Goal: Book appointment/travel/reservation

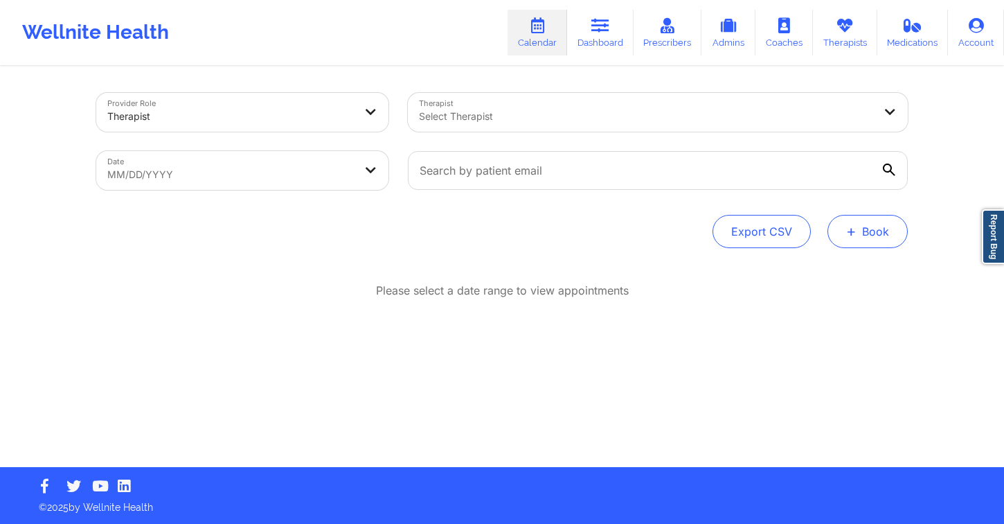
click at [881, 229] on button "+ Book" at bounding box center [868, 231] width 80 height 33
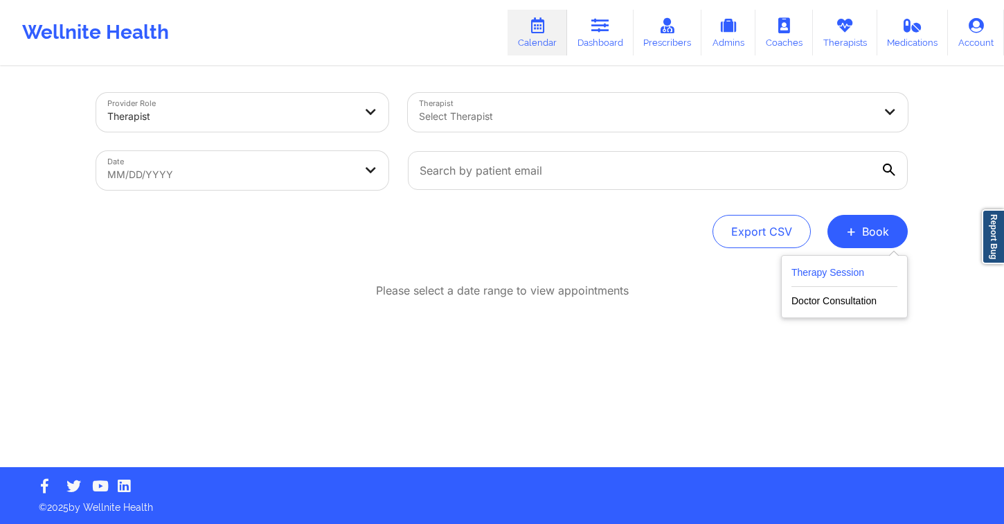
click at [844, 276] on button "Therapy Session" at bounding box center [845, 275] width 106 height 23
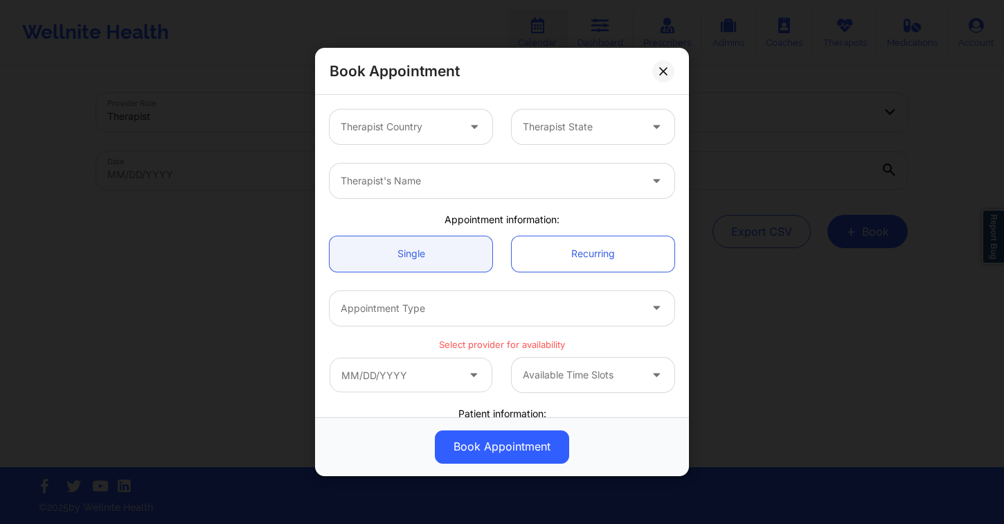
click at [447, 134] on div "Therapist Country" at bounding box center [395, 126] width 130 height 35
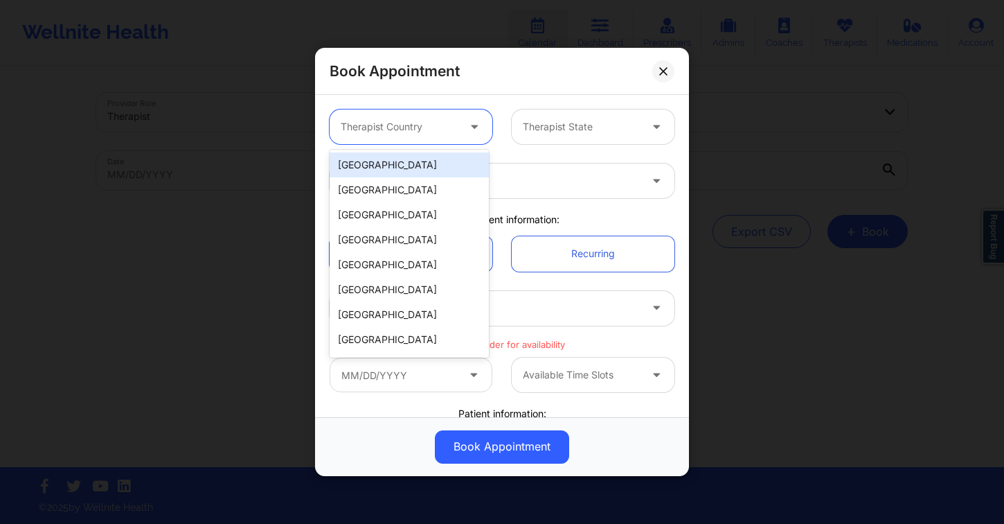
click at [437, 167] on div "[GEOGRAPHIC_DATA]" at bounding box center [409, 164] width 159 height 25
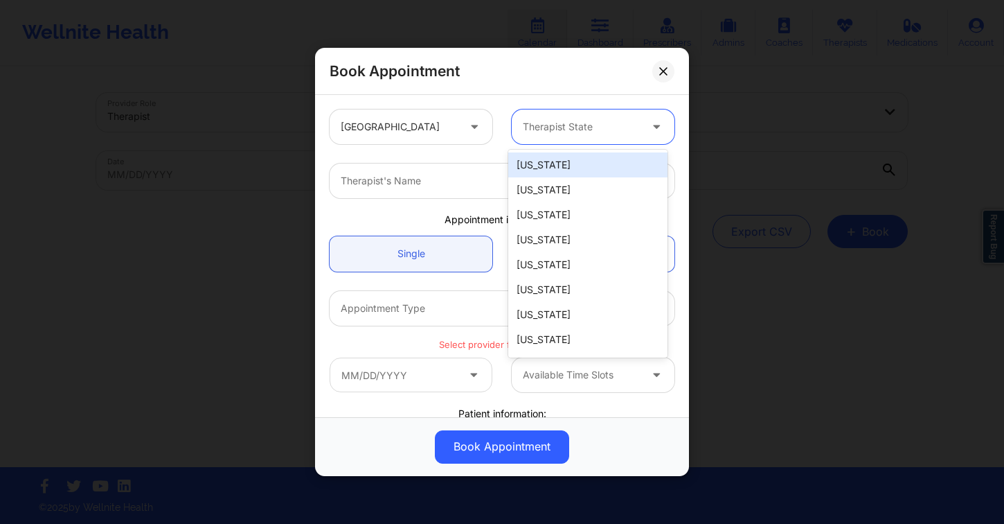
click at [567, 125] on div at bounding box center [581, 126] width 117 height 17
type input "new"
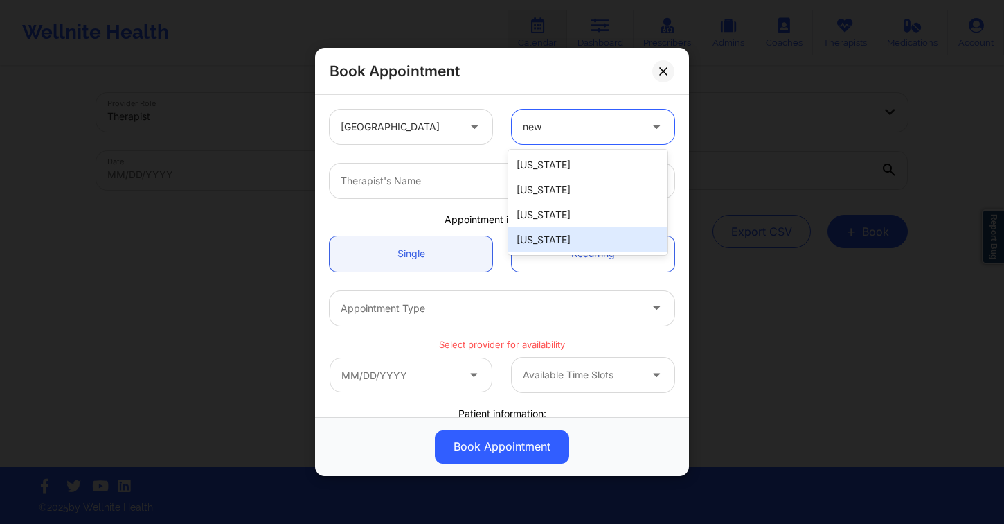
click at [567, 238] on div "[US_STATE]" at bounding box center [587, 239] width 159 height 25
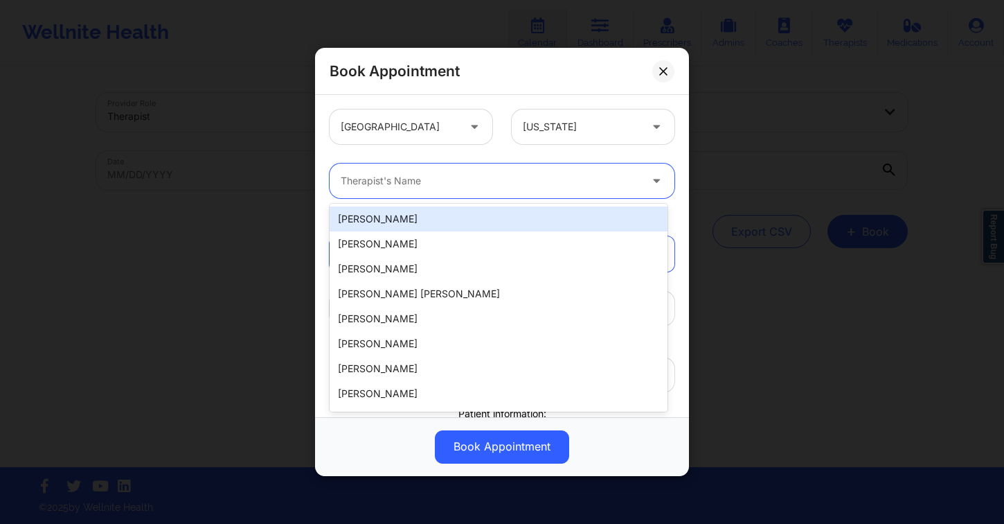
click at [437, 182] on div at bounding box center [490, 180] width 299 height 17
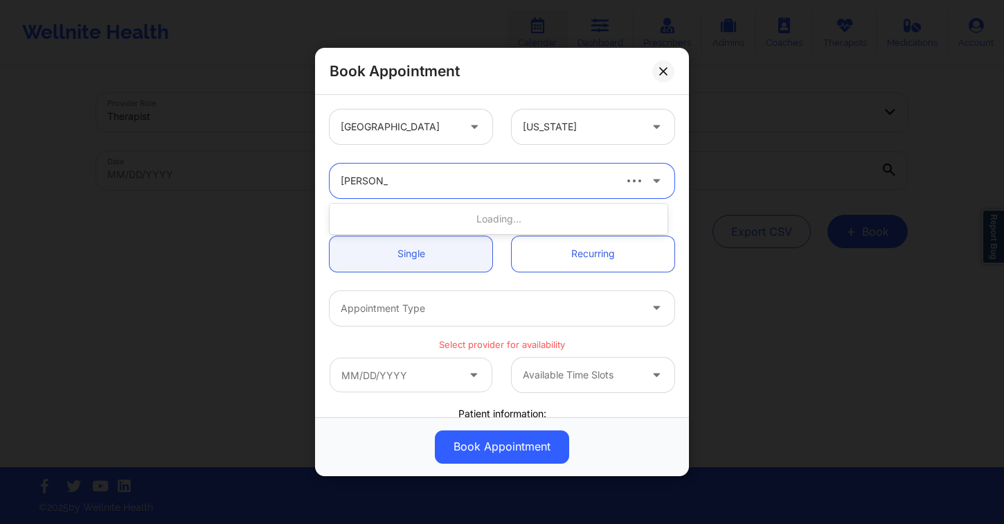
type input "[PERSON_NAME]"
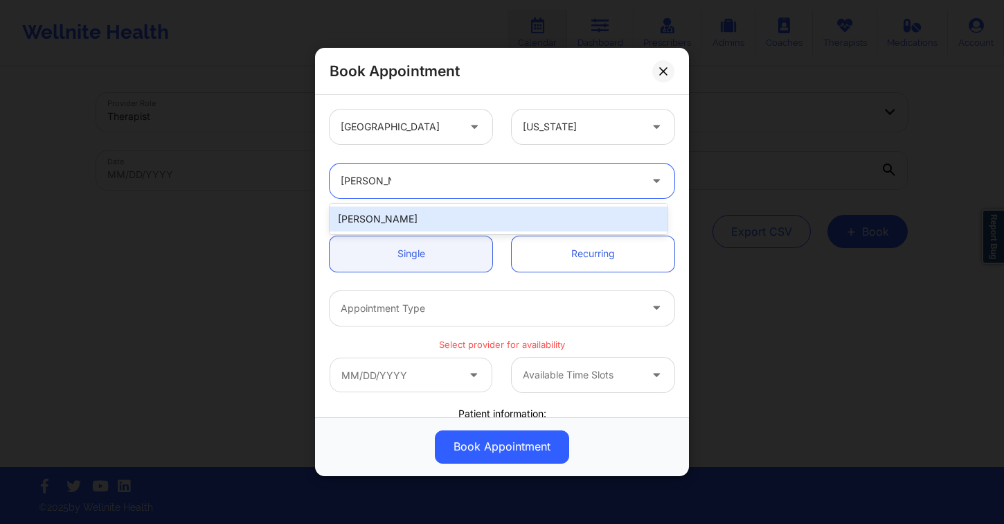
click at [440, 220] on div "[PERSON_NAME]" at bounding box center [499, 218] width 338 height 25
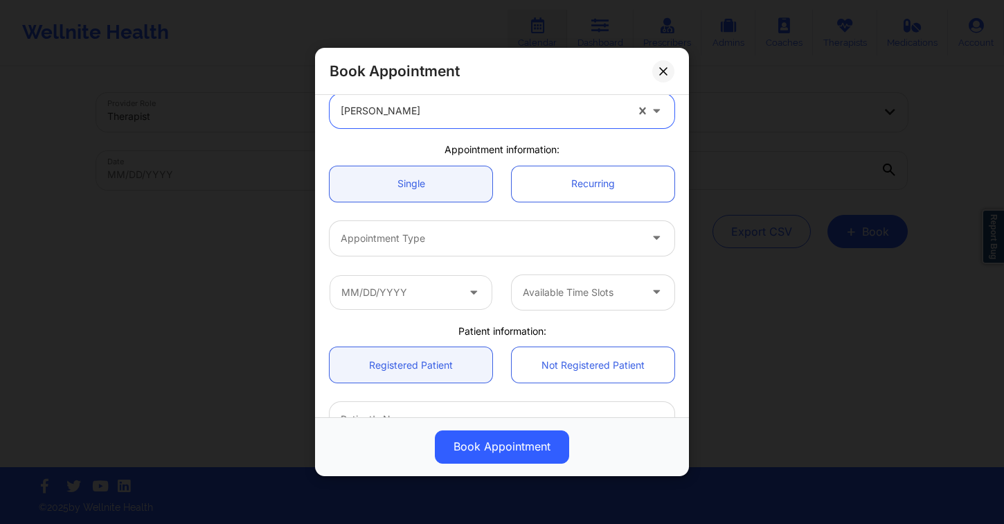
scroll to position [77, 0]
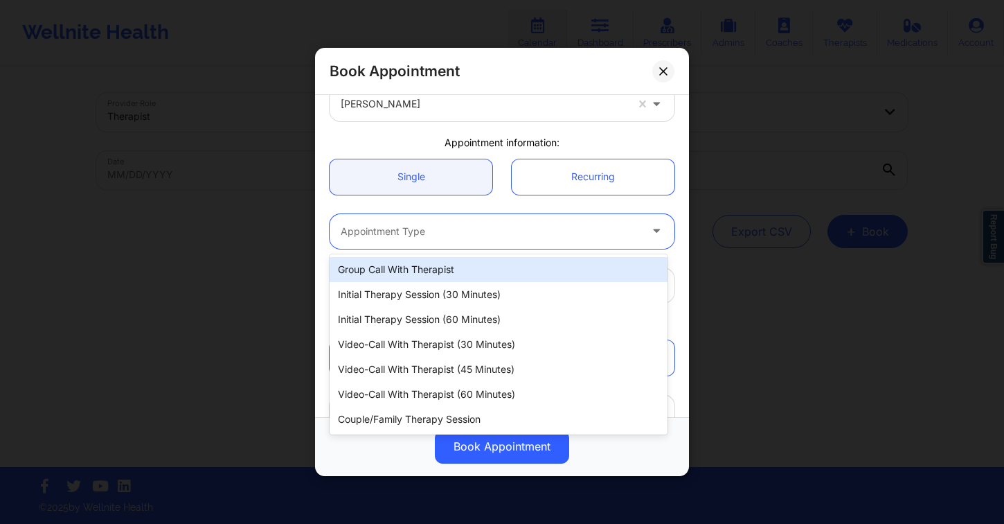
click at [417, 224] on div at bounding box center [490, 231] width 299 height 17
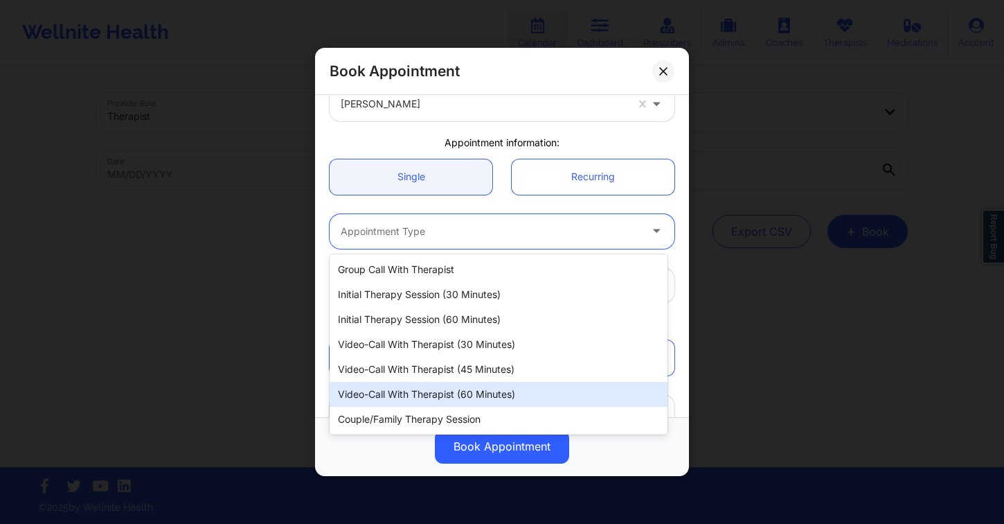
click at [477, 386] on div "Video-Call with Therapist (60 minutes)" at bounding box center [499, 394] width 338 height 25
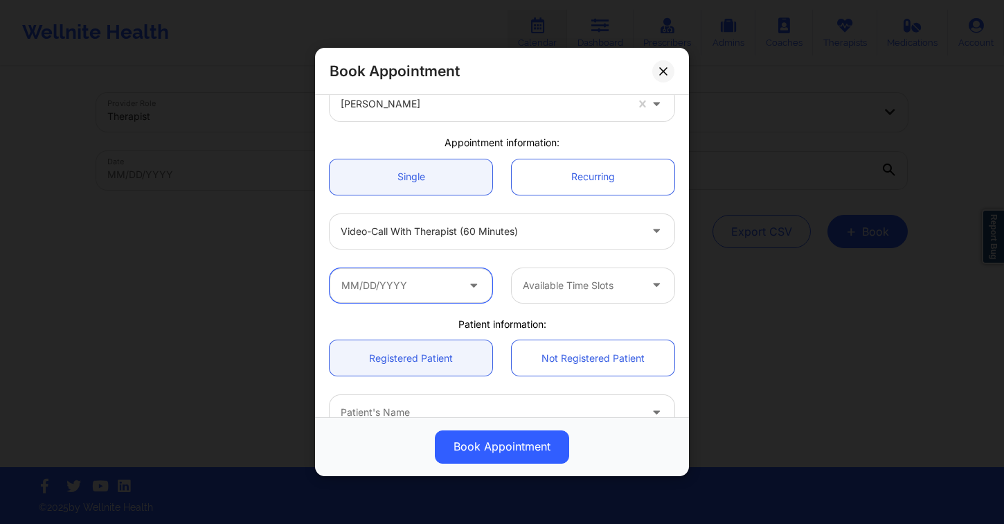
click at [465, 299] on input "text" at bounding box center [411, 285] width 163 height 35
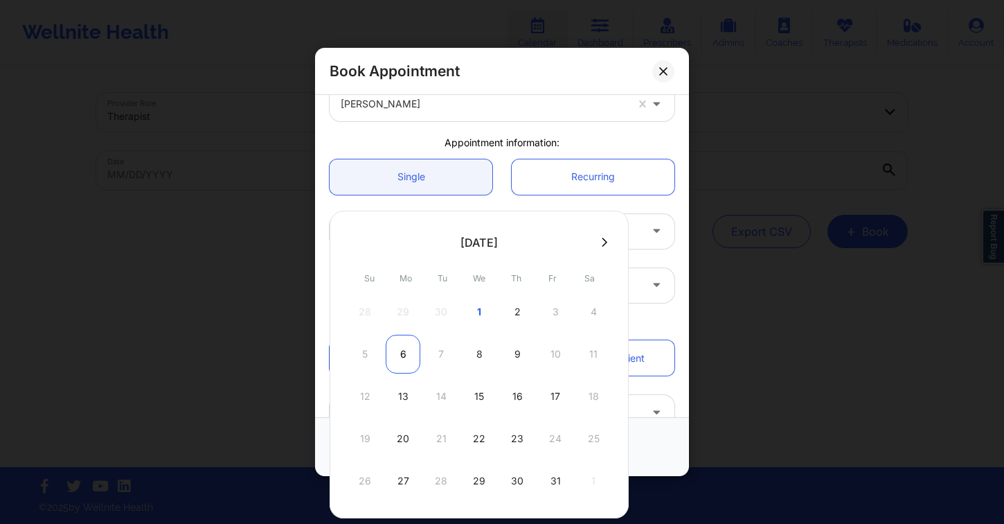
click at [409, 359] on div "6" at bounding box center [403, 354] width 35 height 39
type input "[DATE]"
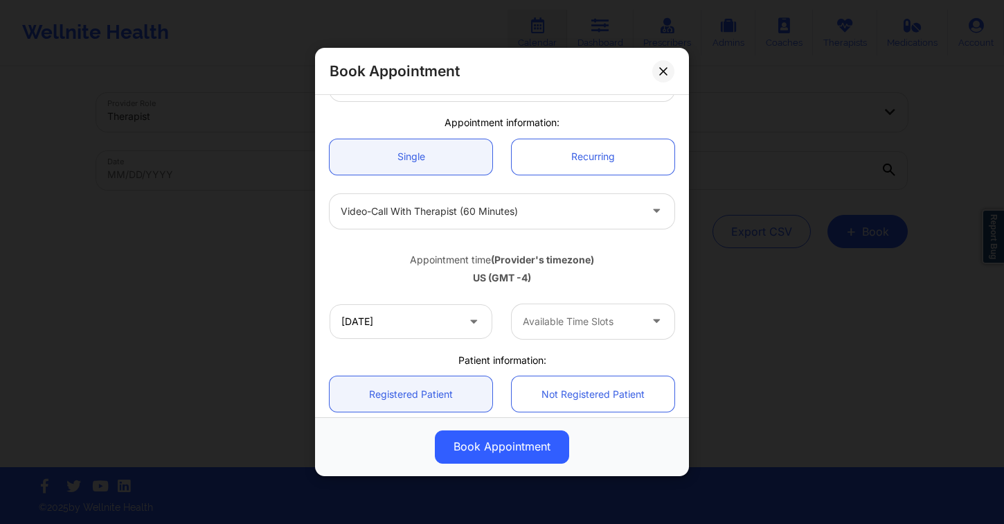
scroll to position [98, 0]
click at [560, 318] on div at bounding box center [581, 320] width 117 height 17
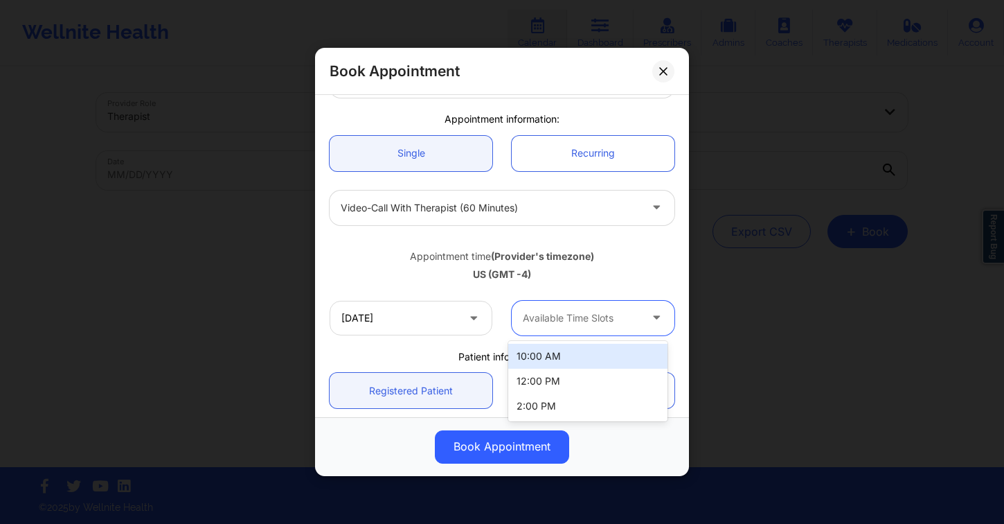
click at [560, 318] on div at bounding box center [581, 318] width 117 height 17
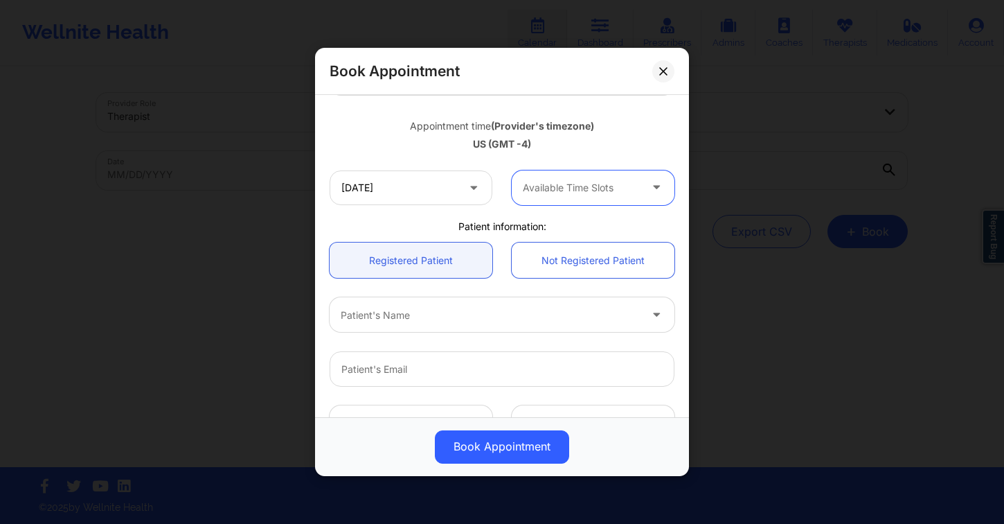
scroll to position [232, 0]
click at [447, 318] on div at bounding box center [490, 313] width 299 height 17
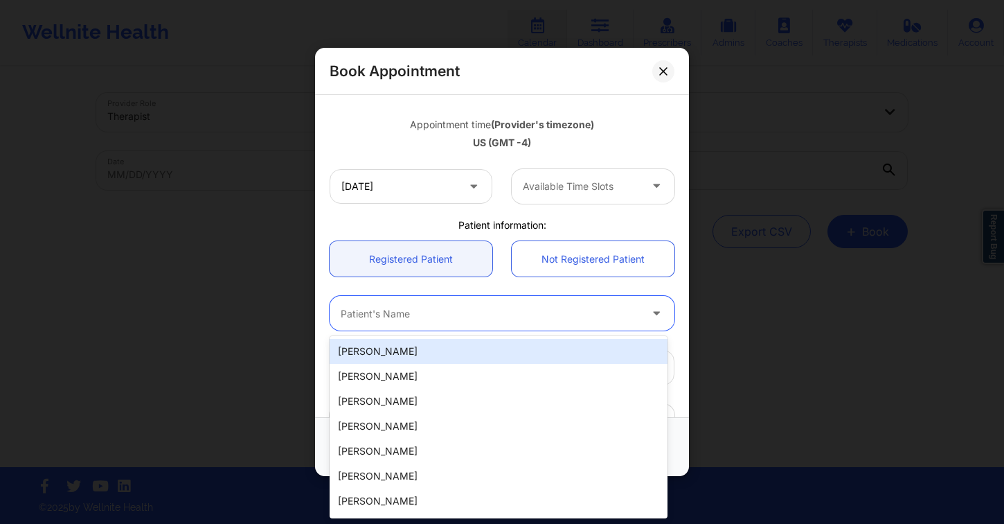
click at [478, 310] on div at bounding box center [490, 313] width 299 height 17
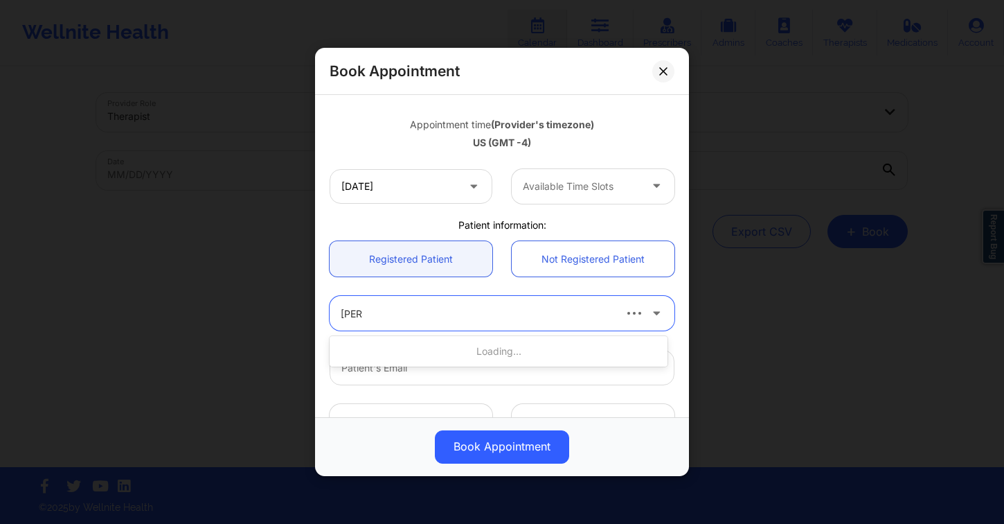
type input "[PERSON_NAME] be"
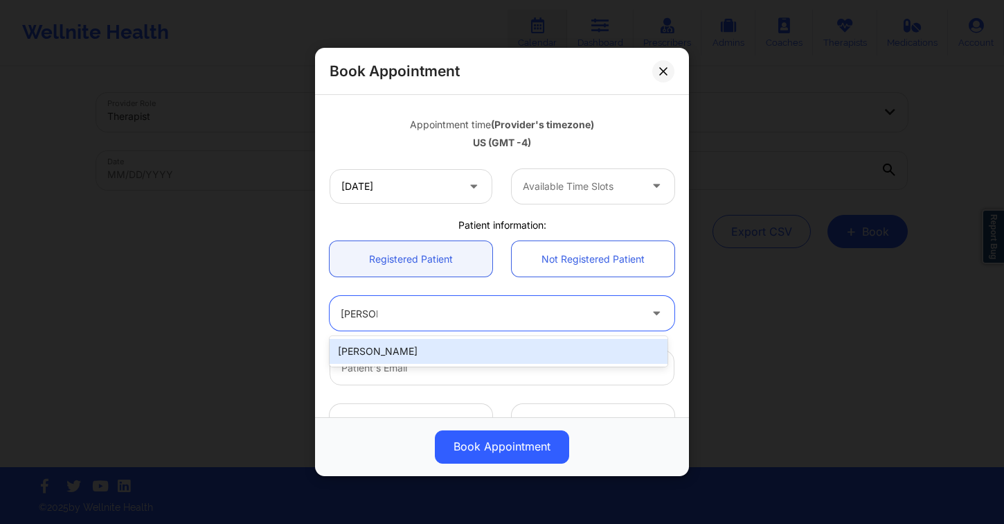
click at [474, 348] on div "[PERSON_NAME]" at bounding box center [499, 351] width 338 height 25
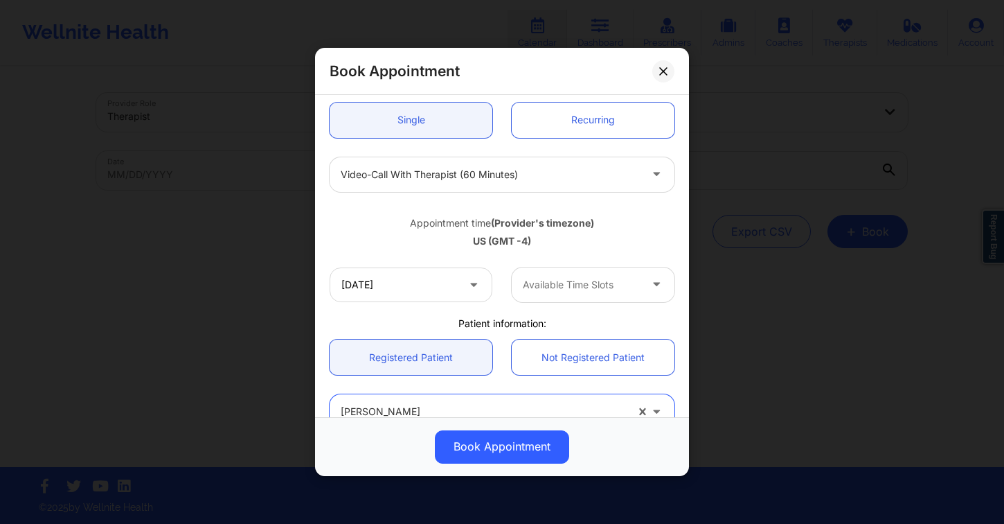
scroll to position [145, 0]
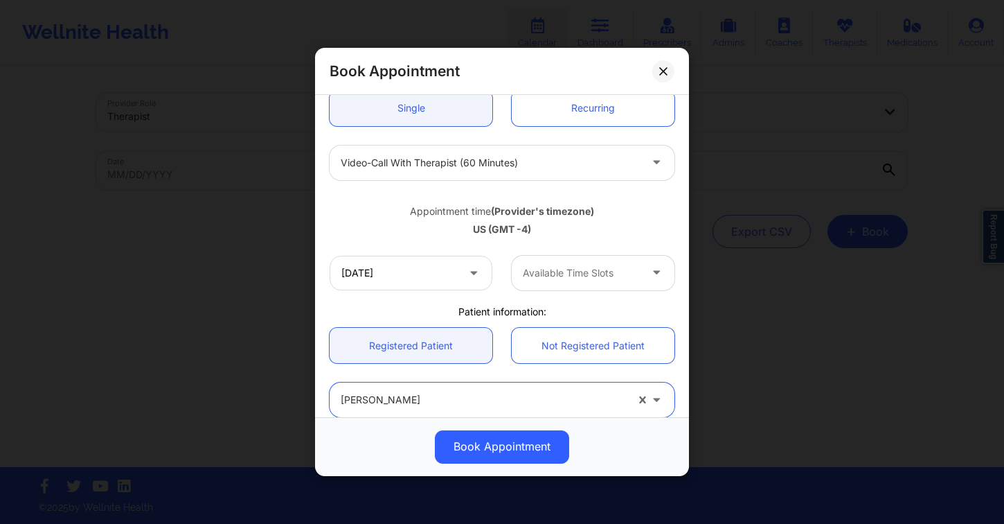
click at [571, 279] on div at bounding box center [581, 273] width 117 height 17
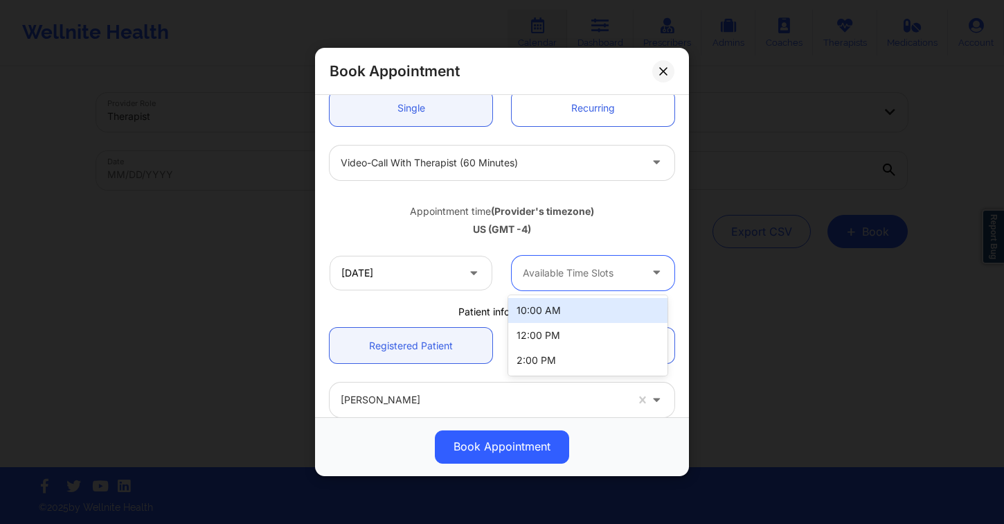
click at [585, 314] on div "10:00 AM" at bounding box center [587, 310] width 159 height 25
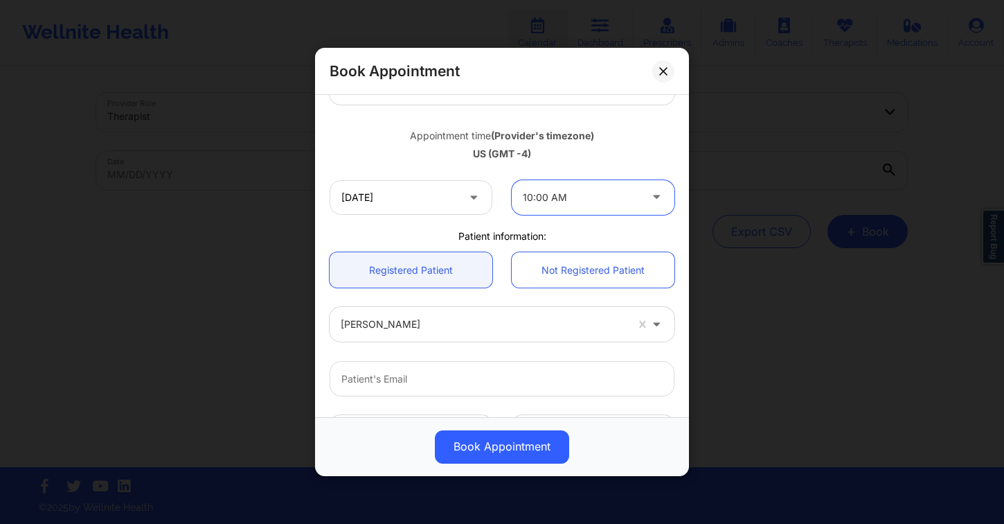
scroll to position [215, 0]
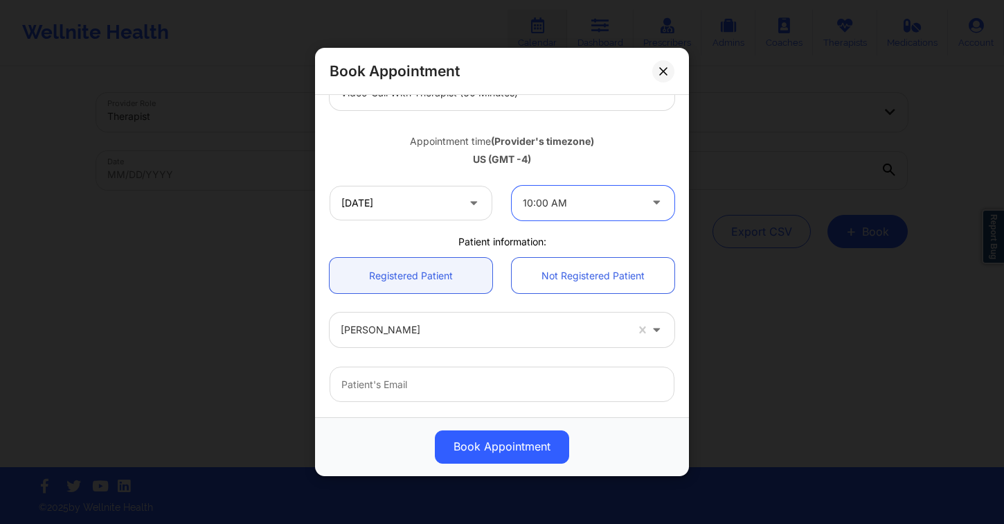
click at [641, 205] on div at bounding box center [657, 203] width 33 height 35
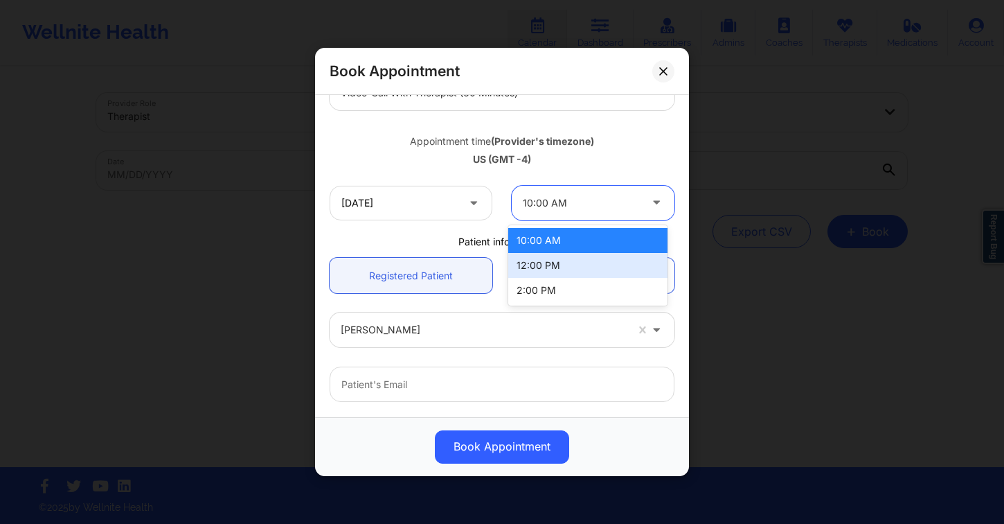
click at [601, 261] on div "12:00 PM" at bounding box center [587, 265] width 159 height 25
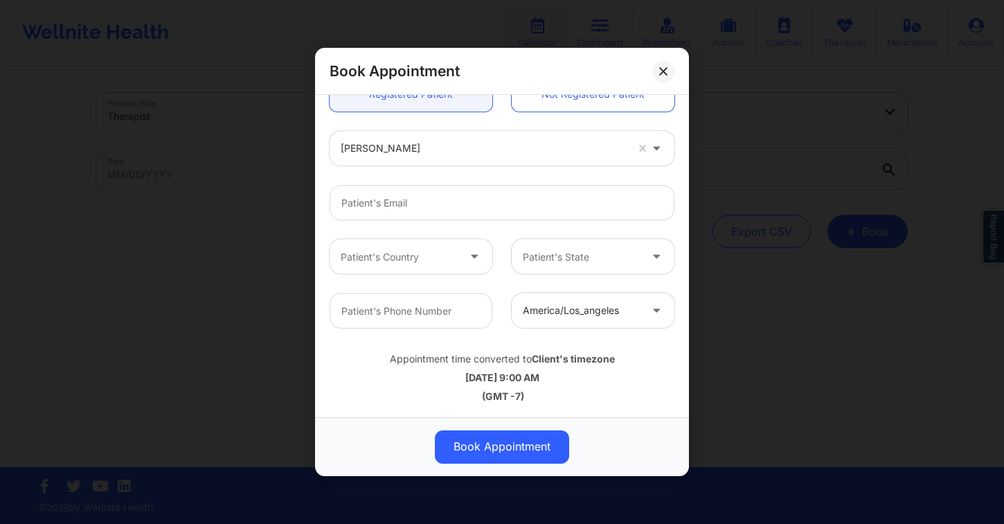
scroll to position [275, 0]
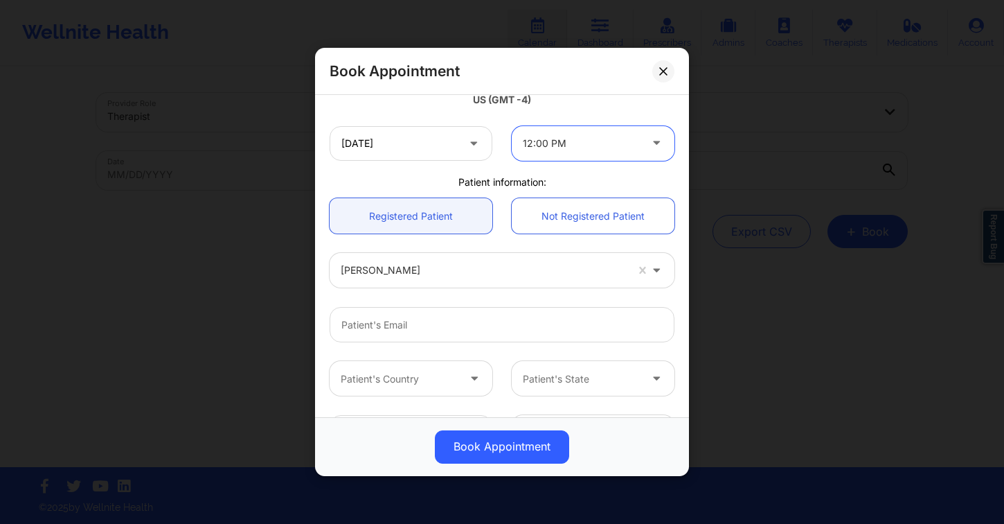
click at [560, 145] on div at bounding box center [581, 143] width 117 height 17
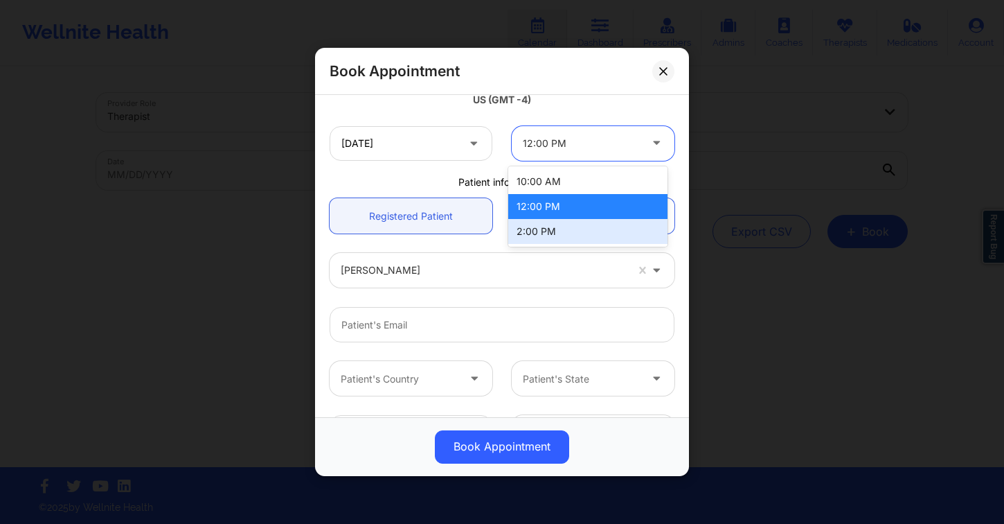
click at [578, 233] on div "2:00 PM" at bounding box center [587, 231] width 159 height 25
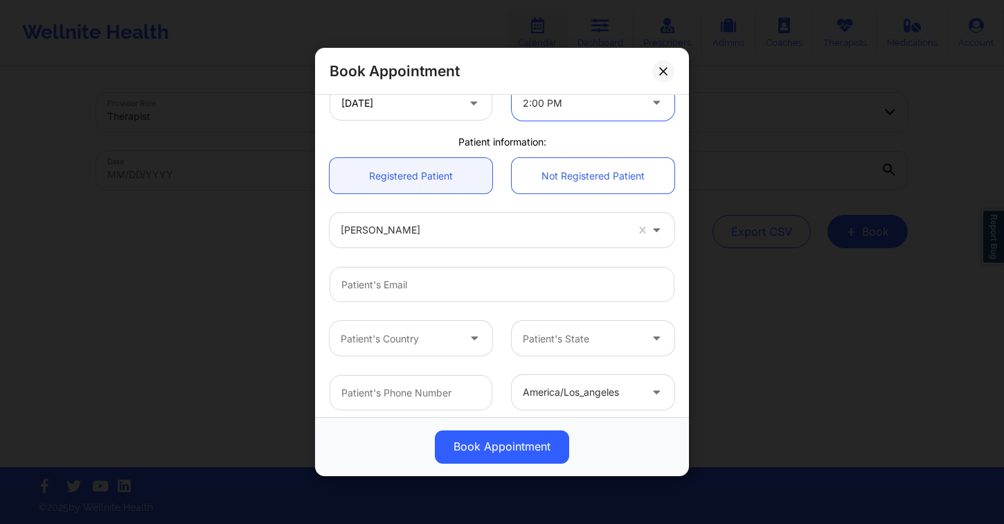
scroll to position [315, 0]
click at [418, 114] on input "[DATE]" at bounding box center [411, 103] width 163 height 35
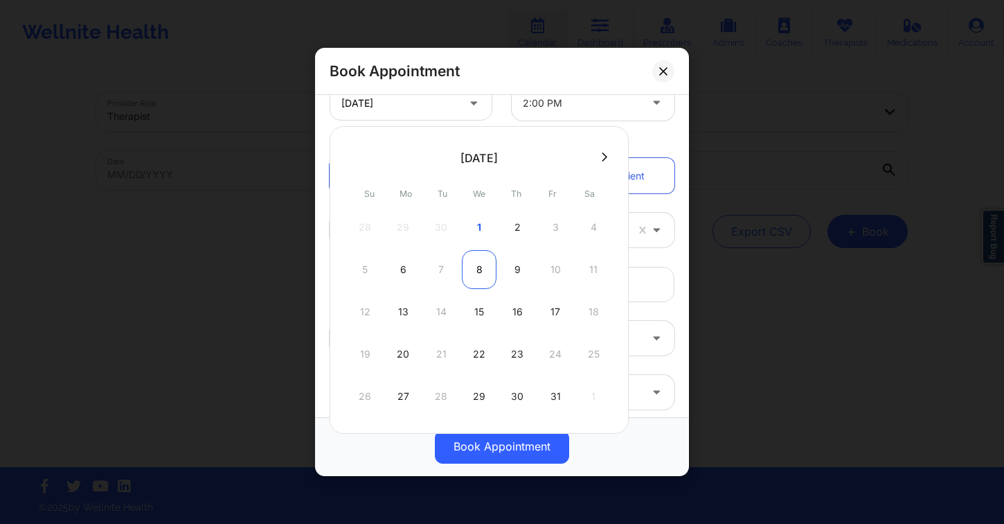
click at [472, 271] on div "8" at bounding box center [479, 269] width 35 height 39
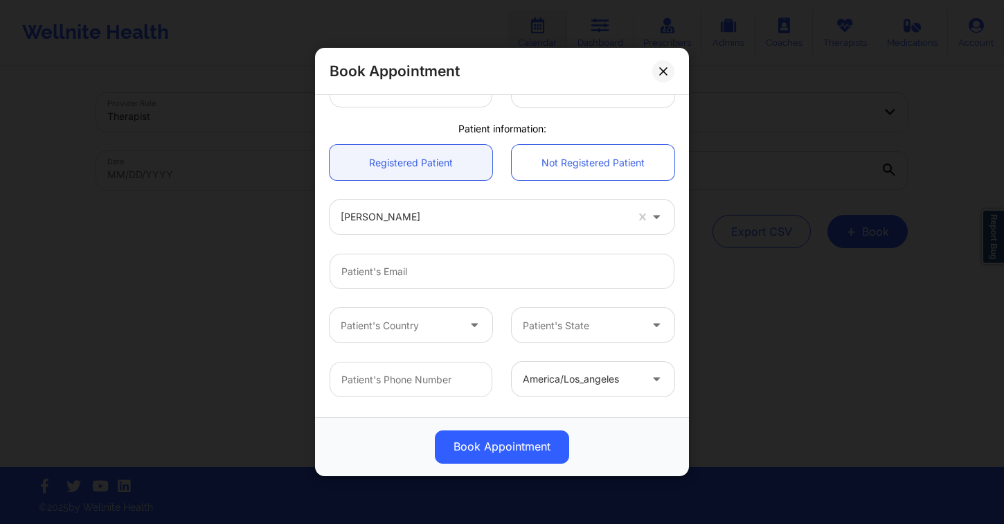
scroll to position [268, 0]
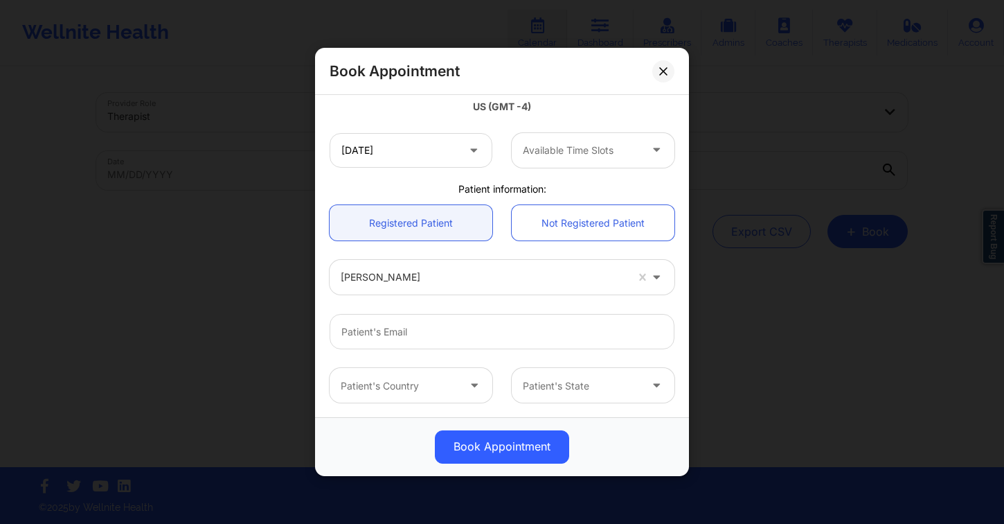
click at [569, 159] on div "Available Time Slots" at bounding box center [577, 150] width 130 height 35
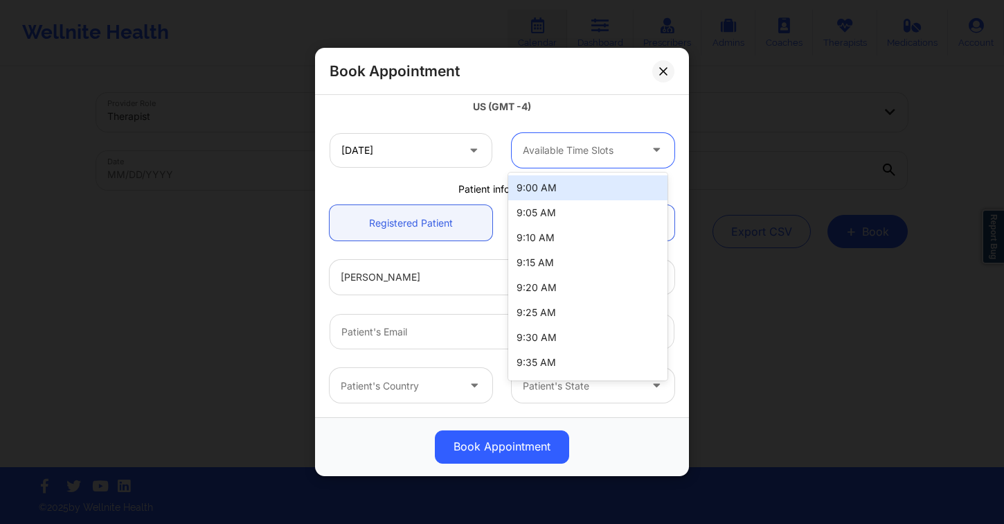
click at [570, 192] on div "9:00 AM" at bounding box center [587, 187] width 159 height 25
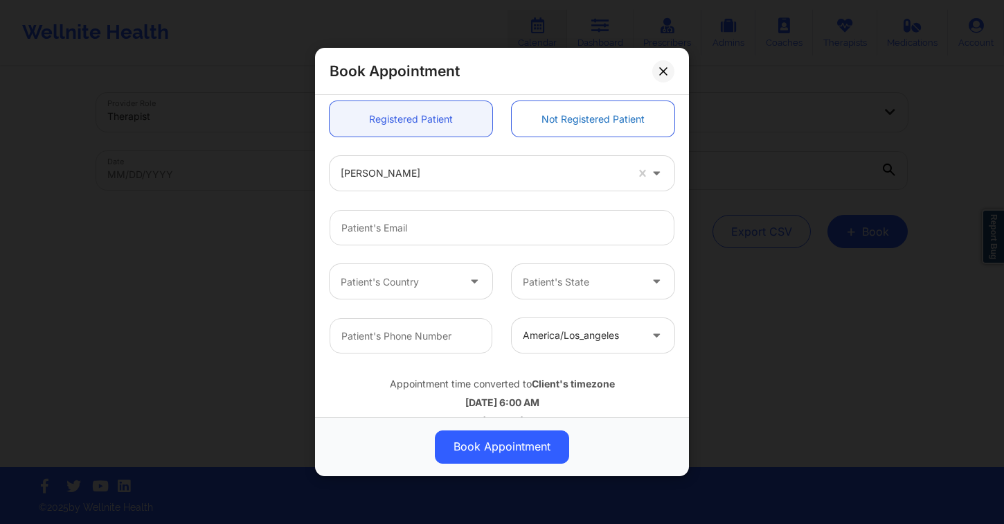
scroll to position [206, 0]
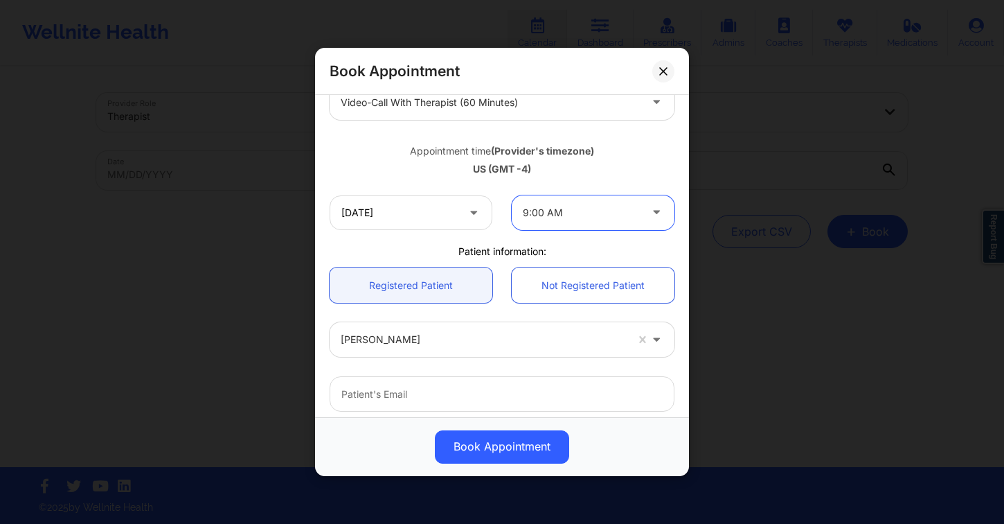
click at [561, 208] on div at bounding box center [581, 212] width 117 height 17
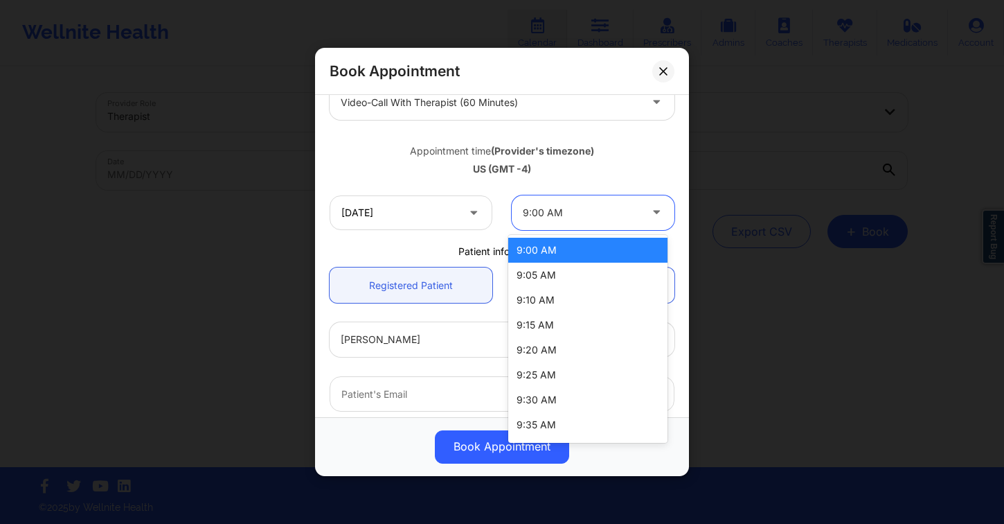
scroll to position [446, 0]
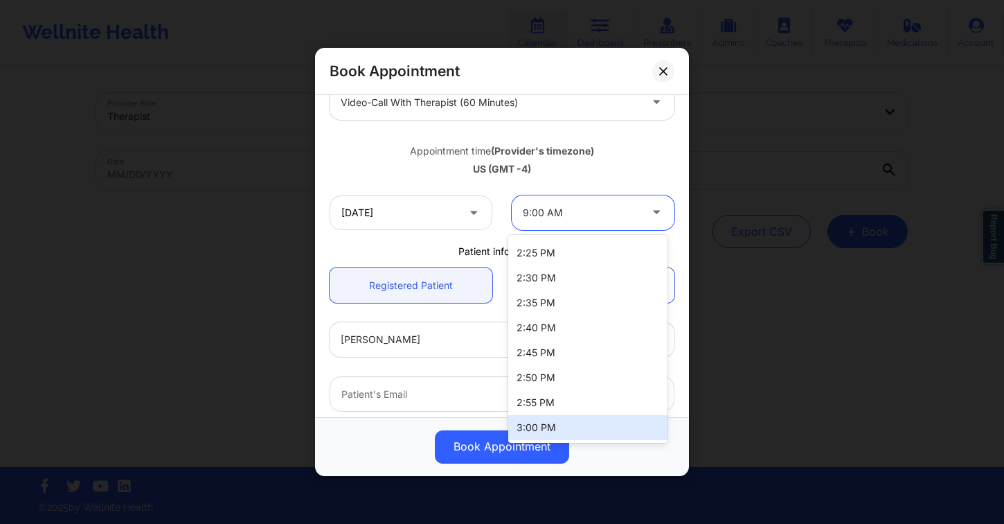
click at [563, 430] on div "3:00 PM" at bounding box center [587, 427] width 159 height 25
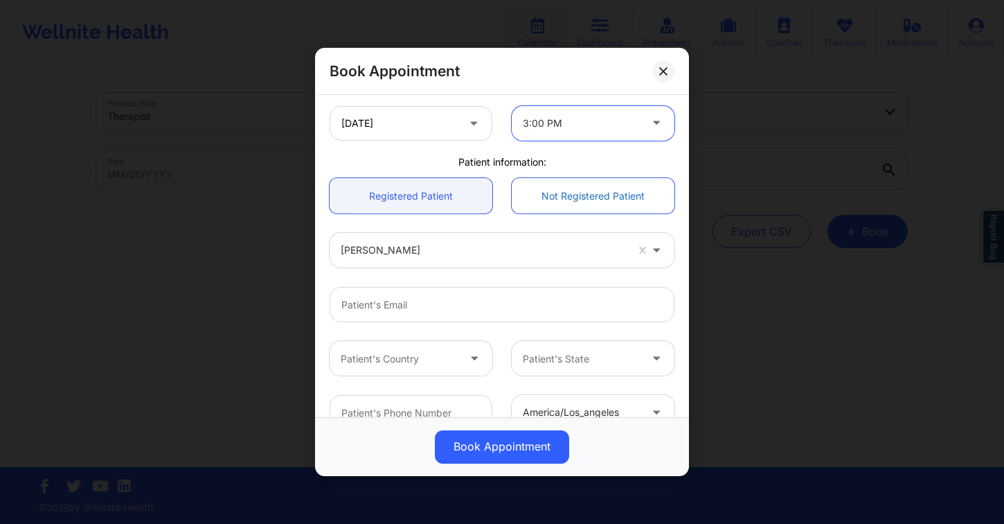
scroll to position [292, 0]
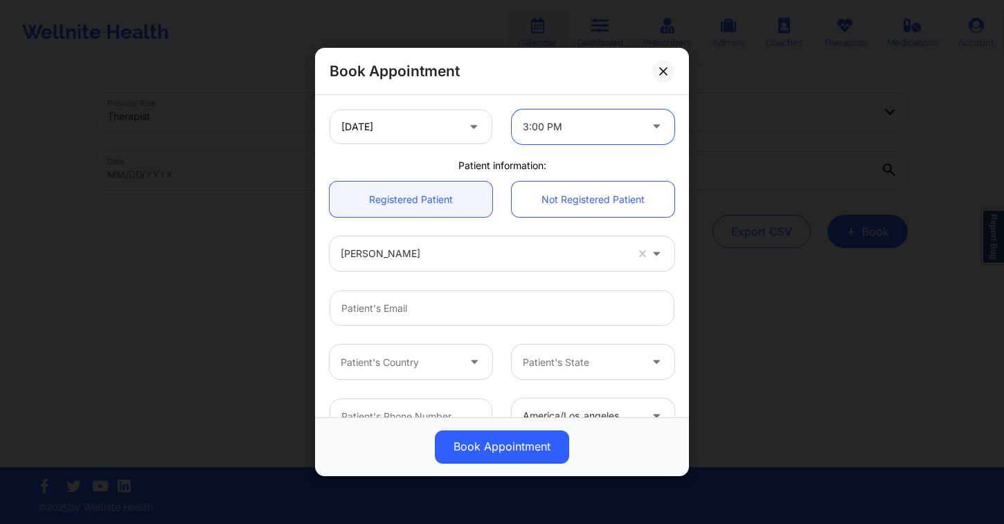
click at [575, 132] on div at bounding box center [581, 126] width 117 height 17
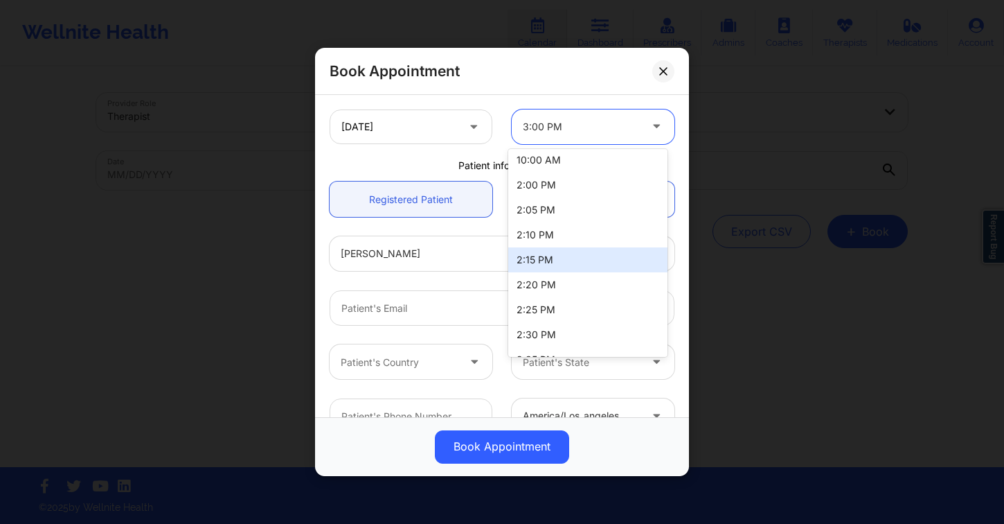
scroll to position [272, 0]
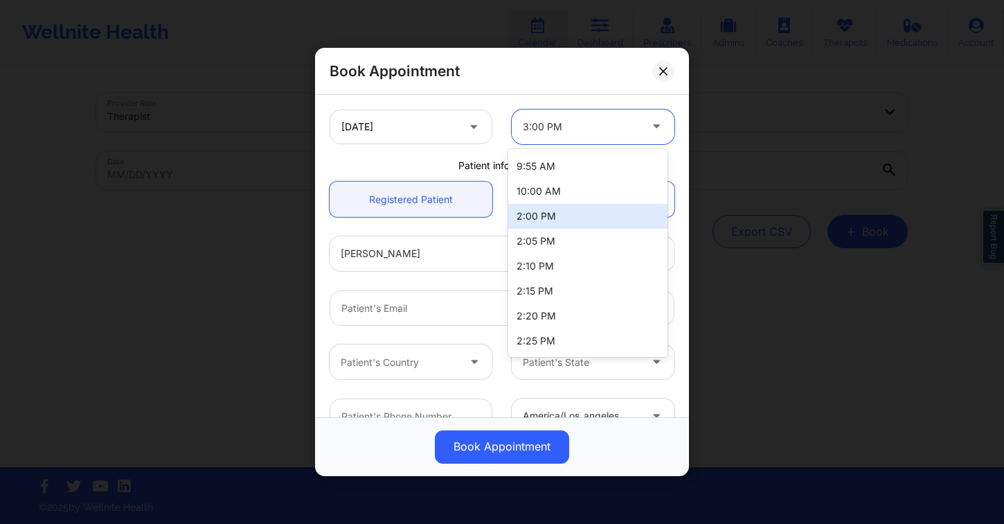
click at [570, 220] on div "2:00 PM" at bounding box center [587, 216] width 159 height 25
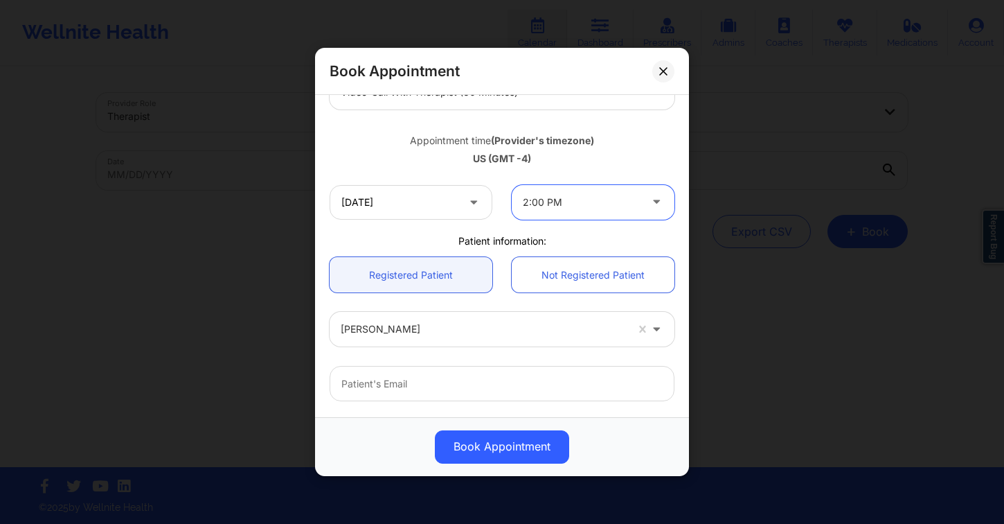
scroll to position [186, 0]
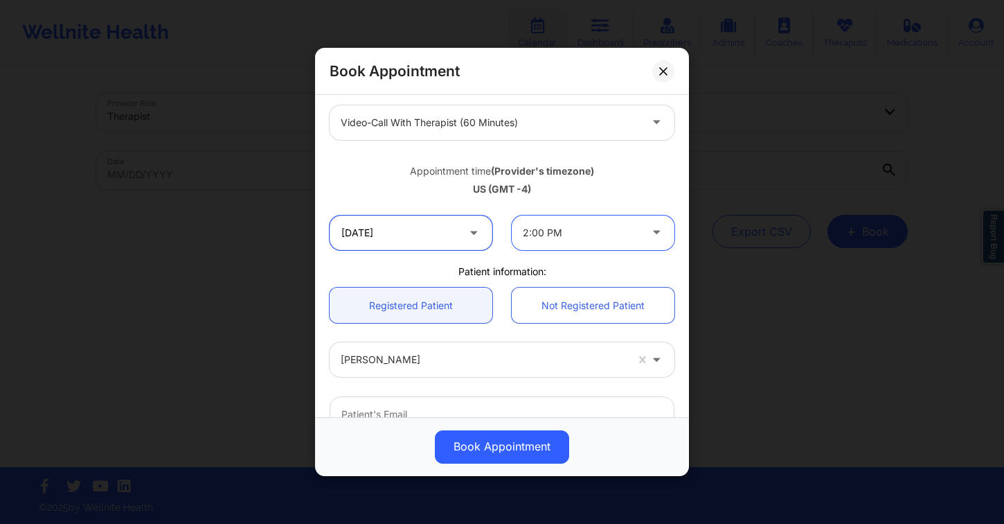
click at [424, 222] on input "[DATE]" at bounding box center [411, 232] width 163 height 35
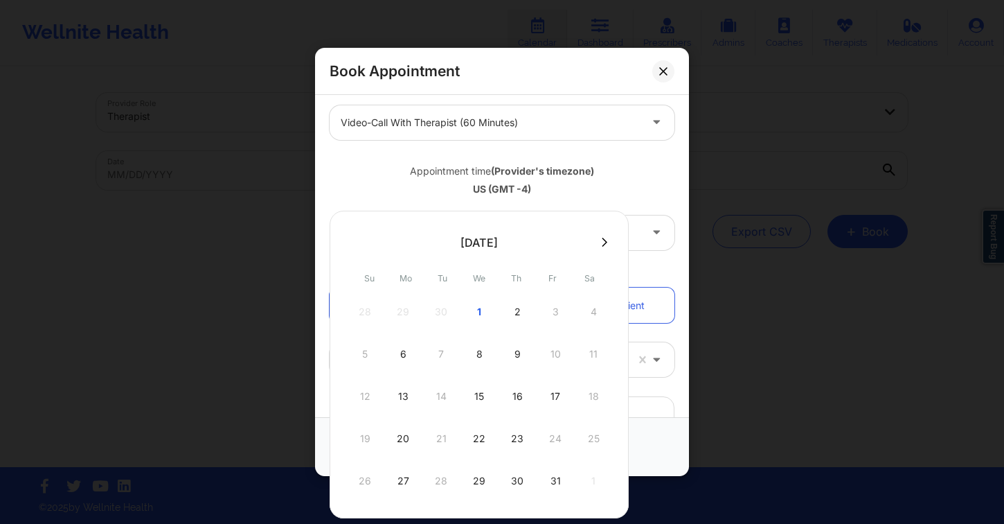
click at [516, 357] on div "9" at bounding box center [517, 354] width 35 height 39
type input "[DATE]"
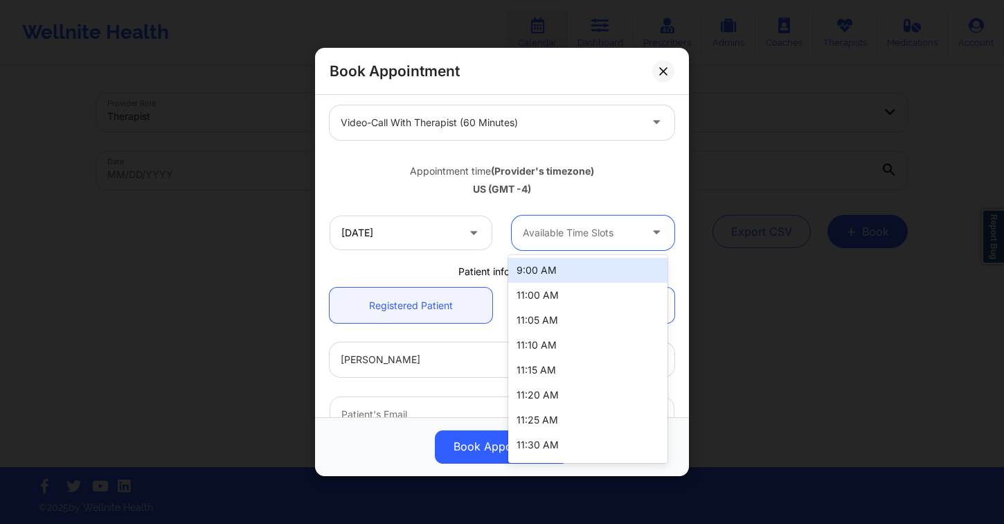
click at [628, 237] on div at bounding box center [581, 232] width 117 height 17
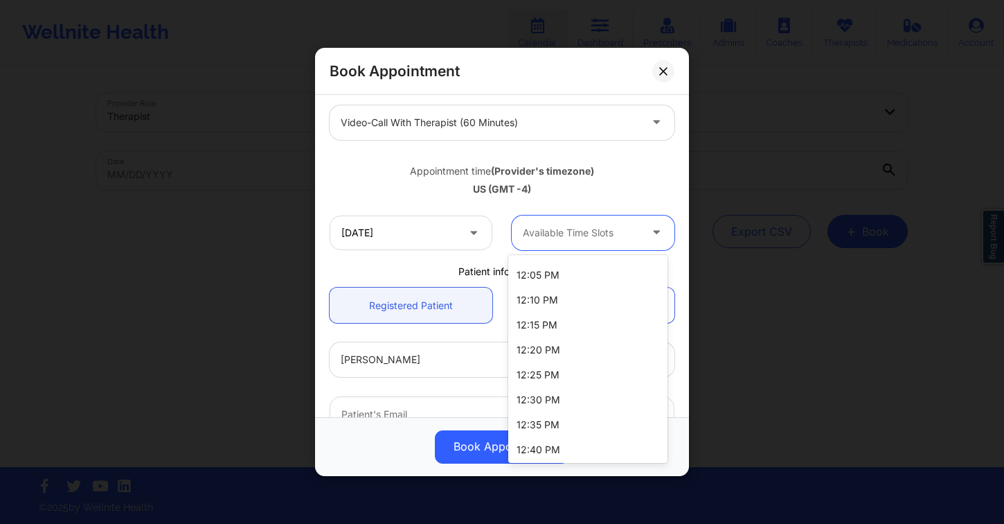
scroll to position [446, 0]
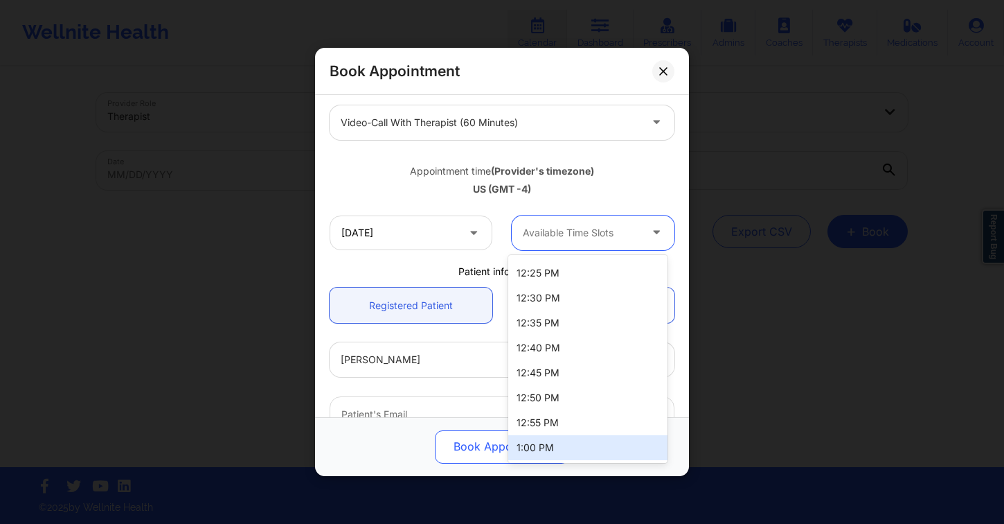
click at [558, 445] on div "1:00 PM" at bounding box center [587, 447] width 159 height 25
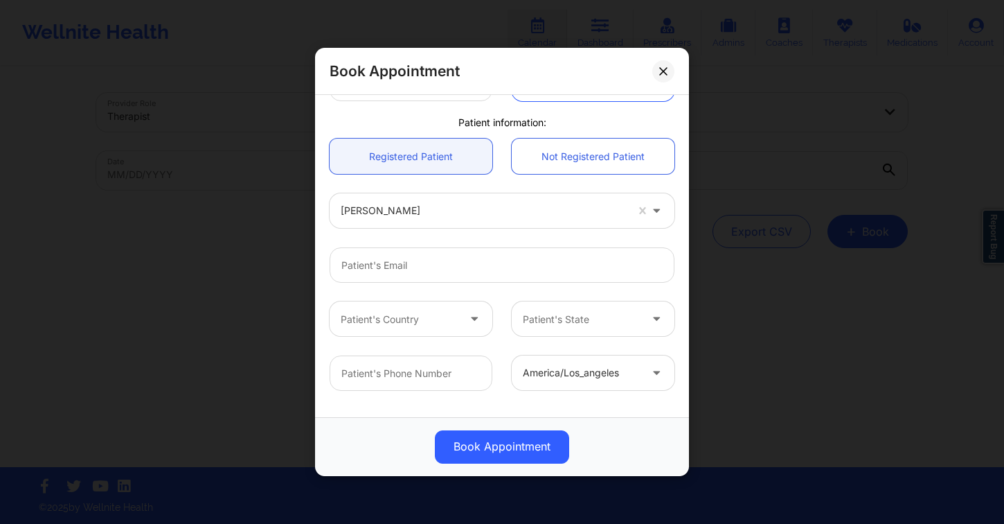
scroll to position [275, 0]
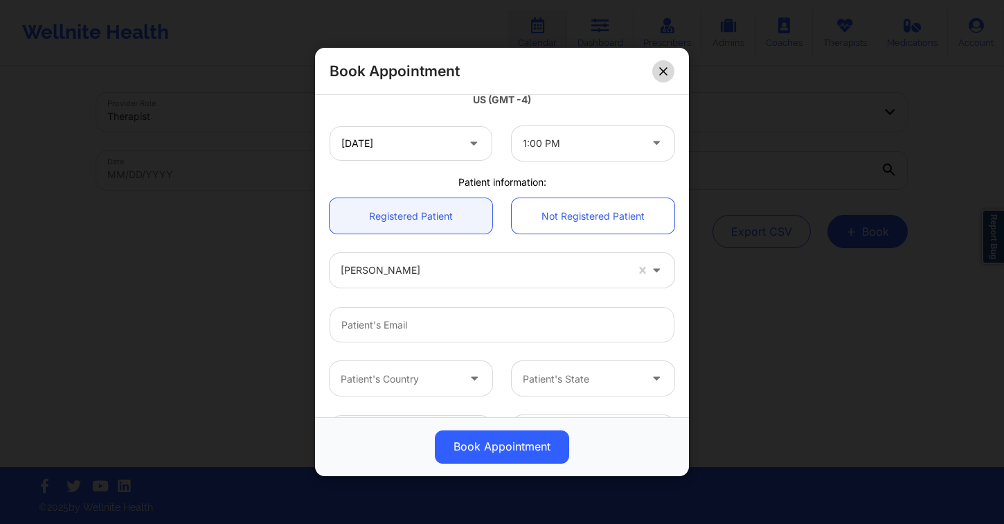
click at [663, 70] on icon at bounding box center [663, 71] width 8 height 8
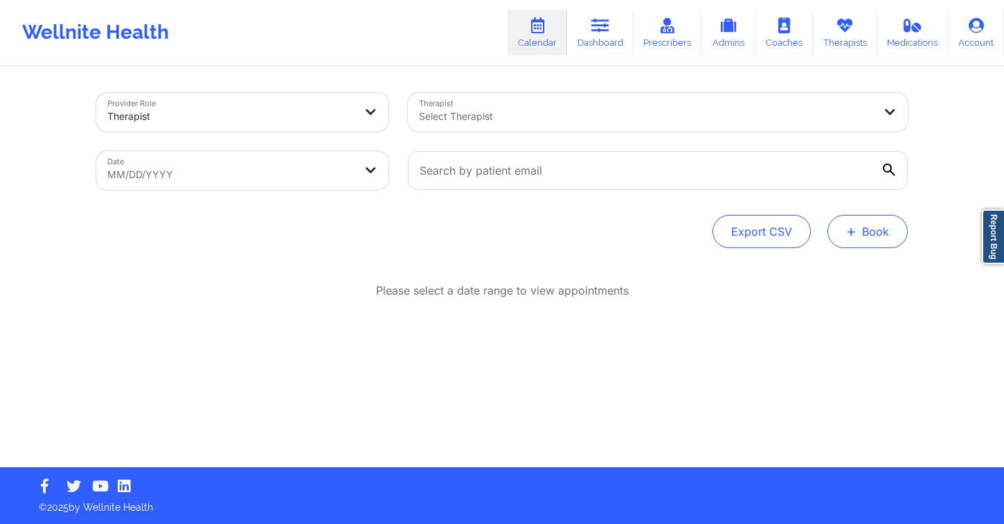
click at [880, 235] on button "+ Book" at bounding box center [868, 231] width 80 height 33
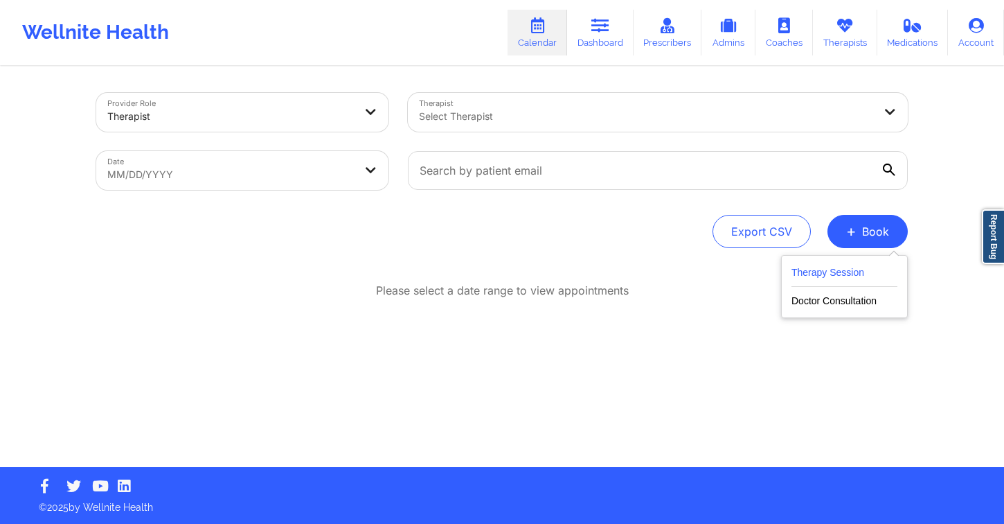
click at [857, 274] on button "Therapy Session" at bounding box center [845, 275] width 106 height 23
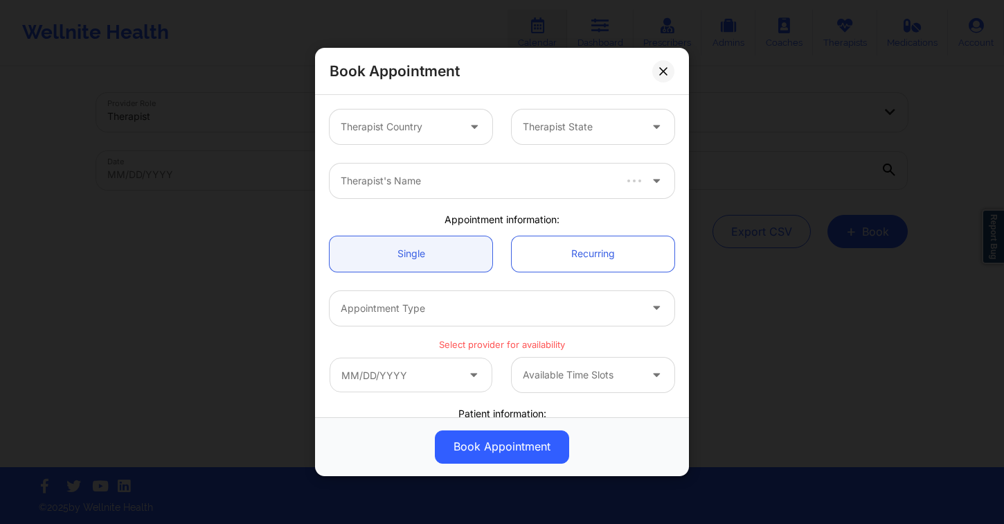
click at [389, 122] on div at bounding box center [399, 126] width 117 height 17
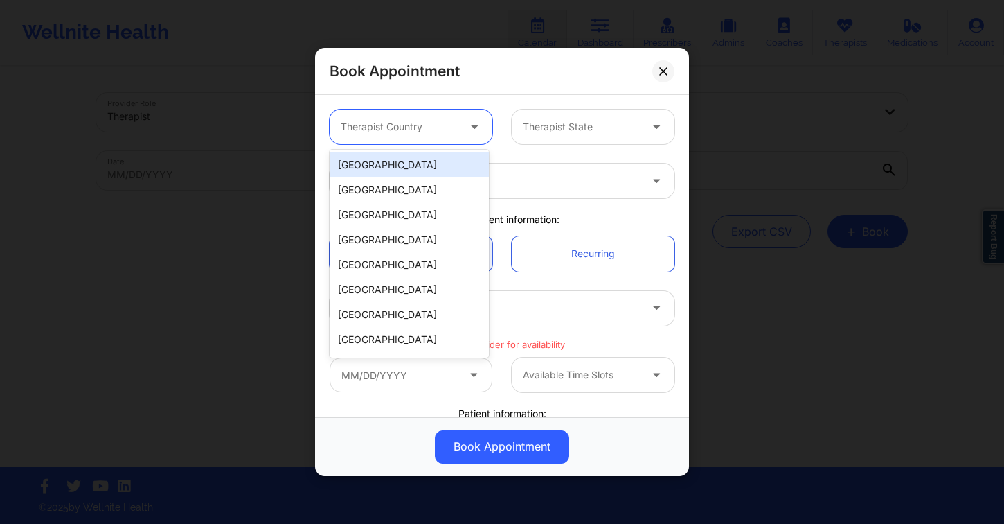
click at [426, 166] on div "[GEOGRAPHIC_DATA]" at bounding box center [409, 164] width 159 height 25
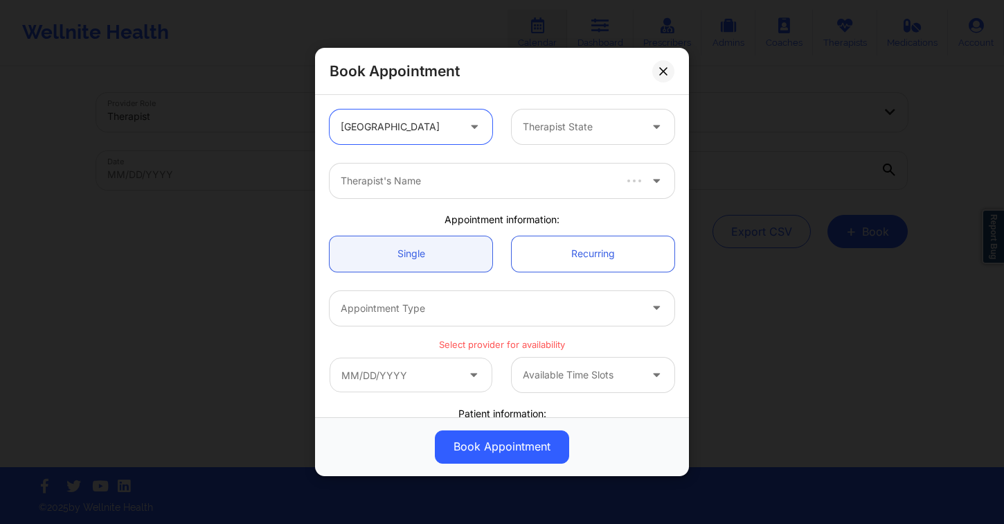
click at [560, 134] on div at bounding box center [581, 126] width 117 height 17
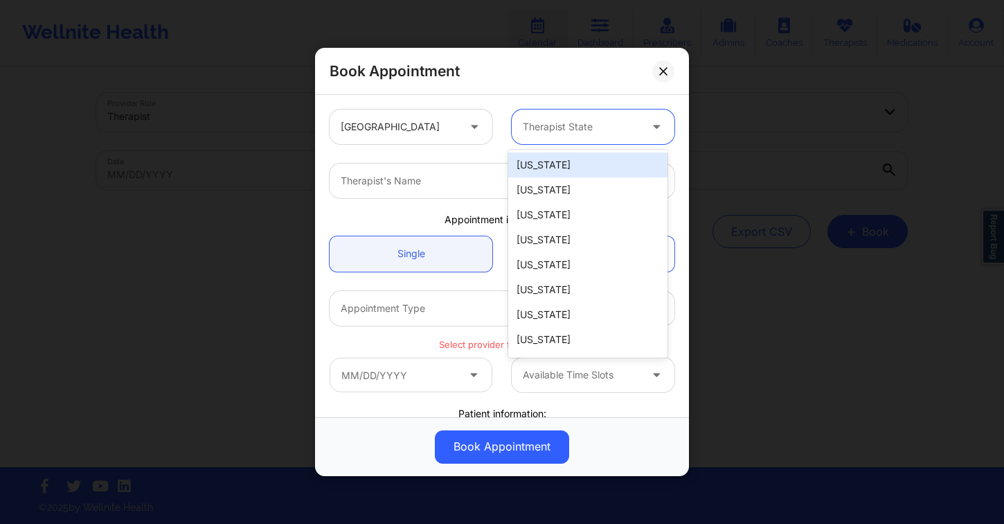
type input "f"
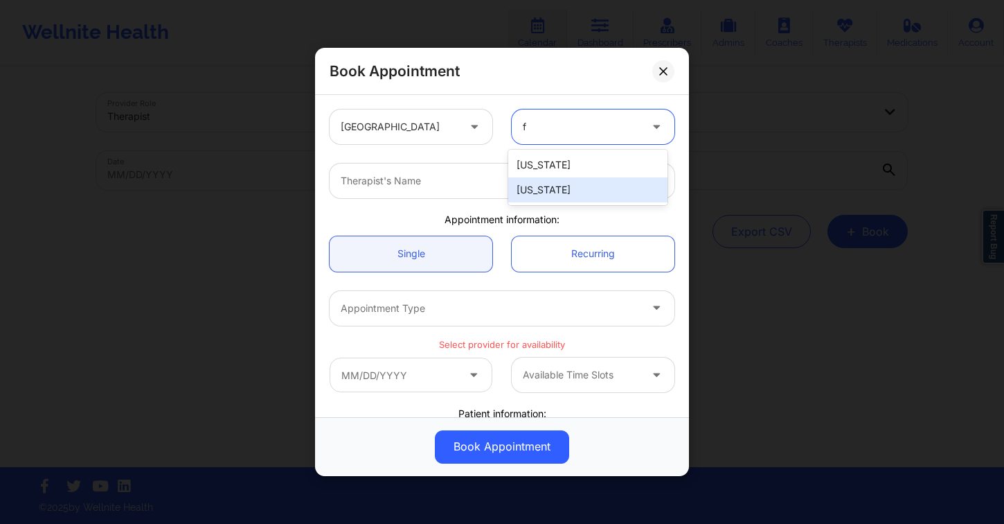
click at [563, 185] on div "[US_STATE]" at bounding box center [587, 189] width 159 height 25
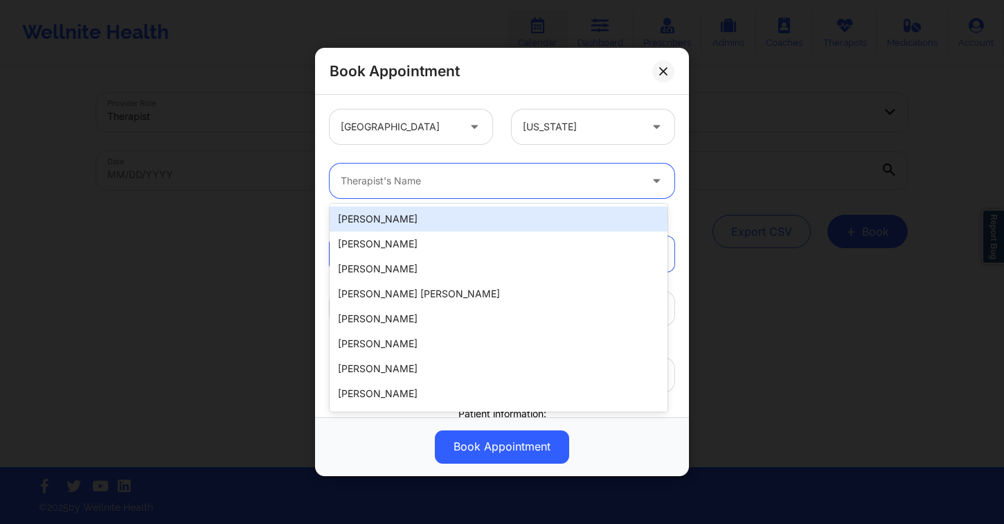
click at [443, 171] on div "Therapist's Name" at bounding box center [486, 180] width 312 height 35
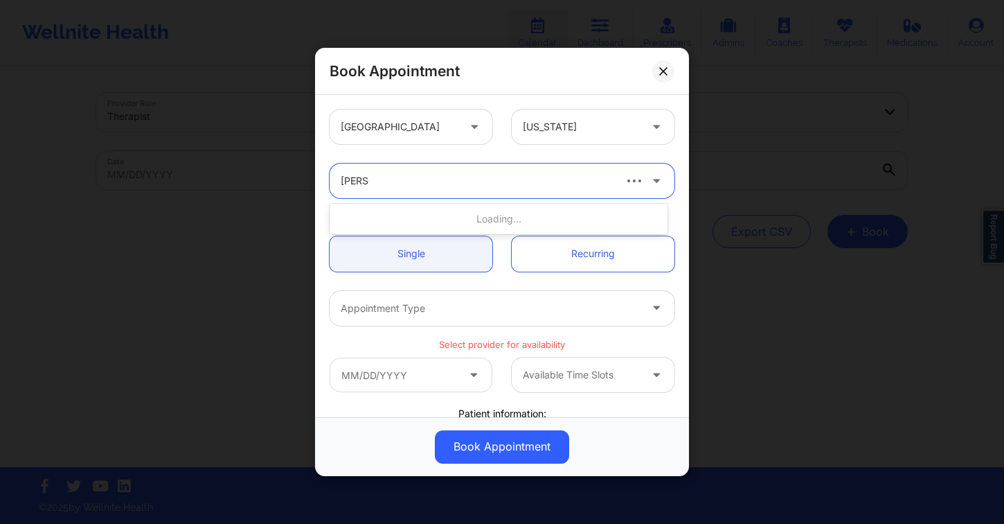
type input "julia eu"
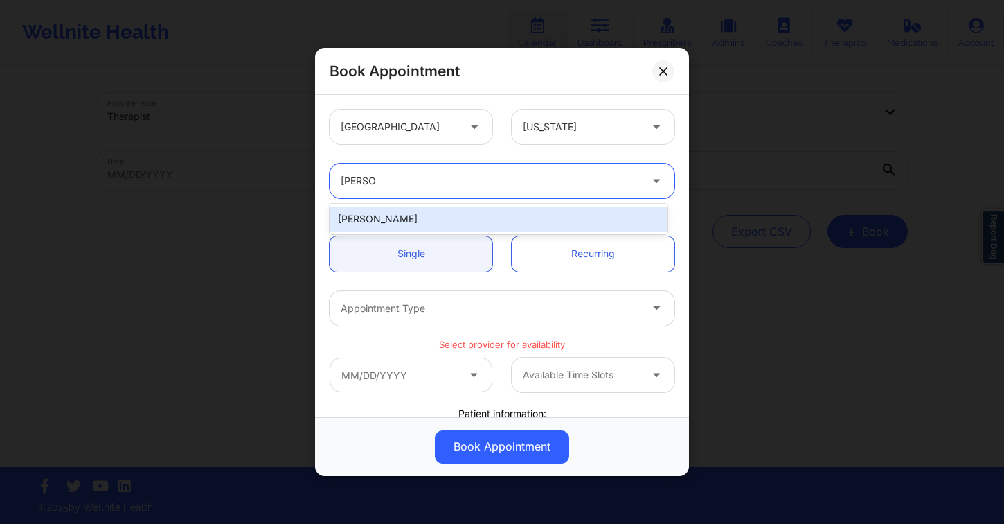
click at [485, 221] on div "Julia Eusebio" at bounding box center [499, 218] width 338 height 25
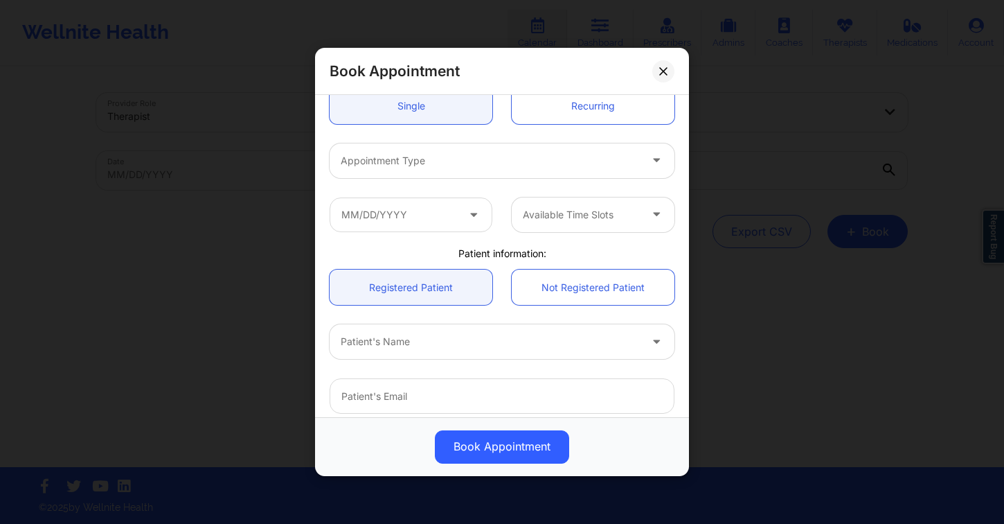
scroll to position [228, 0]
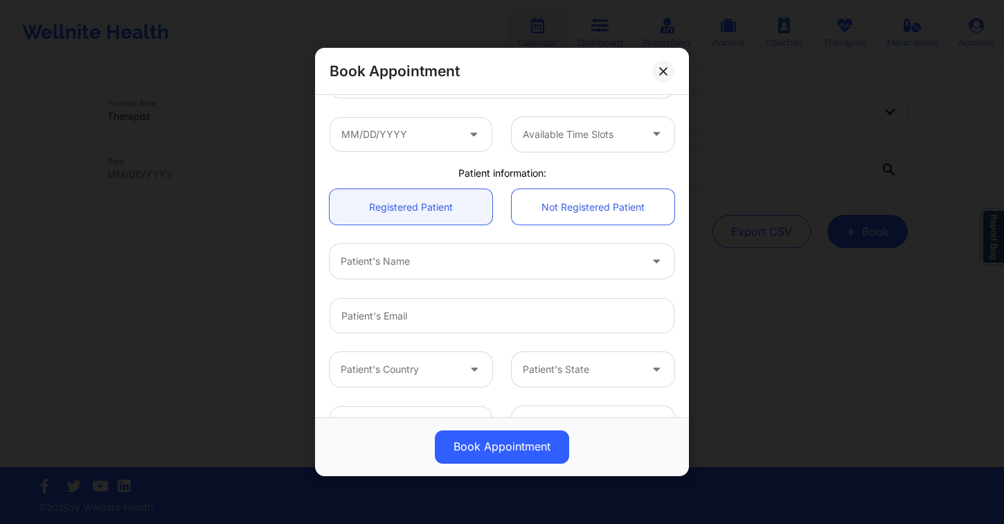
click at [448, 259] on div at bounding box center [490, 261] width 299 height 17
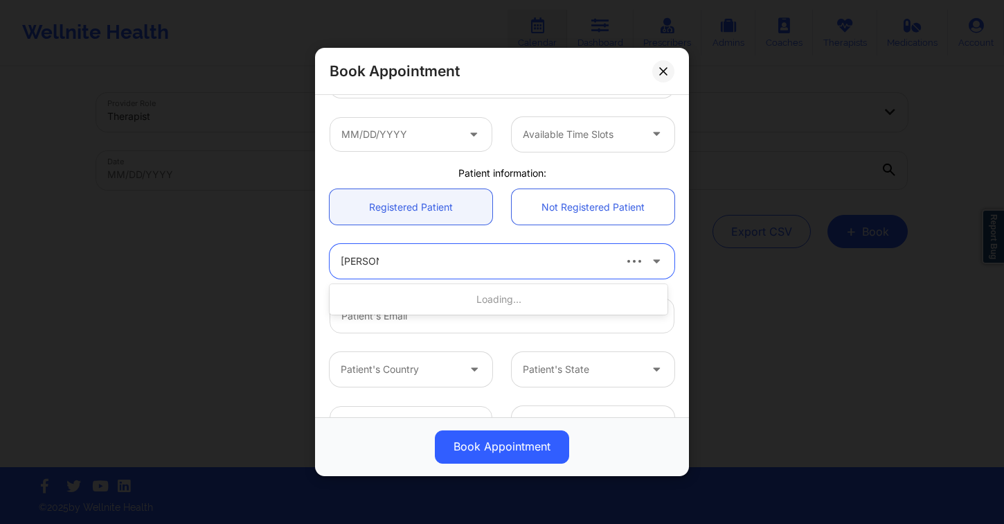
type input "claudia ba"
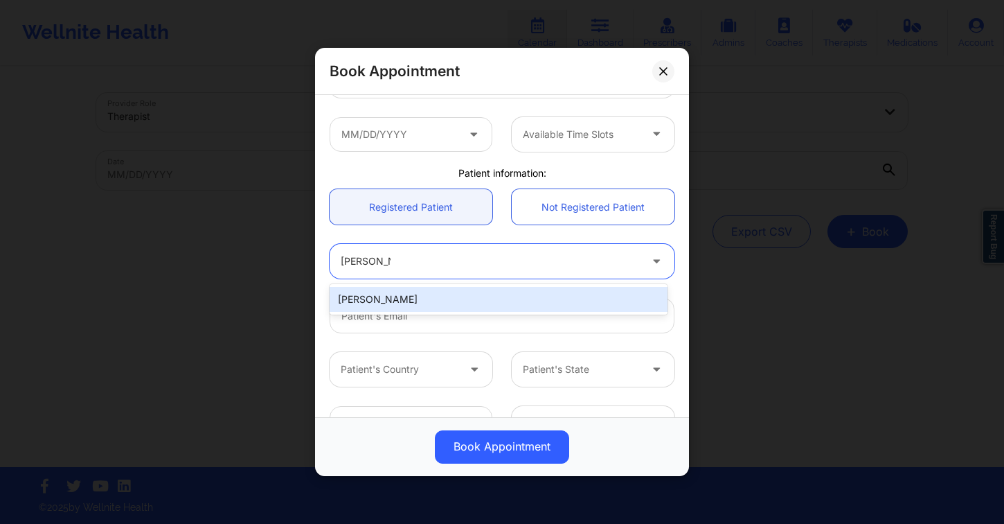
click at [539, 305] on div "Claudia Barrios" at bounding box center [499, 299] width 338 height 25
type input "claudiabarrios813@gmail.com"
type input "+1786-302-6335"
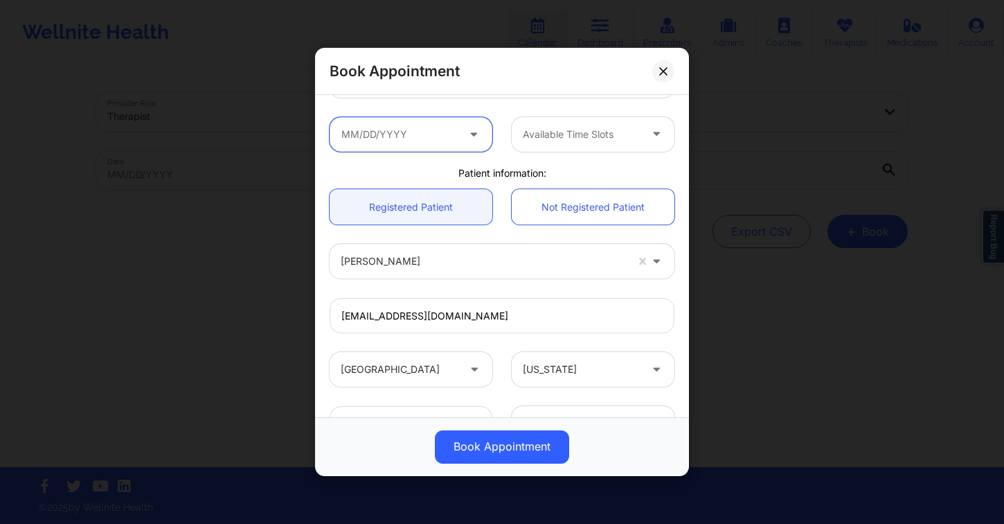
click at [429, 132] on input "text" at bounding box center [411, 134] width 163 height 35
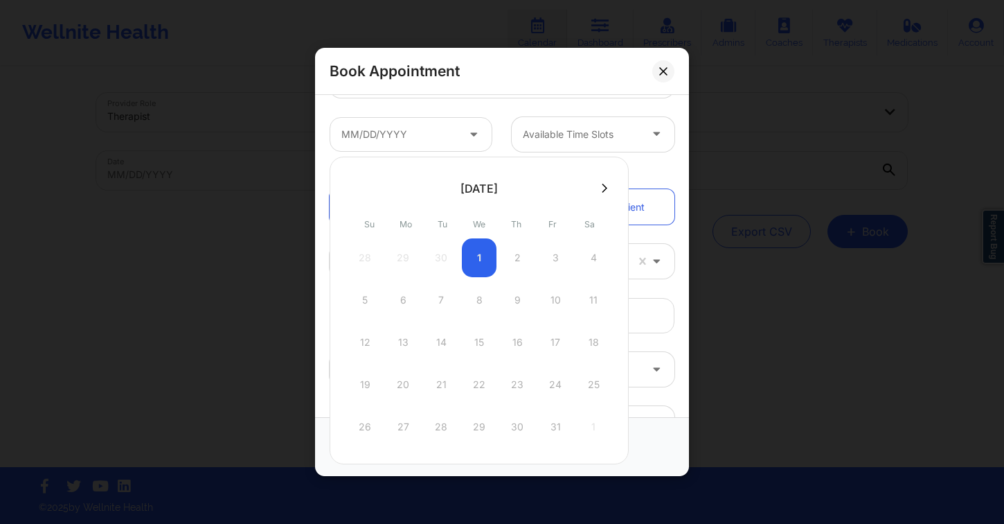
click at [481, 253] on div "28 29 30 1 2 3 4" at bounding box center [479, 257] width 263 height 39
click at [598, 185] on button at bounding box center [605, 188] width 14 height 12
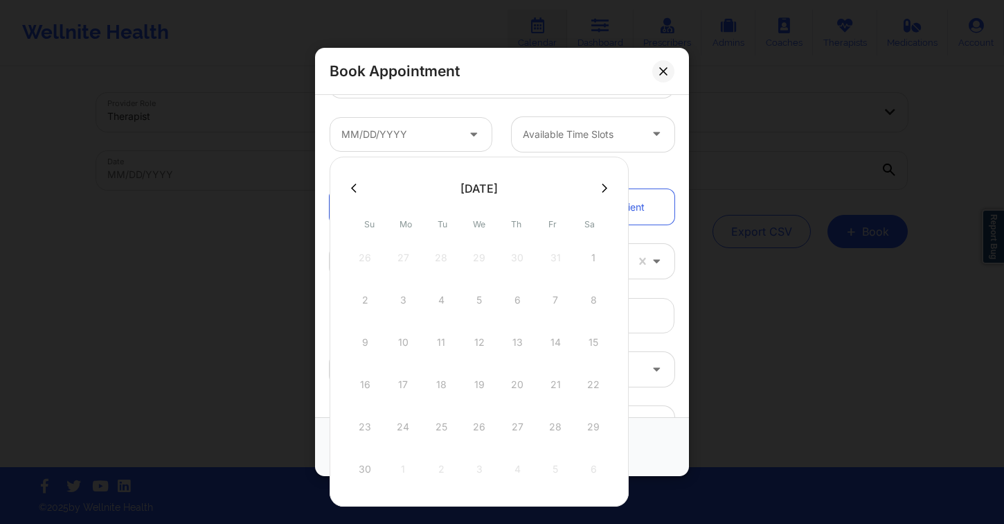
click at [359, 191] on button at bounding box center [354, 188] width 14 height 12
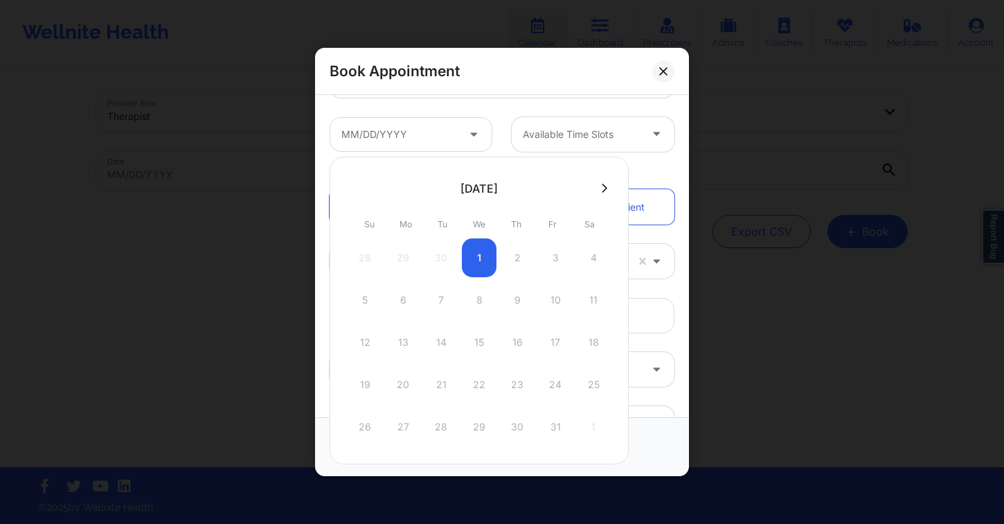
click at [482, 256] on div "28 29 30 1 2 3 4" at bounding box center [479, 257] width 263 height 39
click at [481, 256] on div "28 29 30 1 2 3 4" at bounding box center [479, 257] width 263 height 39
click at [648, 175] on div "Patient information:" at bounding box center [502, 173] width 364 height 14
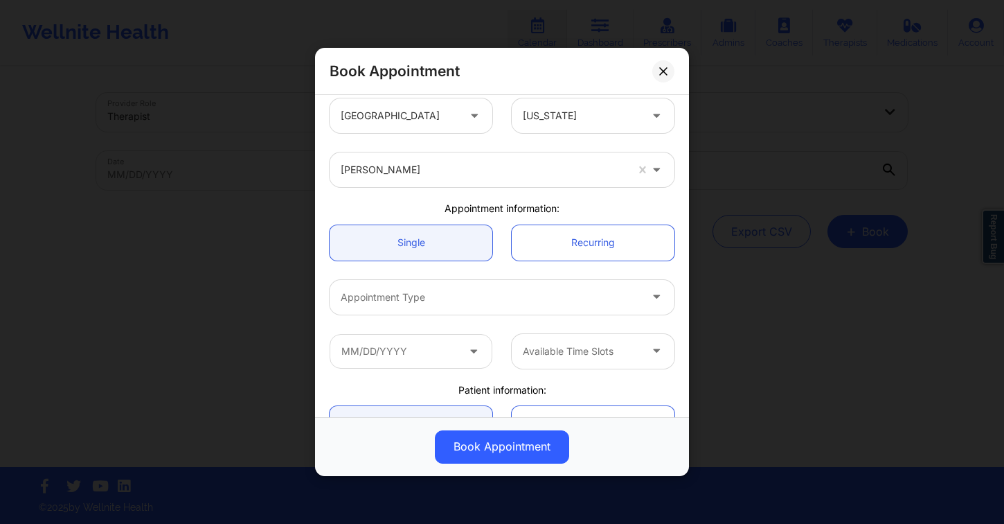
scroll to position [0, 0]
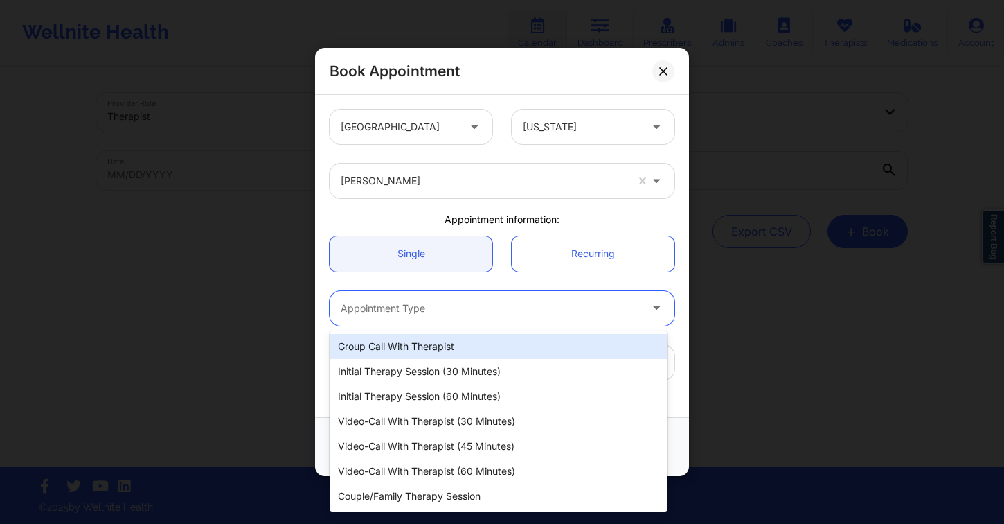
click at [446, 304] on div at bounding box center [490, 308] width 299 height 17
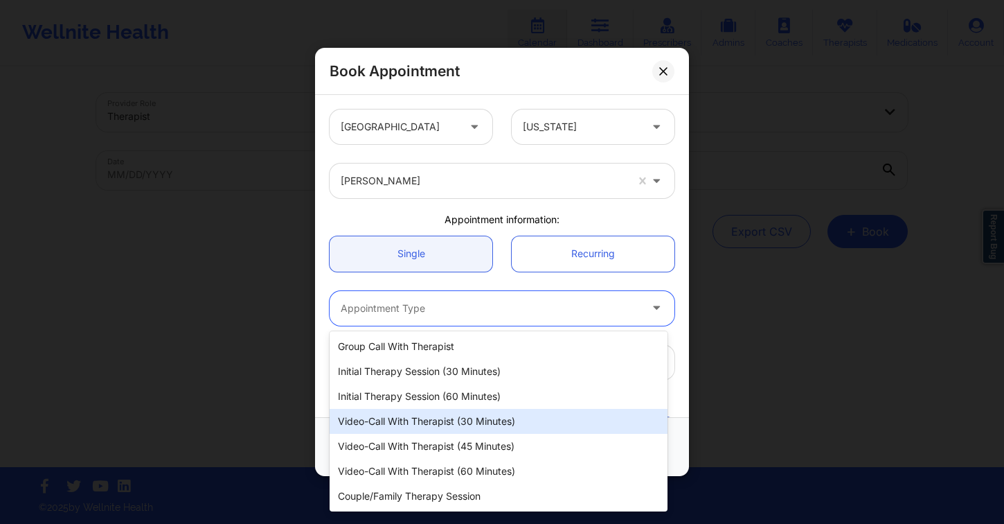
click at [499, 422] on div "Video-Call with Therapist (30 minutes)" at bounding box center [499, 421] width 338 height 25
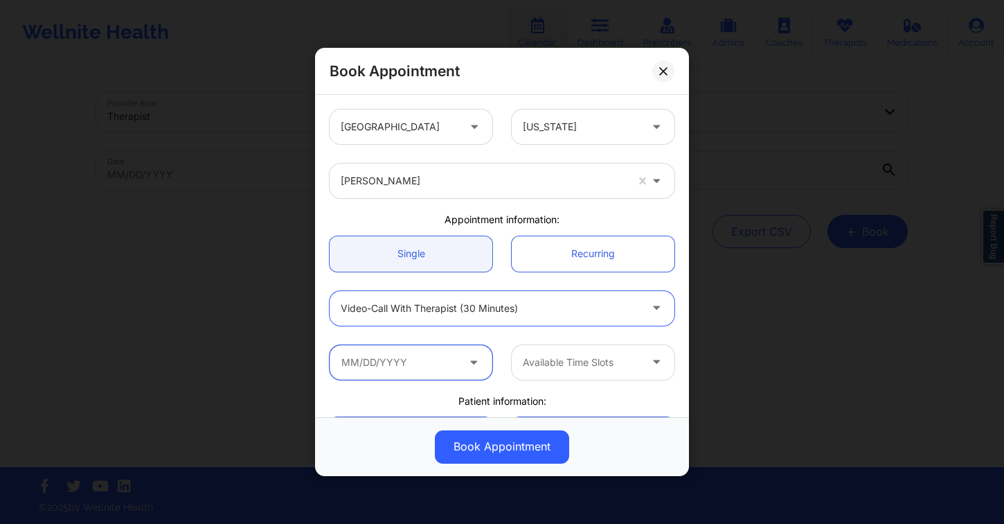
click at [460, 352] on input "text" at bounding box center [411, 362] width 163 height 35
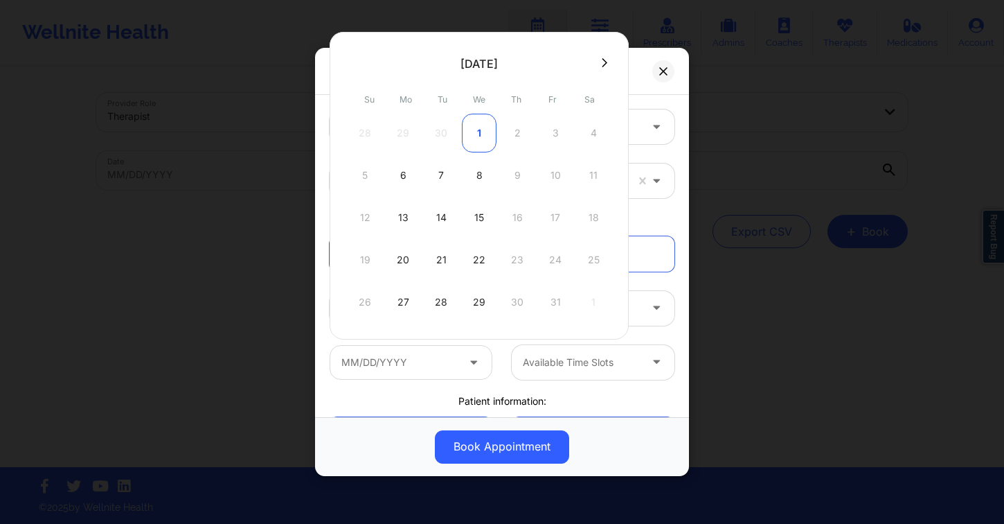
click at [473, 134] on div "1" at bounding box center [479, 133] width 35 height 39
type input "10/01/2025"
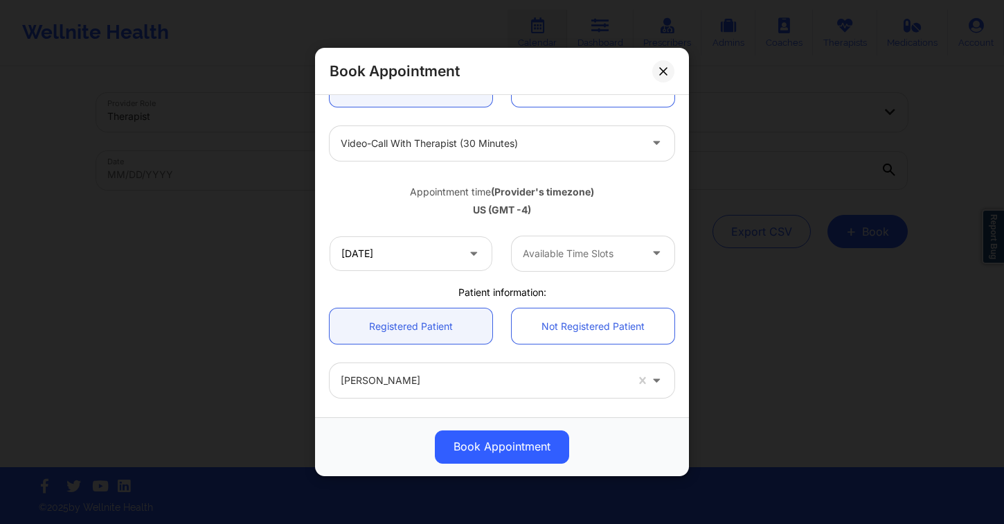
scroll to position [193, 0]
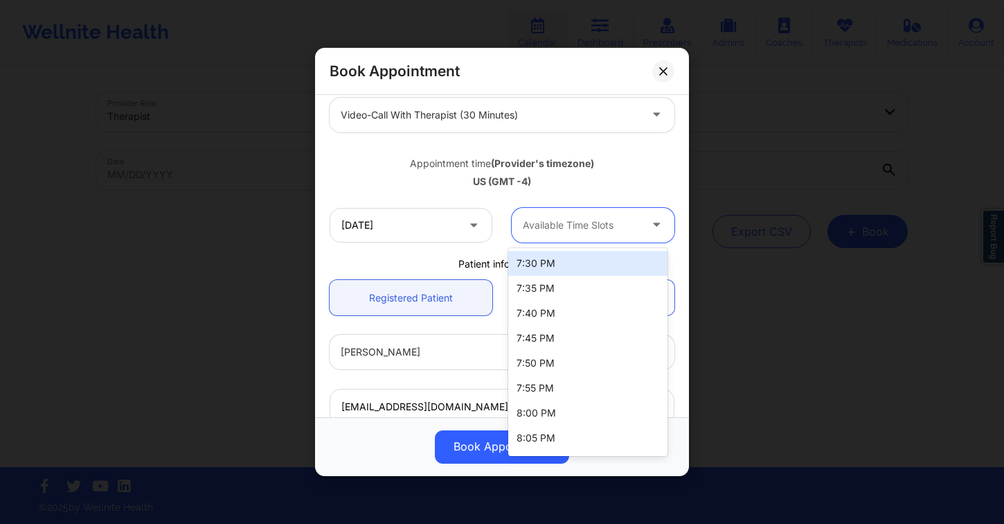
click at [589, 225] on div at bounding box center [581, 225] width 117 height 17
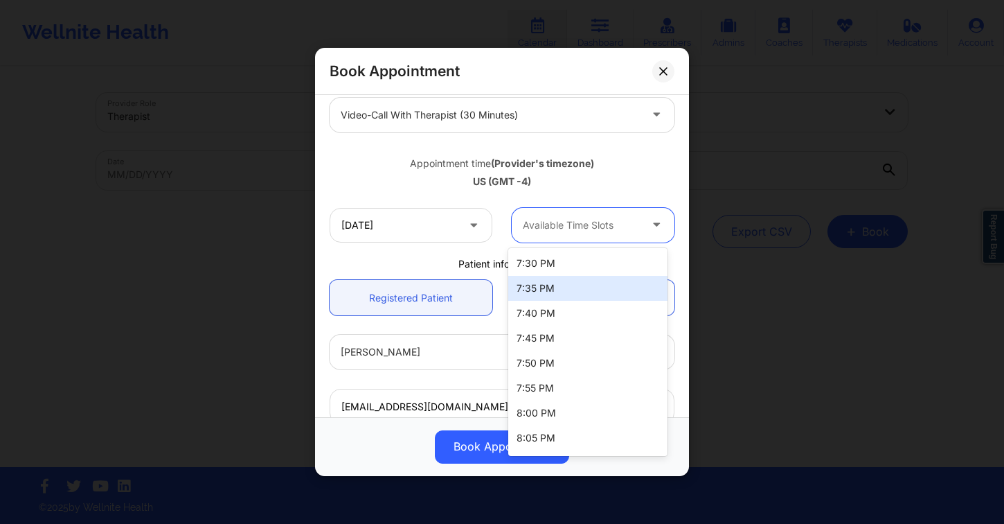
scroll to position [122, 0]
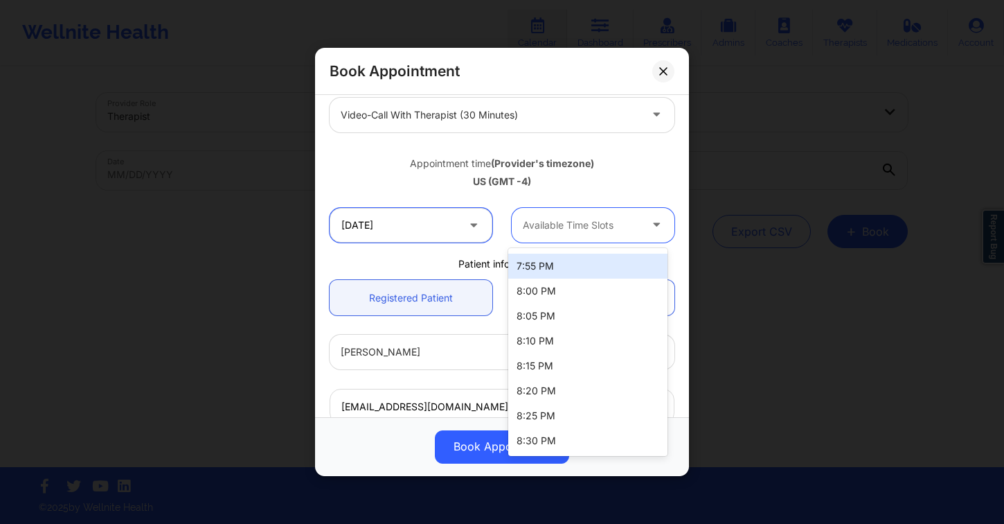
click at [439, 220] on input "10/01/2025" at bounding box center [411, 225] width 163 height 35
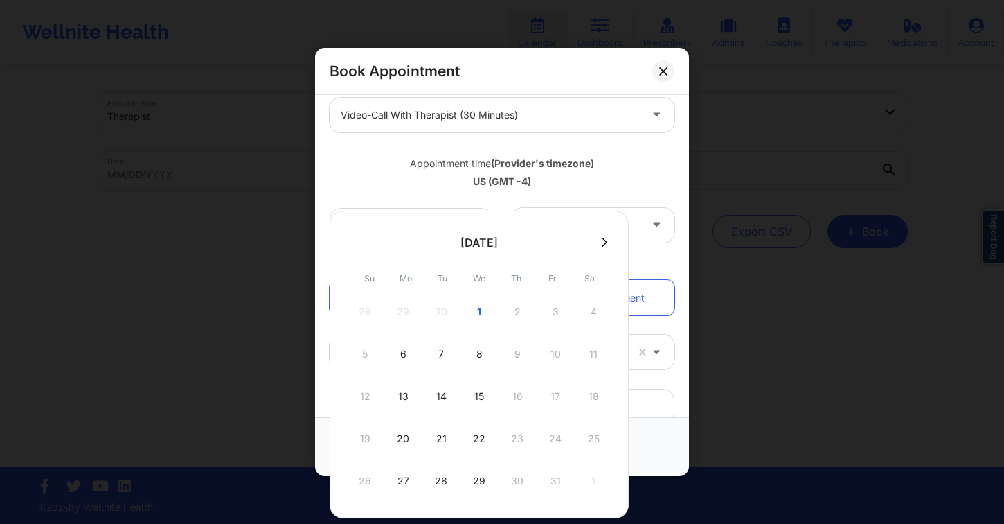
click at [438, 177] on div "US (GMT -4)" at bounding box center [502, 182] width 345 height 14
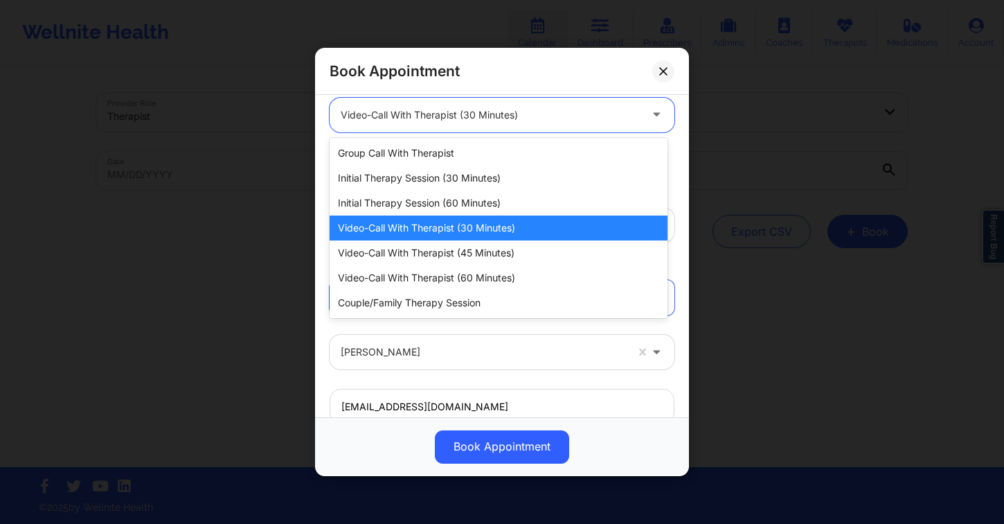
drag, startPoint x: 470, startPoint y: 123, endPoint x: 473, endPoint y: 132, distance: 9.0
click at [470, 123] on div "Video-Call with Therapist (30 minutes)" at bounding box center [490, 115] width 299 height 35
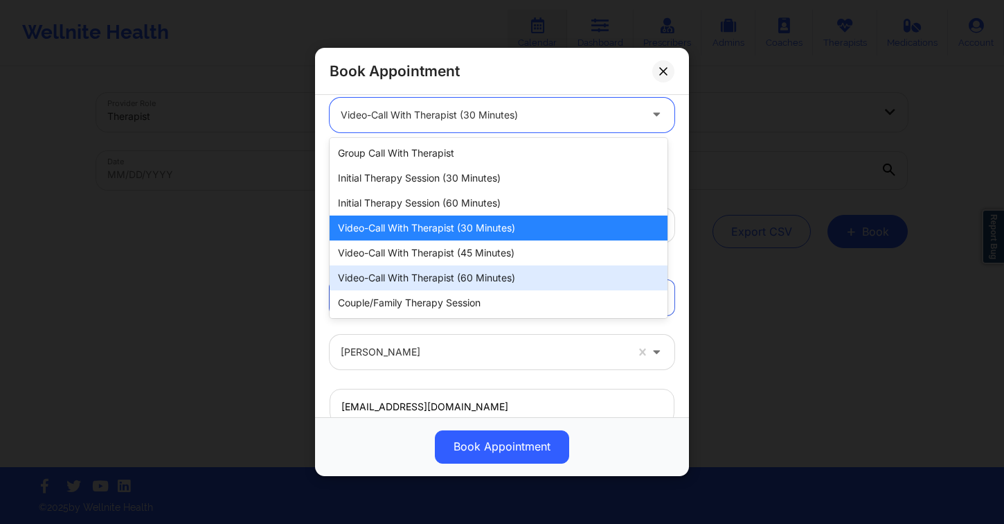
click at [504, 276] on div "Video-Call with Therapist (60 minutes)" at bounding box center [499, 277] width 338 height 25
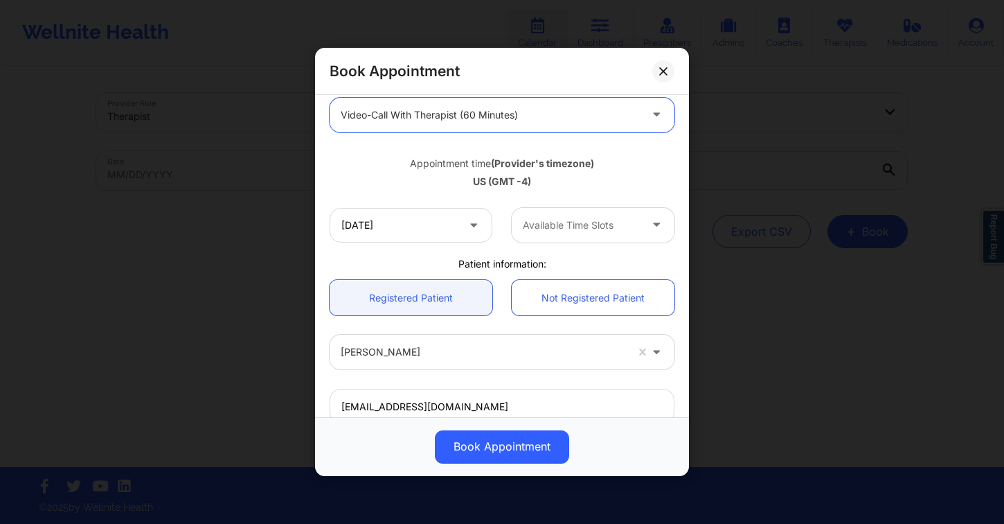
click at [553, 226] on div at bounding box center [581, 225] width 117 height 17
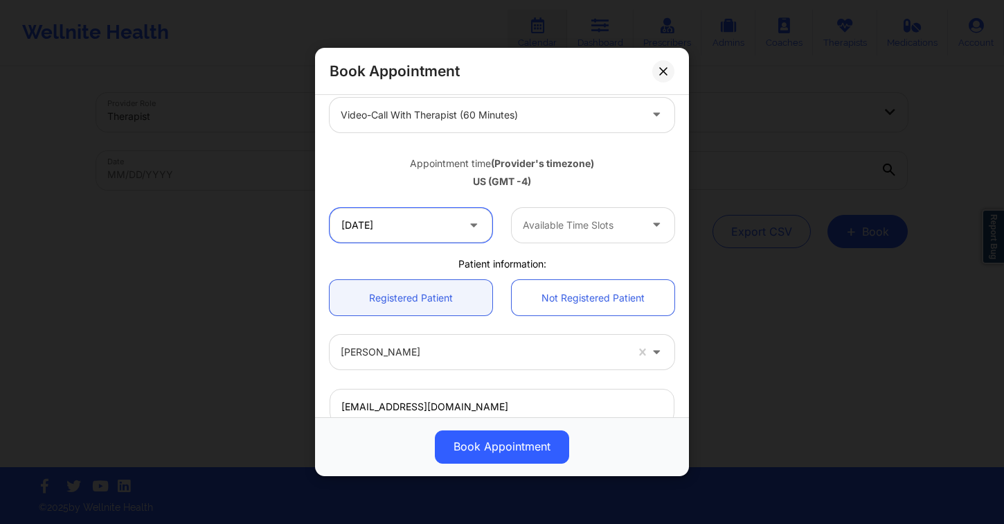
click at [455, 224] on input "10/01/2025" at bounding box center [411, 225] width 163 height 35
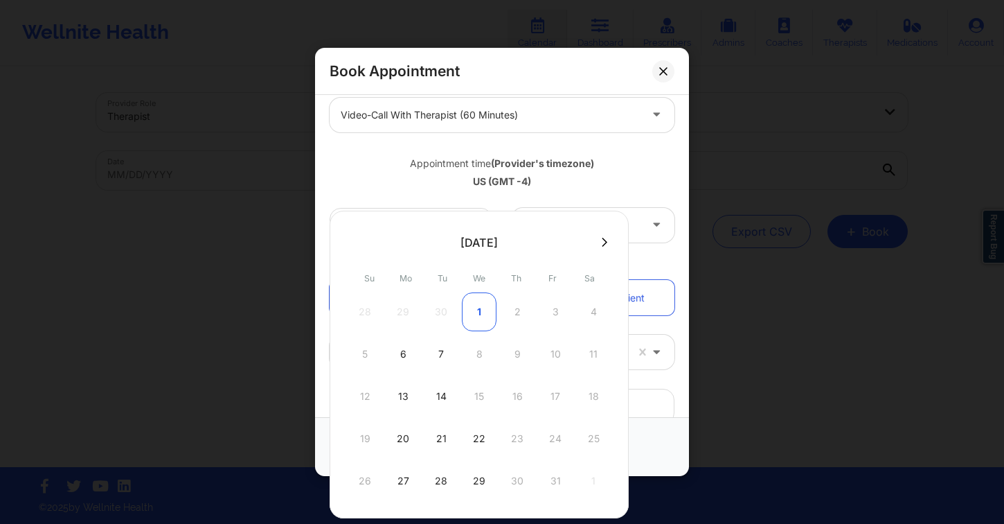
click at [483, 312] on div "1" at bounding box center [479, 311] width 35 height 39
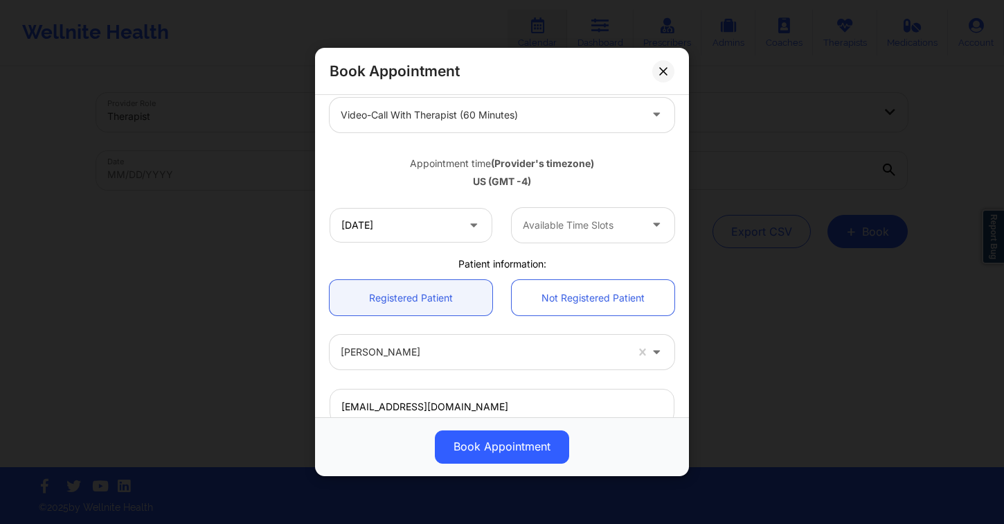
click at [568, 224] on div at bounding box center [581, 225] width 117 height 17
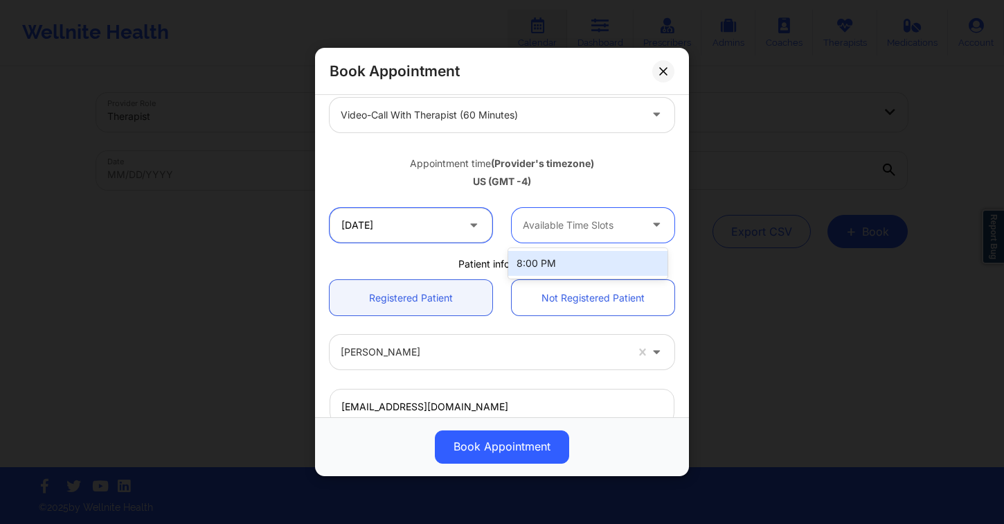
click at [375, 227] on input "10/01/2025" at bounding box center [411, 225] width 163 height 35
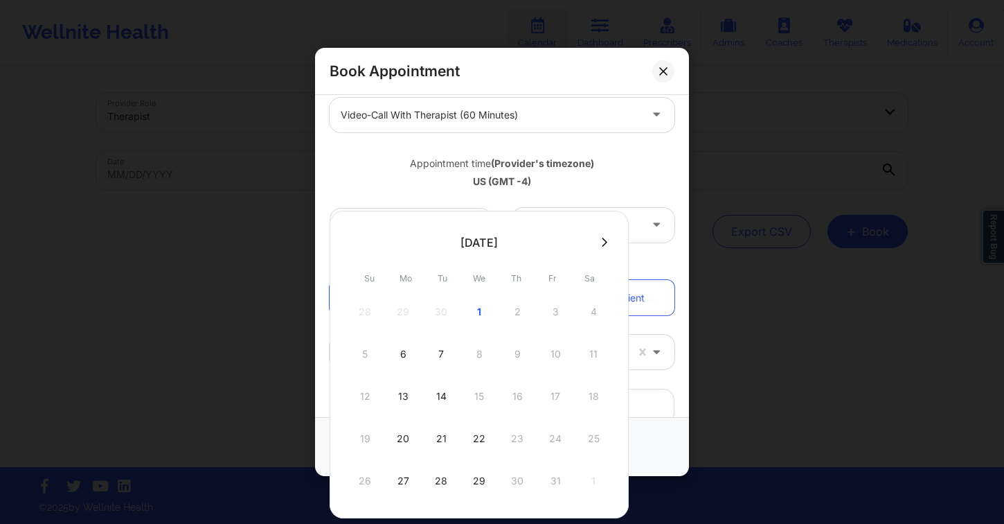
click at [412, 170] on div "Appointment time (Provider's timezone) US (GMT -4)" at bounding box center [502, 170] width 364 height 37
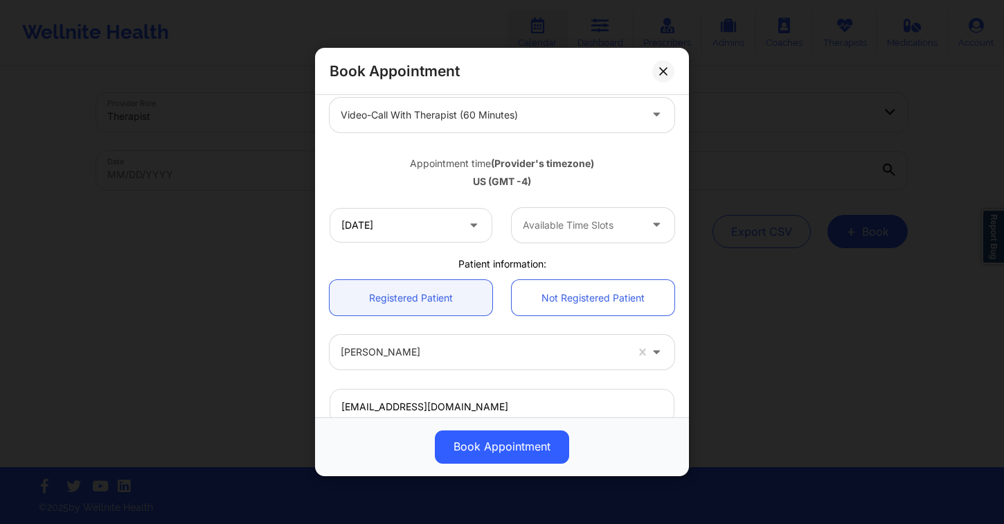
click at [456, 110] on div at bounding box center [490, 115] width 299 height 17
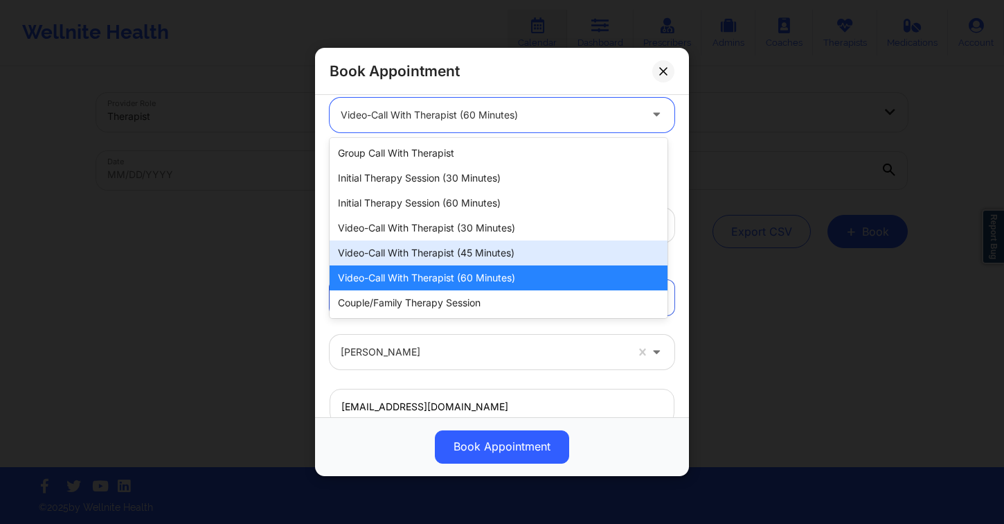
click at [511, 256] on div "Video-Call with Therapist (45 minutes)" at bounding box center [499, 252] width 338 height 25
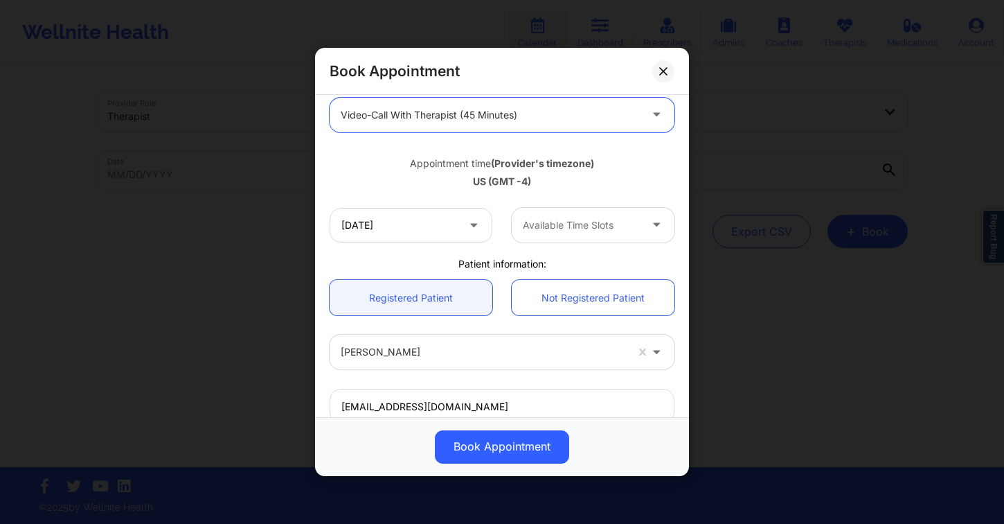
click at [560, 229] on div at bounding box center [581, 225] width 117 height 17
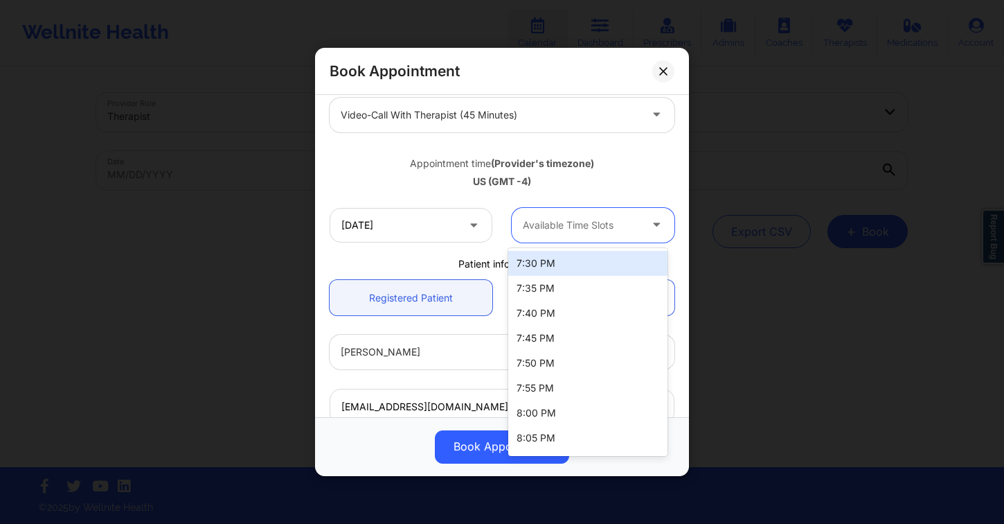
click at [560, 221] on div at bounding box center [581, 225] width 117 height 17
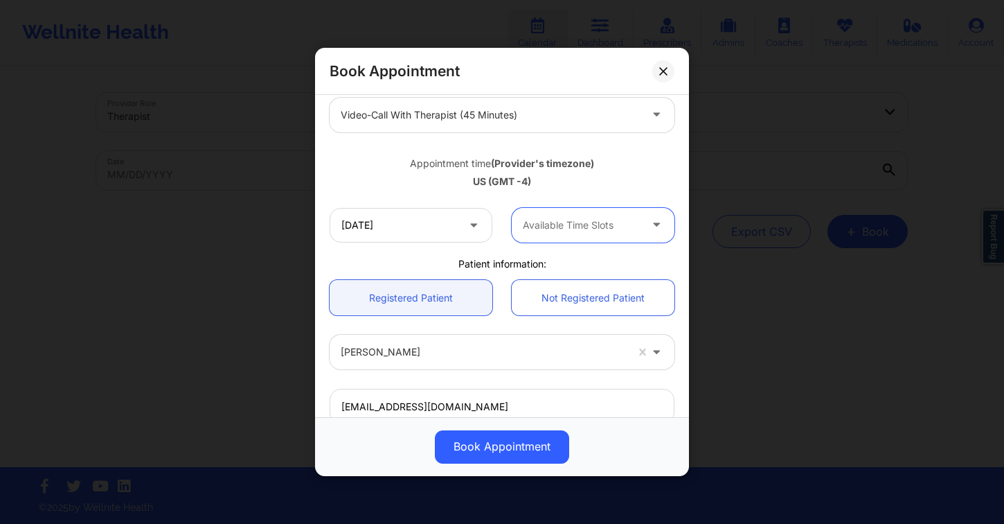
click at [559, 221] on div at bounding box center [581, 225] width 117 height 17
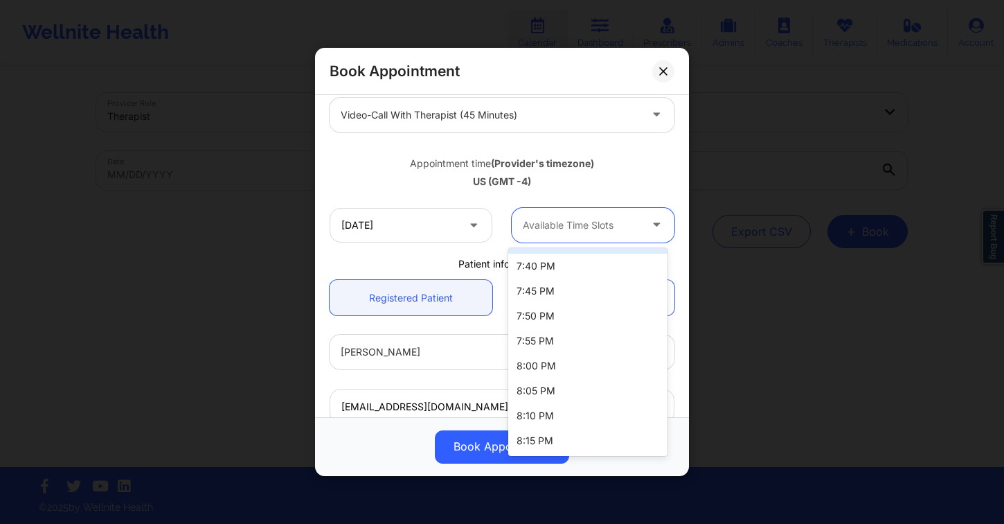
scroll to position [0, 0]
click at [570, 268] on div "7:30 PM" at bounding box center [587, 263] width 159 height 25
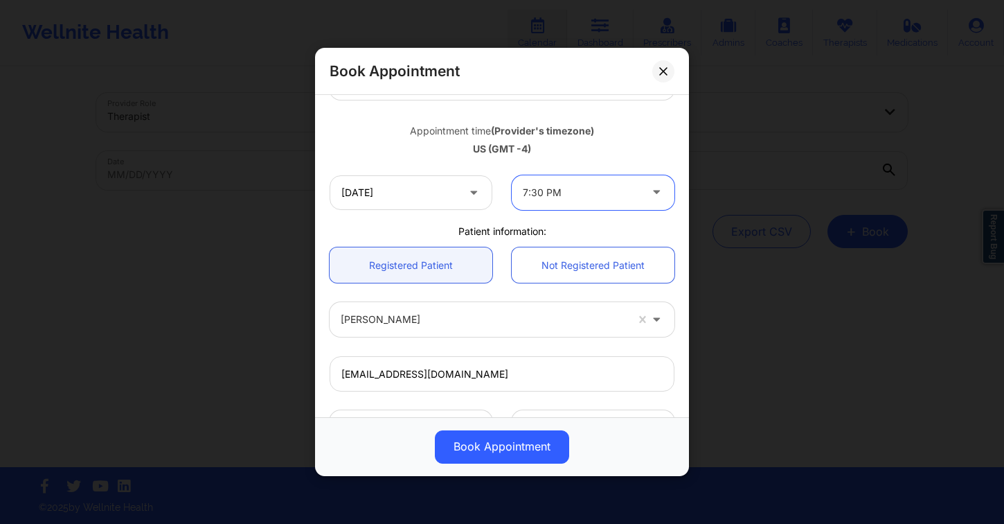
scroll to position [107, 0]
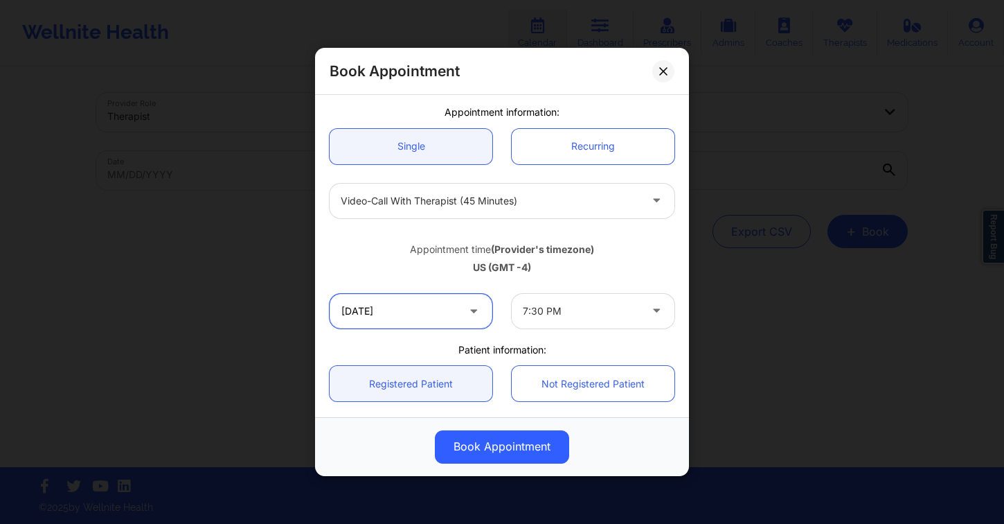
click at [459, 318] on input "10/01/2025" at bounding box center [411, 311] width 163 height 35
click at [637, 241] on div "Appointment time (Provider's timezone) US (GMT -4)" at bounding box center [502, 256] width 364 height 37
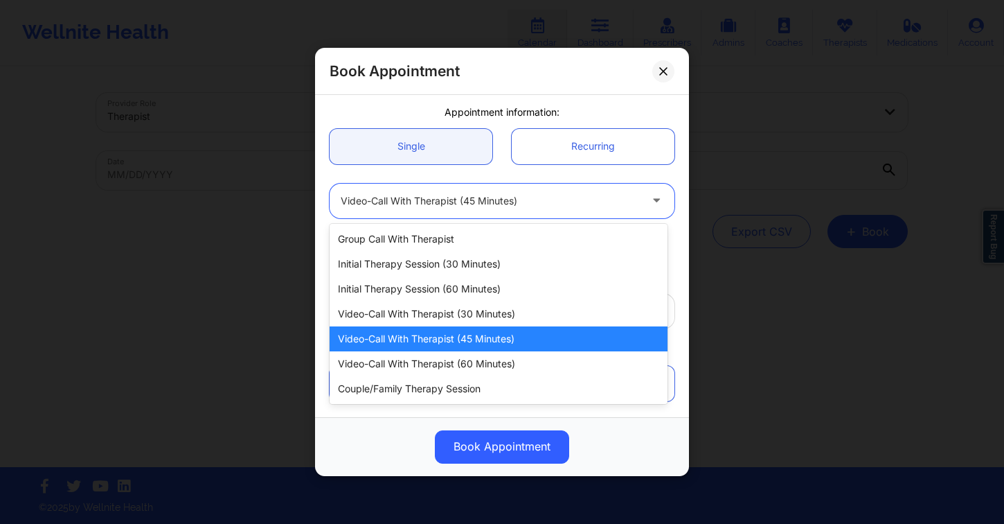
click at [619, 189] on div "Video-Call with Therapist (45 minutes)" at bounding box center [490, 201] width 299 height 35
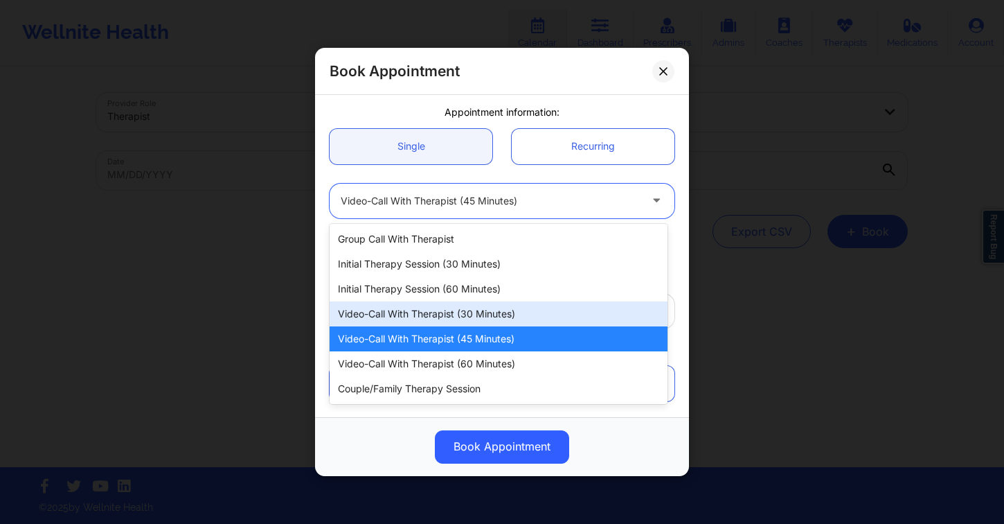
click at [512, 307] on div "Video-Call with Therapist (30 minutes)" at bounding box center [499, 313] width 338 height 25
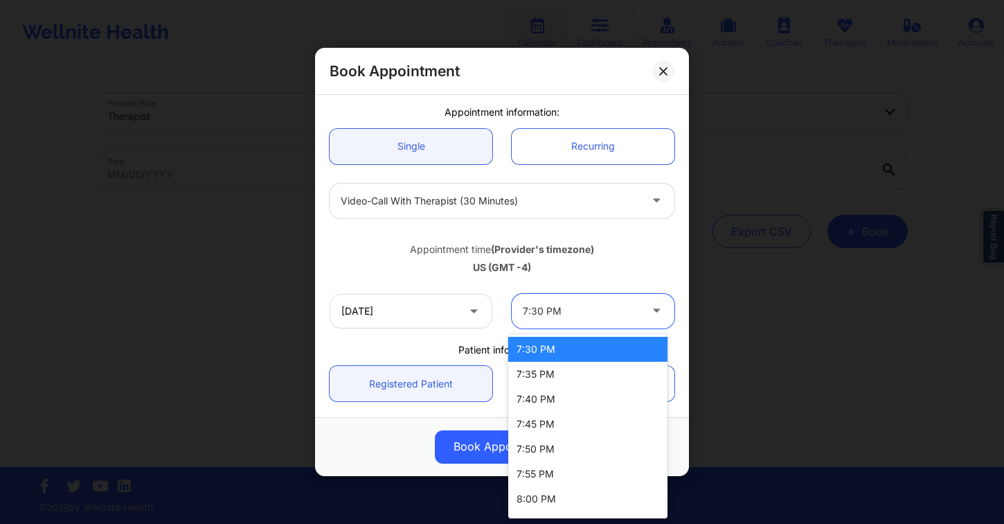
click at [593, 303] on div at bounding box center [581, 311] width 117 height 17
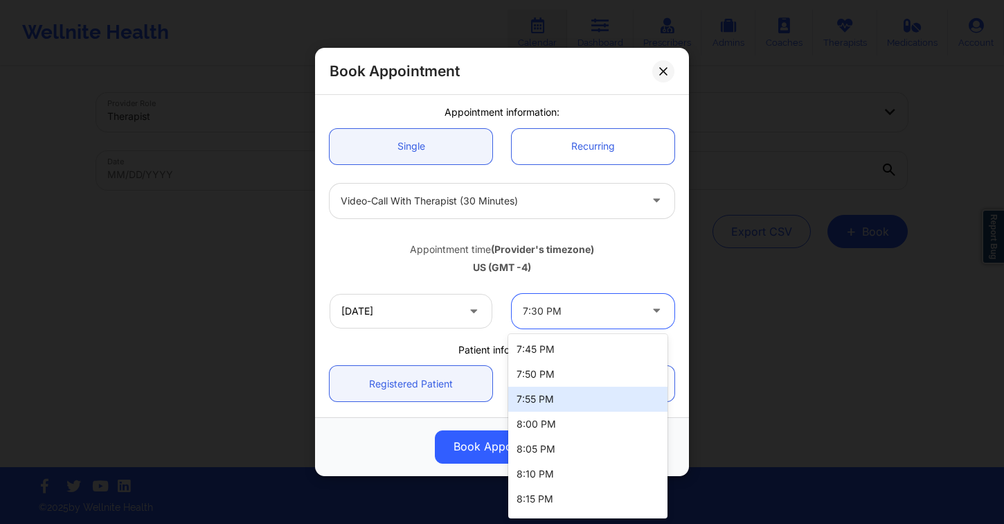
scroll to position [145, 0]
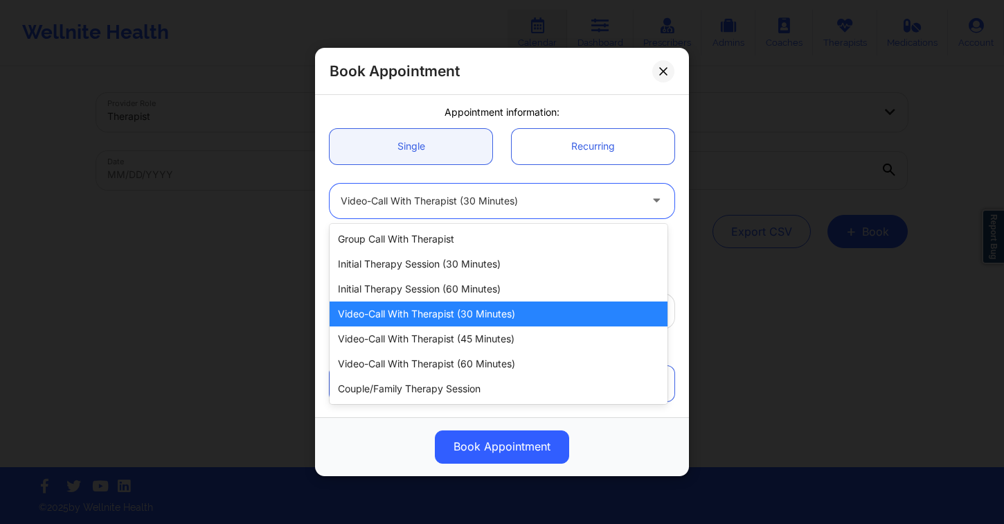
click at [485, 199] on div at bounding box center [490, 201] width 299 height 17
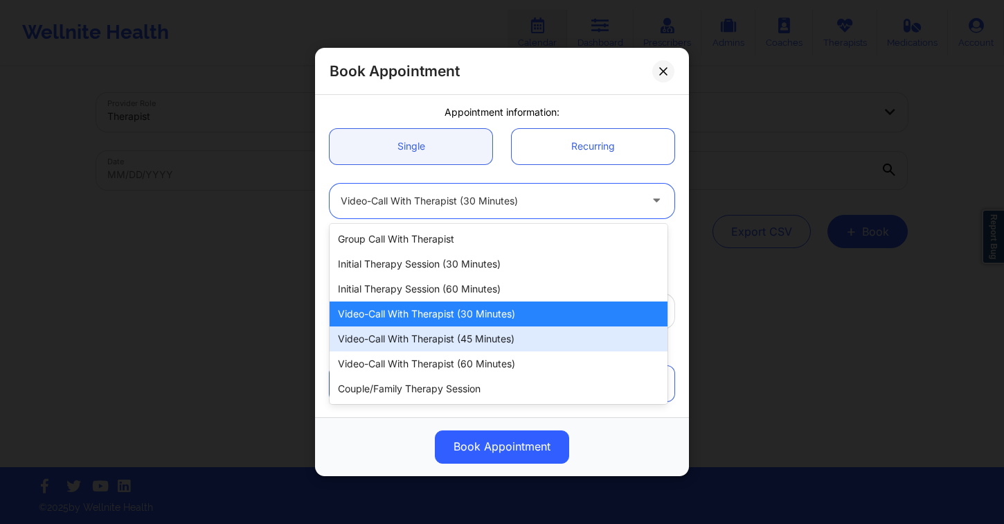
click at [486, 339] on div "Video-Call with Therapist (45 minutes)" at bounding box center [499, 338] width 338 height 25
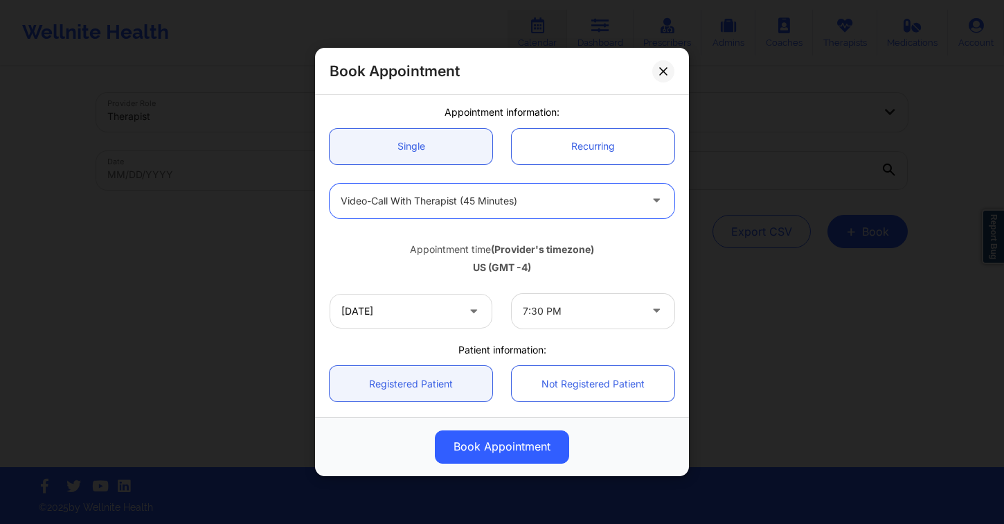
click at [558, 307] on div at bounding box center [581, 311] width 117 height 17
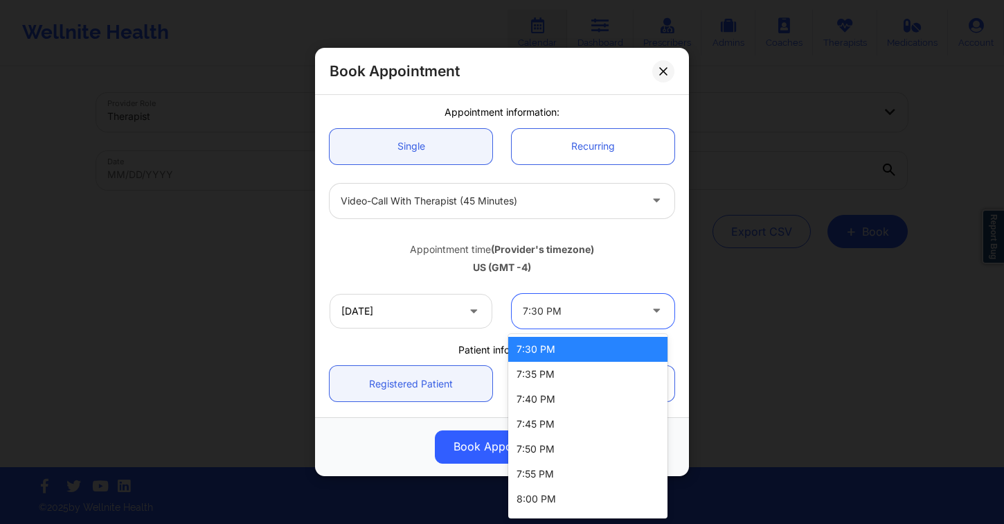
click at [558, 344] on div "7:30 PM" at bounding box center [587, 349] width 159 height 25
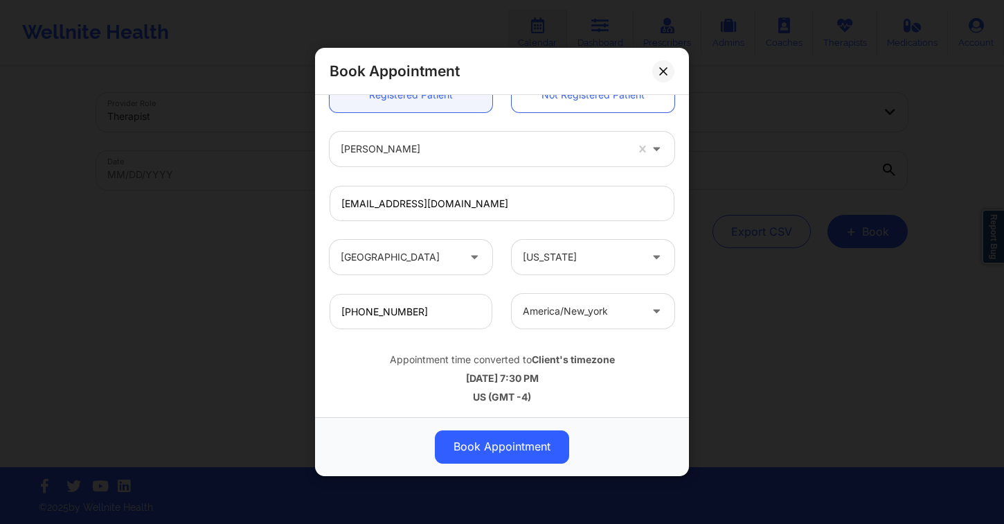
scroll to position [397, 0]
click at [506, 447] on button "Book Appointment" at bounding box center [502, 446] width 134 height 33
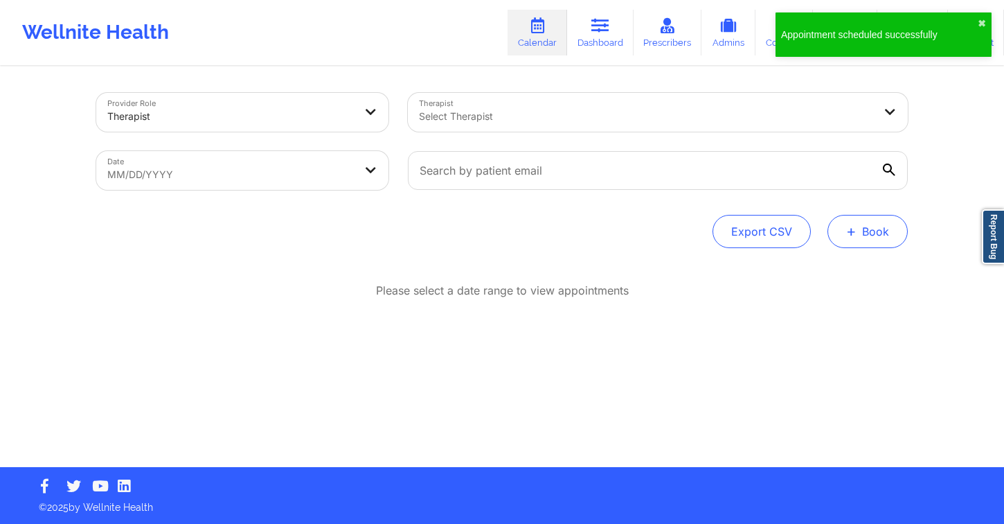
click at [889, 235] on button "+ Book" at bounding box center [868, 231] width 80 height 33
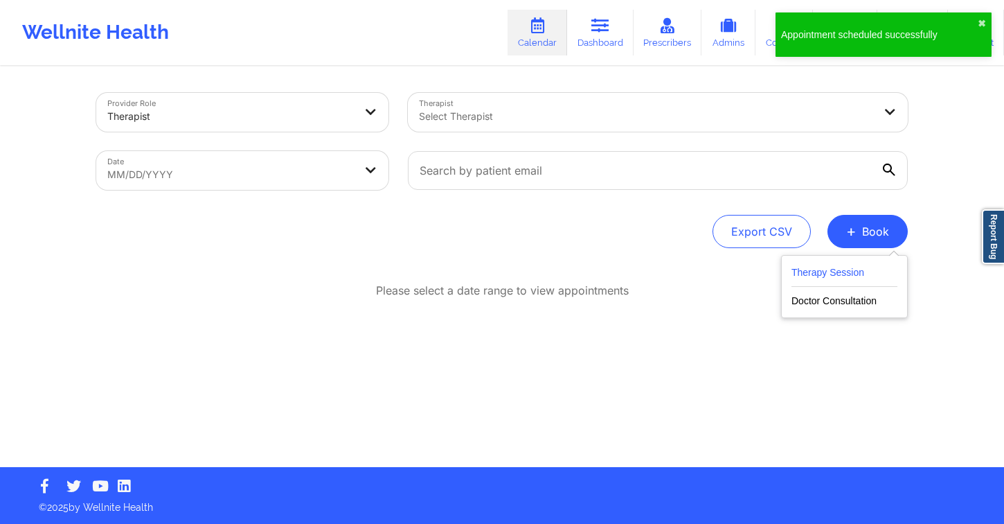
click at [817, 270] on button "Therapy Session" at bounding box center [845, 275] width 106 height 23
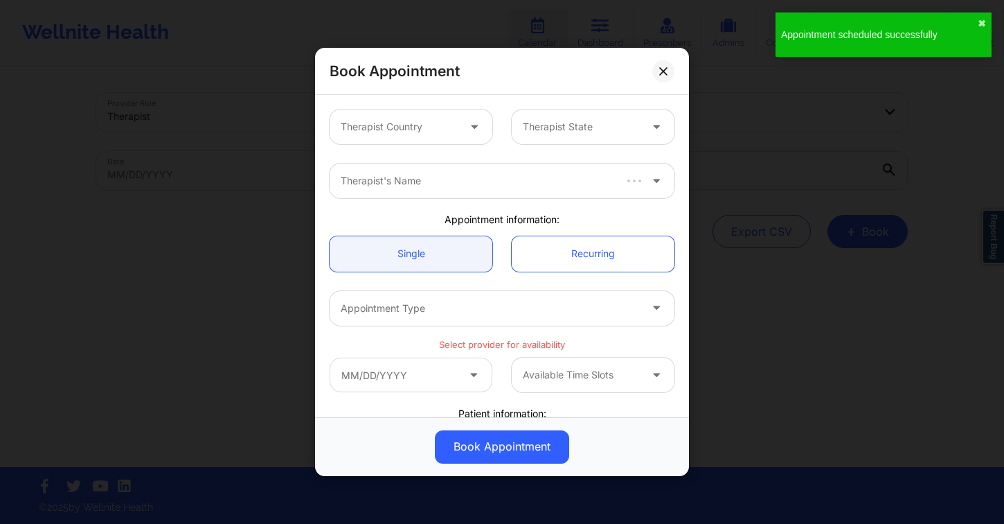
click at [404, 126] on div at bounding box center [399, 126] width 117 height 17
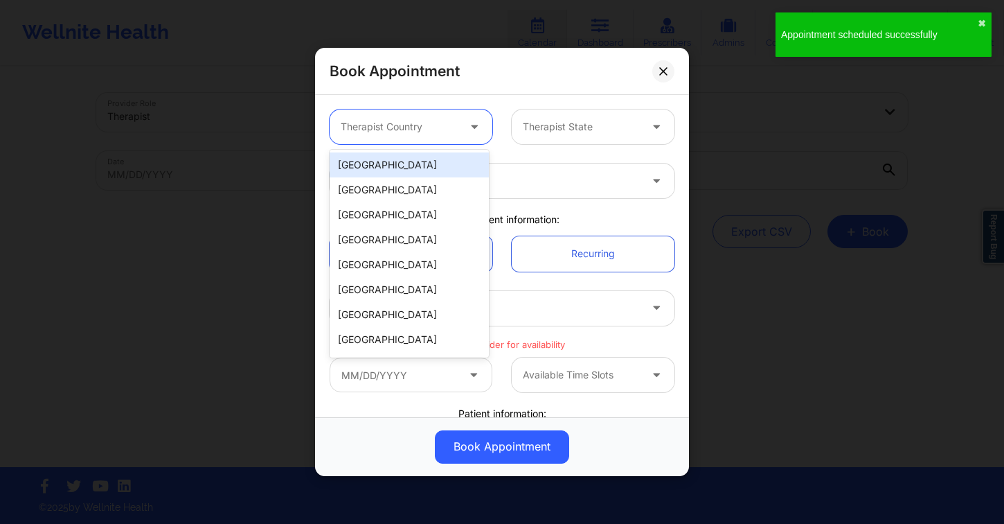
click at [398, 170] on div "[GEOGRAPHIC_DATA]" at bounding box center [409, 164] width 159 height 25
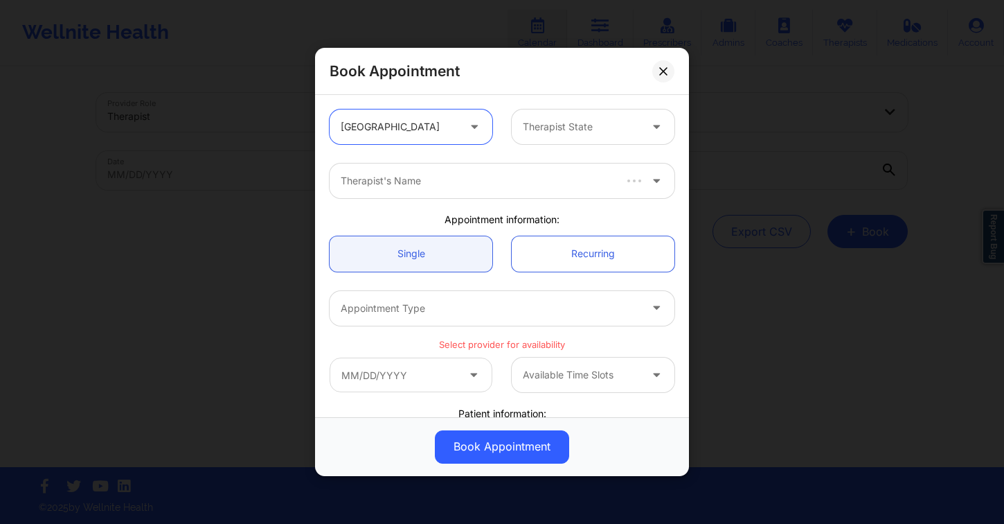
click at [580, 131] on div at bounding box center [581, 126] width 117 height 17
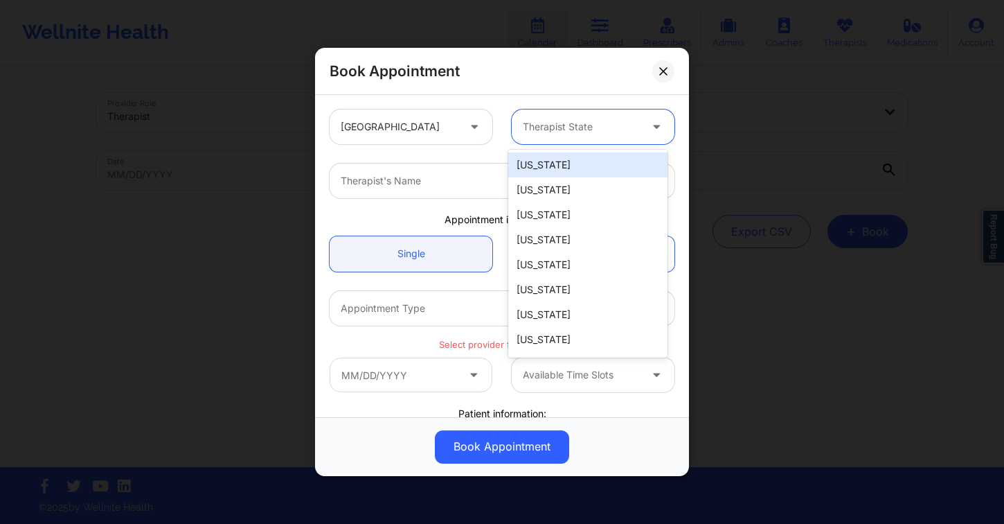
type input "f"
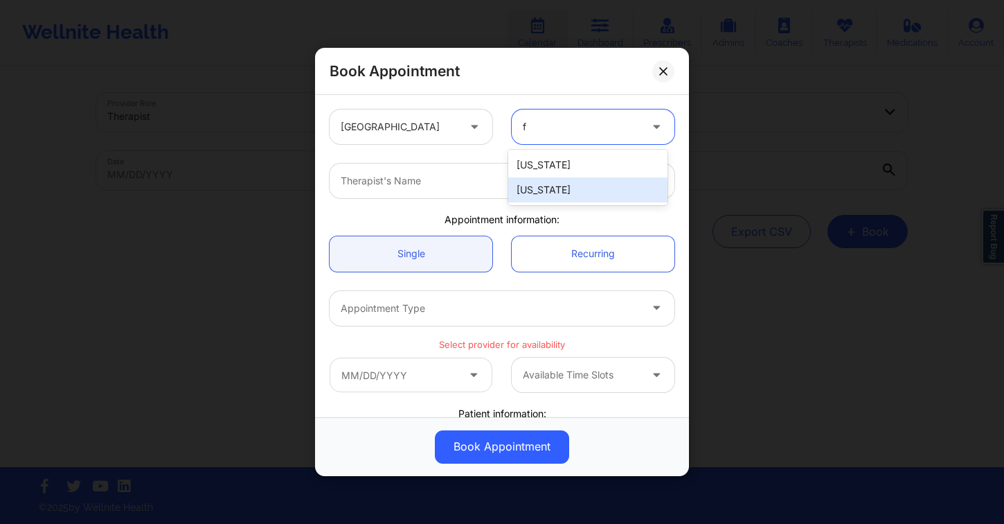
click at [555, 190] on div "[US_STATE]" at bounding box center [587, 189] width 159 height 25
click at [421, 179] on div at bounding box center [490, 180] width 299 height 17
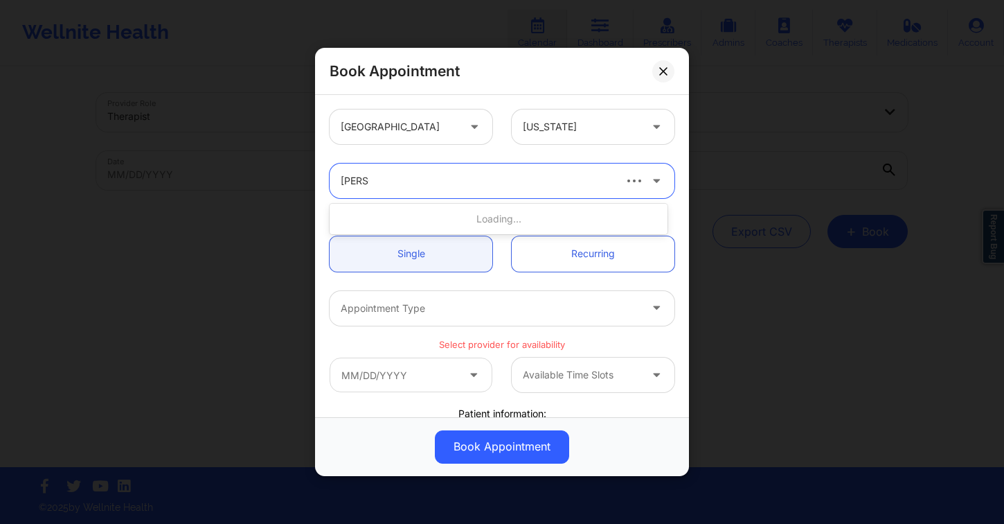
type input "julia eu"
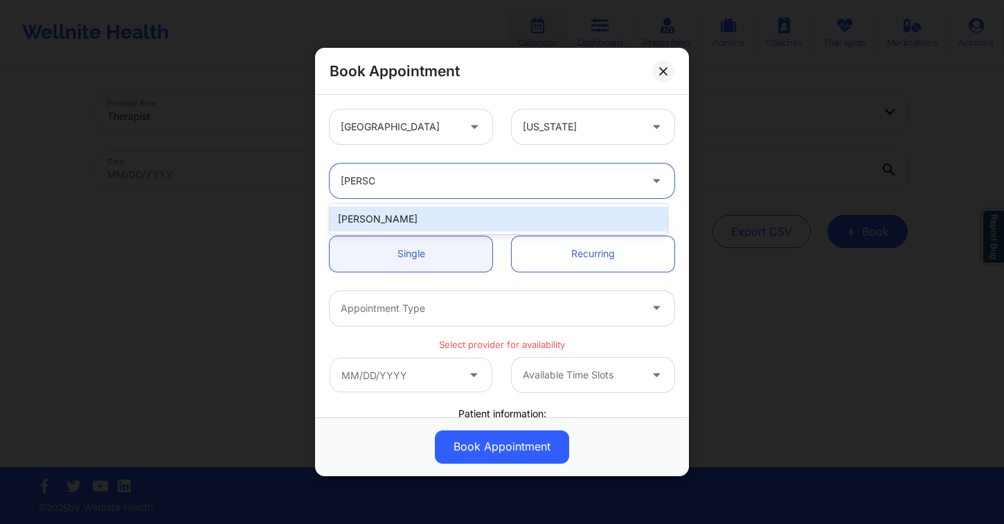
click at [431, 213] on div "Julia Eusebio" at bounding box center [499, 218] width 338 height 25
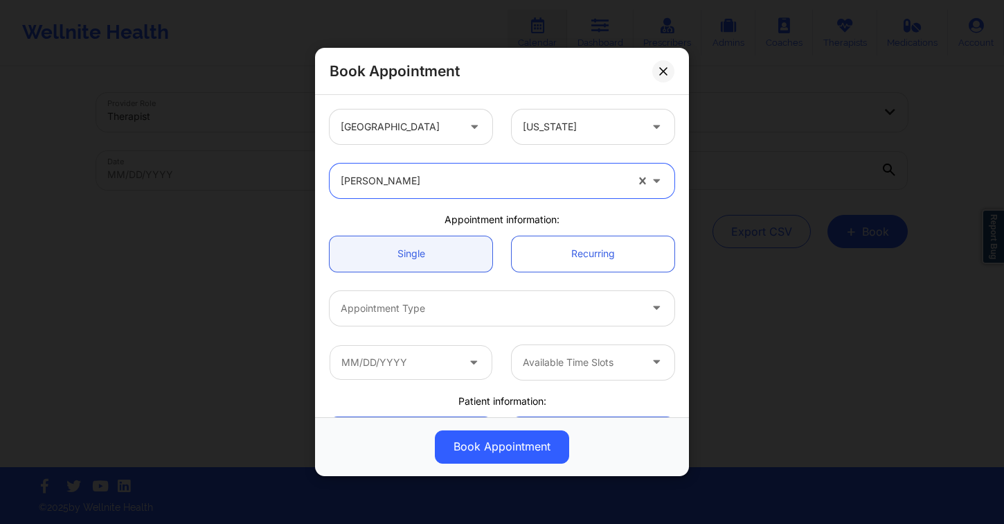
scroll to position [124, 0]
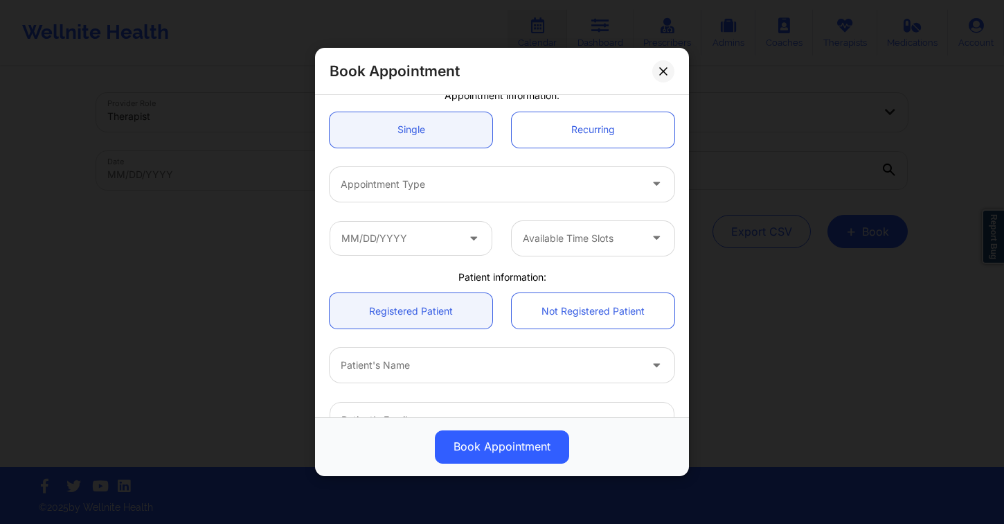
click at [432, 187] on div at bounding box center [490, 184] width 299 height 17
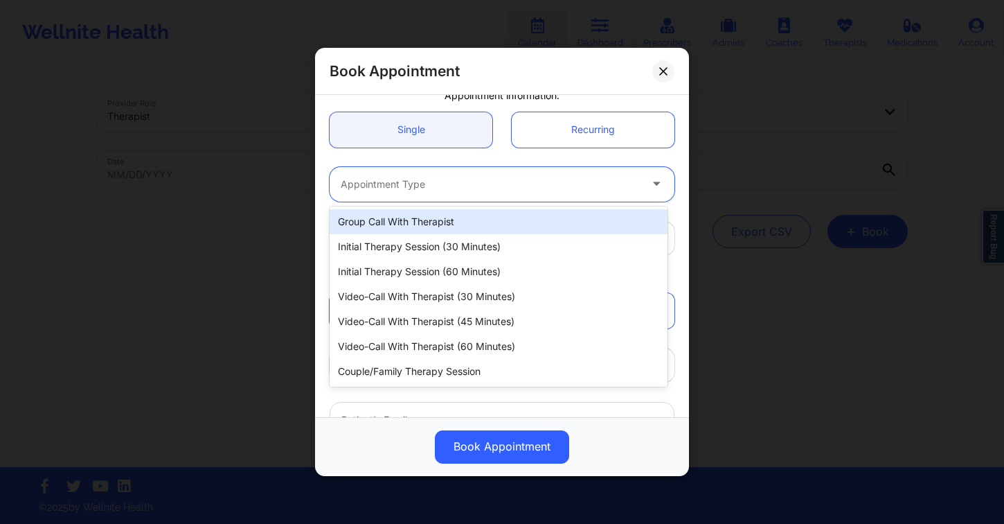
click at [434, 177] on div at bounding box center [490, 184] width 299 height 17
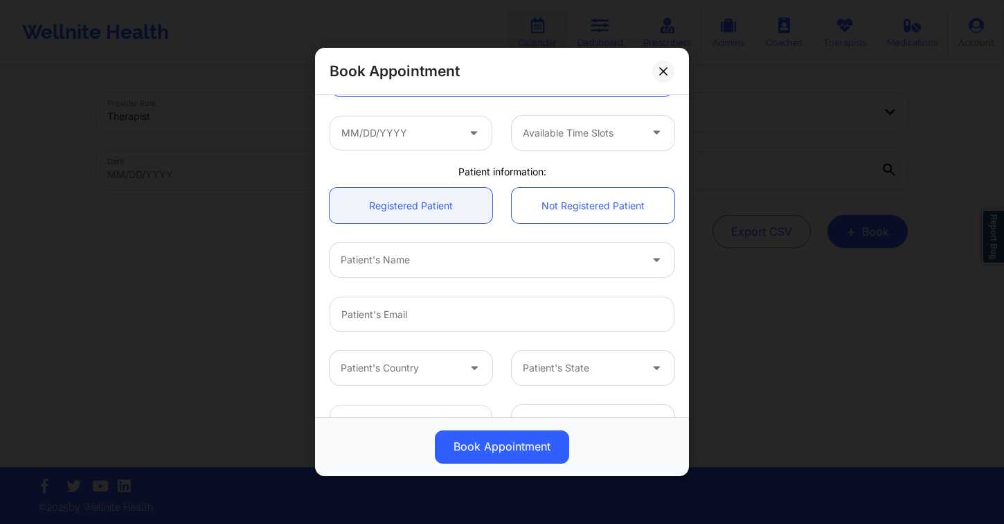
scroll to position [266, 0]
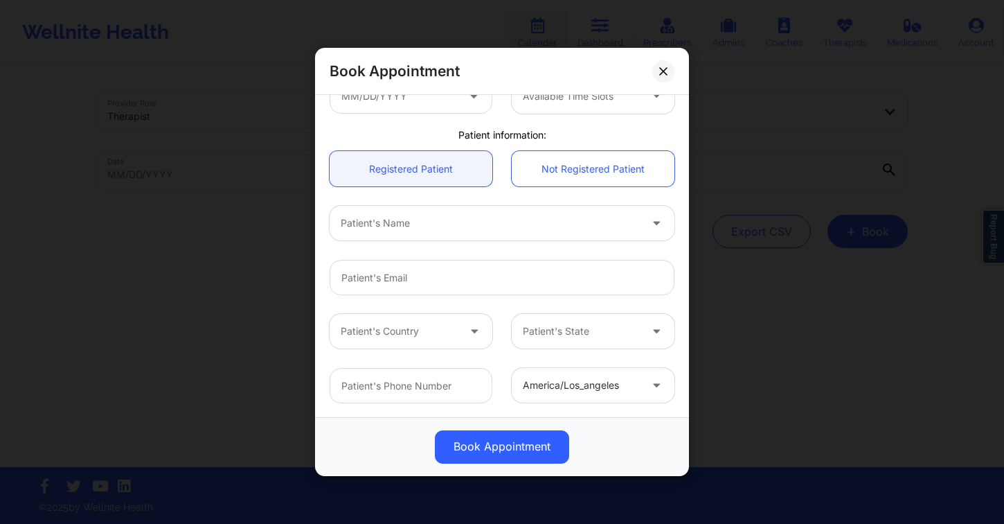
click at [413, 228] on div at bounding box center [490, 223] width 299 height 17
type input "syrena m"
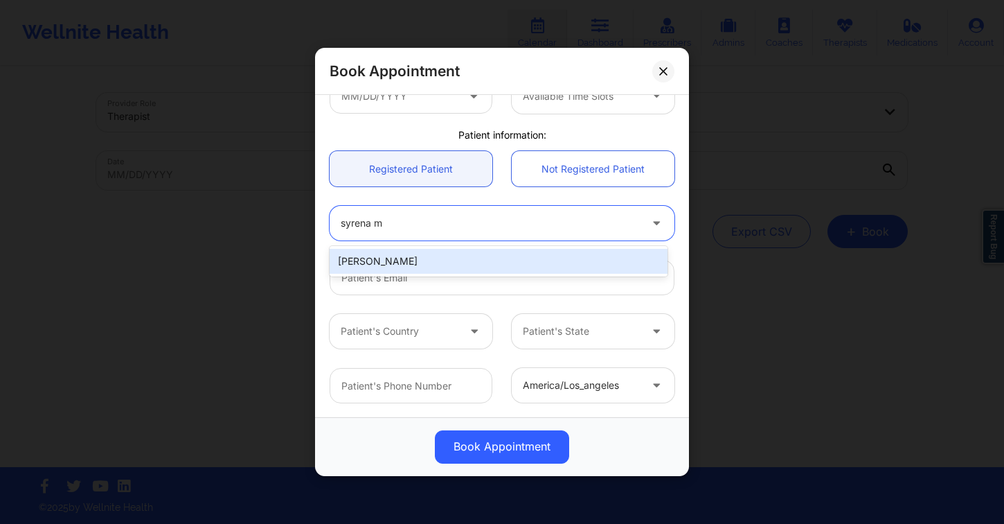
click at [481, 267] on div "Syrena M Guerrero" at bounding box center [499, 261] width 338 height 25
type input "syrenag121@gmail.com"
type input "+1786-651-7291"
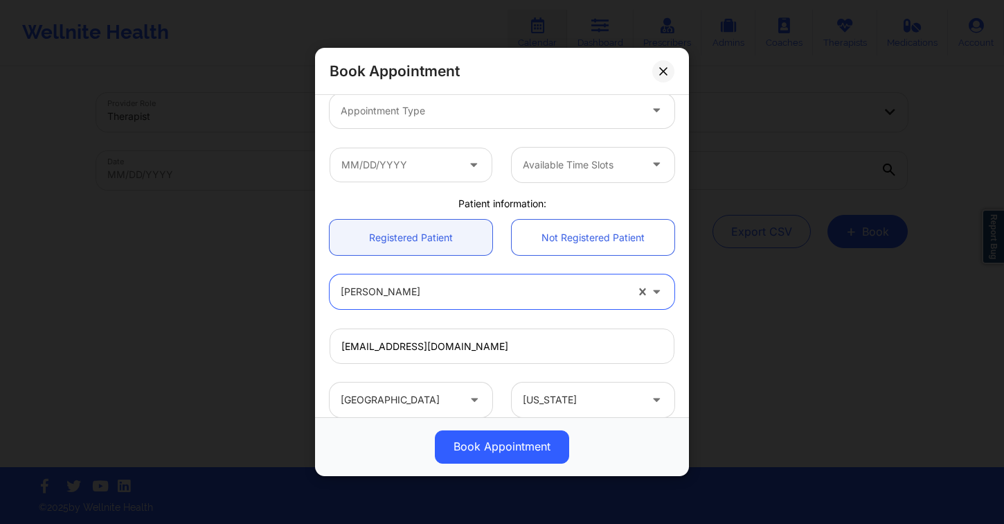
scroll to position [186, 0]
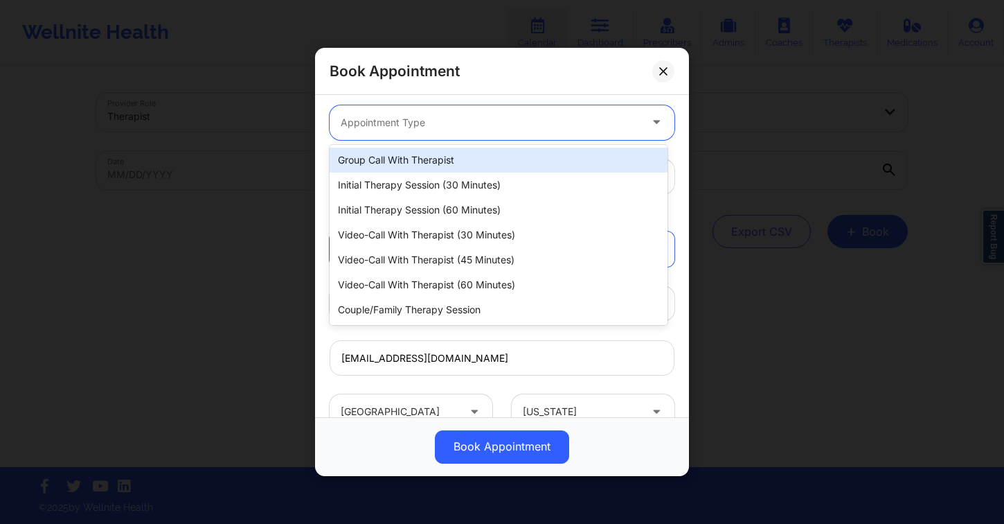
click at [431, 128] on div at bounding box center [490, 122] width 299 height 17
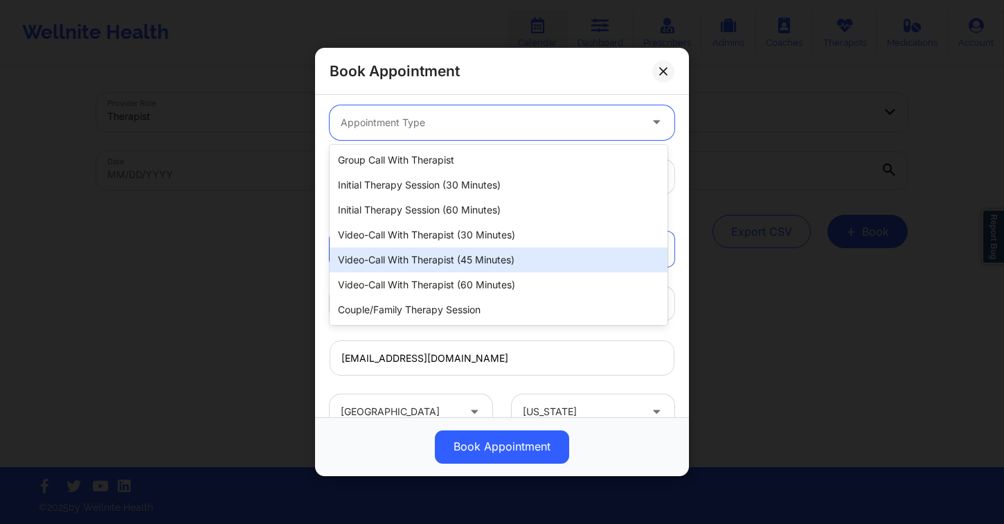
click at [493, 249] on div "Video-Call with Therapist (45 minutes)" at bounding box center [499, 259] width 338 height 25
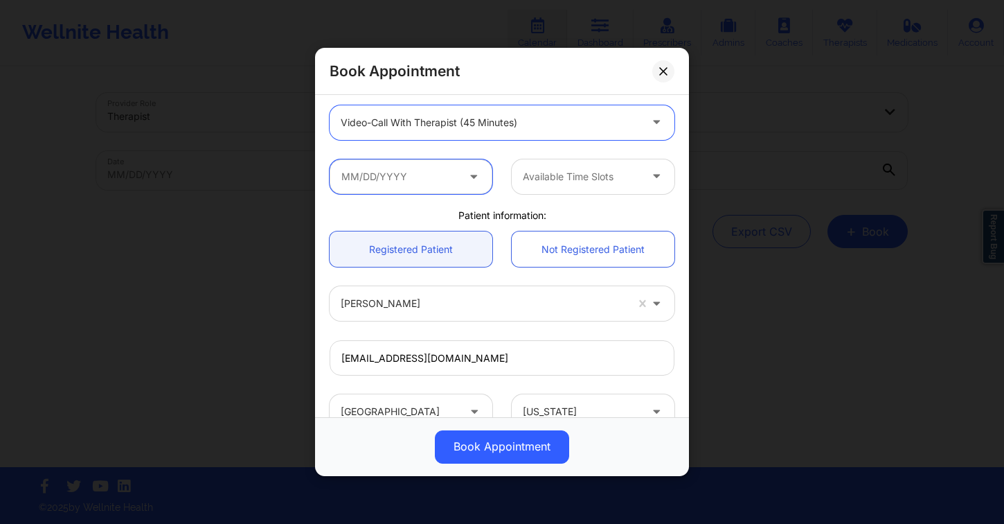
click at [427, 173] on input "text" at bounding box center [411, 176] width 163 height 35
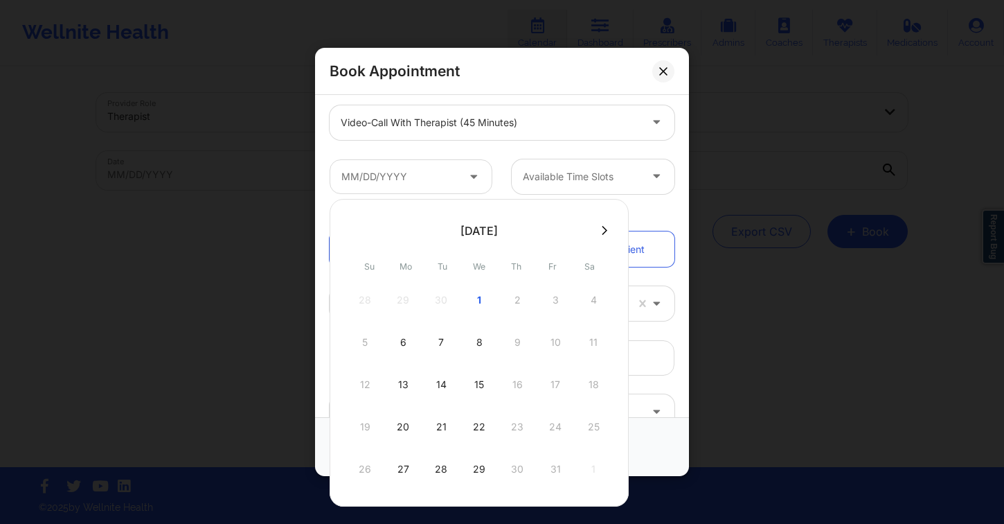
click at [476, 295] on div "1" at bounding box center [479, 299] width 35 height 39
type input "10/01/2025"
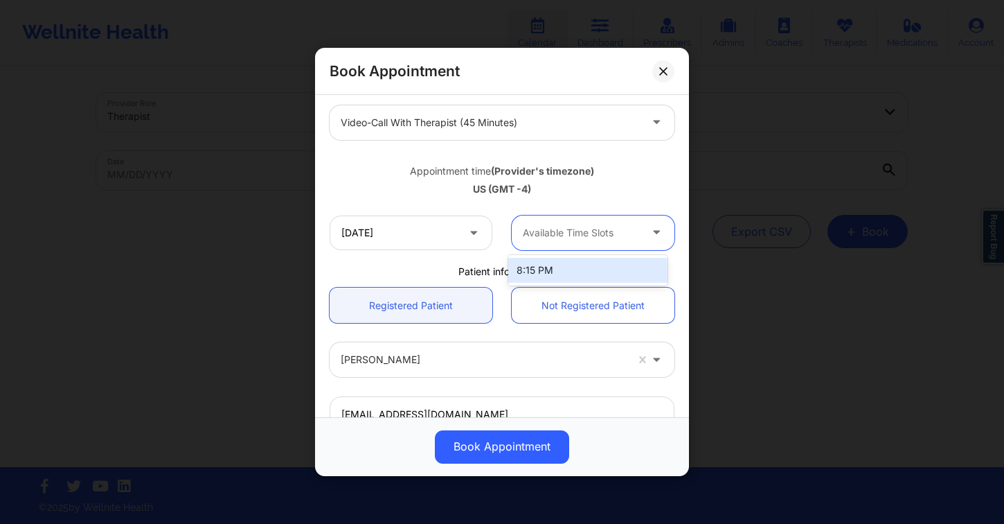
click at [584, 229] on div at bounding box center [581, 232] width 117 height 17
click at [423, 220] on input "10/01/2025" at bounding box center [411, 232] width 163 height 35
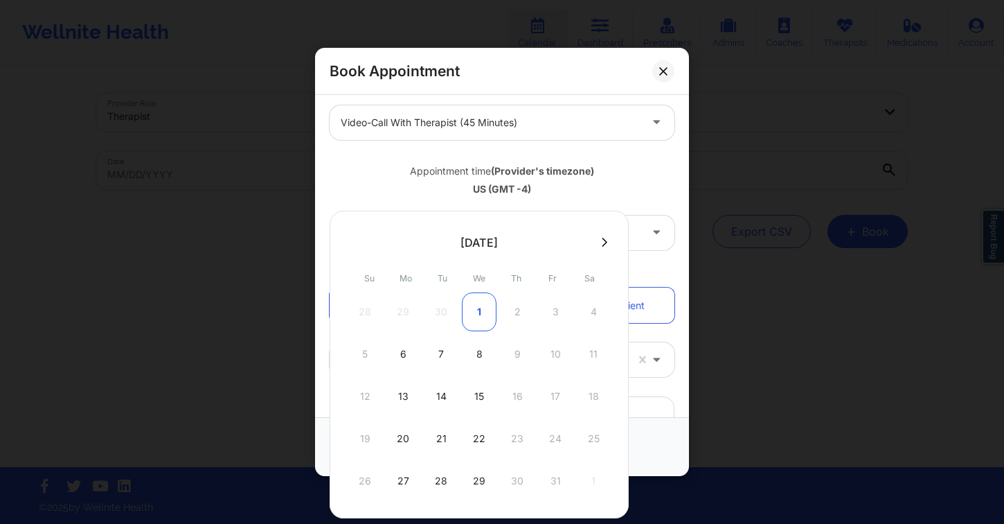
click at [477, 310] on div "1" at bounding box center [479, 311] width 35 height 39
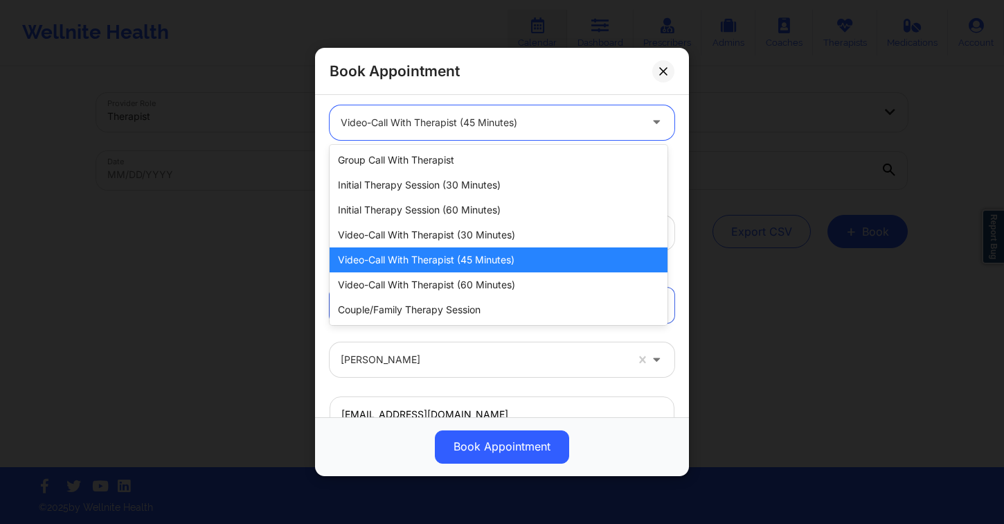
click at [444, 127] on div at bounding box center [490, 122] width 299 height 17
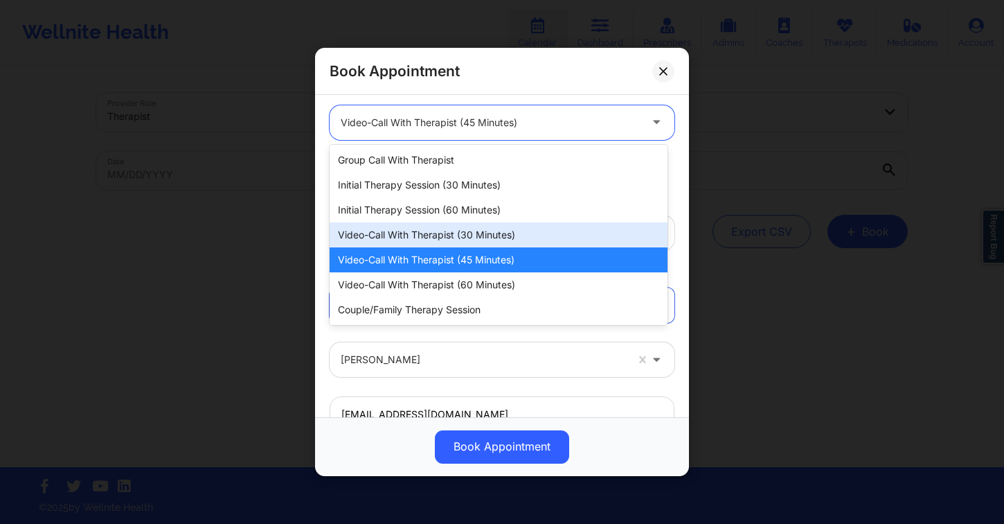
click at [478, 229] on div "Video-Call with Therapist (30 minutes)" at bounding box center [499, 234] width 338 height 25
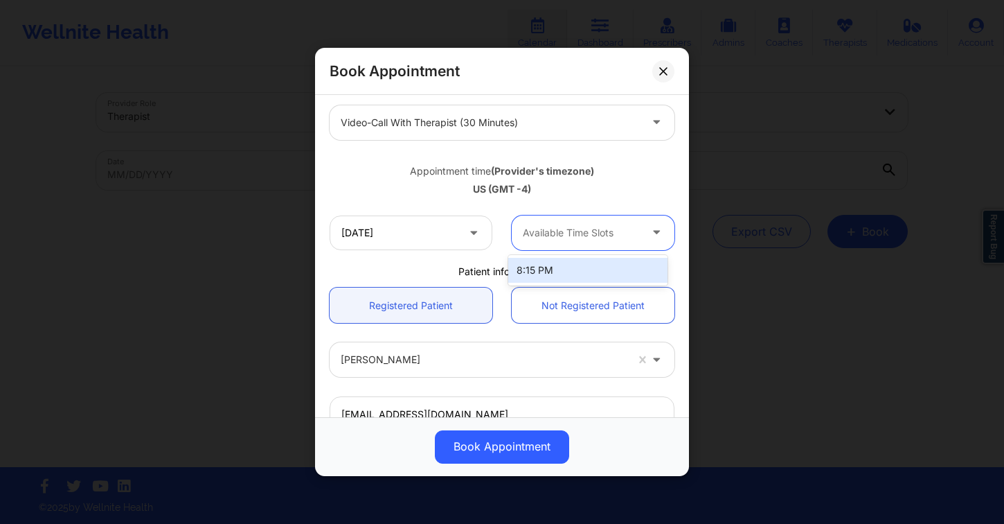
click at [607, 241] on div "Available Time Slots" at bounding box center [577, 232] width 130 height 35
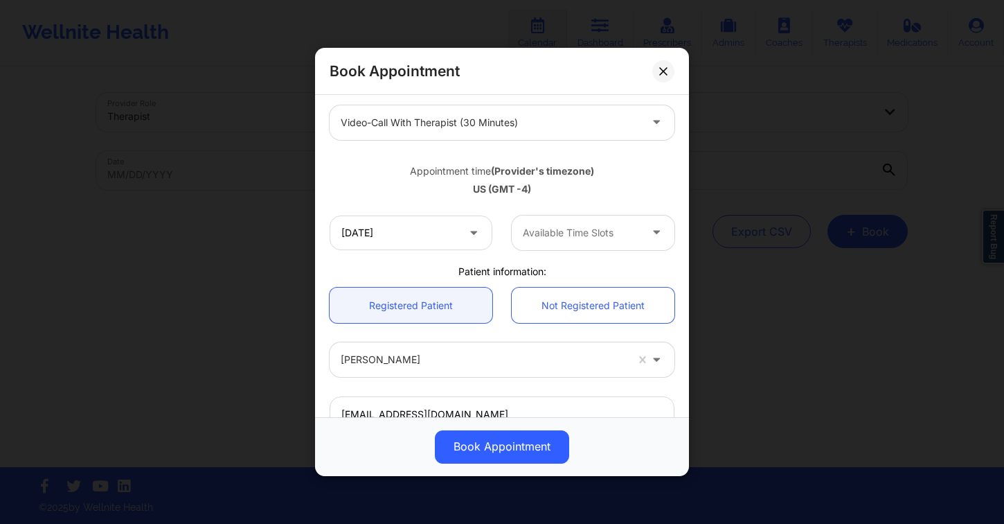
click at [604, 199] on div "Appointment time (Provider's timezone) US (GMT -4)" at bounding box center [502, 178] width 364 height 56
click at [625, 233] on div at bounding box center [581, 232] width 117 height 17
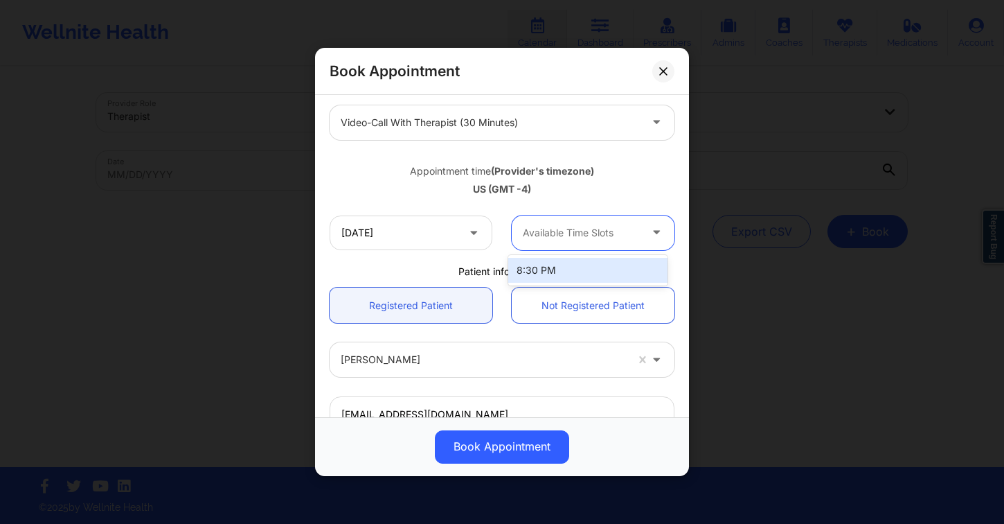
click at [607, 199] on div "Appointment time (Provider's timezone) US (GMT -4)" at bounding box center [502, 178] width 364 height 56
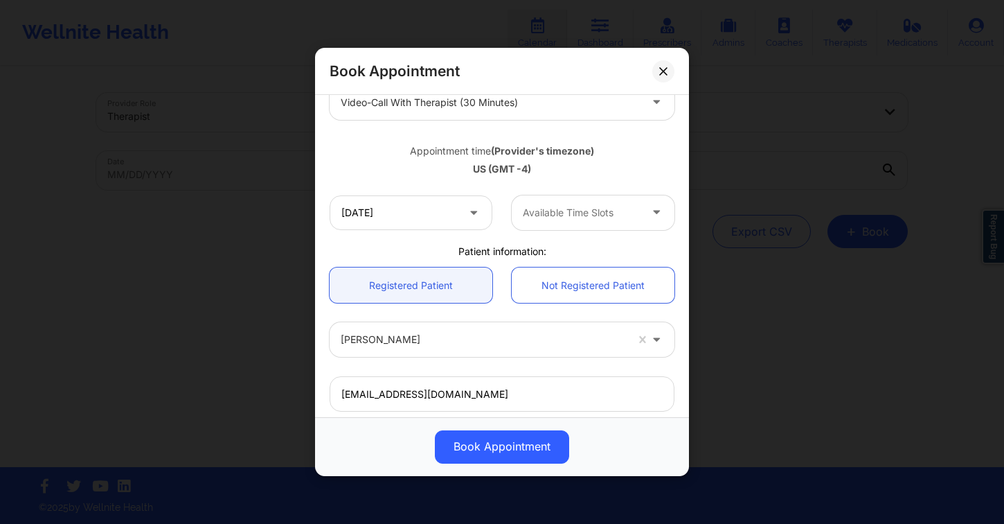
scroll to position [193, 0]
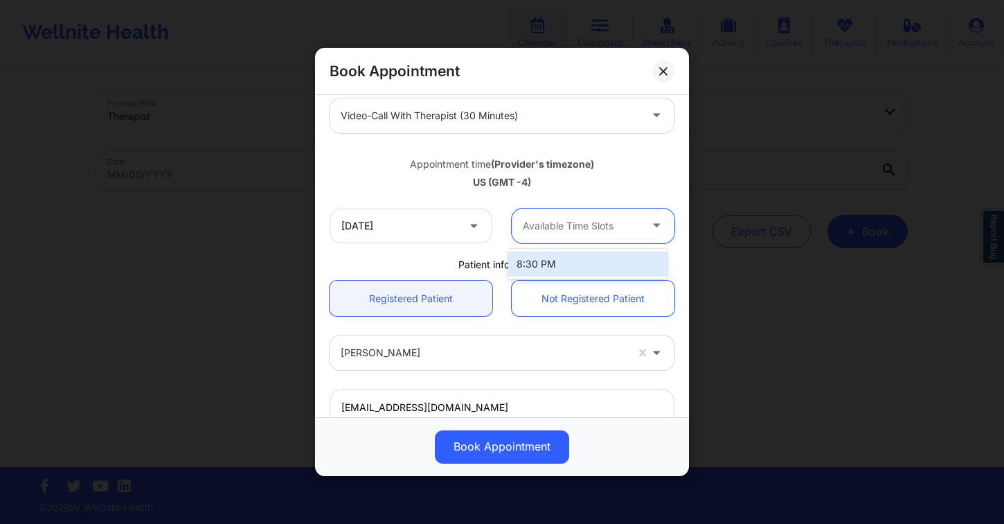
click at [565, 233] on div at bounding box center [581, 225] width 117 height 17
click at [430, 231] on input "10/01/2025" at bounding box center [411, 225] width 163 height 35
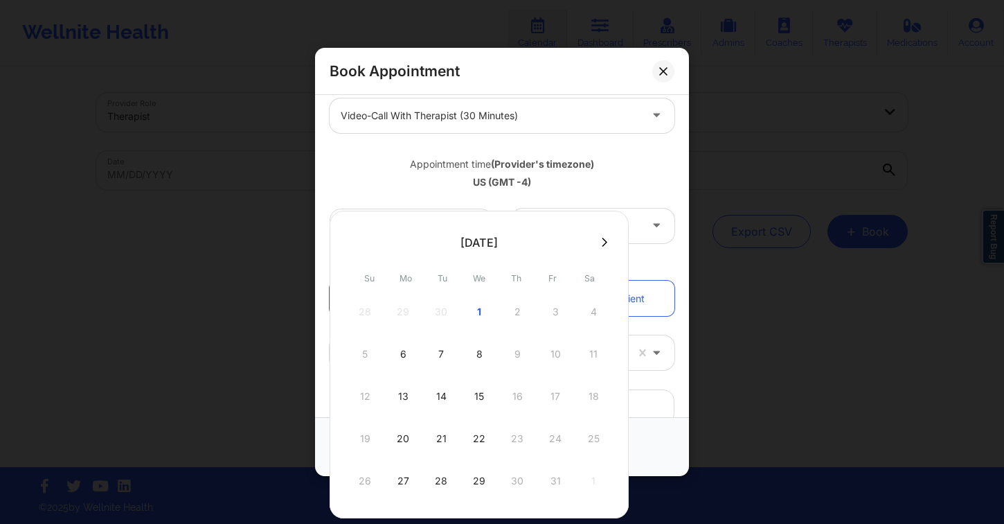
click at [676, 225] on div "Available Time Slots" at bounding box center [593, 225] width 182 height 35
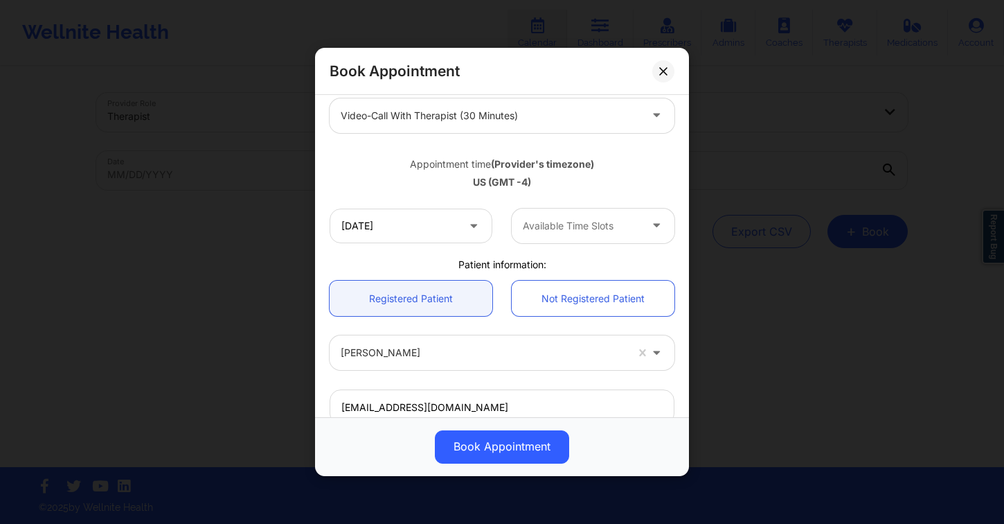
click at [652, 225] on icon at bounding box center [657, 223] width 14 height 12
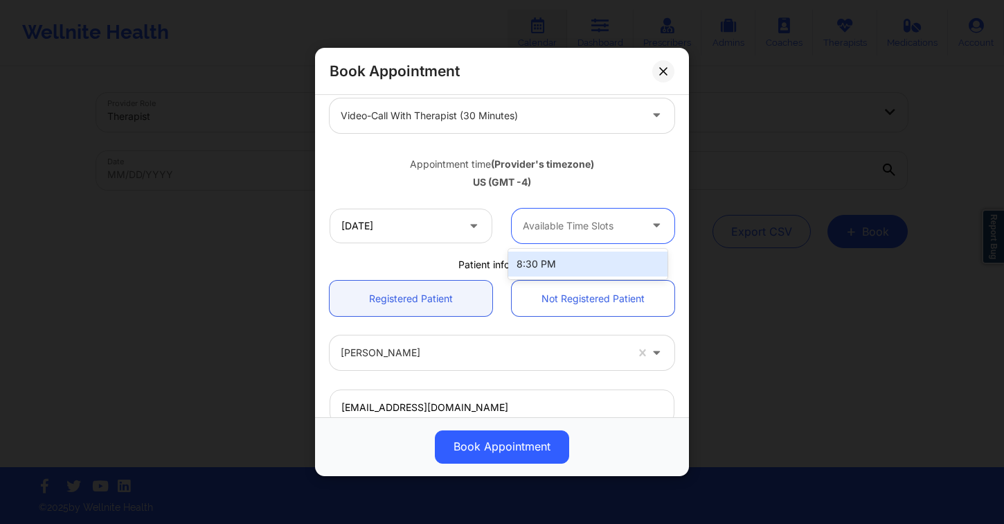
click at [594, 266] on div "8:30 PM" at bounding box center [587, 263] width 159 height 25
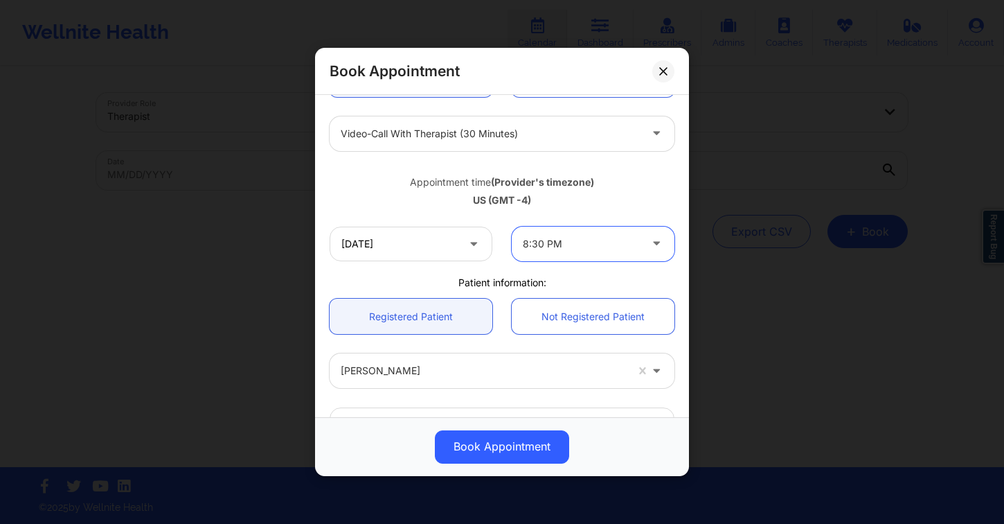
scroll to position [174, 0]
click at [440, 250] on input "10/01/2025" at bounding box center [411, 244] width 163 height 35
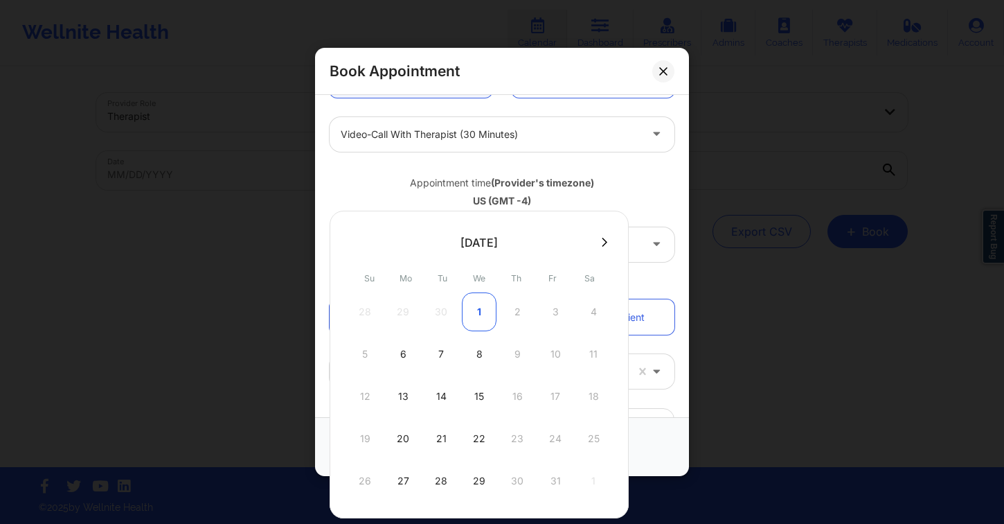
click at [474, 315] on div "1" at bounding box center [479, 311] width 35 height 39
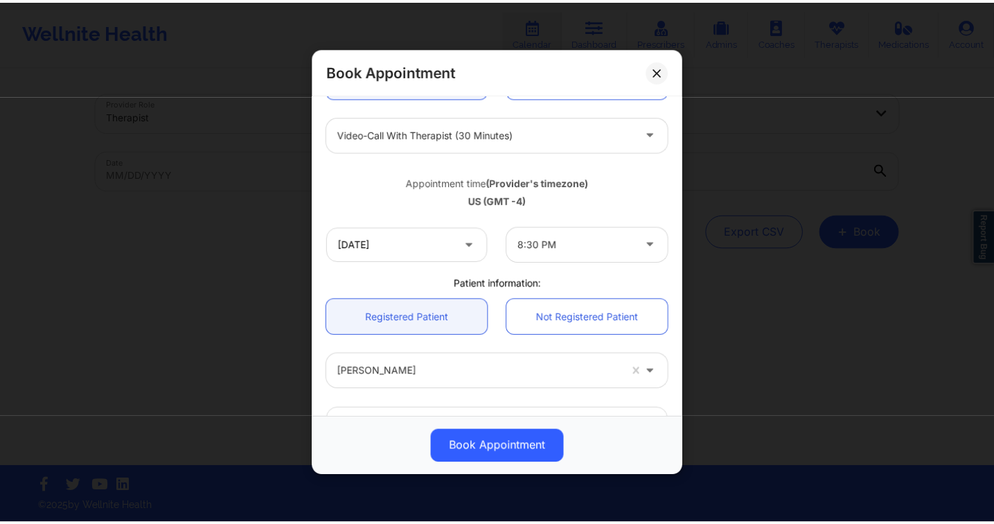
scroll to position [397, 0]
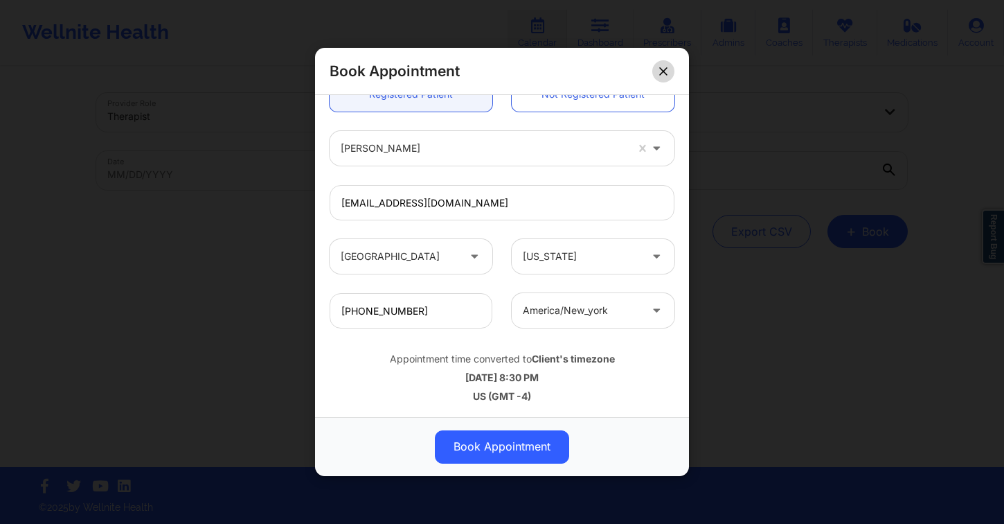
click at [661, 73] on icon at bounding box center [663, 71] width 8 height 8
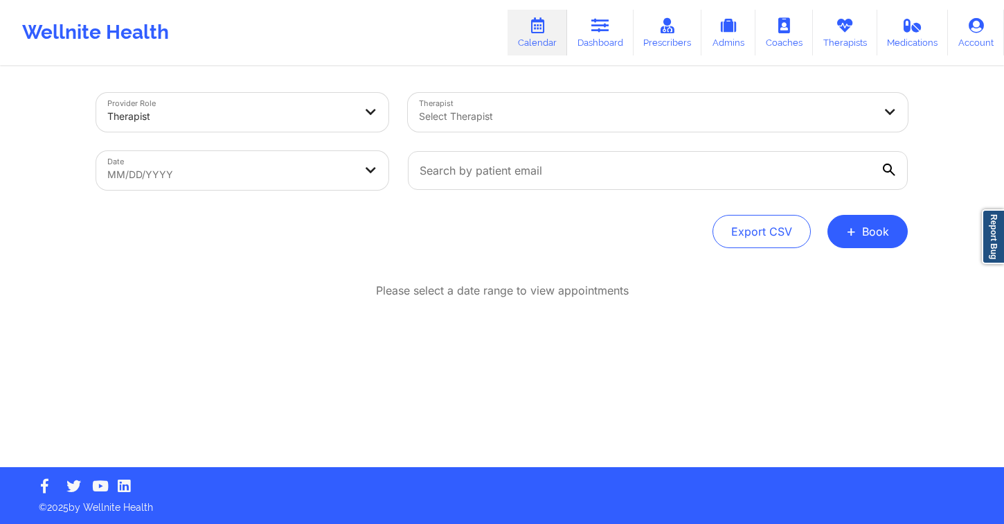
select select "2025-8"
select select "2025-9"
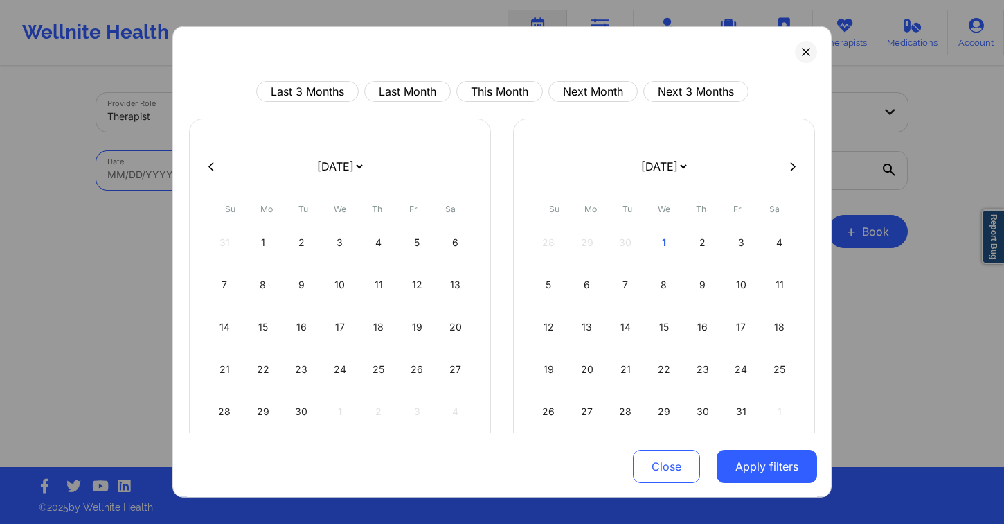
click at [323, 177] on body "Wellnite Health Calendar Dashboard Prescribers Admins Coaches Therapists Medica…" at bounding box center [502, 262] width 1004 height 524
click at [666, 240] on div "1" at bounding box center [664, 242] width 35 height 39
select select "2025-9"
select select "2025-10"
select select "2025-9"
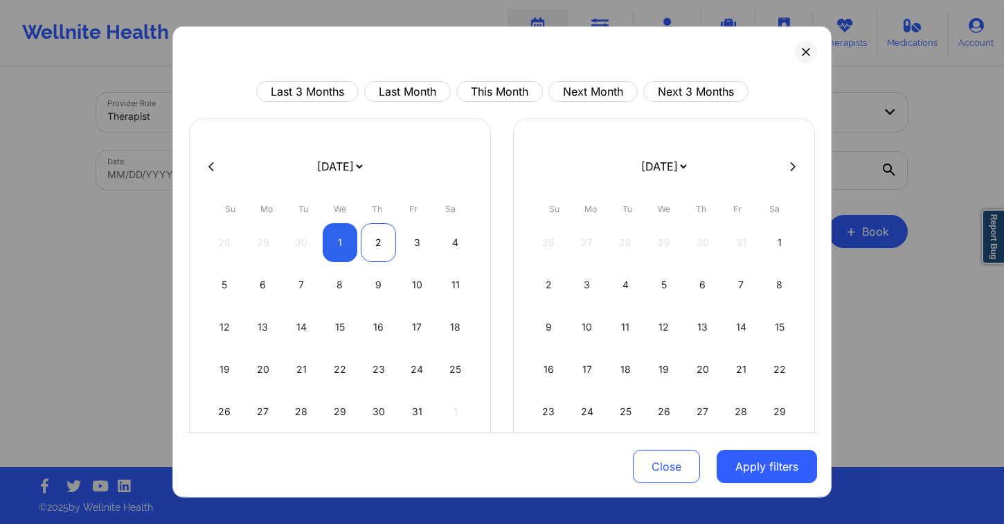
select select "2025-10"
drag, startPoint x: 365, startPoint y: 239, endPoint x: 386, endPoint y: 242, distance: 21.7
click at [365, 239] on div "2" at bounding box center [378, 242] width 35 height 39
select select "2025-9"
select select "2025-10"
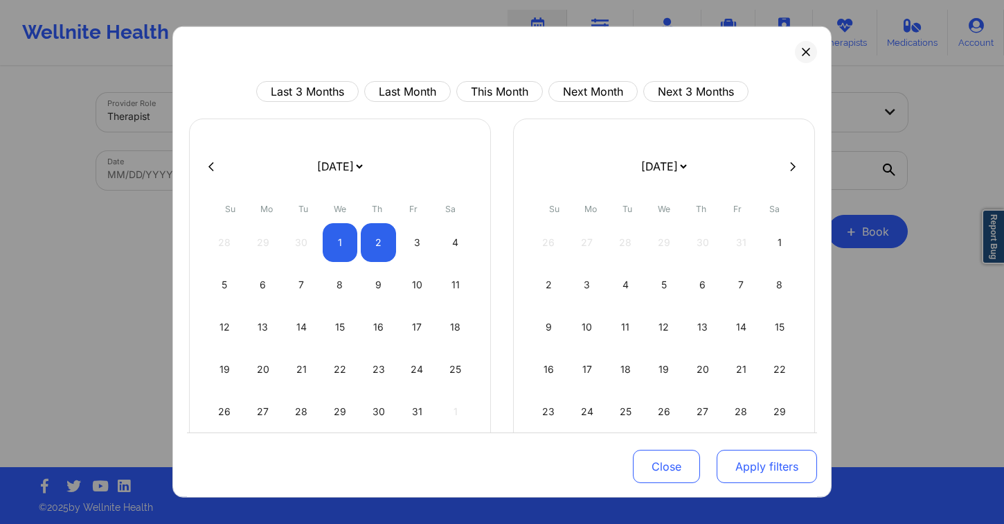
click at [769, 482] on button "Apply filters" at bounding box center [767, 465] width 100 height 33
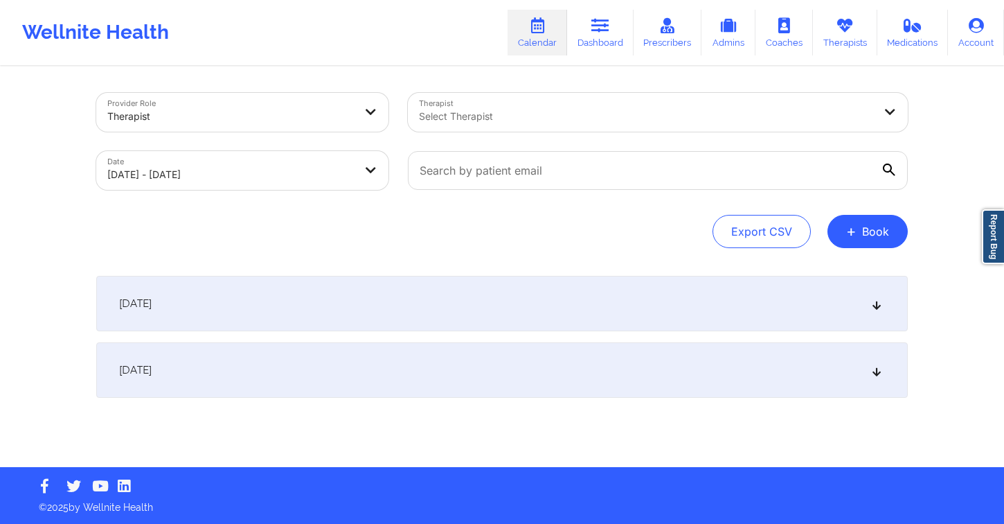
click at [535, 113] on div at bounding box center [646, 116] width 454 height 17
type input "julia eusebio"
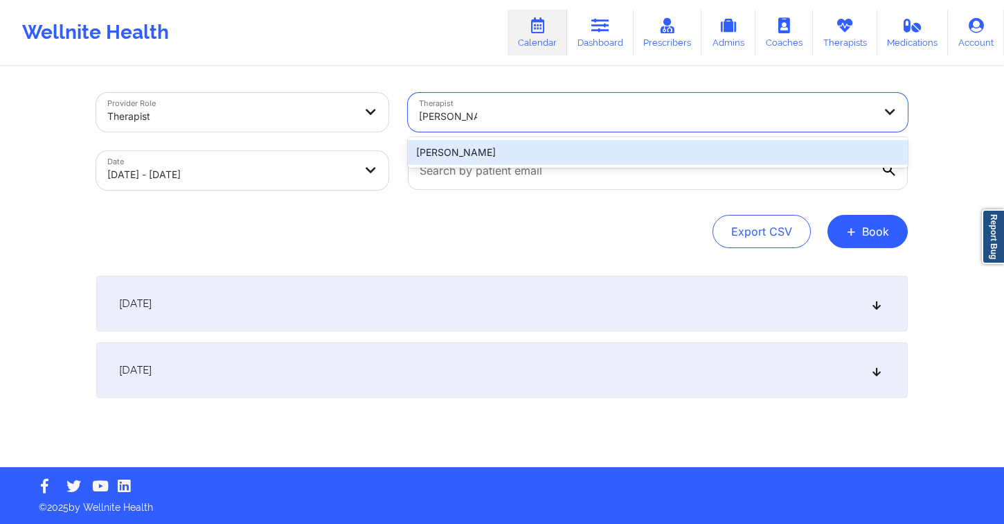
drag, startPoint x: 553, startPoint y: 150, endPoint x: 534, endPoint y: 173, distance: 29.5
click at [553, 150] on div "Julia Eusebio" at bounding box center [658, 152] width 500 height 25
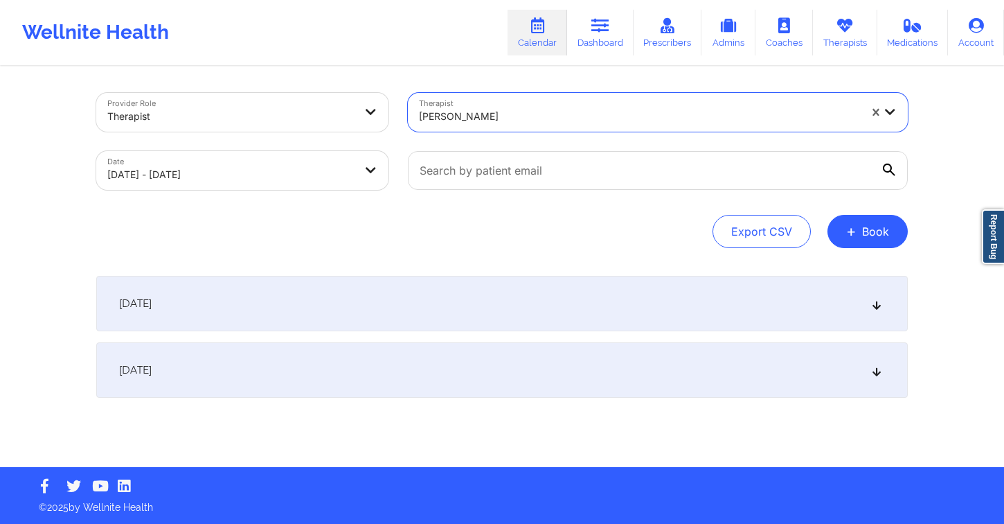
click at [407, 286] on div "October 1, 2025" at bounding box center [502, 303] width 812 height 55
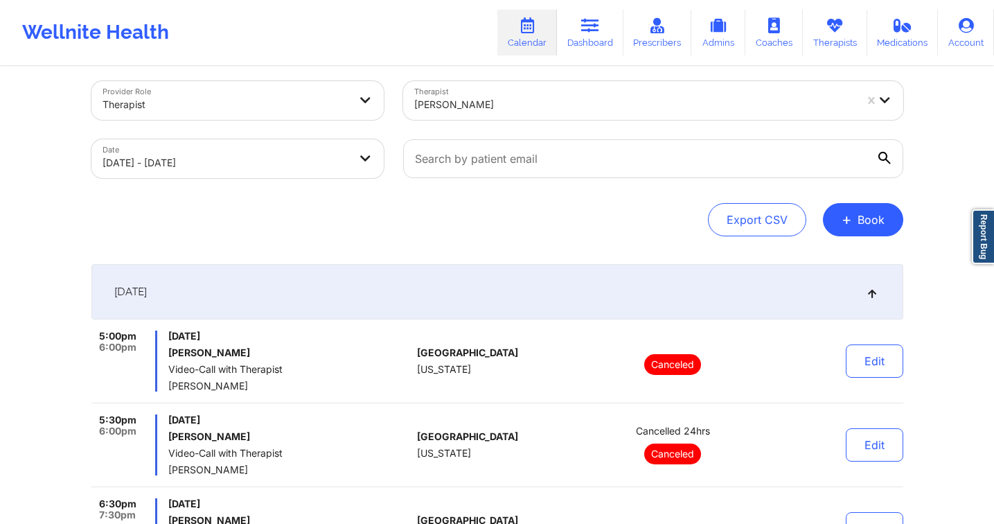
scroll to position [0, 0]
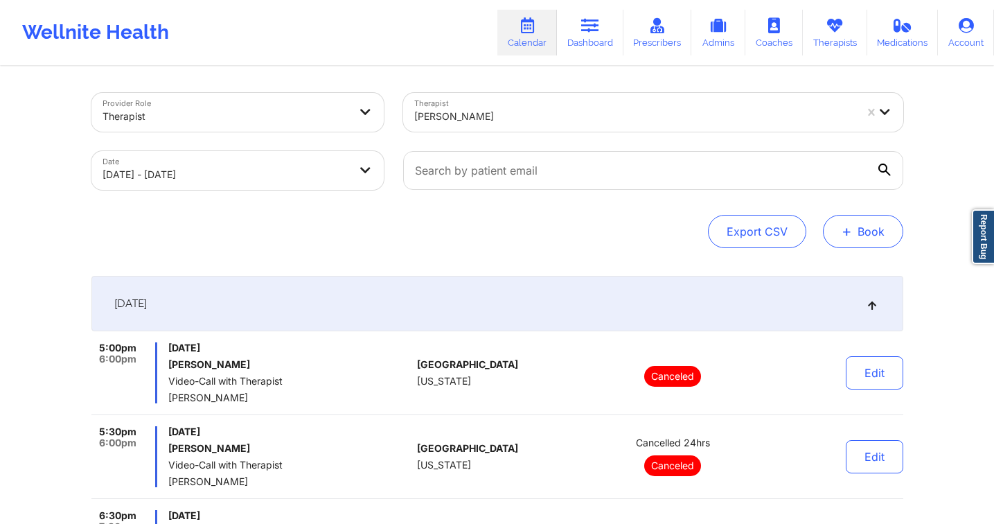
click at [882, 231] on button "+ Book" at bounding box center [863, 231] width 80 height 33
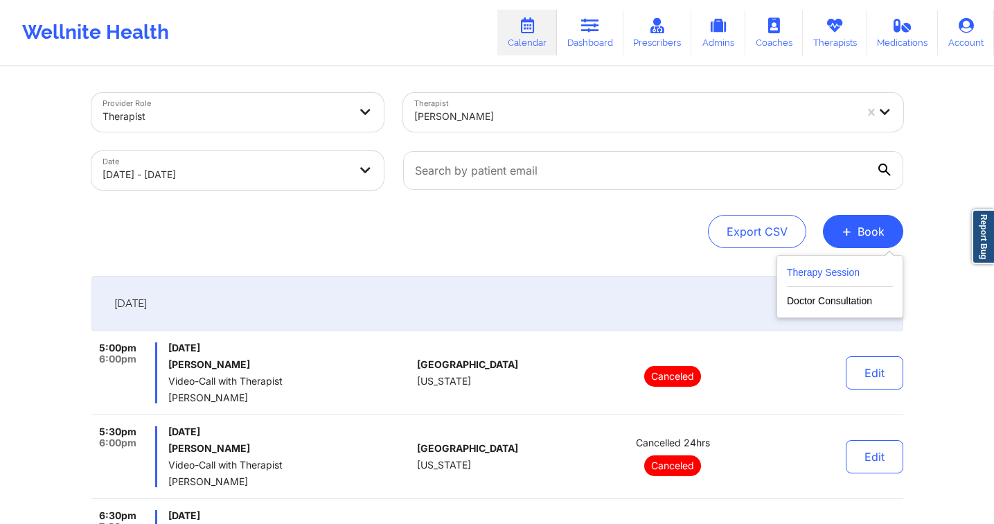
click at [815, 273] on button "Therapy Session" at bounding box center [840, 275] width 106 height 23
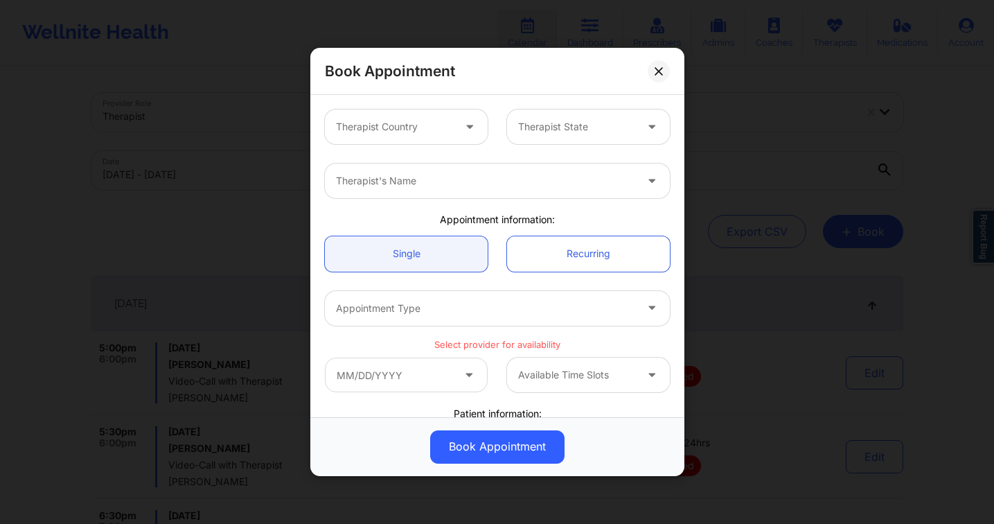
click at [468, 112] on div at bounding box center [470, 126] width 33 height 35
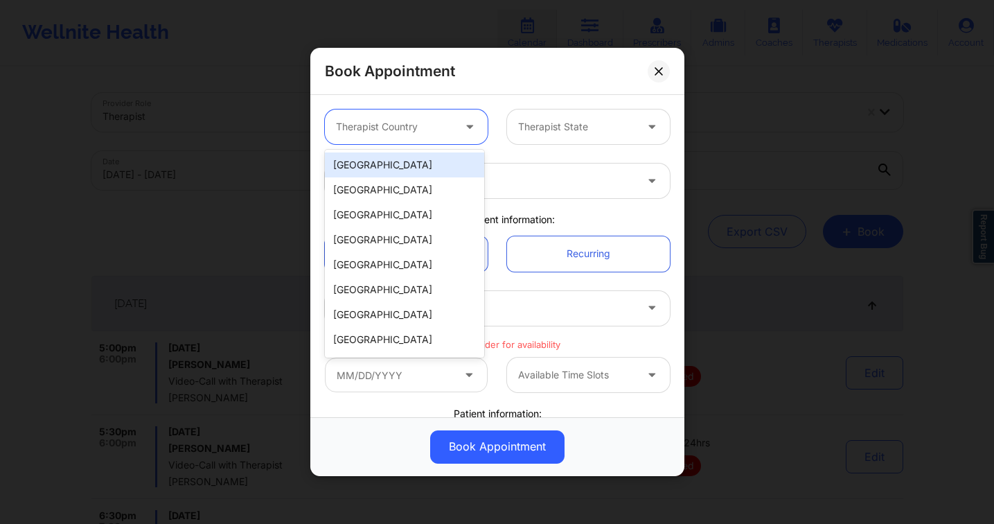
click at [409, 159] on div "[GEOGRAPHIC_DATA]" at bounding box center [404, 164] width 159 height 25
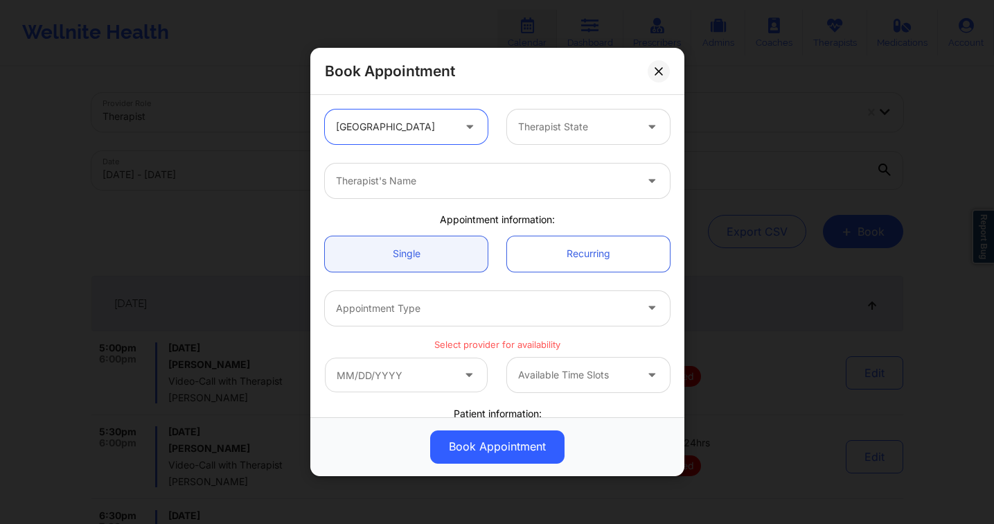
click at [541, 117] on div "Therapist State" at bounding box center [572, 126] width 130 height 35
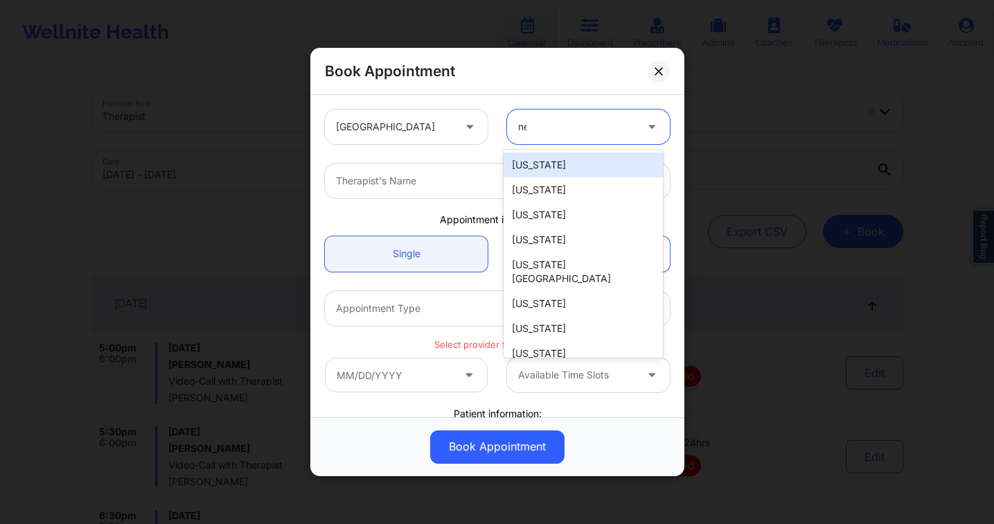
type input "new"
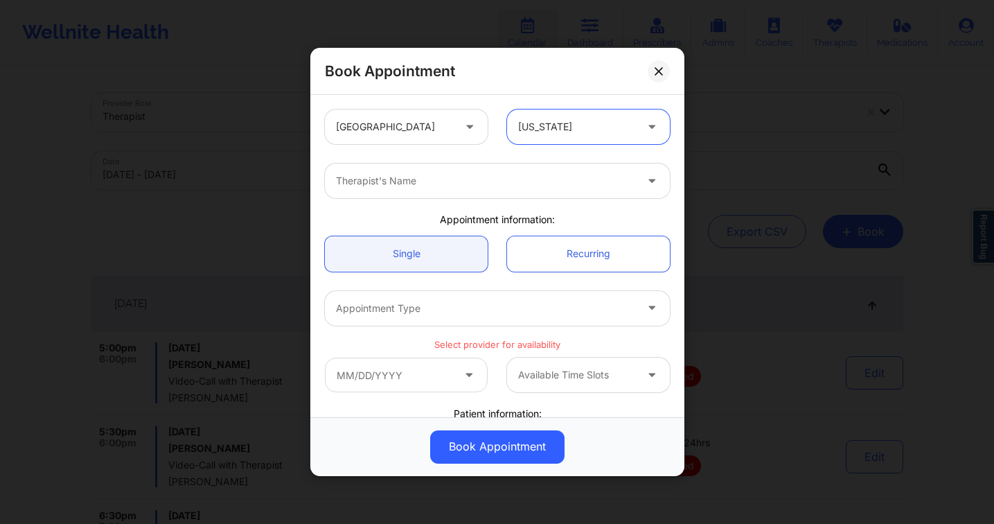
click at [494, 177] on div at bounding box center [485, 180] width 299 height 17
type input "margaret fi"
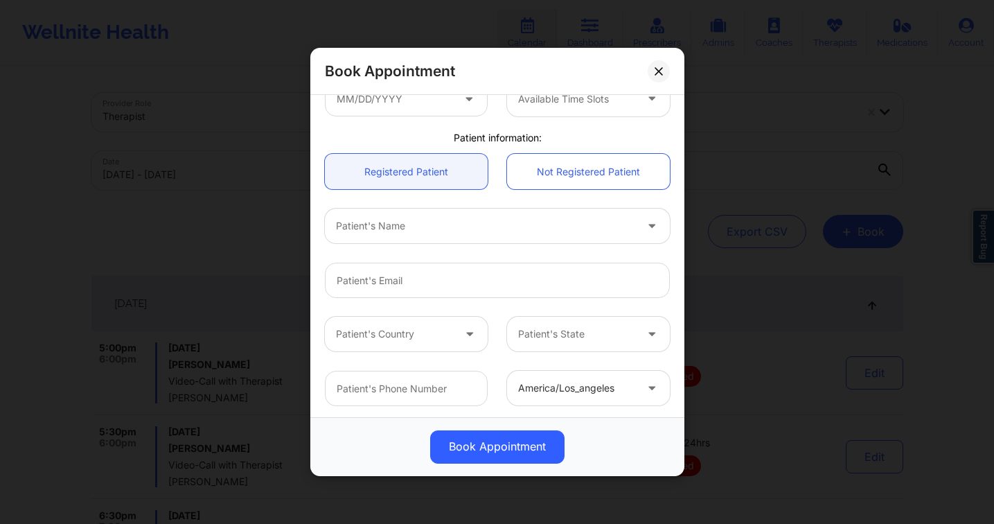
scroll to position [263, 0]
click at [423, 231] on div at bounding box center [485, 225] width 299 height 17
type input "[PERSON_NAME]"
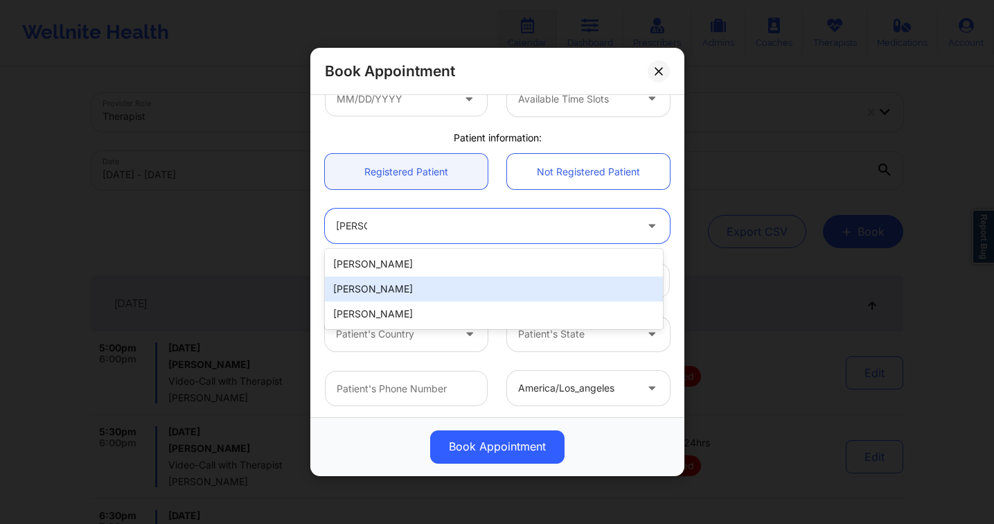
click at [411, 293] on div "[PERSON_NAME]" at bounding box center [494, 288] width 338 height 25
type input "ginambedell@gmail.com"
type input "+1516-835-5603"
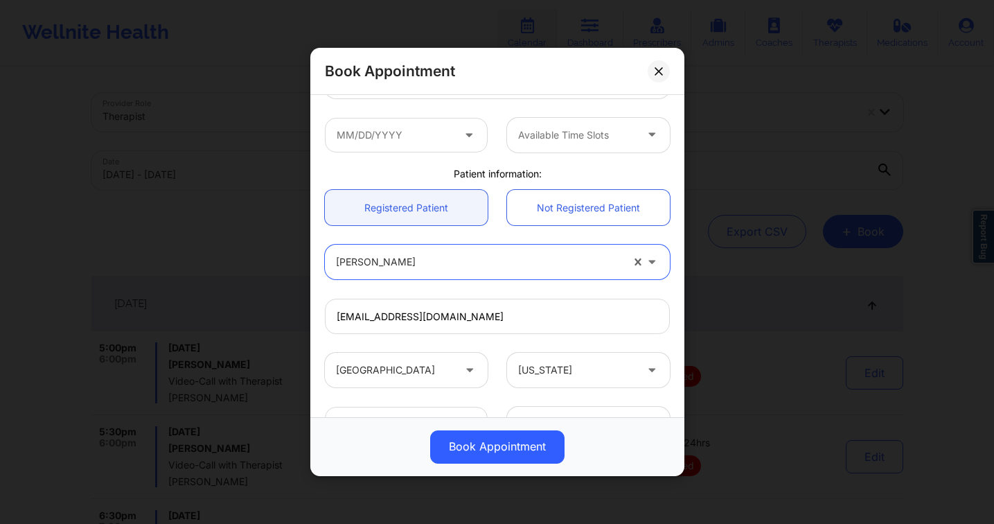
scroll to position [150, 0]
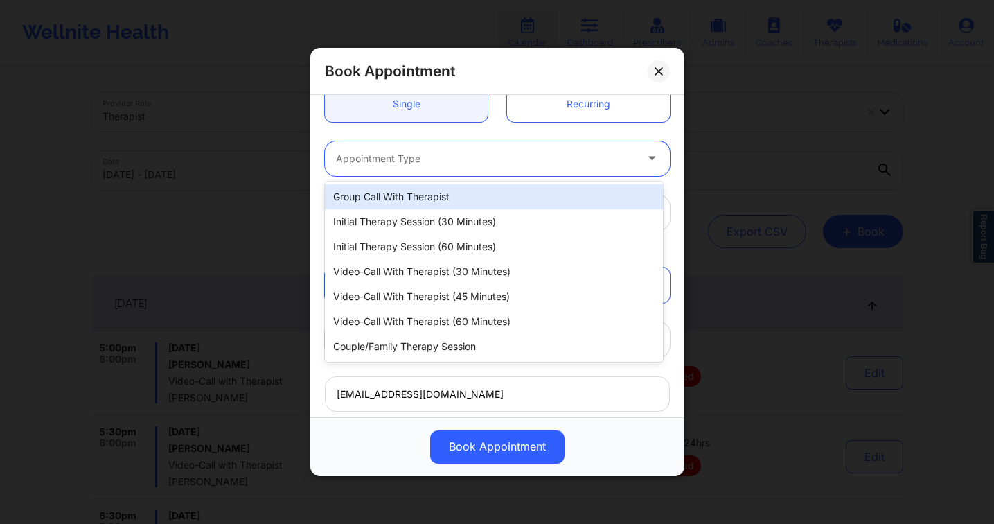
click at [415, 157] on div at bounding box center [485, 158] width 299 height 17
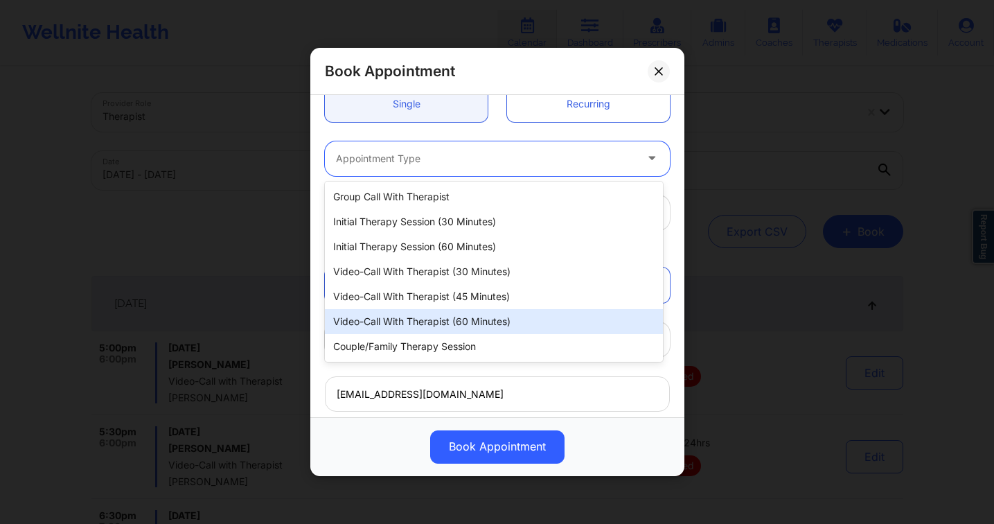
click at [459, 313] on div "Video-Call with Therapist (60 minutes)" at bounding box center [494, 321] width 338 height 25
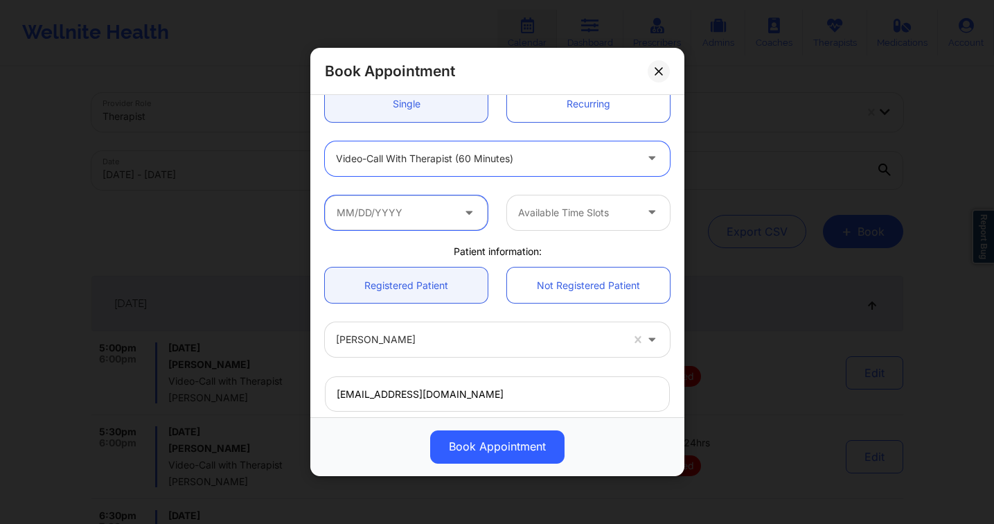
click at [403, 208] on input "text" at bounding box center [406, 212] width 163 height 35
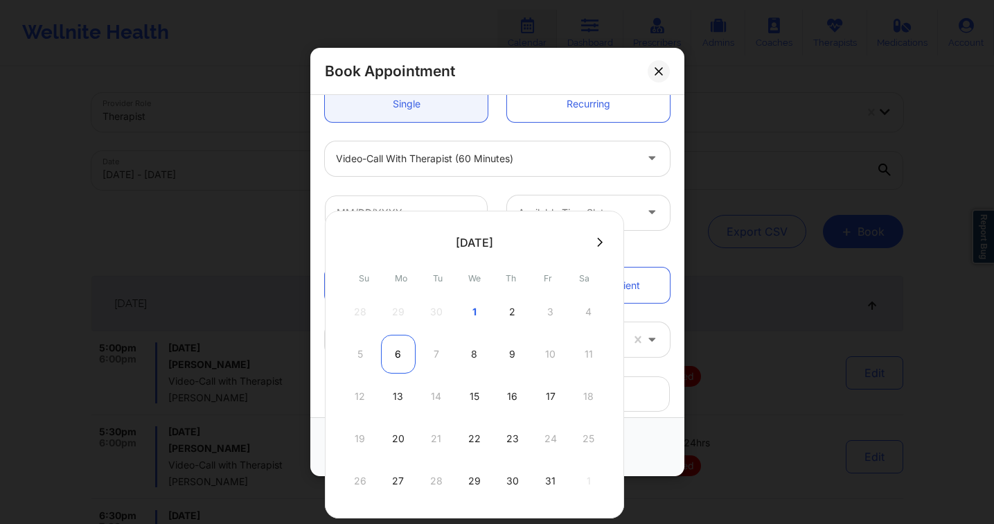
click at [398, 346] on div "6" at bounding box center [398, 354] width 35 height 39
type input "[DATE]"
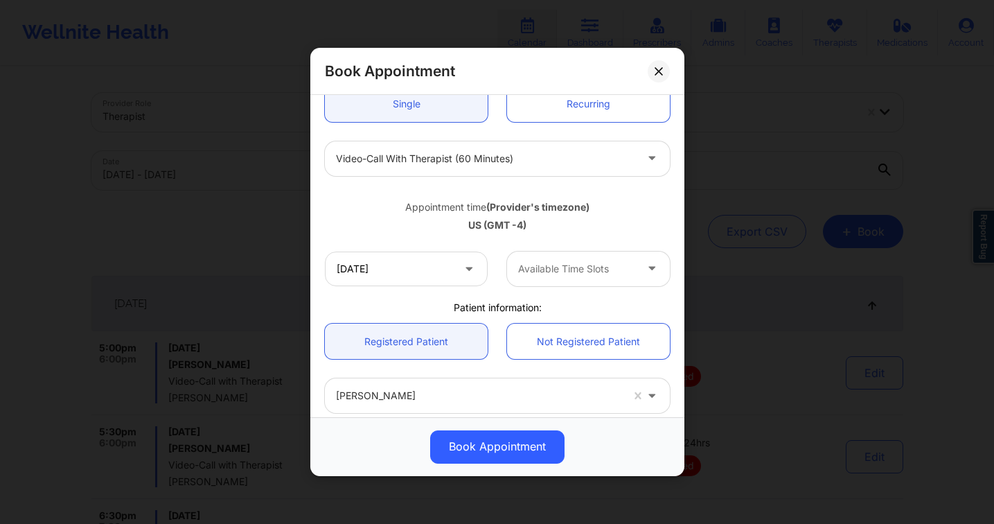
click at [578, 267] on div at bounding box center [576, 268] width 117 height 17
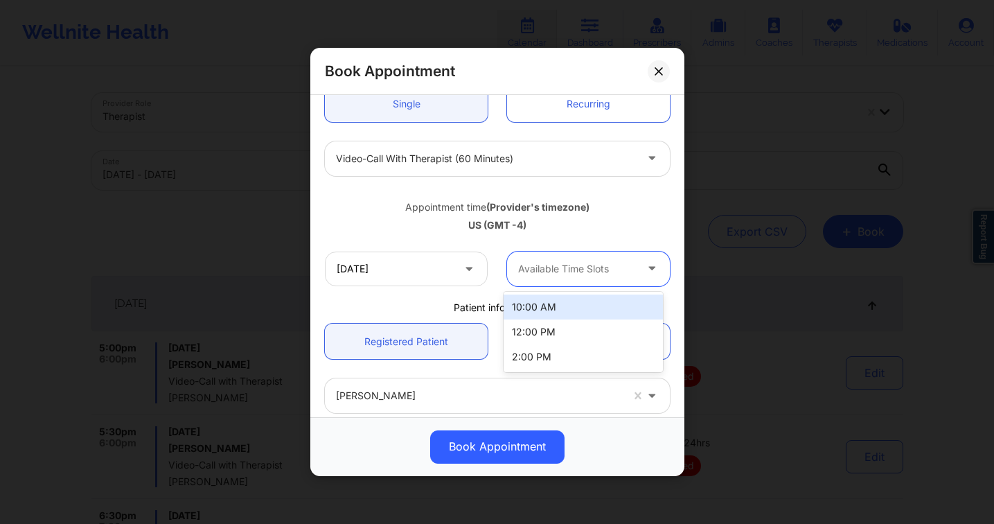
click at [567, 296] on div "10:00 AM" at bounding box center [582, 306] width 159 height 25
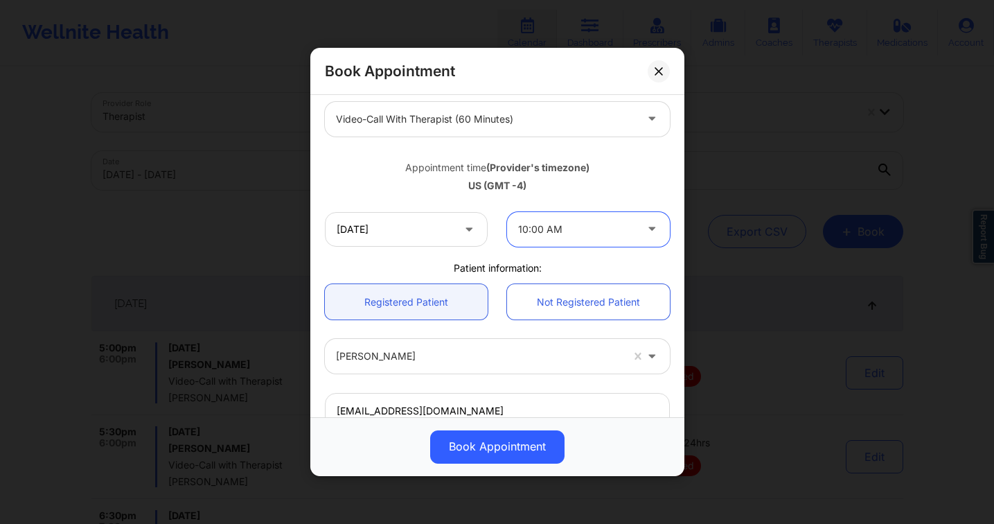
scroll to position [189, 0]
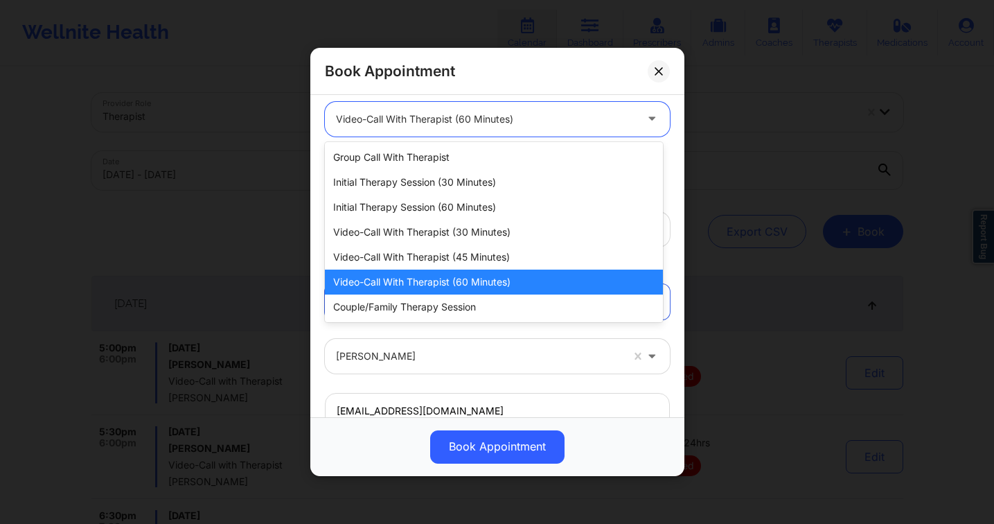
click at [513, 119] on div at bounding box center [485, 119] width 299 height 17
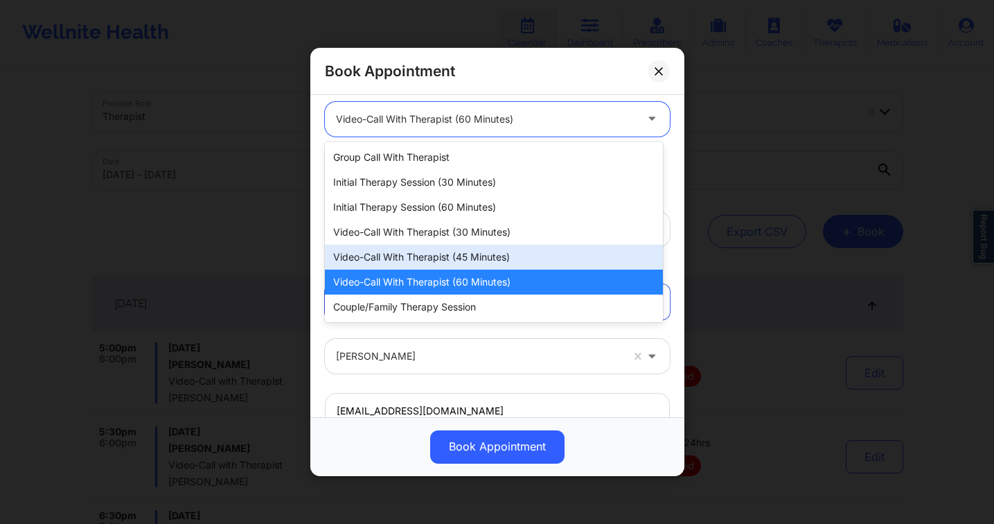
click at [517, 255] on div "Video-Call with Therapist (45 minutes)" at bounding box center [494, 256] width 338 height 25
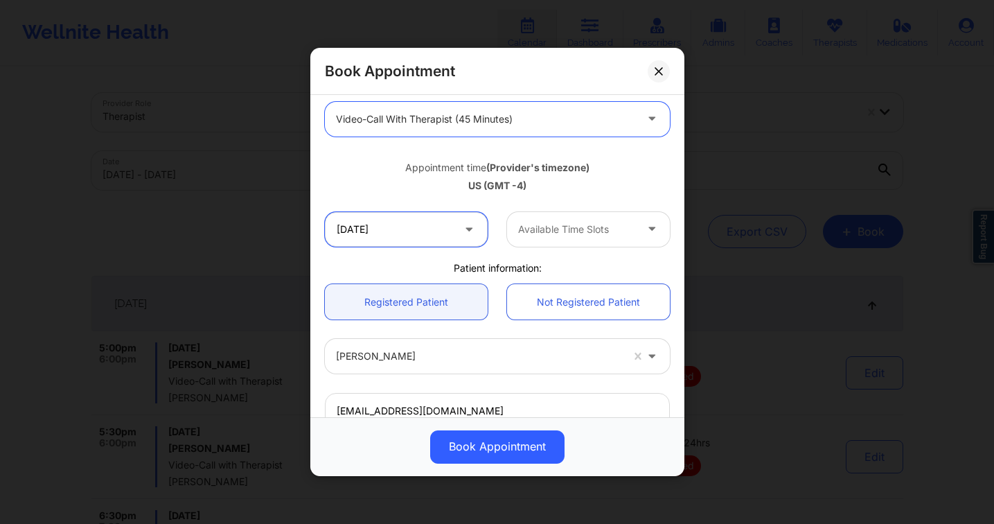
click at [444, 230] on input "[DATE]" at bounding box center [406, 229] width 163 height 35
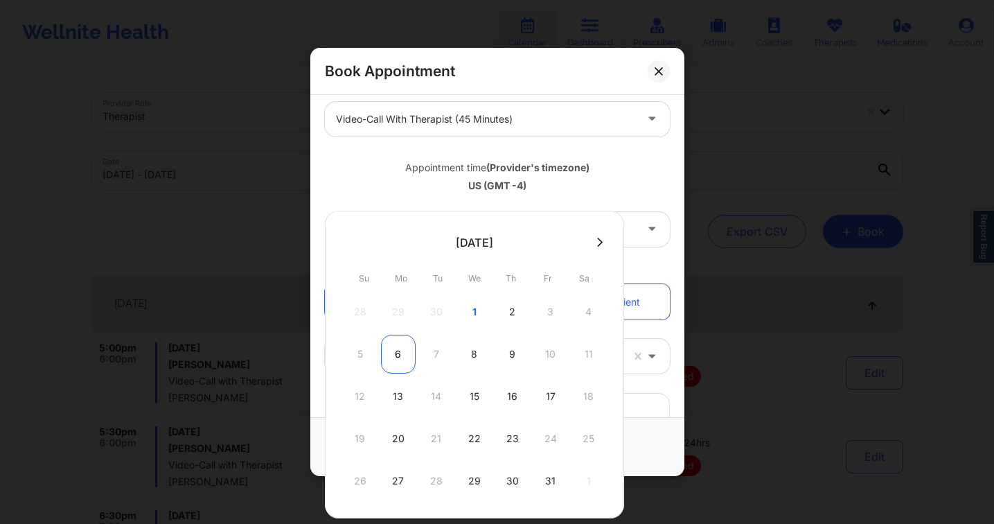
click at [408, 353] on div "6" at bounding box center [398, 354] width 35 height 39
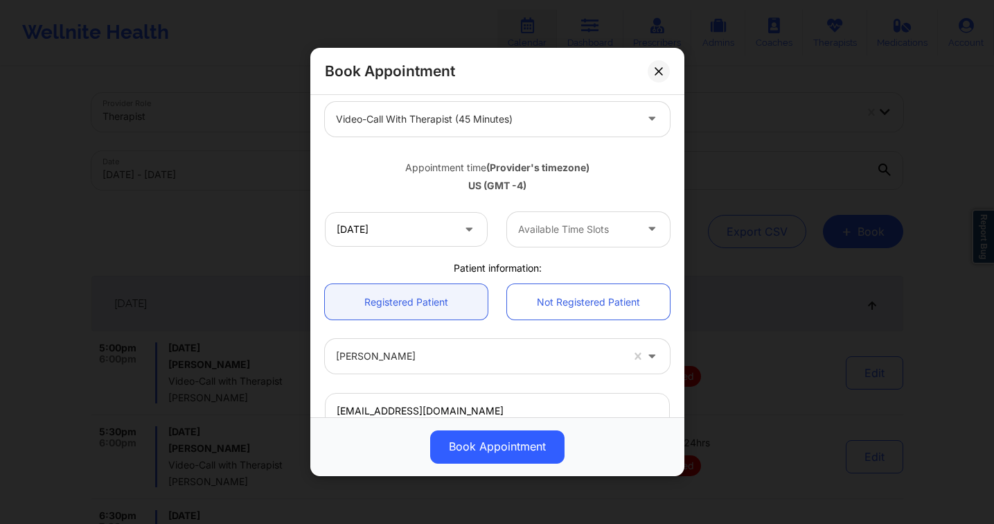
click at [555, 213] on div "Available Time Slots" at bounding box center [572, 229] width 130 height 35
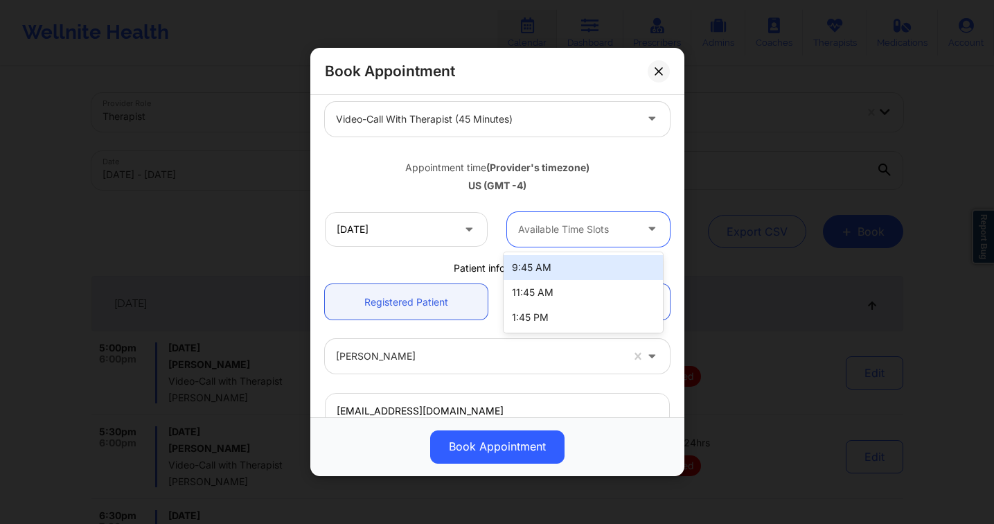
click at [551, 261] on div "9:45 AM" at bounding box center [582, 267] width 159 height 25
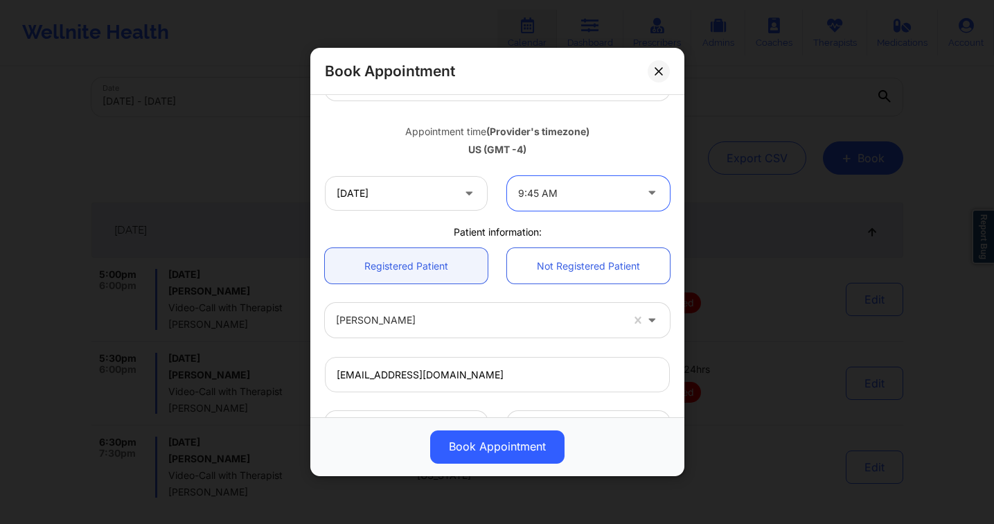
scroll to position [53, 0]
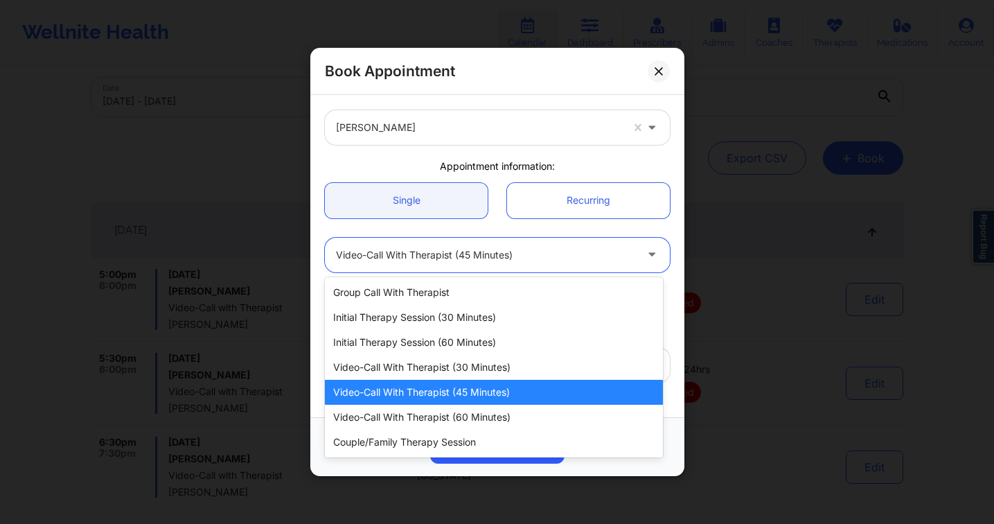
click at [576, 259] on div at bounding box center [485, 255] width 299 height 17
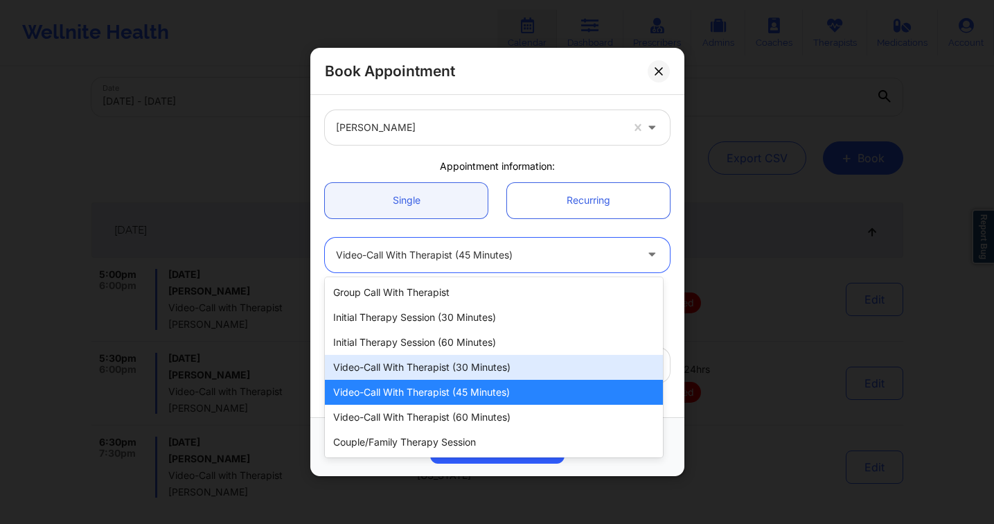
click at [546, 371] on div "Video-Call with Therapist (30 minutes)" at bounding box center [494, 367] width 338 height 25
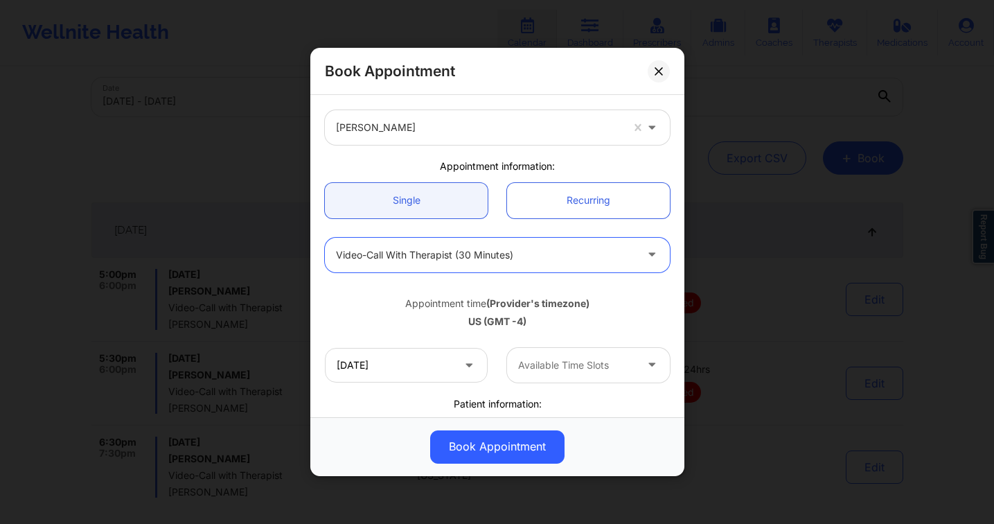
click at [567, 364] on div at bounding box center [576, 365] width 117 height 17
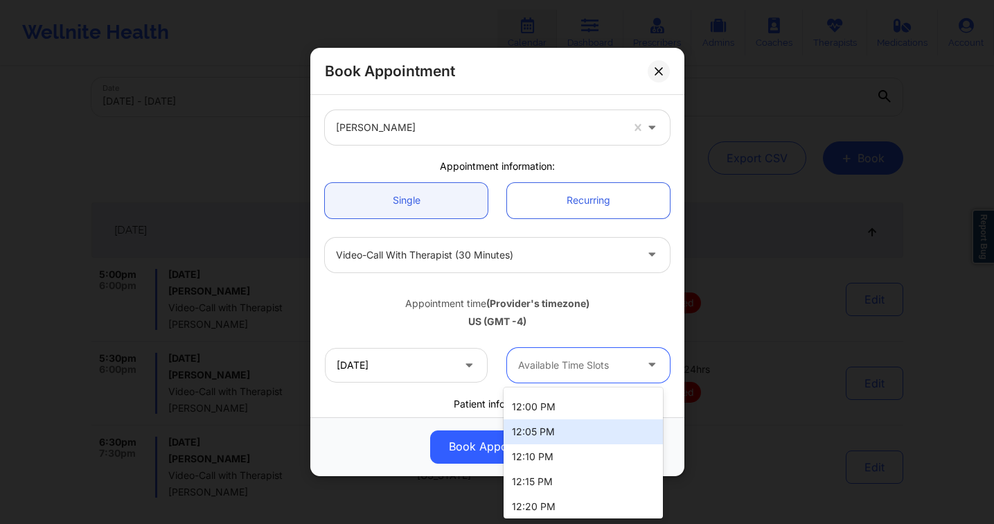
scroll to position [0, 0]
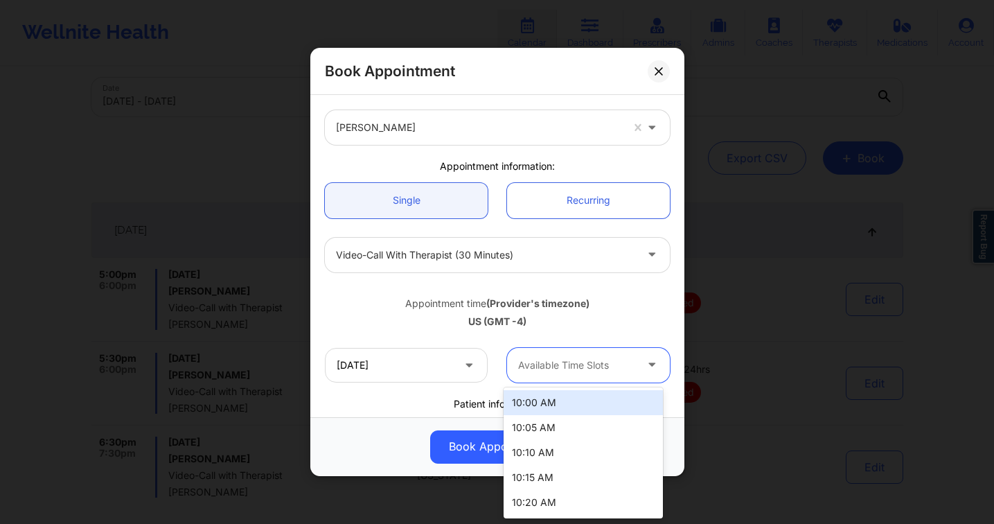
click at [491, 253] on div at bounding box center [485, 255] width 299 height 17
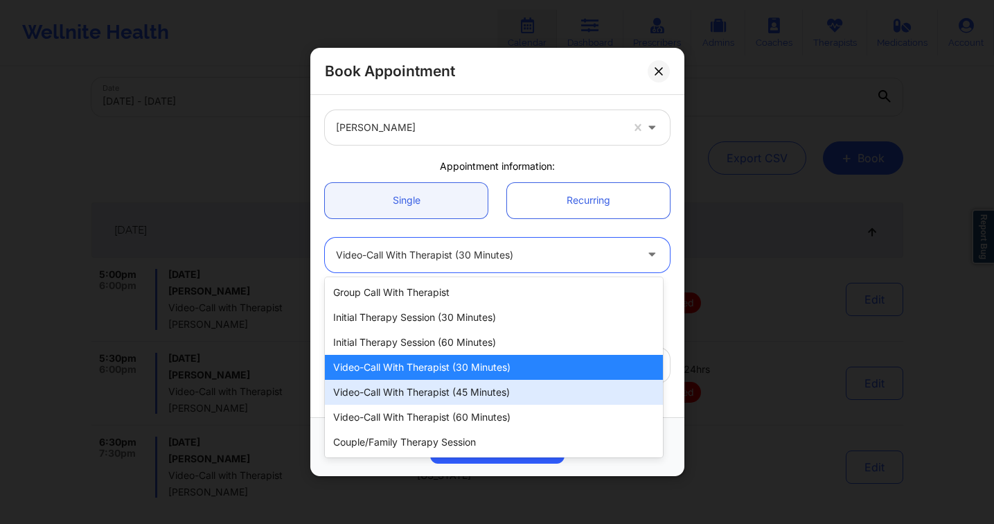
click at [502, 386] on div "Video-Call with Therapist (45 minutes)" at bounding box center [494, 392] width 338 height 25
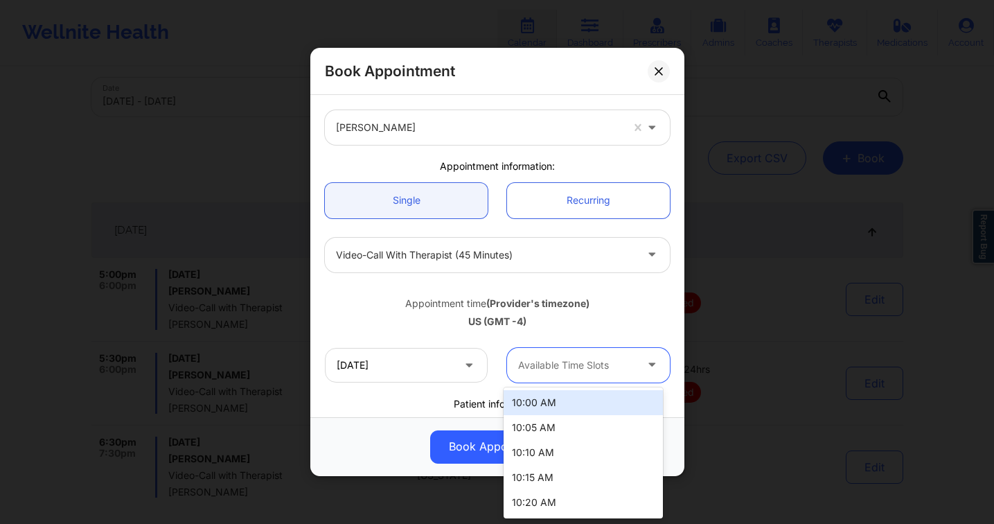
click at [528, 366] on div at bounding box center [576, 365] width 117 height 17
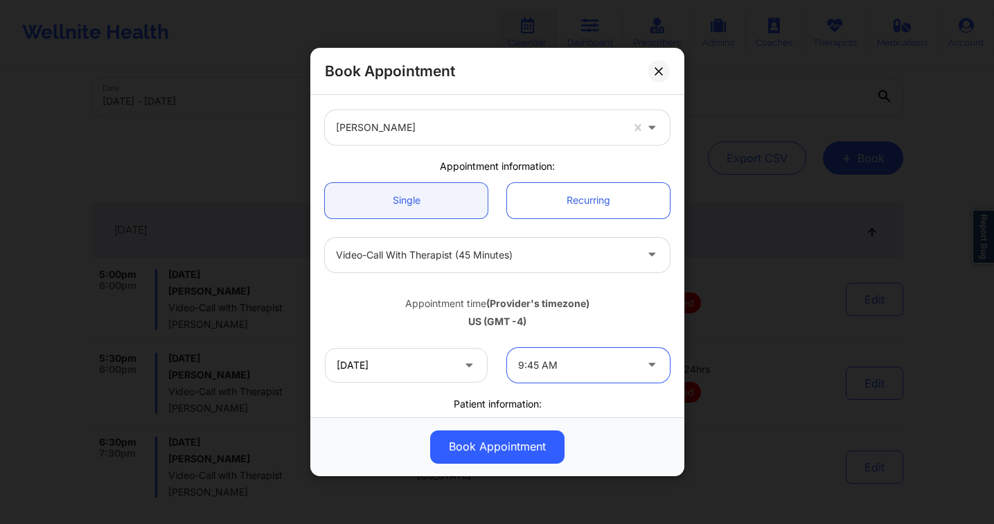
click at [528, 368] on div at bounding box center [576, 365] width 117 height 17
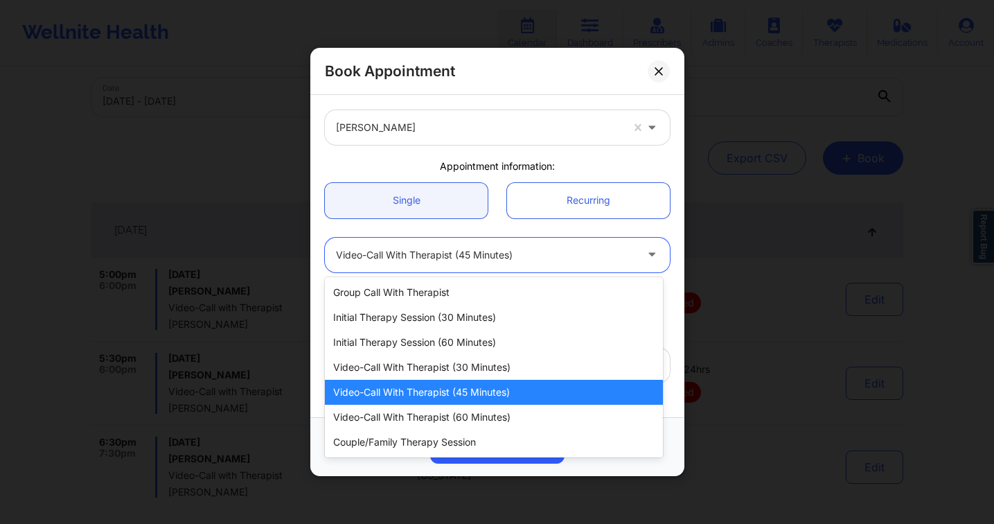
click at [522, 265] on div "Video-Call with Therapist (45 minutes)" at bounding box center [485, 255] width 299 height 35
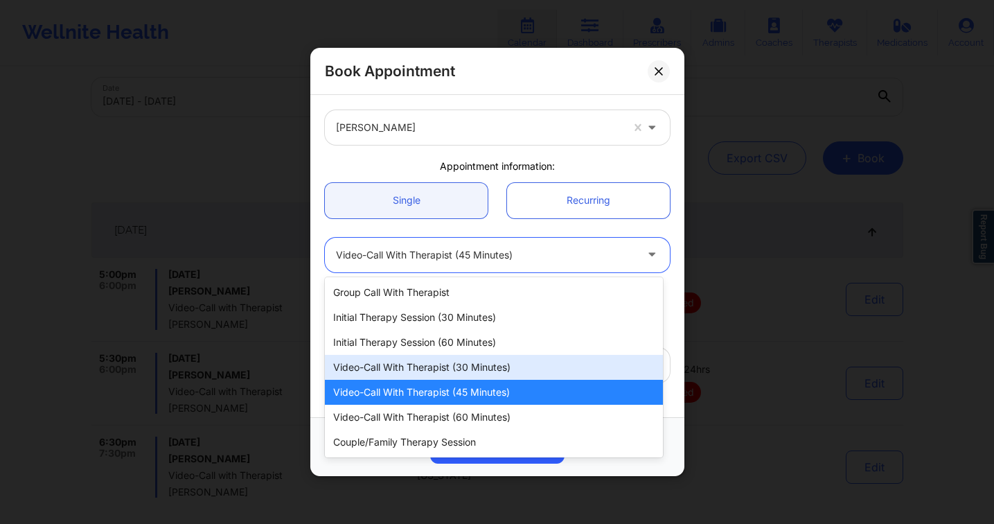
click at [512, 368] on div "Video-Call with Therapist (30 minutes)" at bounding box center [494, 367] width 338 height 25
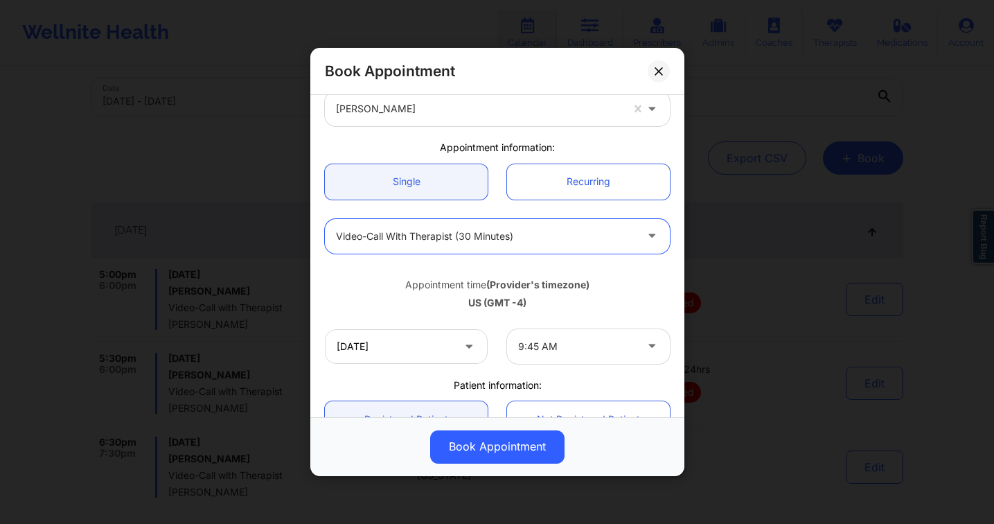
scroll to position [73, 0]
click at [604, 345] on div at bounding box center [576, 345] width 117 height 17
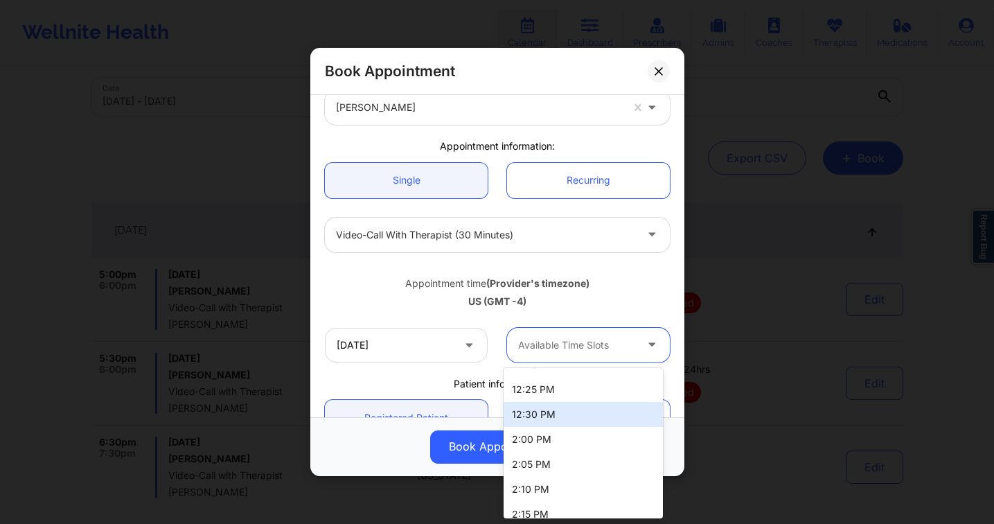
scroll to position [0, 0]
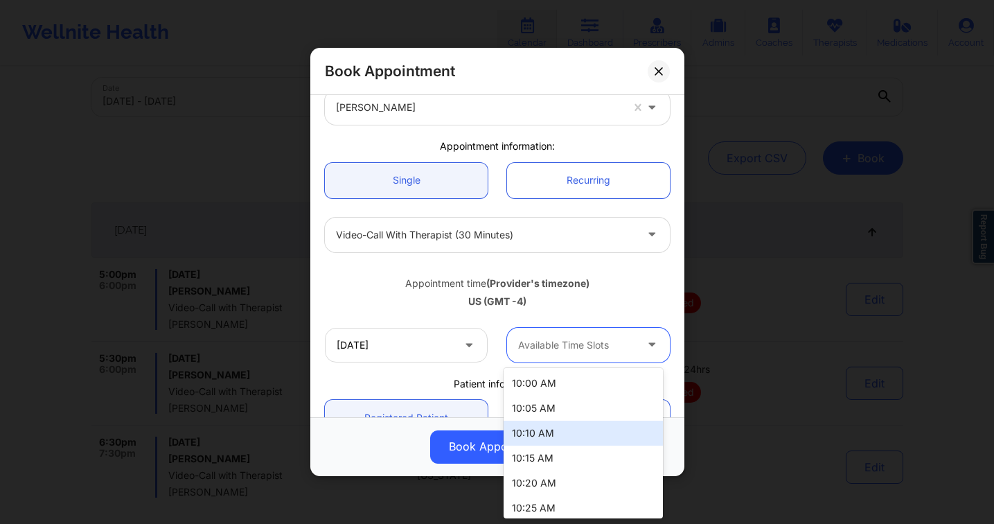
click at [537, 241] on div at bounding box center [485, 234] width 299 height 17
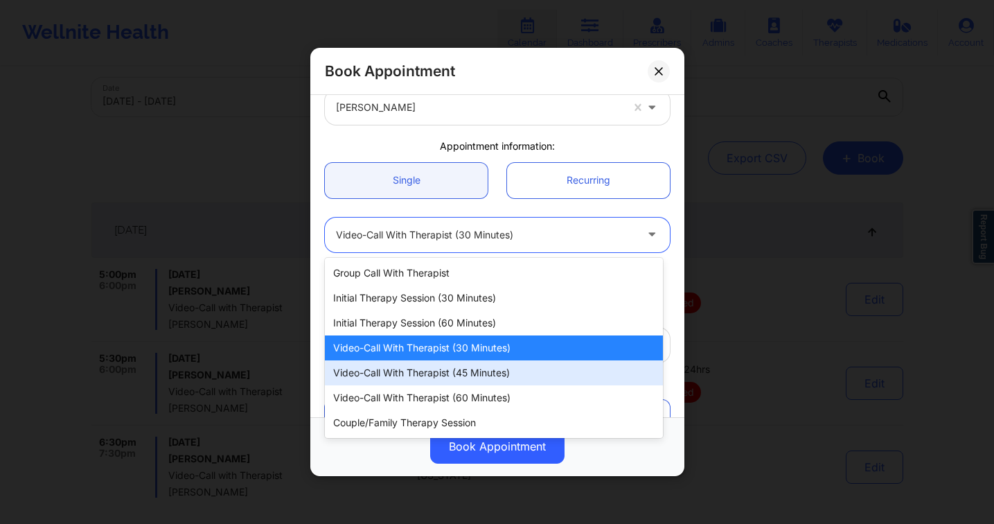
click at [515, 373] on div "Video-Call with Therapist (45 minutes)" at bounding box center [494, 372] width 338 height 25
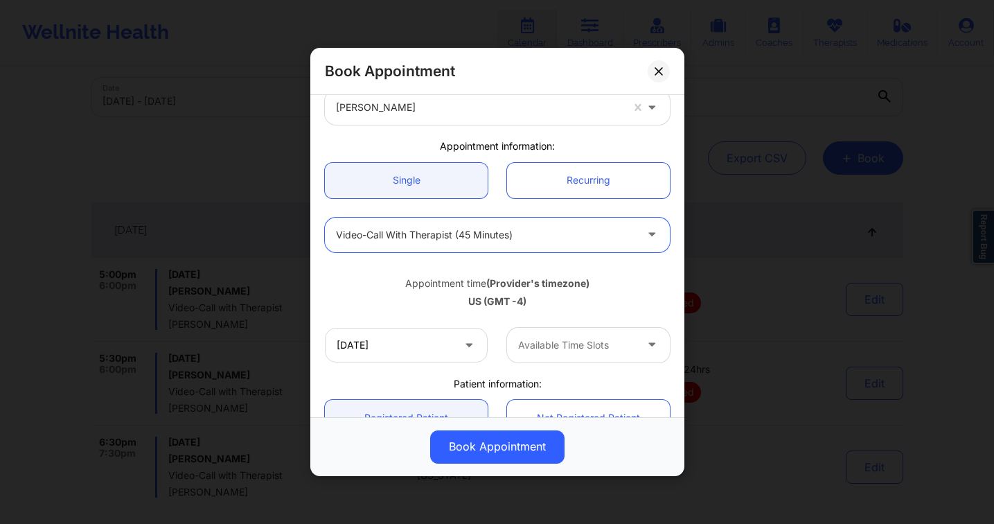
click at [605, 340] on div at bounding box center [576, 345] width 117 height 17
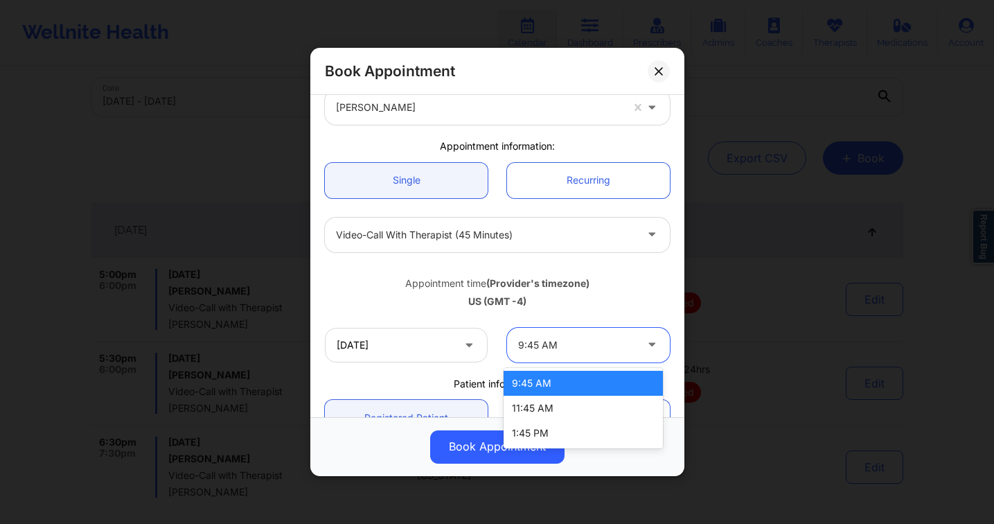
click at [598, 380] on div "9:45 AM" at bounding box center [582, 383] width 159 height 25
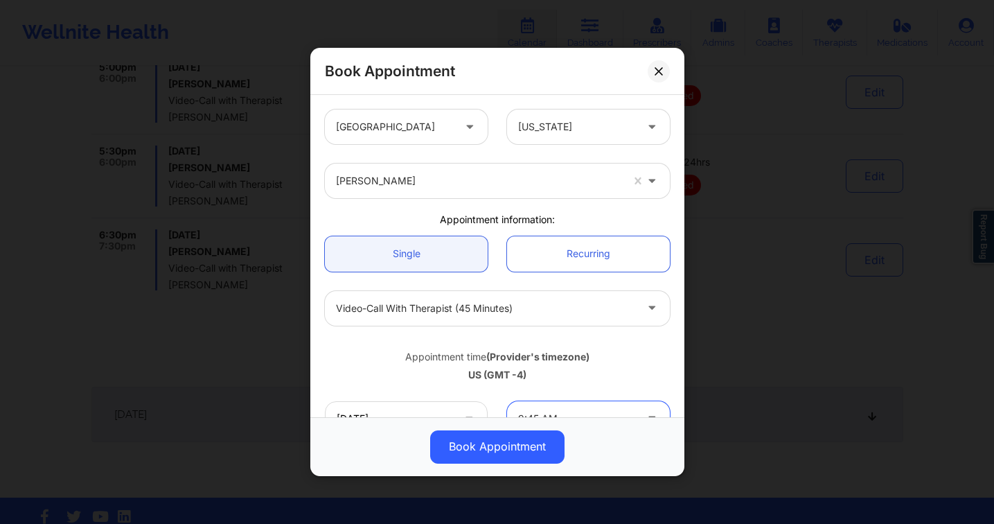
click at [510, 444] on button "Book Appointment" at bounding box center [497, 446] width 134 height 33
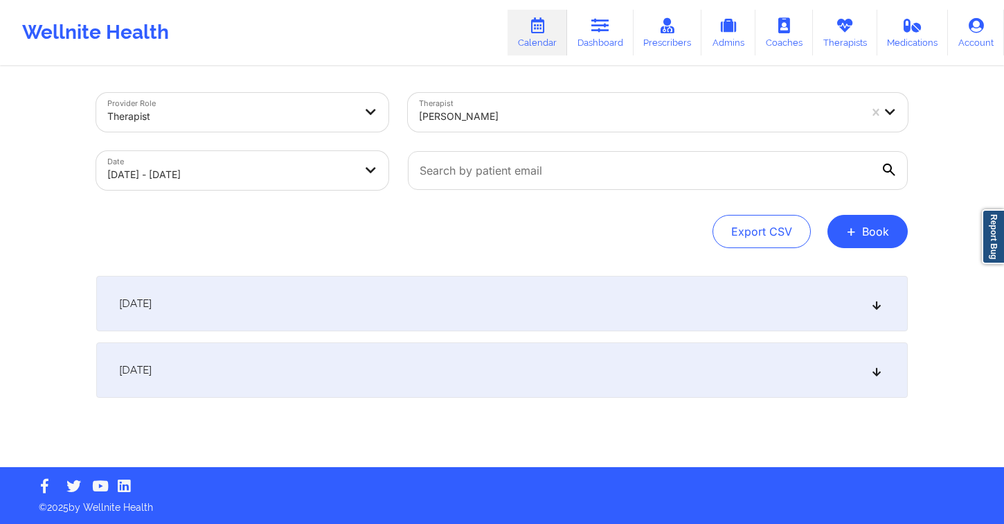
select select "2025-9"
select select "2025-10"
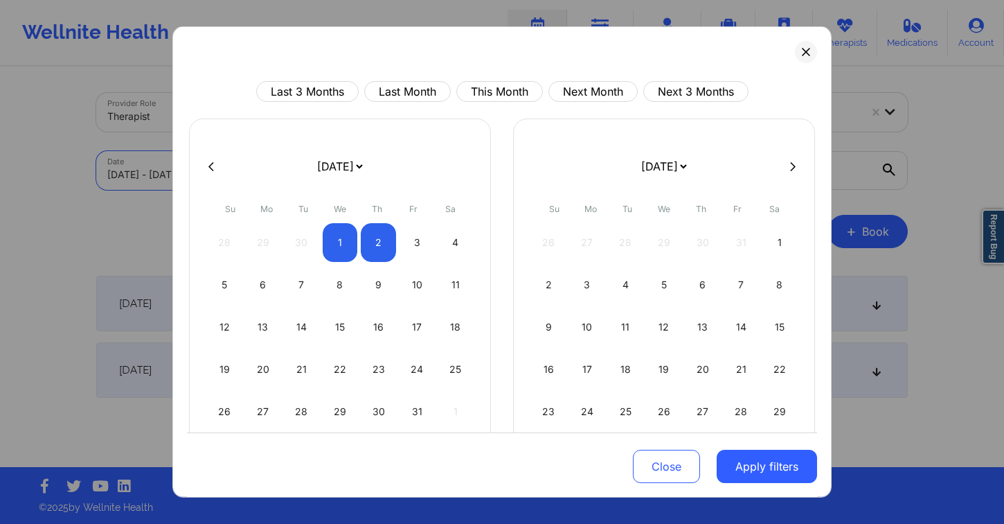
click at [287, 168] on body "Appointment scheduled successfully ✖︎ Wellnite Health Calendar Dashboard Prescr…" at bounding box center [502, 262] width 1004 height 524
click at [247, 167] on body "Wellnite Health Calendar Dashboard Prescribers Admins Coaches Therapists Medica…" at bounding box center [502, 262] width 1004 height 524
select select "2025-9"
select select "2025-10"
click at [249, 278] on div "6" at bounding box center [263, 284] width 35 height 39
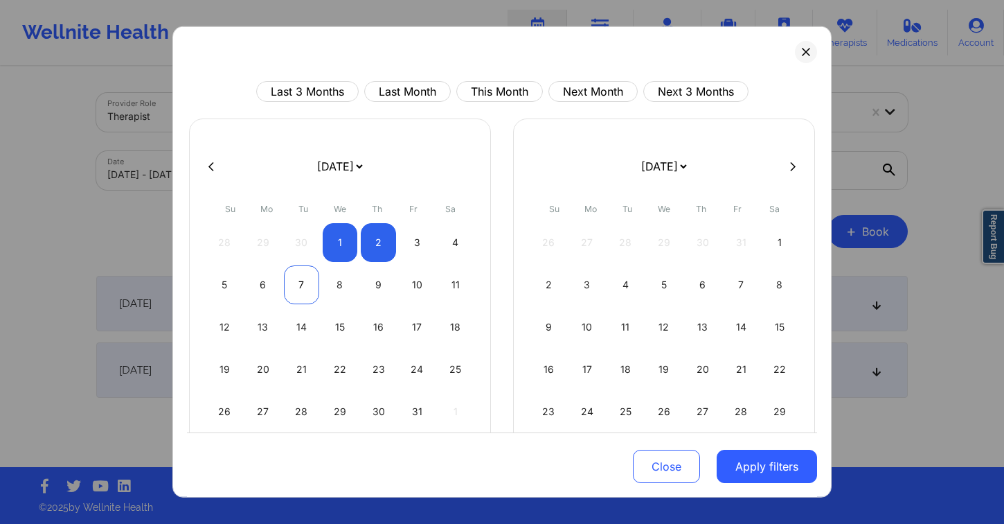
select select "2025-9"
select select "2025-10"
click at [297, 289] on div "7" at bounding box center [301, 284] width 35 height 39
select select "2025-9"
select select "2025-10"
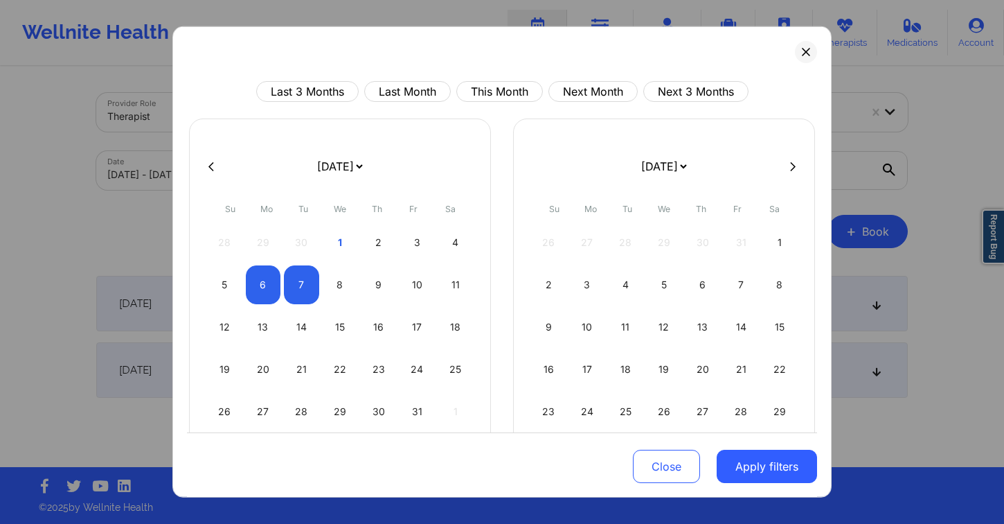
drag, startPoint x: 754, startPoint y: 474, endPoint x: 731, endPoint y: 434, distance: 46.0
click at [754, 474] on button "Apply filters" at bounding box center [767, 465] width 100 height 33
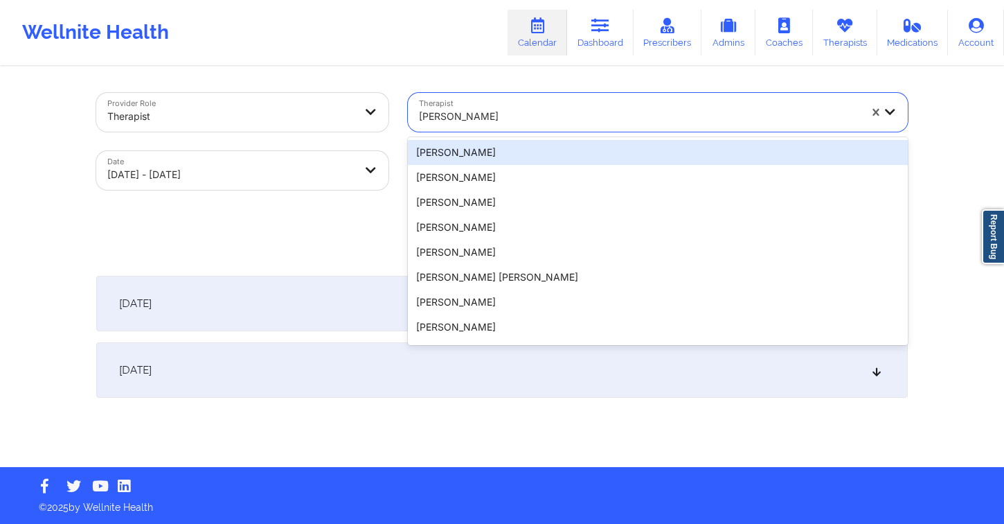
click at [508, 113] on div at bounding box center [639, 116] width 440 height 17
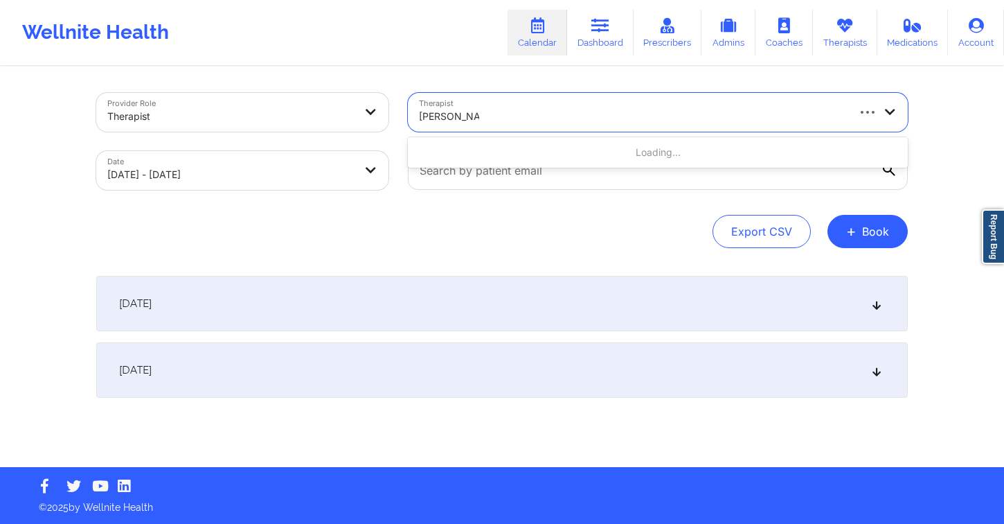
type input "margaret field"
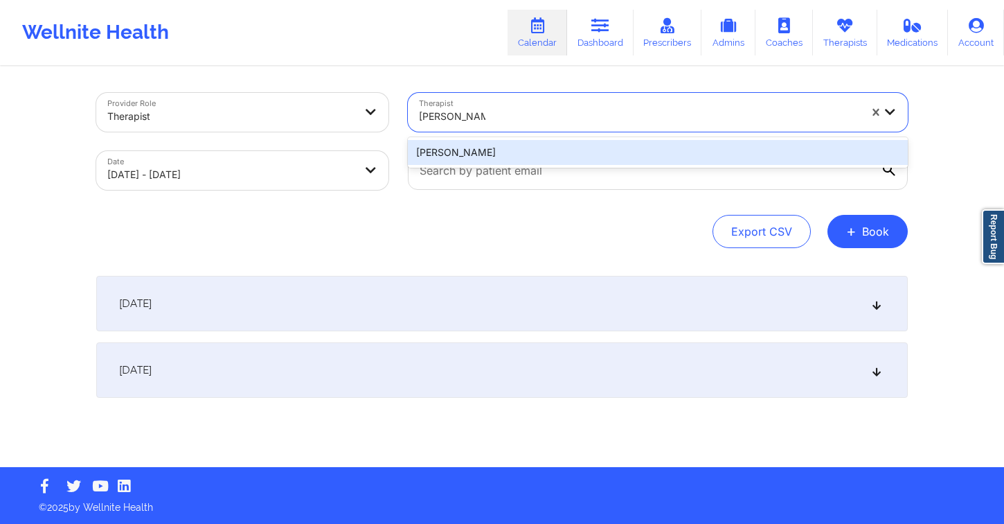
click at [532, 149] on div "[PERSON_NAME]" at bounding box center [658, 152] width 500 height 25
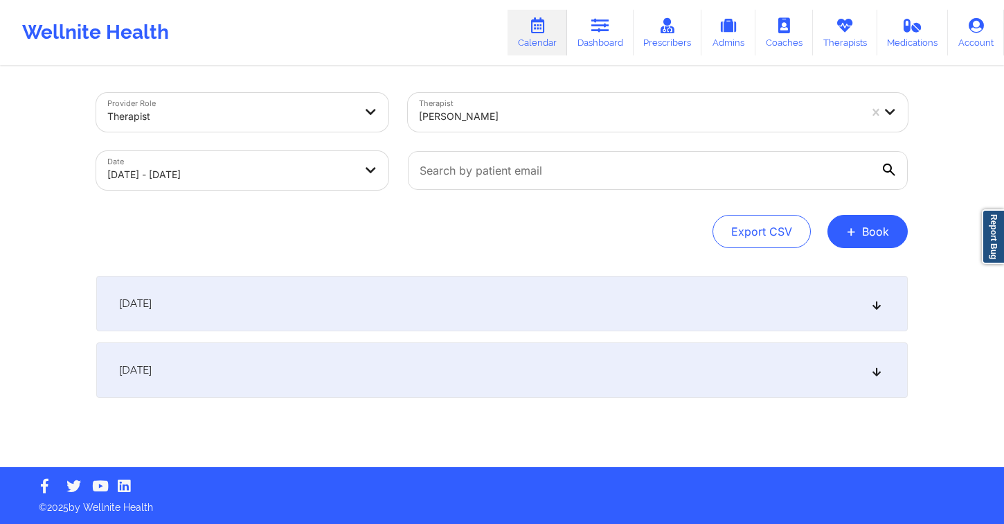
click at [373, 302] on div "October 6, 2025" at bounding box center [502, 303] width 812 height 55
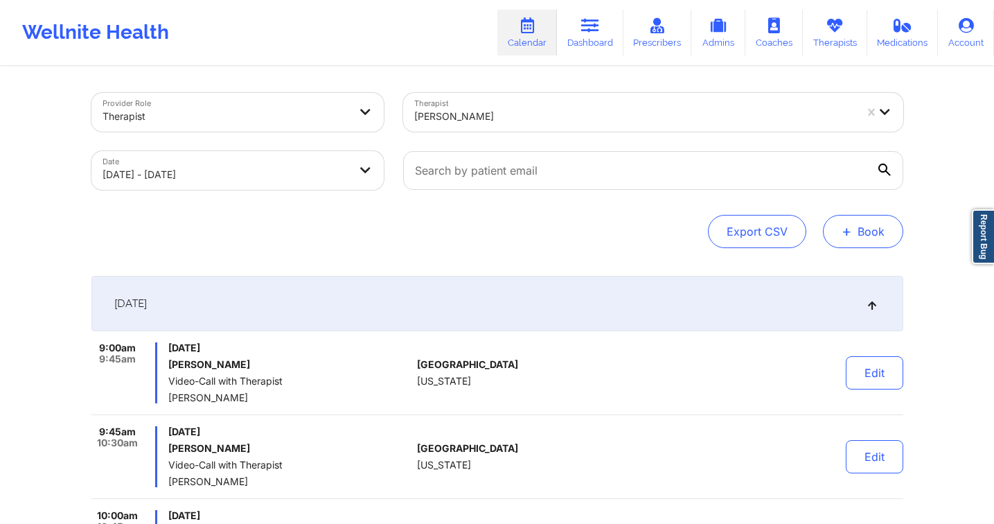
click at [853, 235] on button "+ Book" at bounding box center [863, 231] width 80 height 33
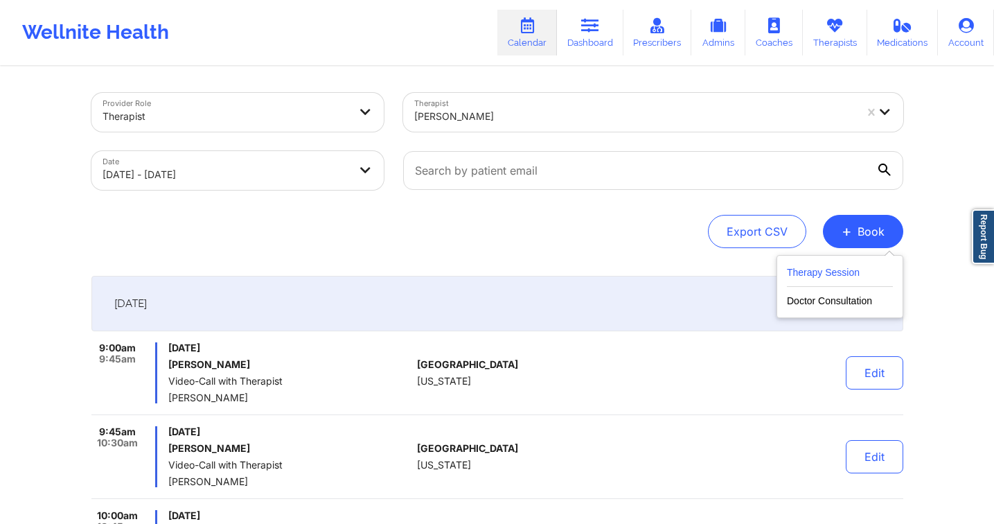
click at [814, 274] on button "Therapy Session" at bounding box center [840, 275] width 106 height 23
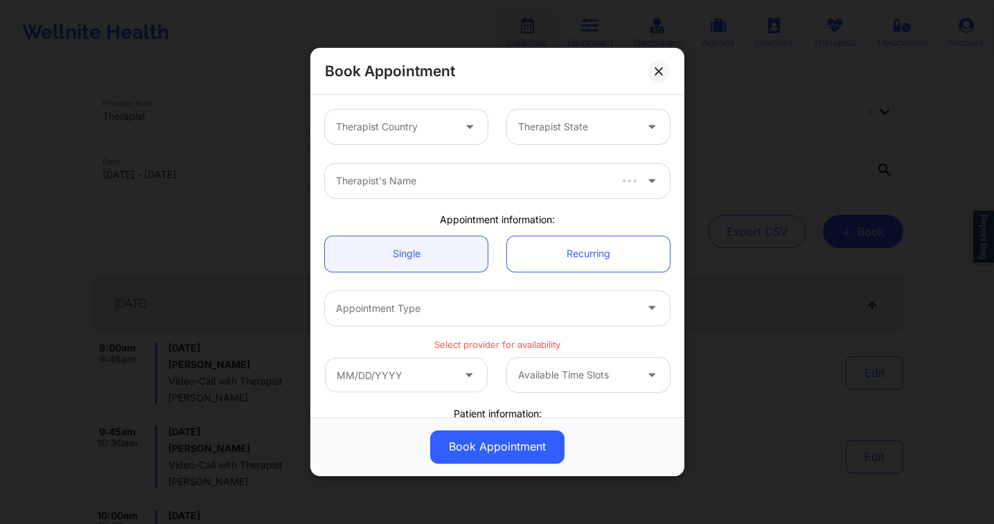
click at [416, 121] on div at bounding box center [394, 126] width 117 height 17
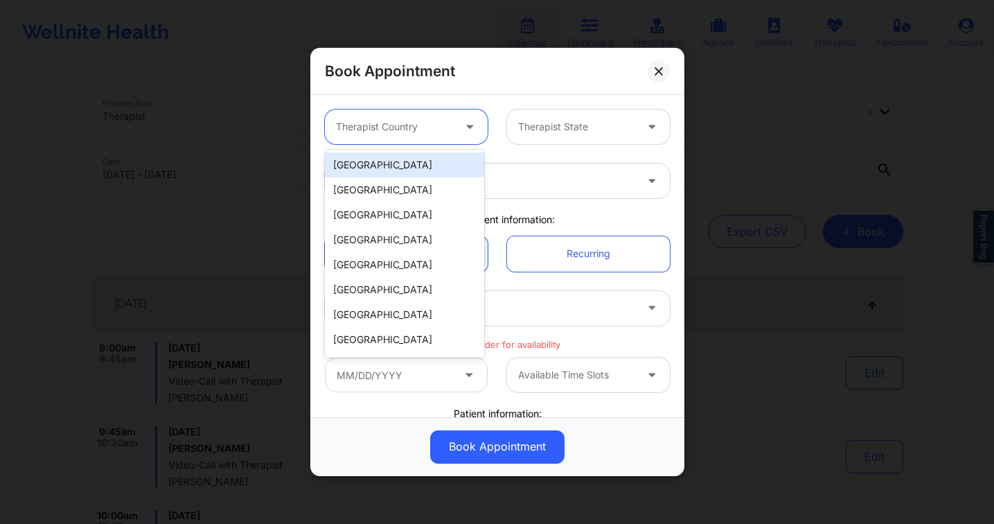
type input "f"
drag, startPoint x: 383, startPoint y: 155, endPoint x: 562, endPoint y: 136, distance: 179.7
click at [383, 154] on div "[GEOGRAPHIC_DATA]" at bounding box center [404, 164] width 159 height 25
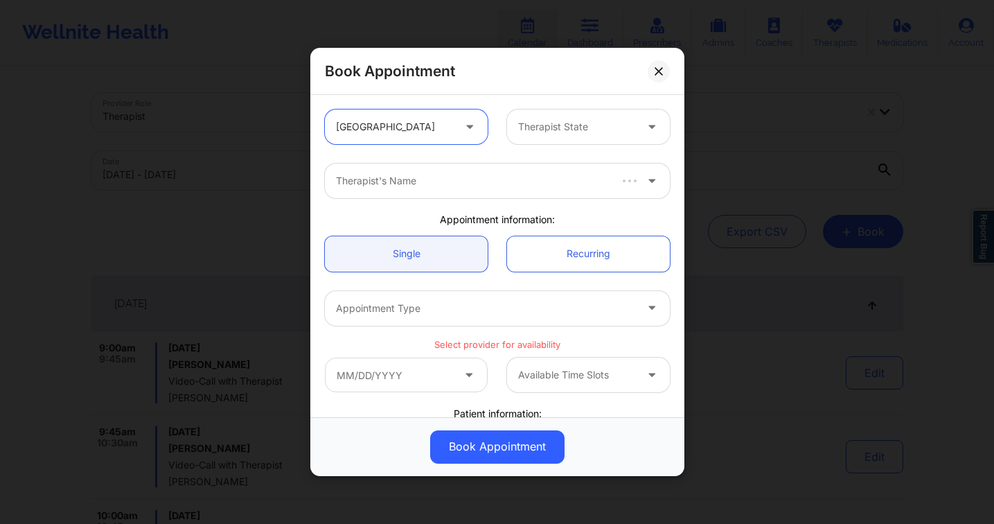
click at [567, 136] on div "Therapist State" at bounding box center [572, 126] width 130 height 35
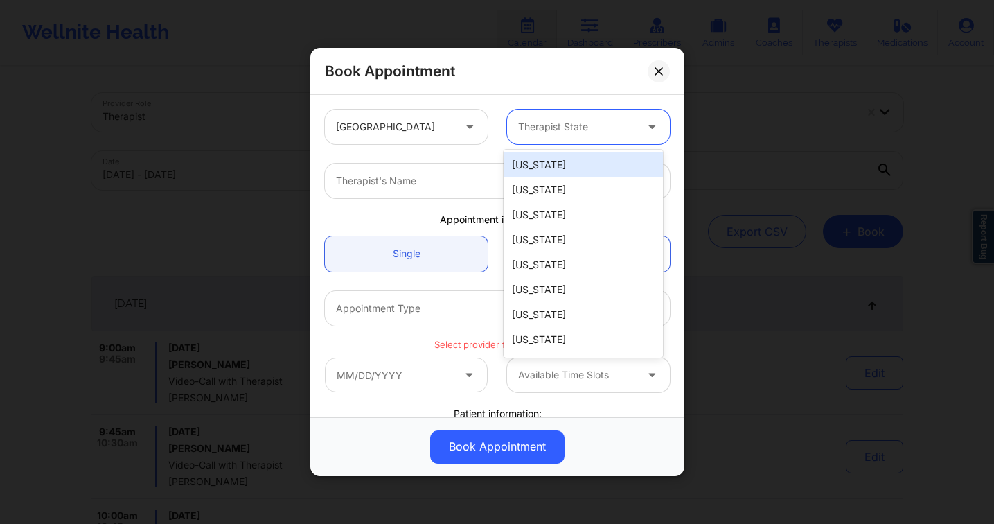
type input "f"
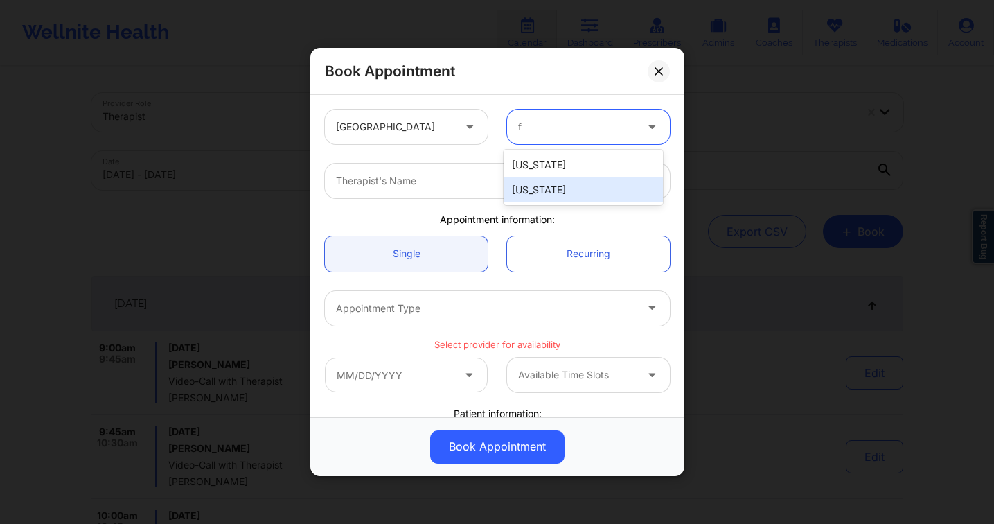
click at [569, 184] on div "[US_STATE]" at bounding box center [582, 189] width 159 height 25
click at [451, 177] on div at bounding box center [485, 180] width 299 height 17
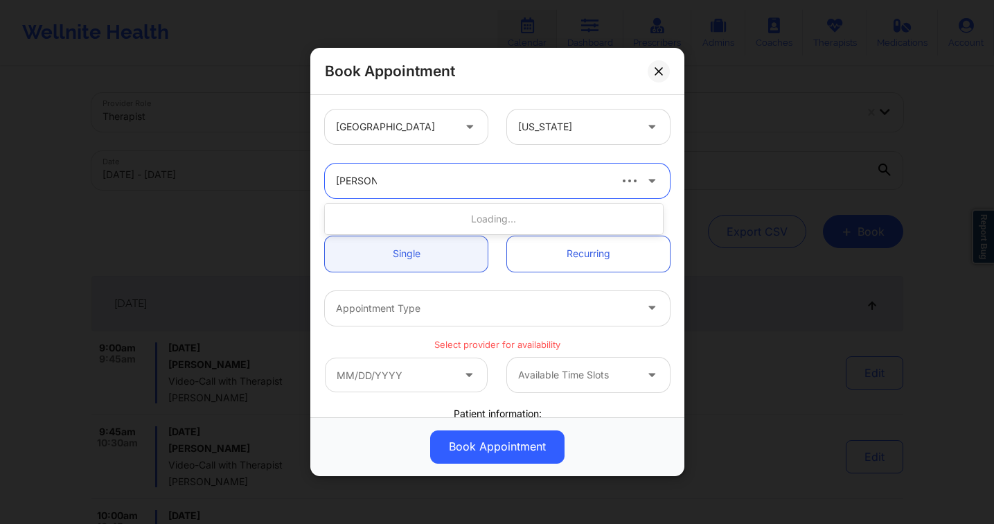
type input "nicole thw"
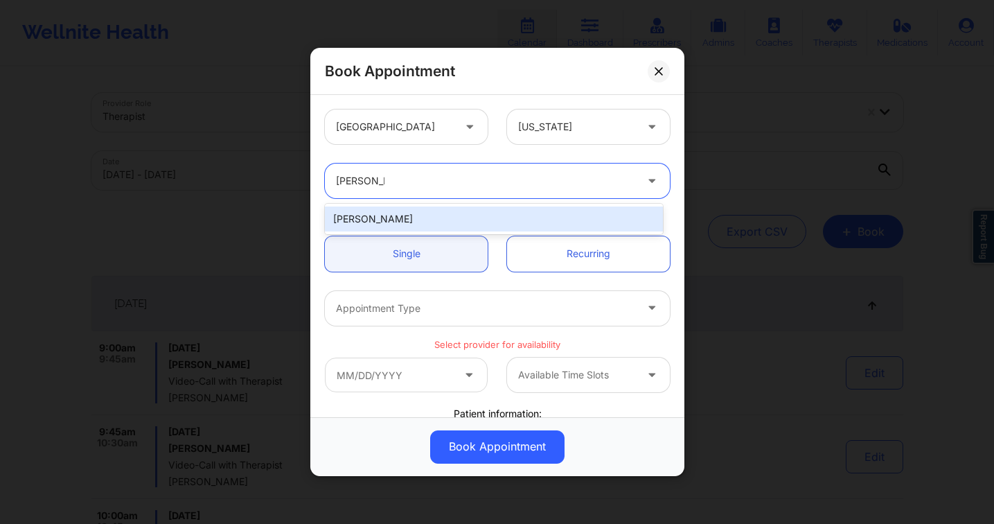
click at [444, 213] on div "Nicole Thweatt" at bounding box center [494, 218] width 338 height 25
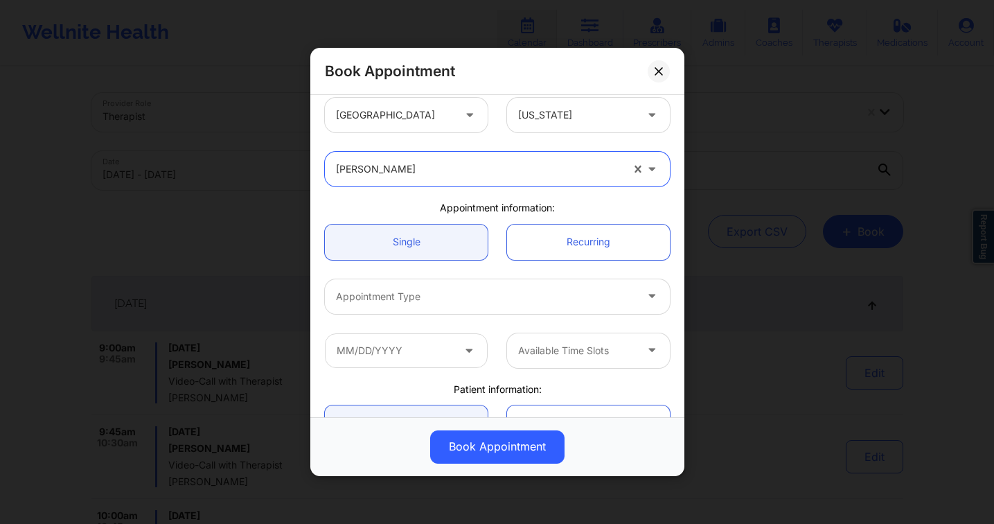
scroll to position [26, 0]
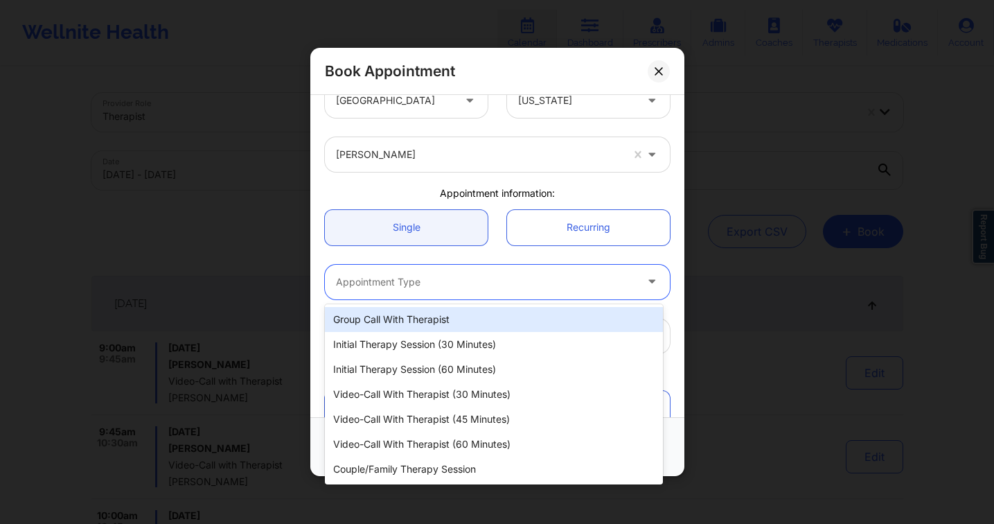
click at [446, 280] on div at bounding box center [485, 282] width 299 height 17
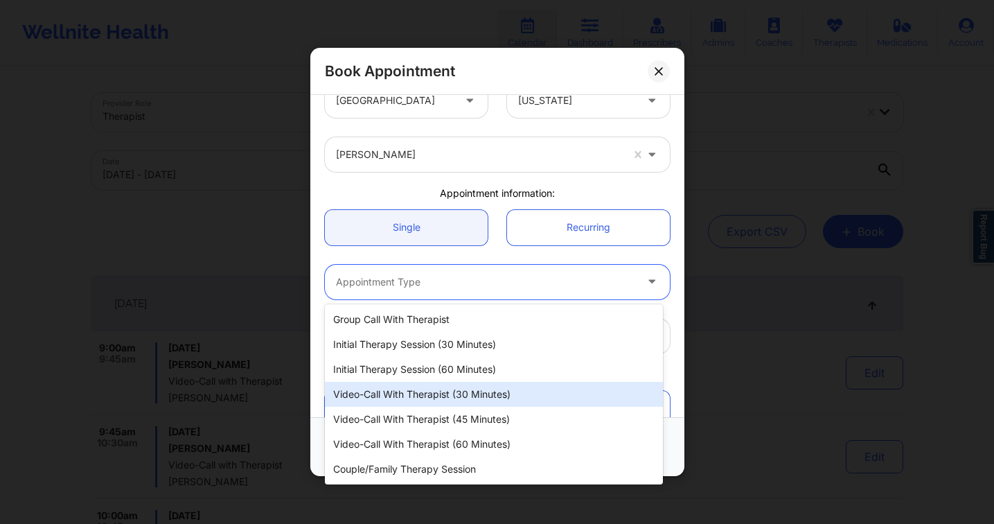
click at [486, 420] on div "Video-Call with Therapist (45 minutes)" at bounding box center [494, 419] width 338 height 25
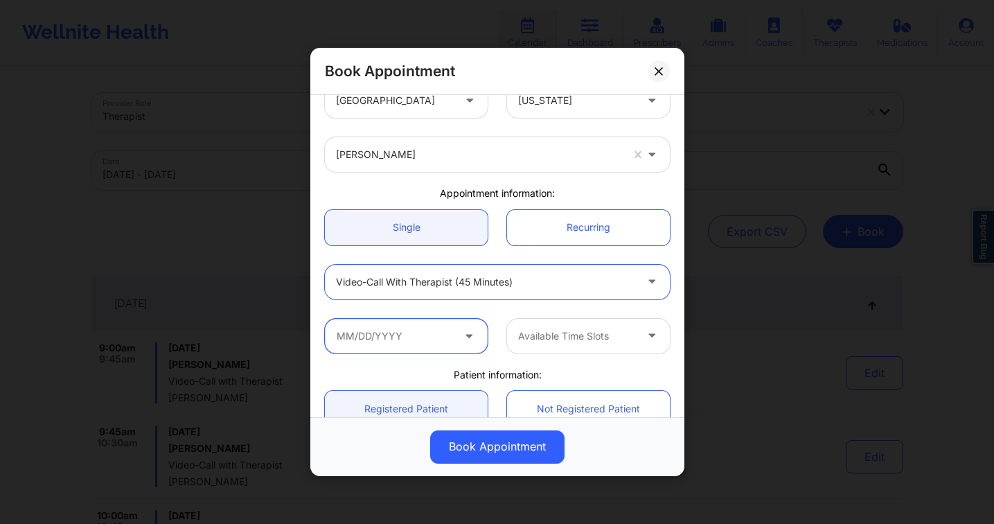
click at [404, 330] on input "text" at bounding box center [406, 336] width 163 height 35
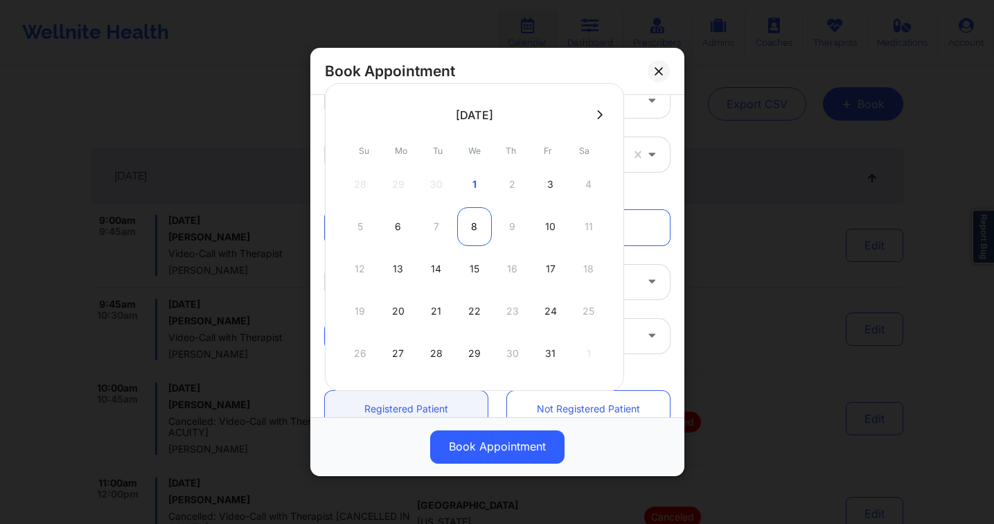
scroll to position [102, 0]
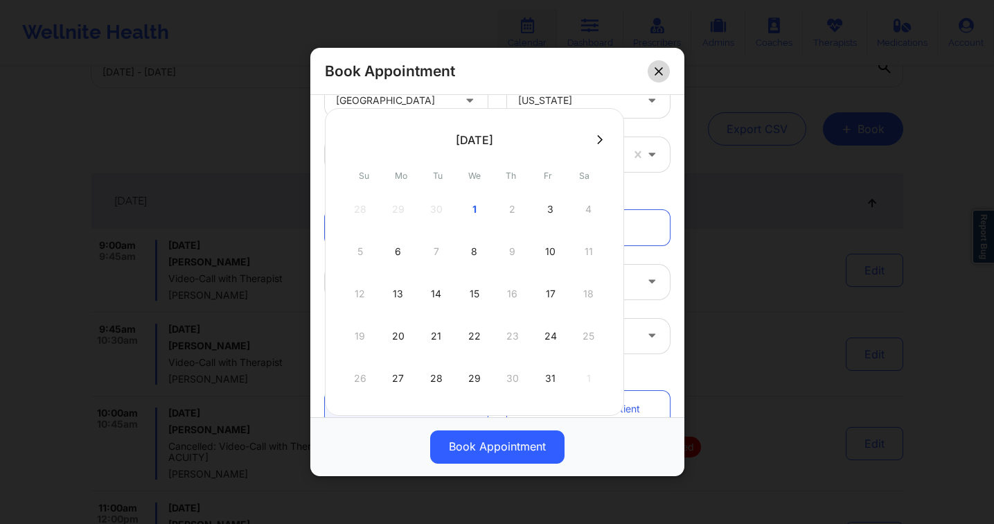
click at [664, 57] on div "Book Appointment" at bounding box center [497, 71] width 374 height 47
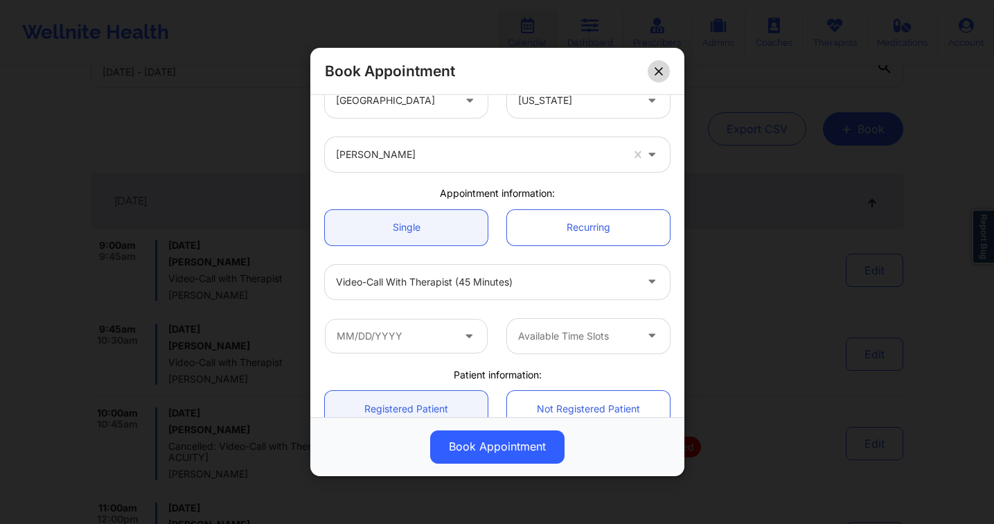
click at [649, 74] on button at bounding box center [659, 71] width 22 height 22
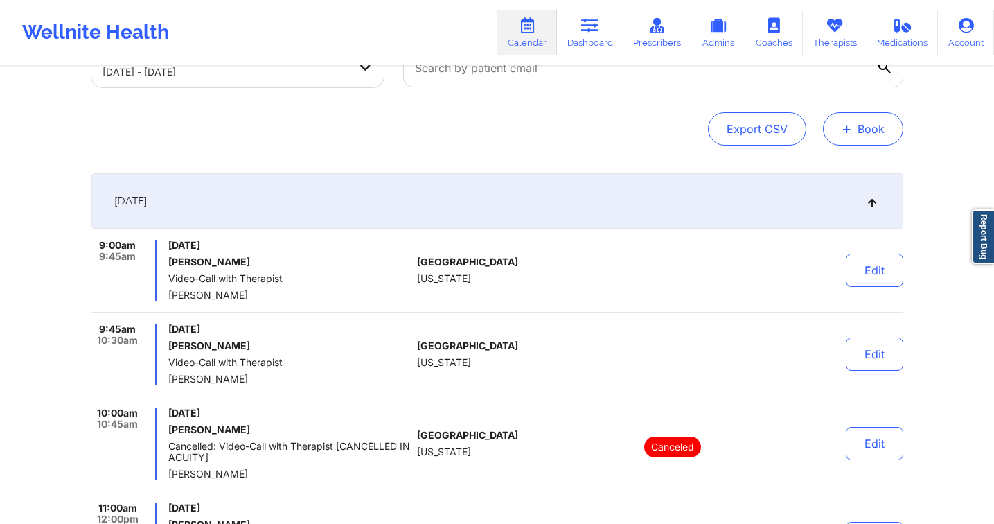
click at [859, 129] on button "+ Book" at bounding box center [863, 128] width 80 height 33
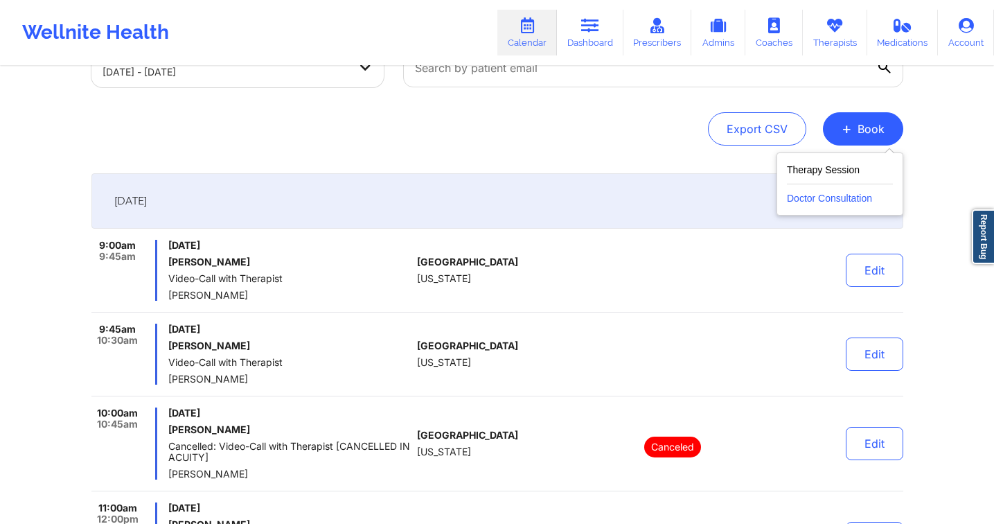
click at [837, 194] on button "Doctor Consultation" at bounding box center [840, 195] width 106 height 22
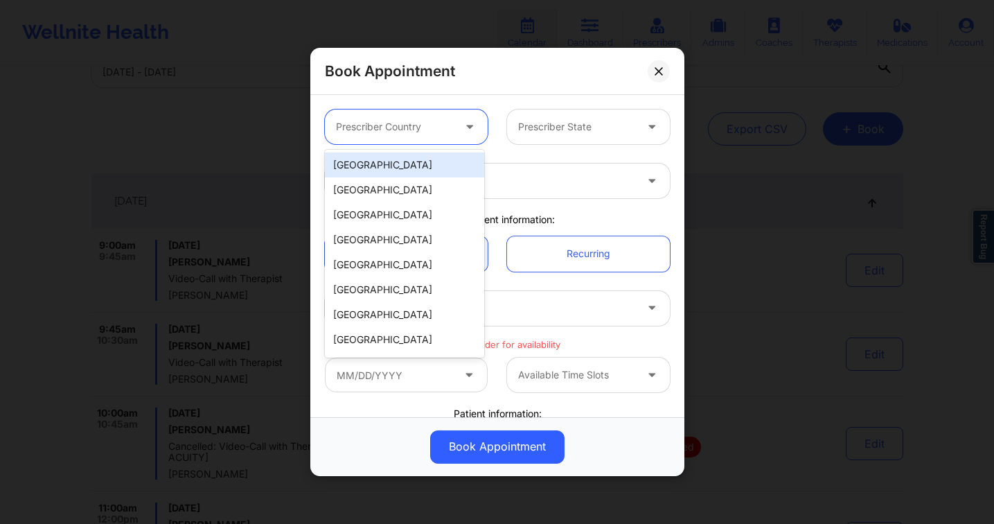
click at [443, 127] on div at bounding box center [394, 126] width 117 height 17
click at [409, 163] on div "[GEOGRAPHIC_DATA]" at bounding box center [404, 164] width 159 height 25
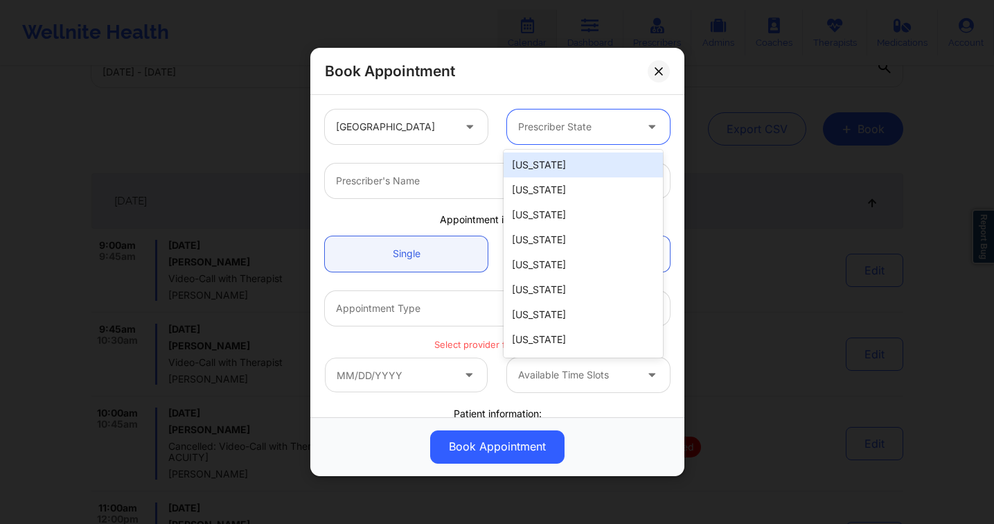
click at [530, 125] on div at bounding box center [576, 126] width 117 height 17
type input "te"
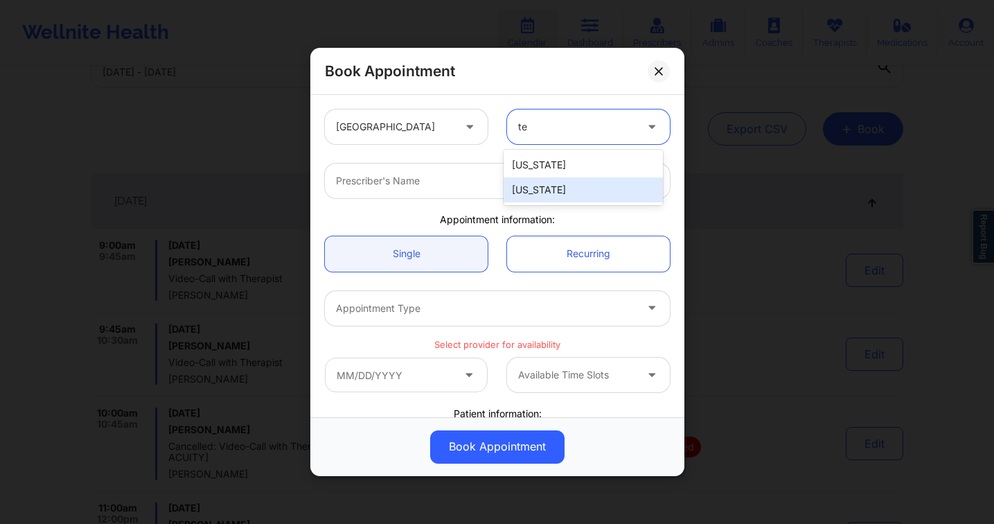
click at [569, 193] on div "[US_STATE]" at bounding box center [582, 189] width 159 height 25
click at [496, 189] on div "Prescriber's Name" at bounding box center [481, 180] width 312 height 35
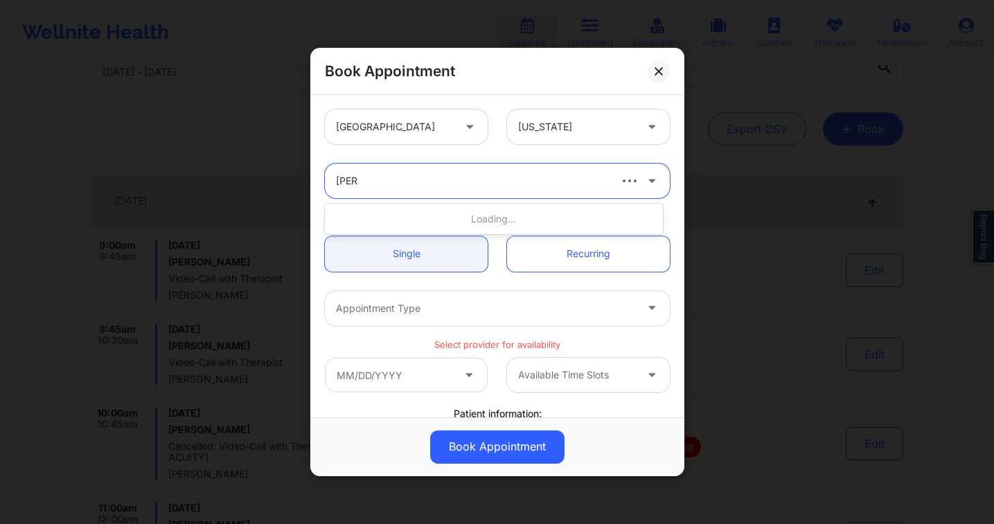
type input "amy"
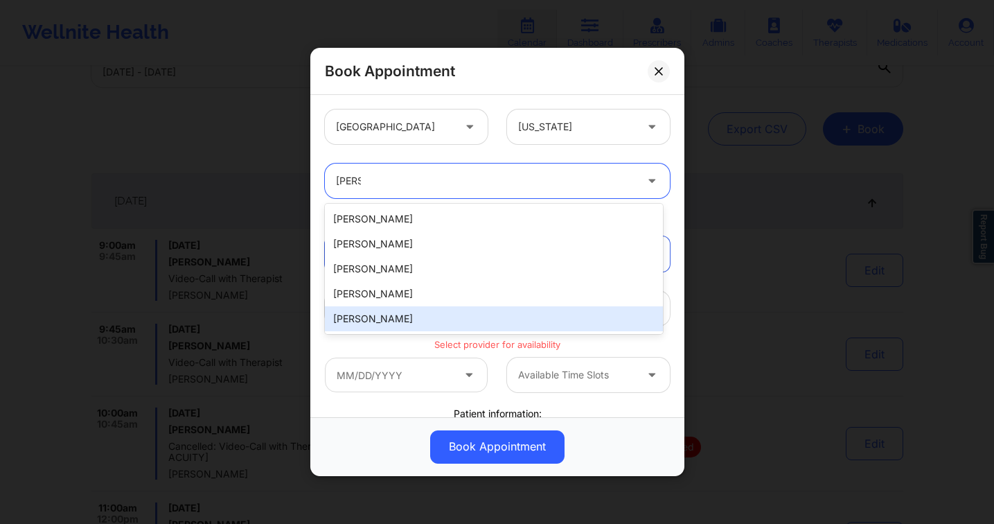
click at [406, 312] on div "Amy Halanski" at bounding box center [494, 318] width 338 height 25
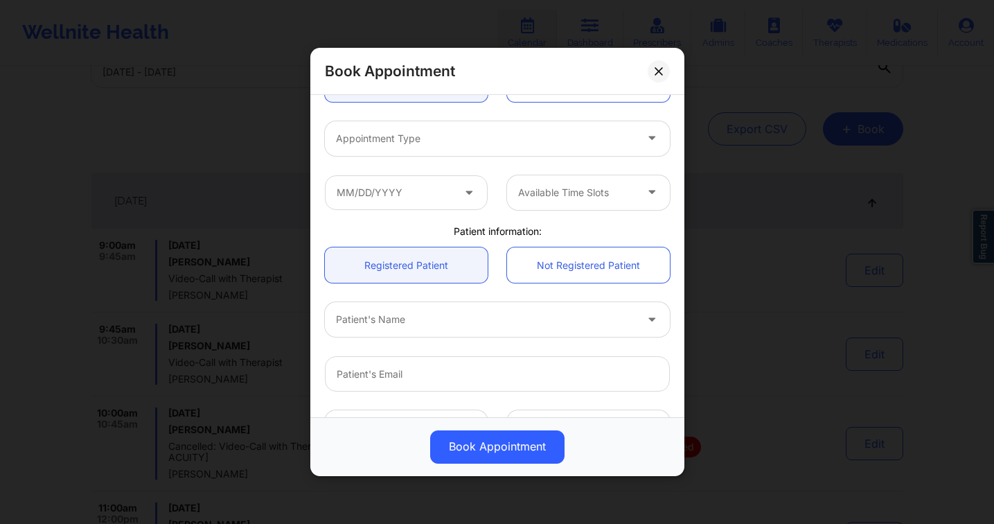
scroll to position [170, 0]
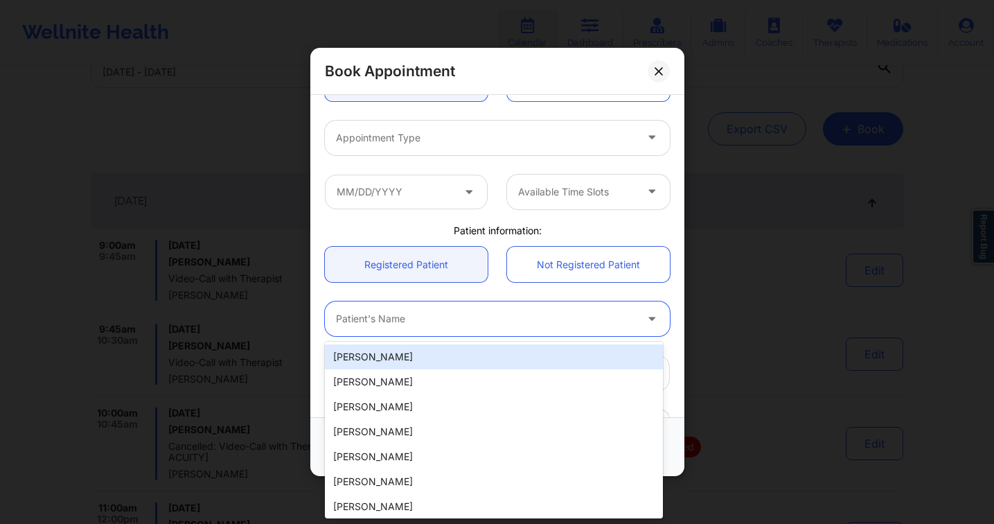
click at [408, 313] on div at bounding box center [485, 318] width 299 height 17
type input "sarah pa"
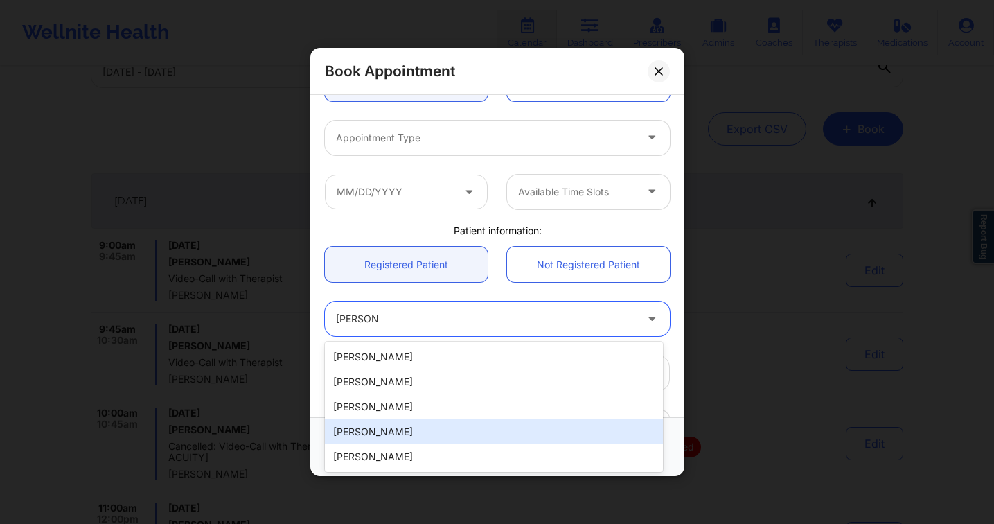
click at [413, 437] on div "sarah pallardy" at bounding box center [494, 431] width 338 height 25
type input "sarahnicollep@gmail.com"
type input "+1832-385-6064"
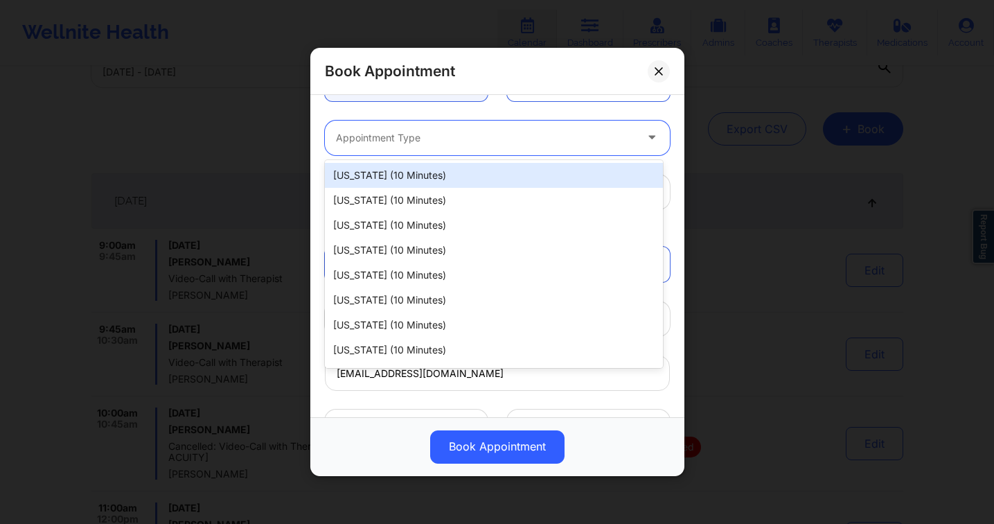
click at [407, 140] on div at bounding box center [485, 138] width 299 height 17
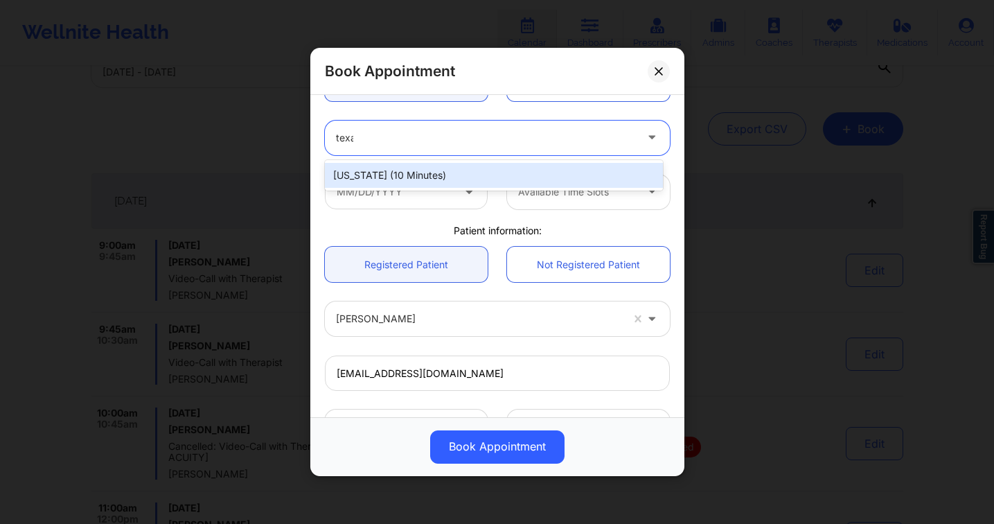
type input "texas"
click at [424, 175] on div "Texas (10 minutes)" at bounding box center [494, 175] width 338 height 25
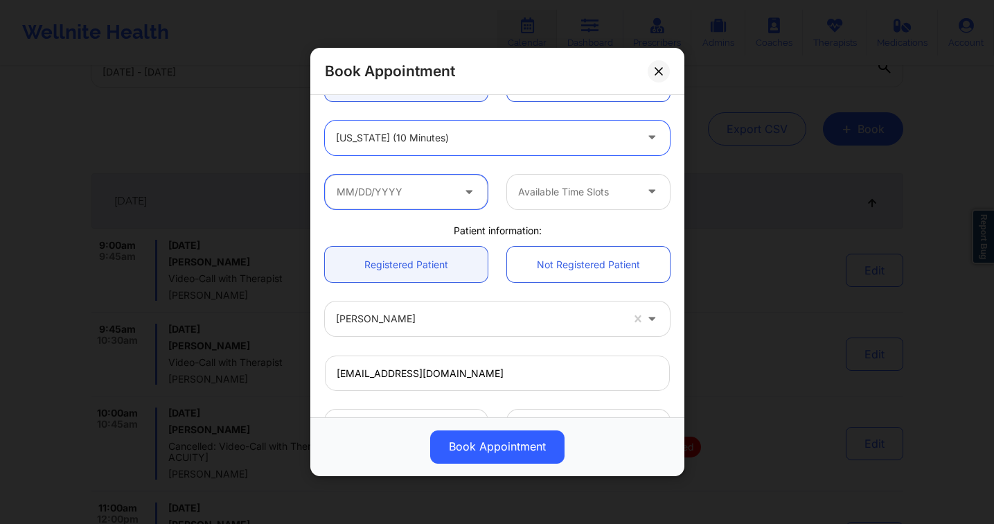
click at [410, 189] on input "text" at bounding box center [406, 192] width 163 height 35
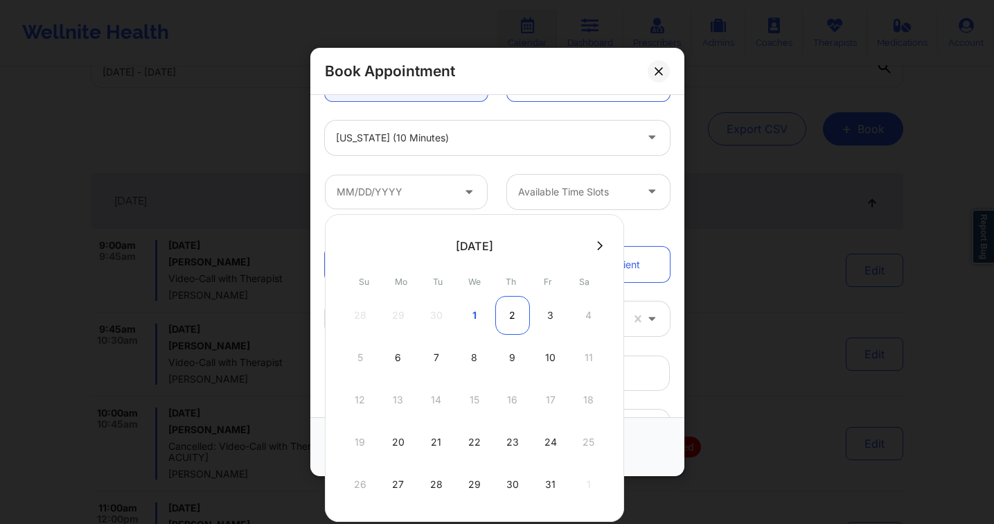
click at [507, 312] on div "2" at bounding box center [512, 315] width 35 height 39
type input "10/02/2025"
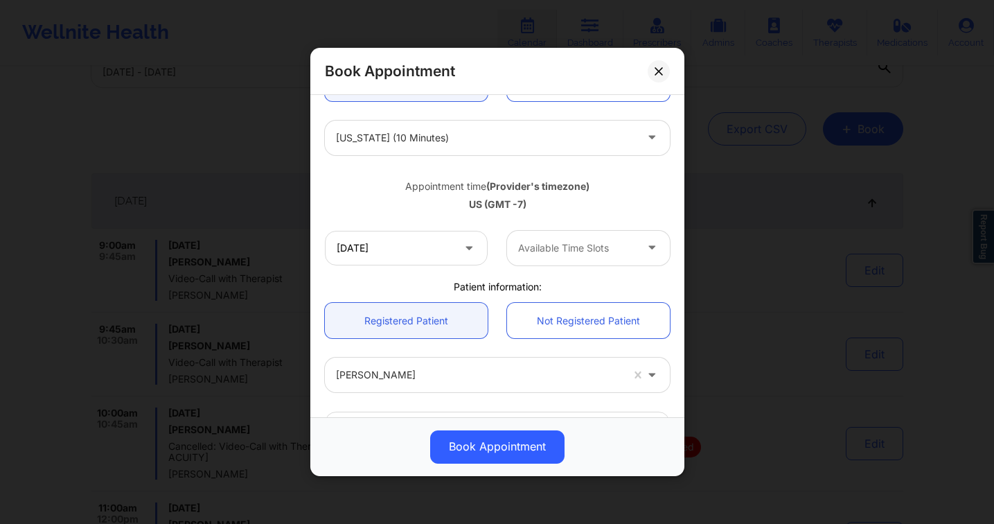
click at [565, 253] on div at bounding box center [576, 248] width 117 height 17
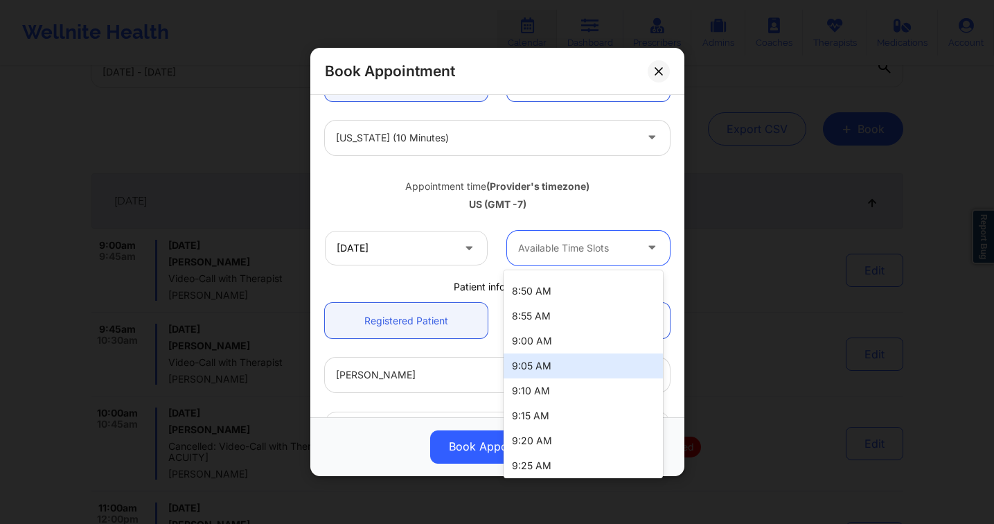
scroll to position [551, 0]
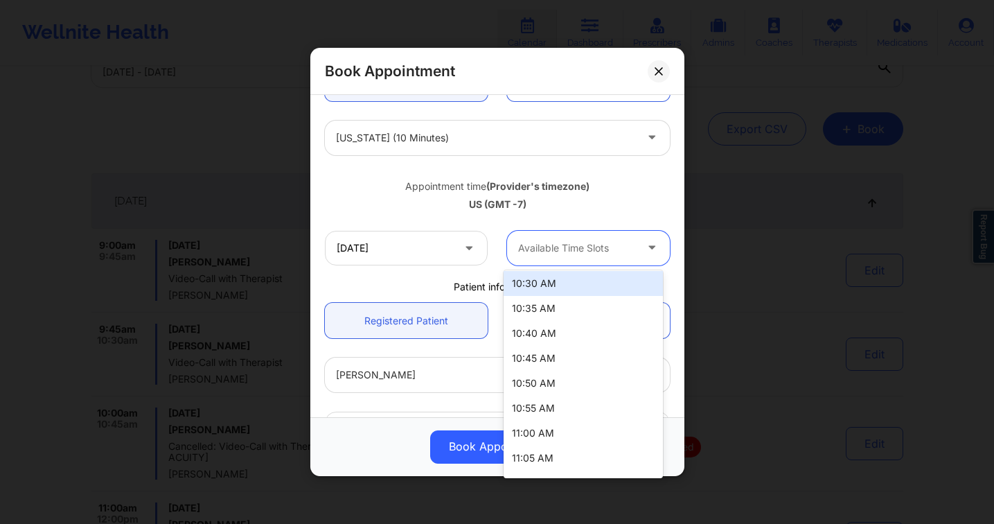
click at [573, 285] on div "10:30 AM" at bounding box center [582, 283] width 159 height 25
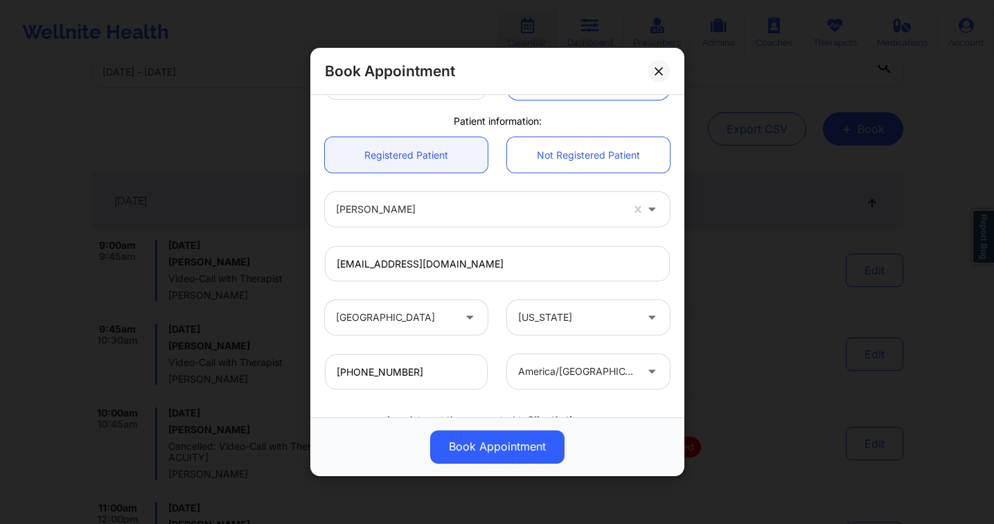
scroll to position [229, 0]
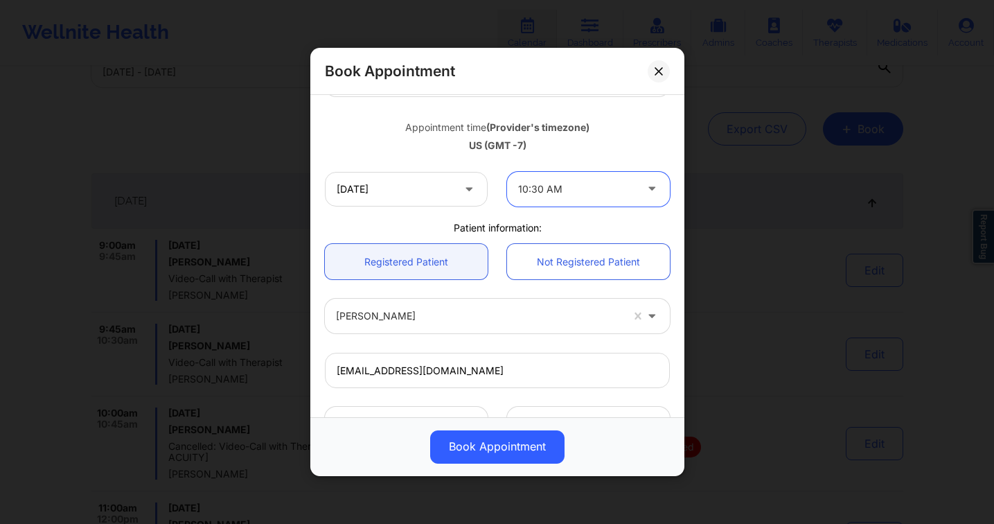
click at [541, 186] on div at bounding box center [576, 189] width 117 height 17
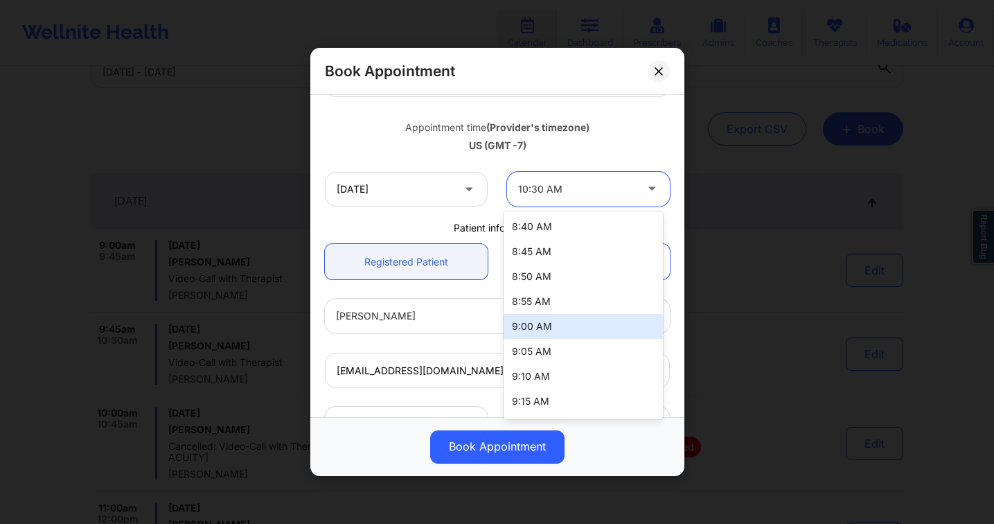
click at [560, 321] on div "9:00 AM" at bounding box center [582, 326] width 159 height 25
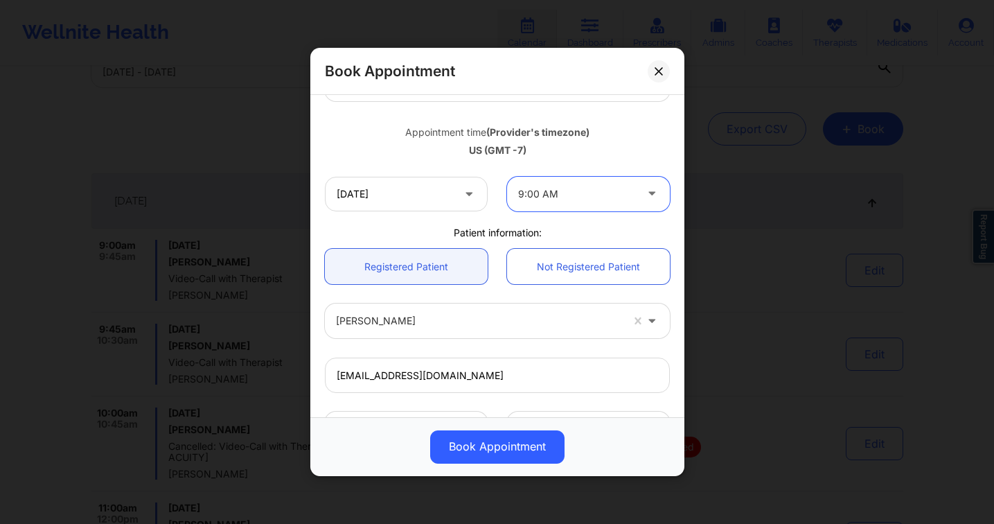
scroll to position [215, 0]
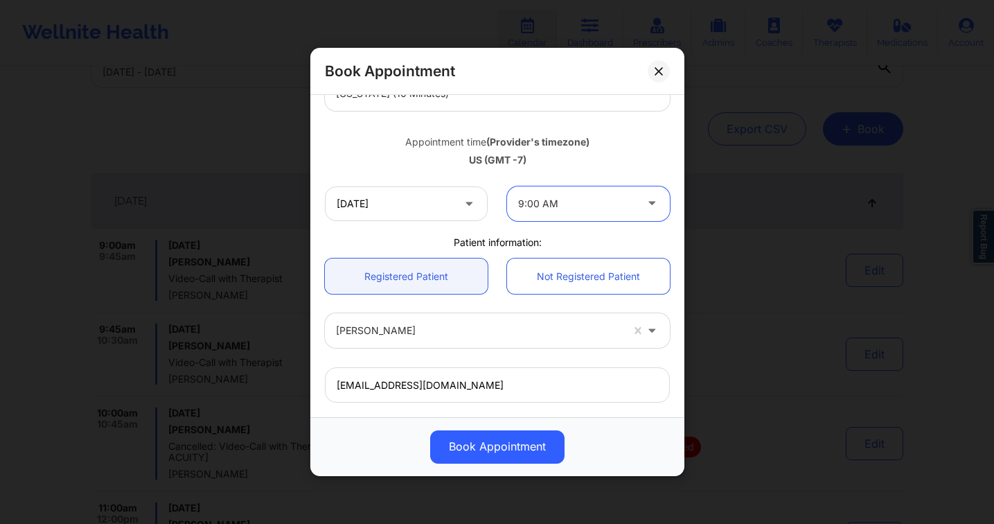
click at [547, 213] on div "9:00 AM" at bounding box center [576, 203] width 117 height 35
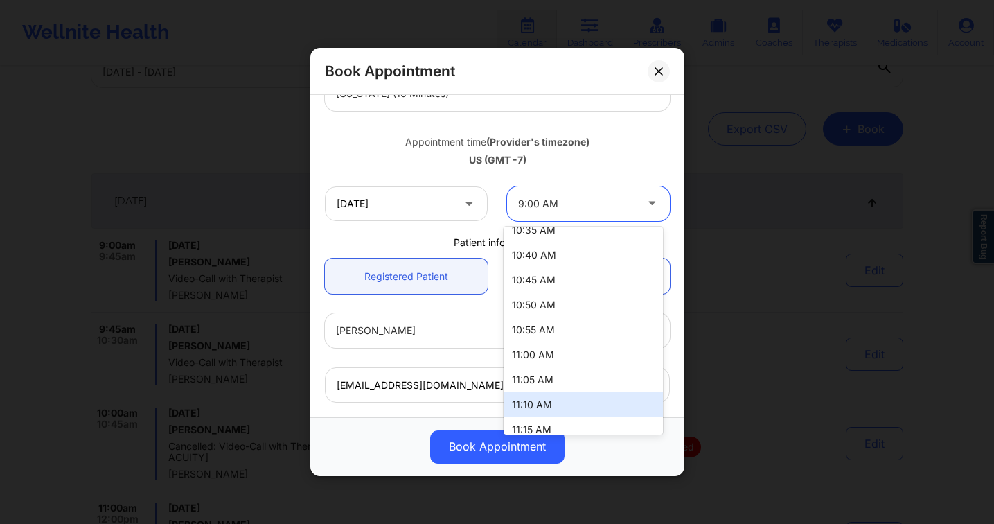
scroll to position [591, 0]
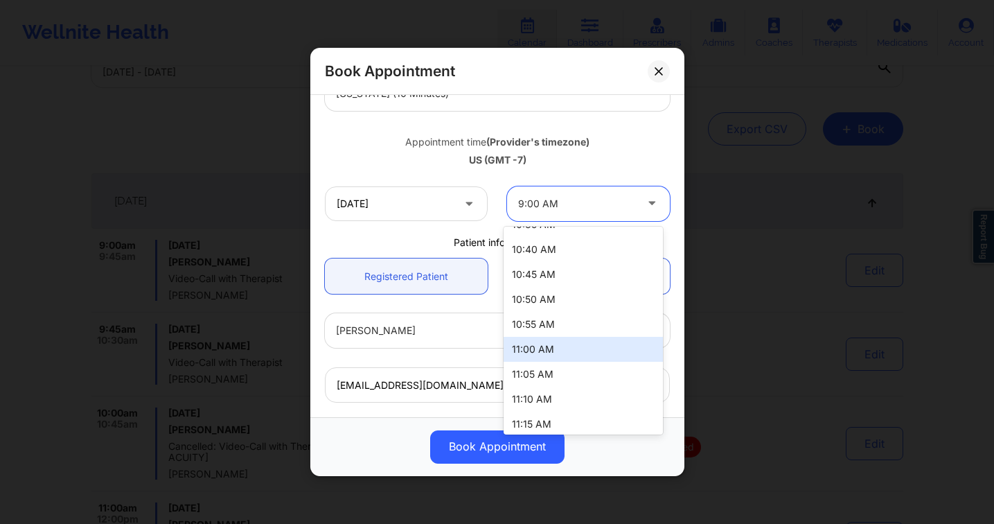
click at [571, 355] on div "11:00 AM" at bounding box center [582, 349] width 159 height 25
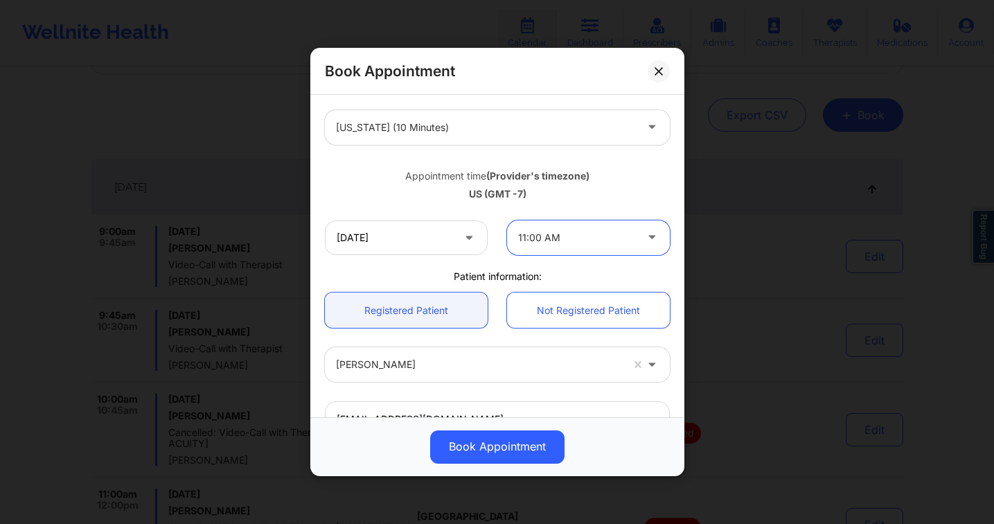
scroll to position [397, 0]
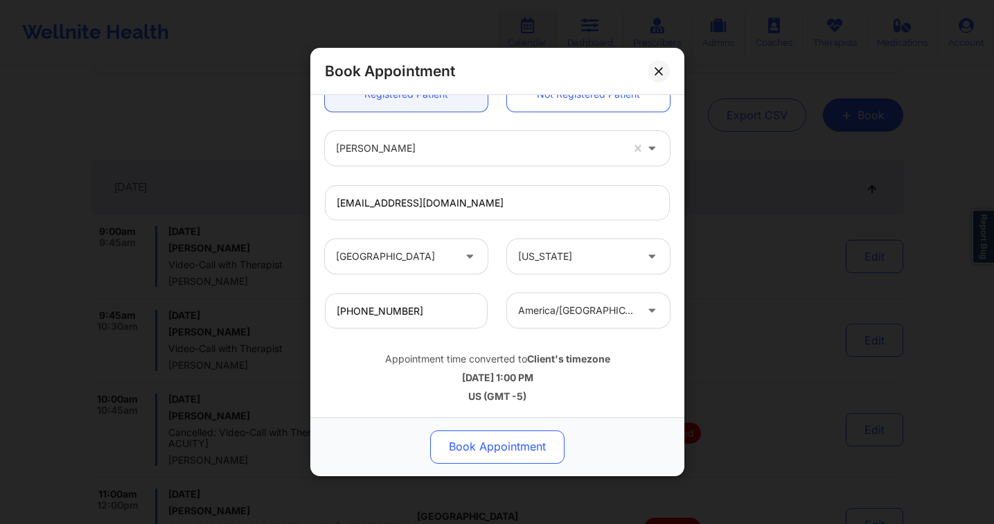
click at [493, 450] on button "Book Appointment" at bounding box center [497, 446] width 134 height 33
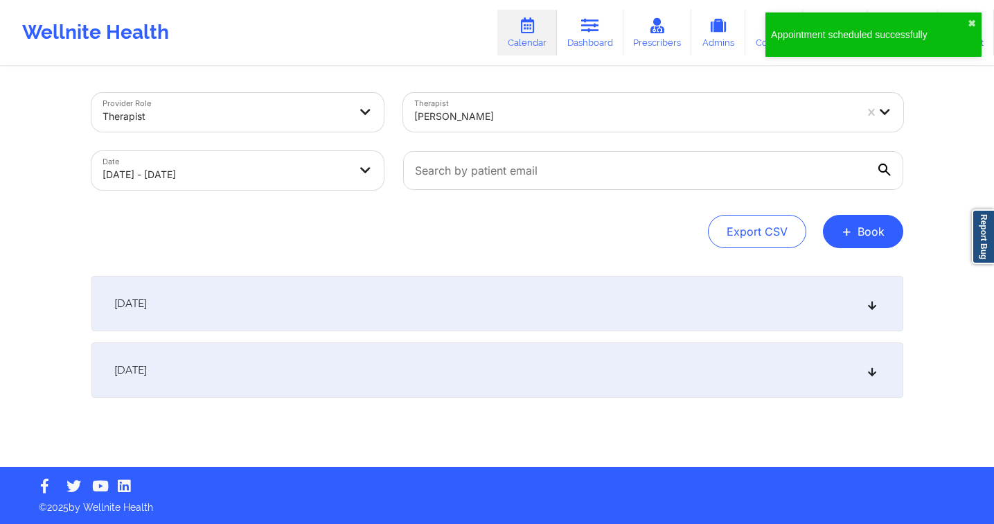
scroll to position [0, 0]
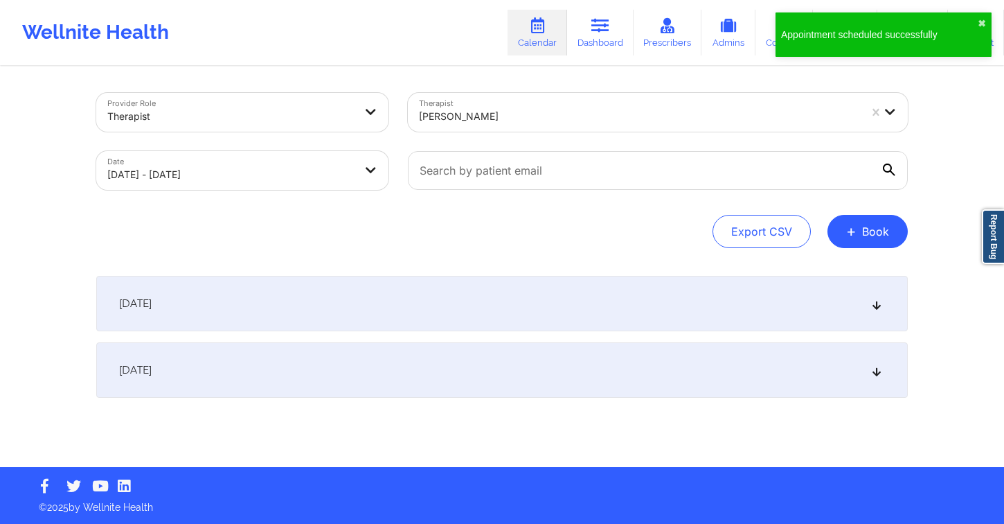
select select "2025-9"
select select "2025-10"
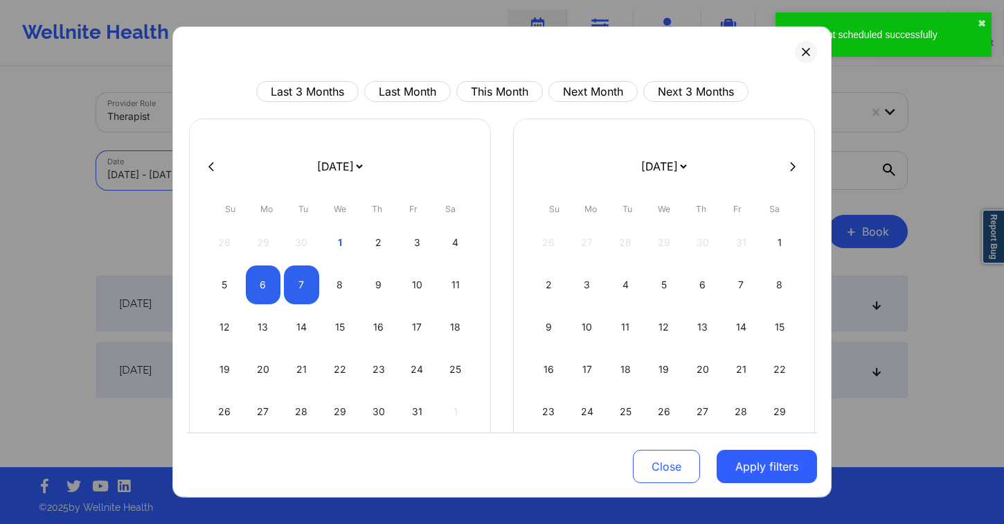
click at [202, 172] on body "Appointment scheduled successfully ✖︎ Wellnite Health Calendar Dashboard Prescr…" at bounding box center [502, 262] width 1004 height 524
click at [334, 236] on div "1" at bounding box center [340, 242] width 35 height 39
select select "2025-9"
select select "2025-10"
select select "2025-9"
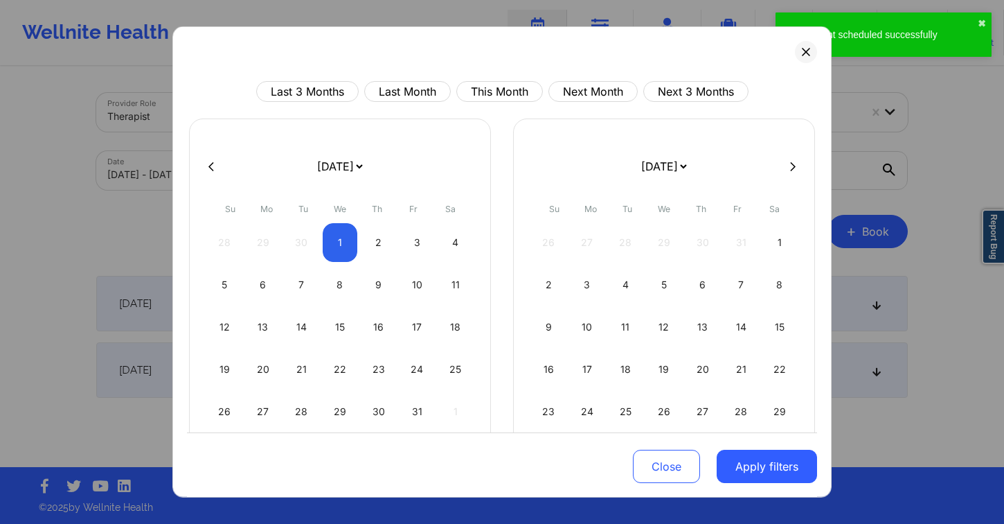
select select "2025-10"
select select "2025-9"
select select "2025-10"
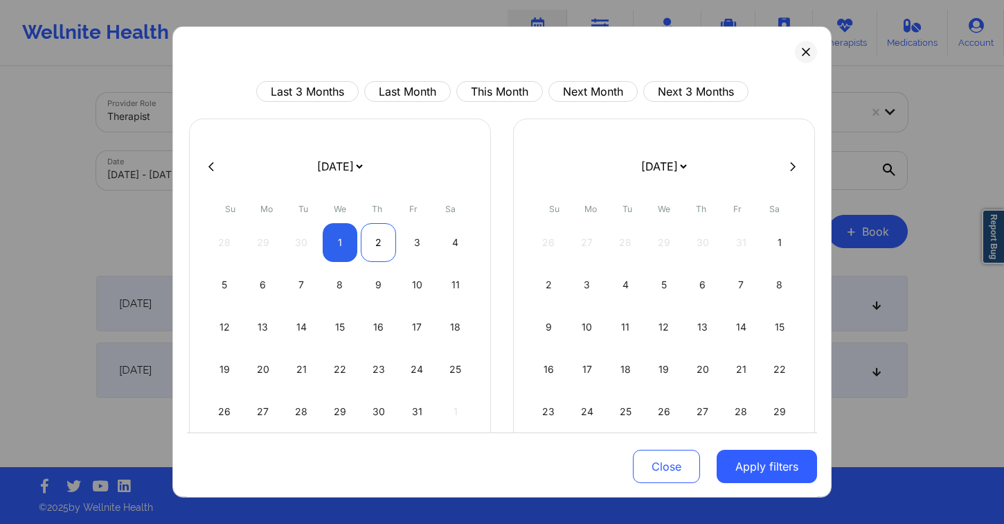
click at [373, 254] on div "2" at bounding box center [378, 242] width 35 height 39
select select "2025-9"
select select "2025-10"
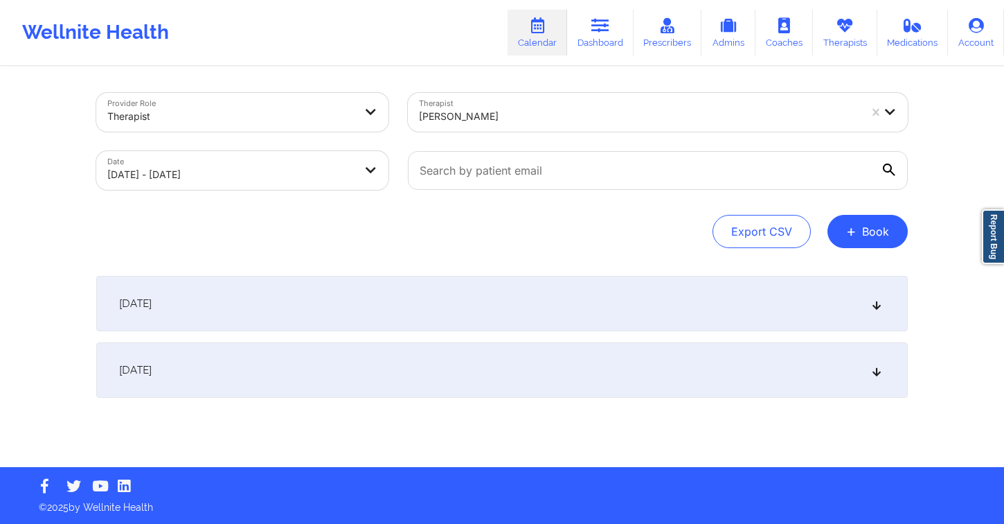
click at [627, 121] on div at bounding box center [639, 116] width 440 height 17
type input "zmy"
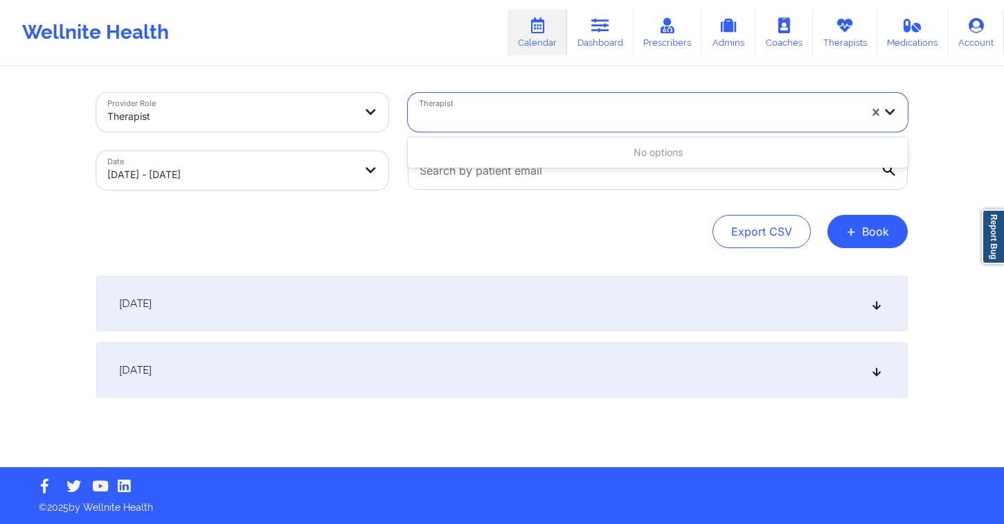
click at [241, 173] on body "Wellnite Health Calendar Dashboard Prescribers Admins Coaches Therapists Medica…" at bounding box center [502, 262] width 1004 height 524
select select "2025-9"
select select "2025-10"
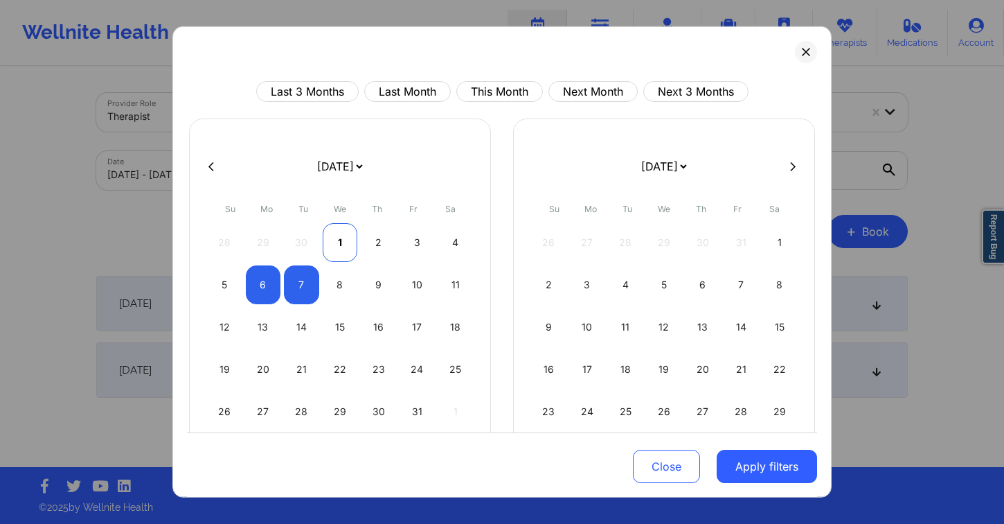
click at [323, 240] on div "1" at bounding box center [340, 242] width 35 height 39
select select "2025-9"
select select "2025-10"
click at [335, 242] on div "1" at bounding box center [340, 242] width 35 height 39
select select "2025-9"
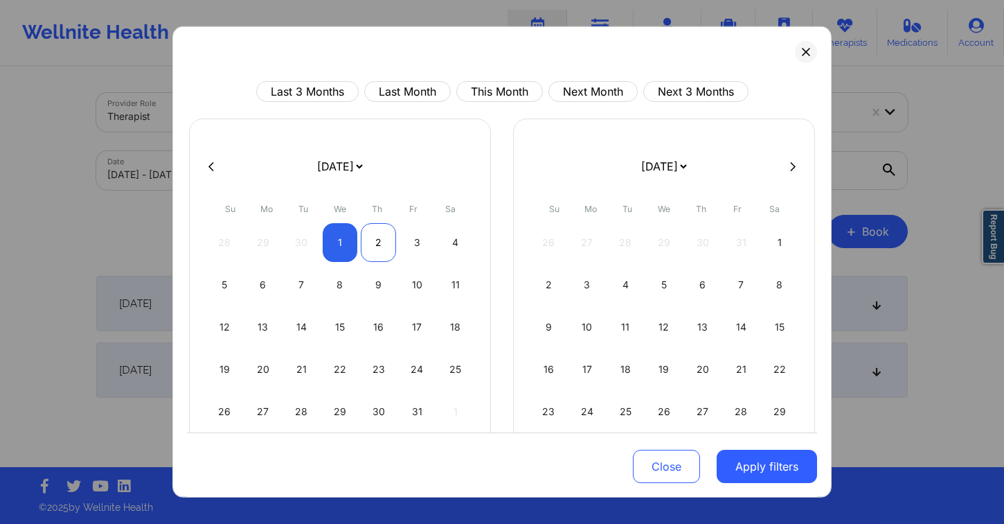
select select "2025-10"
drag, startPoint x: 378, startPoint y: 247, endPoint x: 518, endPoint y: 336, distance: 166.0
click at [378, 247] on div "2" at bounding box center [378, 242] width 35 height 39
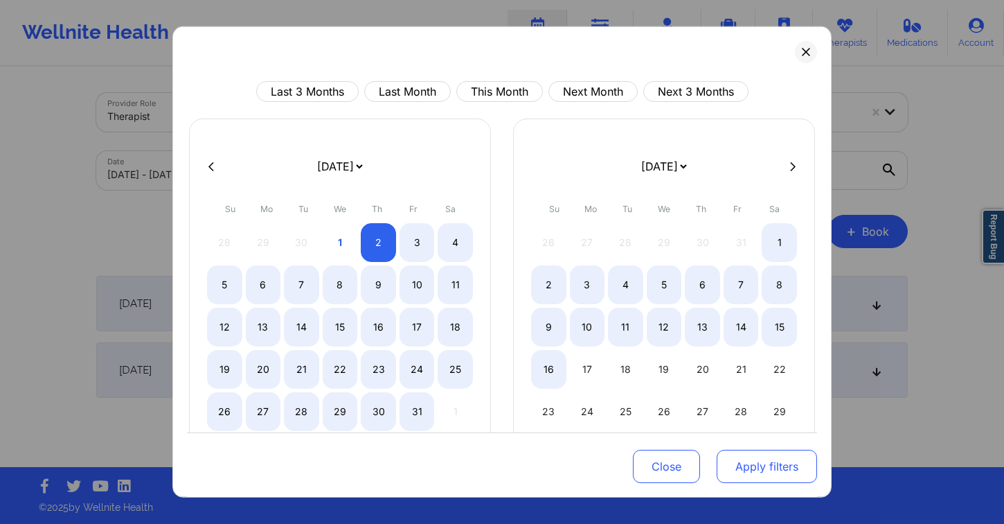
select select "2025-9"
select select "2025-10"
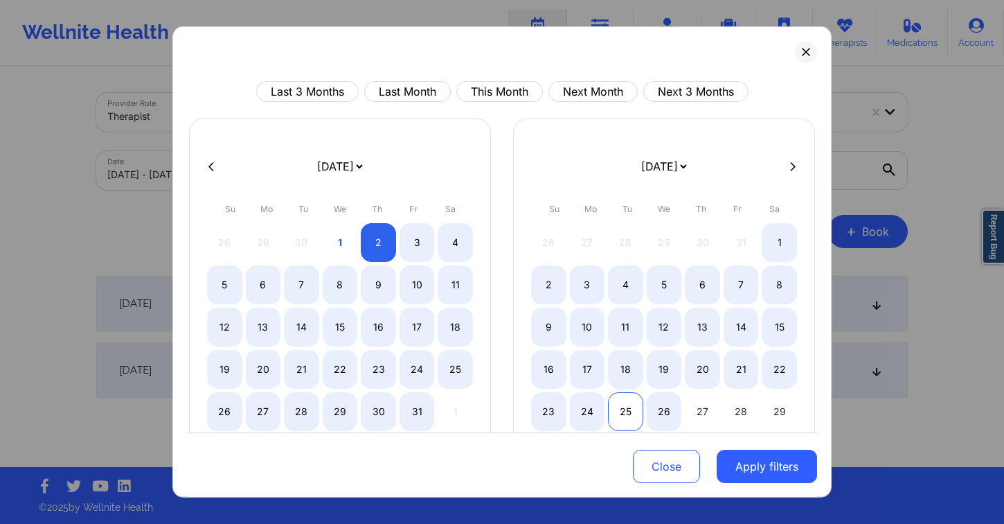
select select "2025-9"
select select "2025-10"
select select "2025-9"
select select "2025-10"
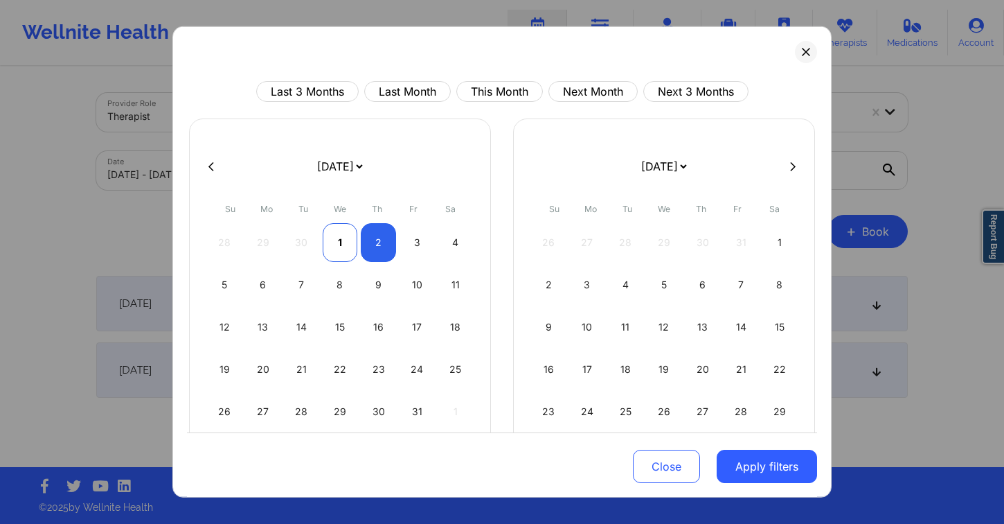
select select "2025-9"
select select "2025-10"
click at [329, 237] on div "1" at bounding box center [340, 242] width 35 height 39
select select "2025-9"
select select "2025-10"
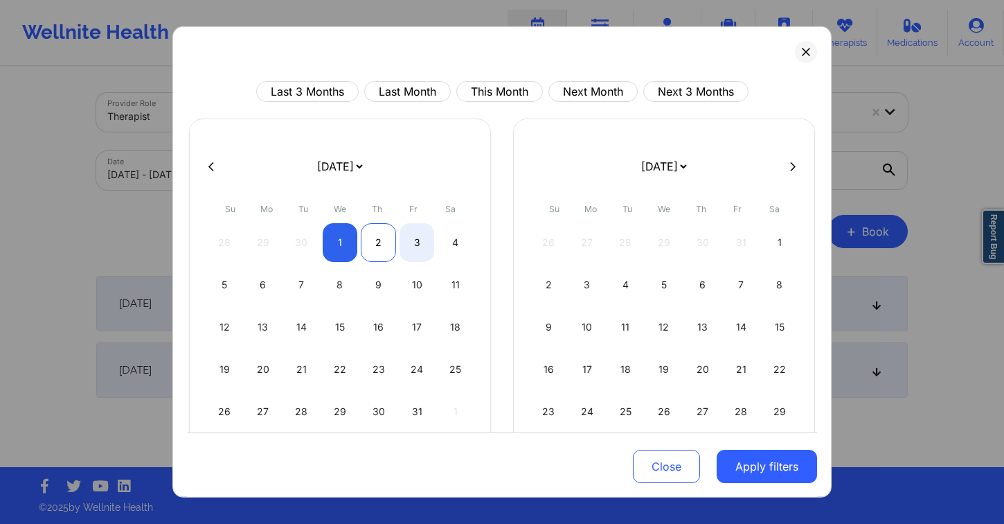
click at [381, 247] on div "2" at bounding box center [378, 242] width 35 height 39
select select "2025-9"
select select "2025-10"
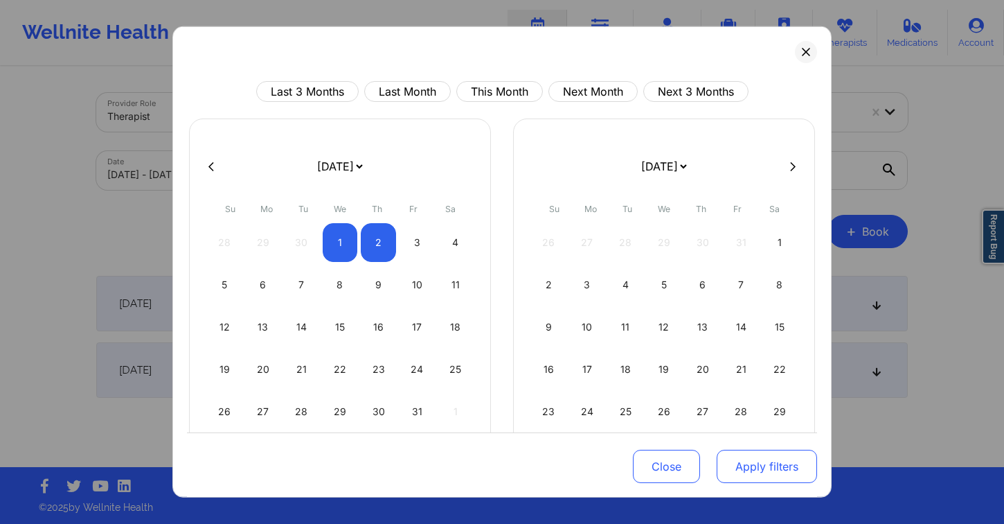
click at [763, 460] on button "Apply filters" at bounding box center [767, 465] width 100 height 33
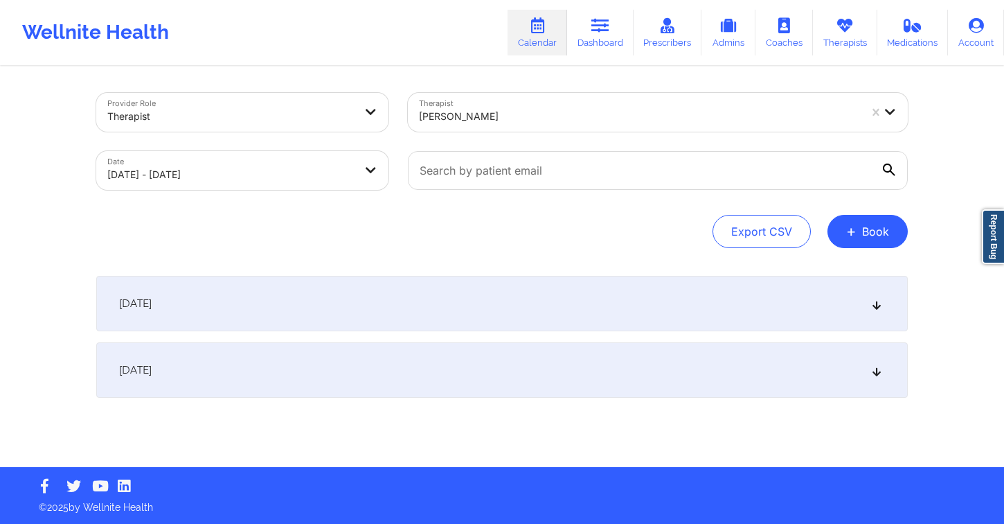
click at [508, 121] on div at bounding box center [639, 116] width 440 height 17
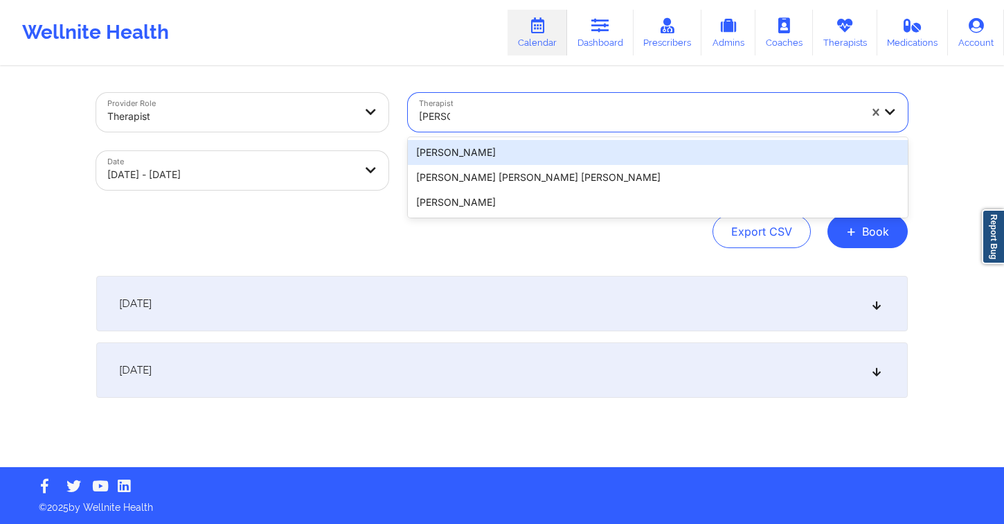
type input "amy g"
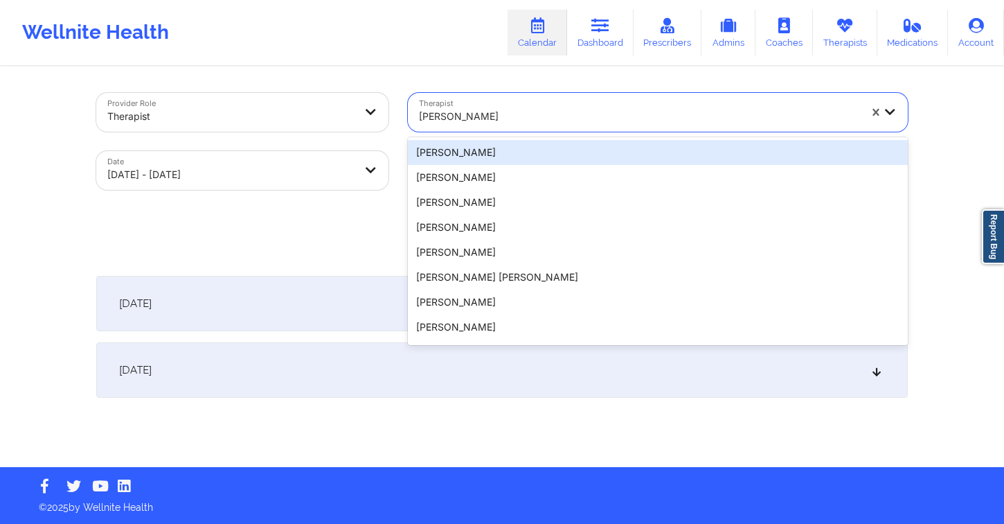
click at [476, 113] on div at bounding box center [639, 116] width 440 height 17
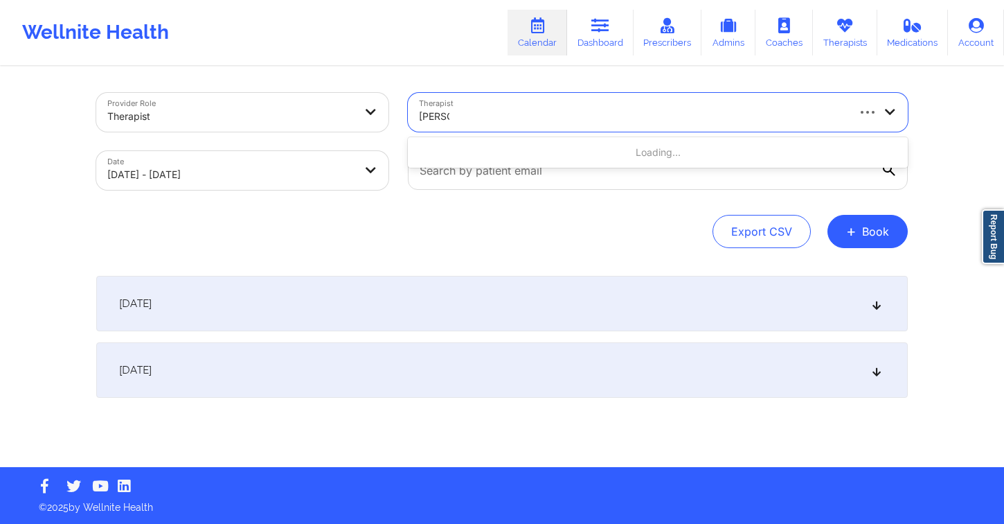
type input "amy ev"
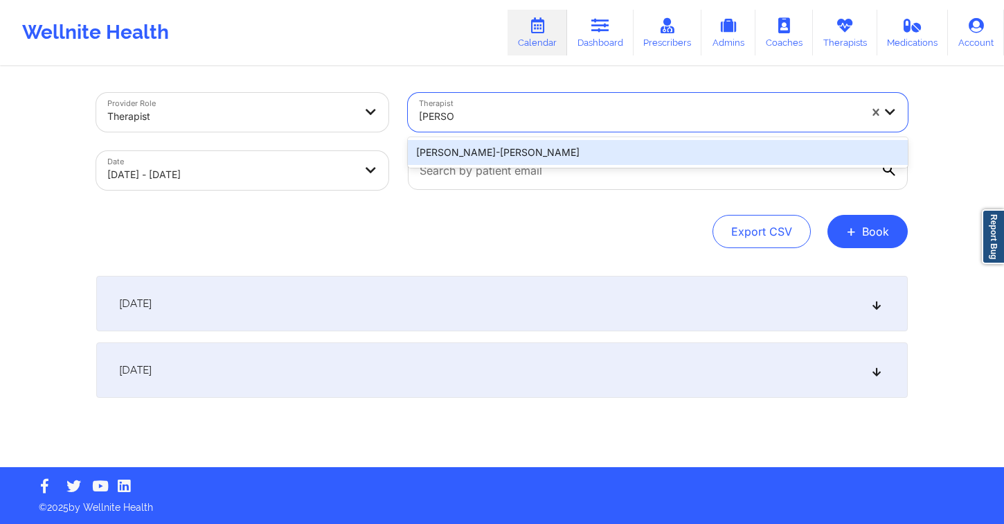
click at [490, 157] on div "Amy Evans-Gean" at bounding box center [658, 152] width 500 height 25
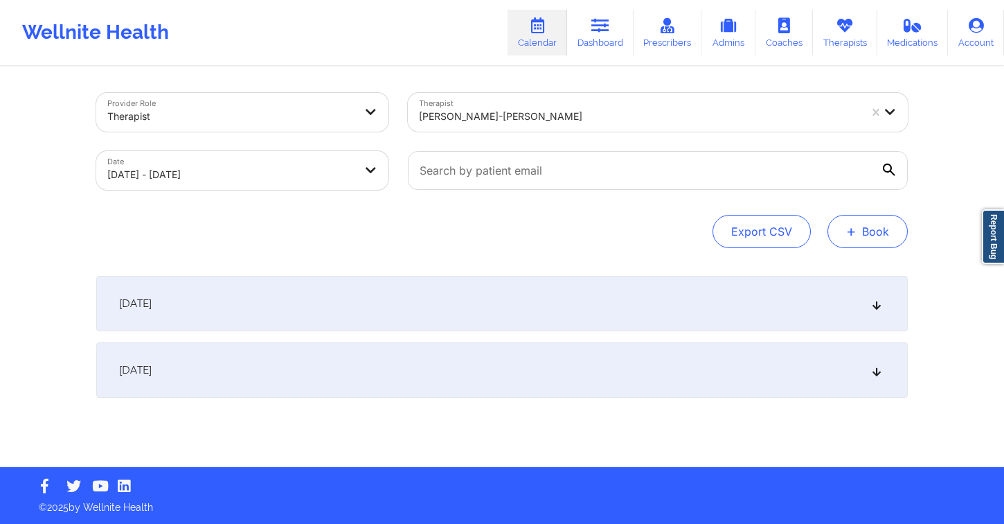
click at [847, 217] on button "+ Book" at bounding box center [868, 231] width 80 height 33
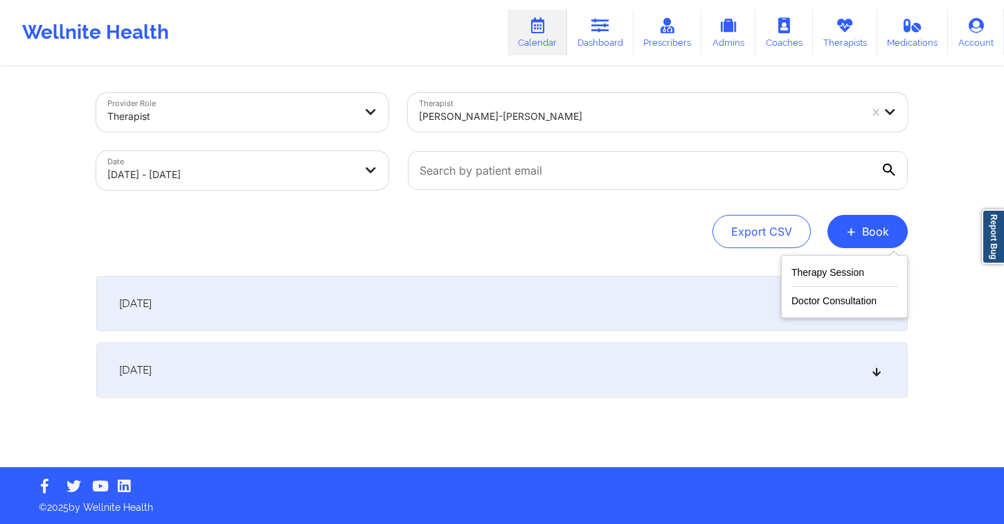
click at [839, 200] on div "Provider Role Therapist Therapist Amy Evans-Gean Date 10/01/2025 - 10/02/2025 E…" at bounding box center [502, 170] width 812 height 155
click at [460, 285] on div "October 1, 2025" at bounding box center [502, 303] width 812 height 55
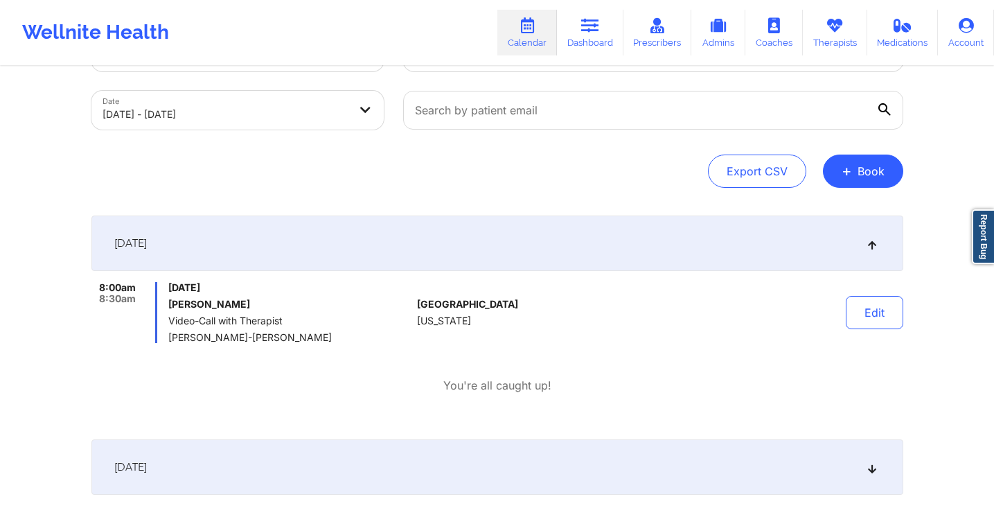
scroll to position [70, 0]
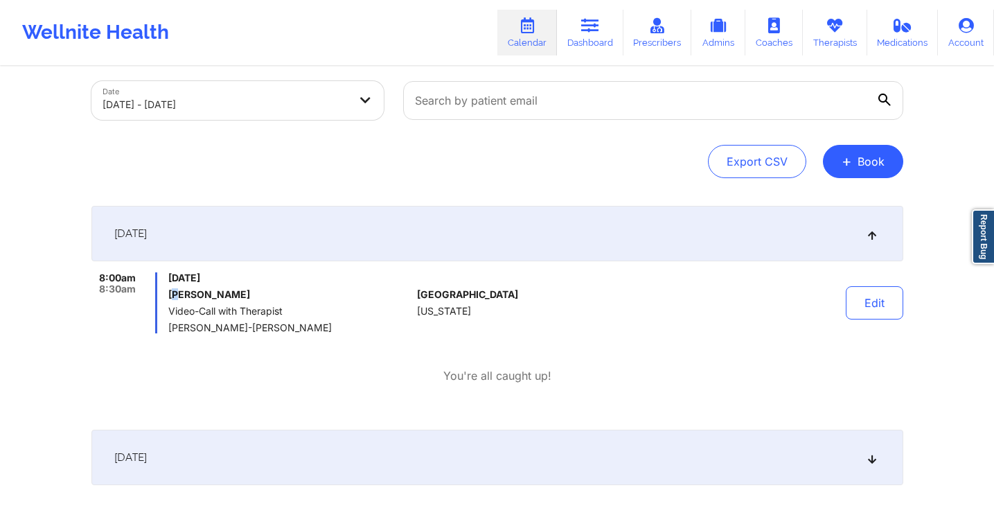
click at [172, 289] on h6 "Yen Nhi Le" at bounding box center [289, 294] width 243 height 11
click at [249, 293] on h6 "Yen Nhi Le" at bounding box center [289, 294] width 243 height 11
drag, startPoint x: 204, startPoint y: 290, endPoint x: 171, endPoint y: 290, distance: 33.2
click at [171, 290] on h6 "Yen Nhi Le" at bounding box center [289, 294] width 243 height 11
copy h6 "Yen Nhi Le"
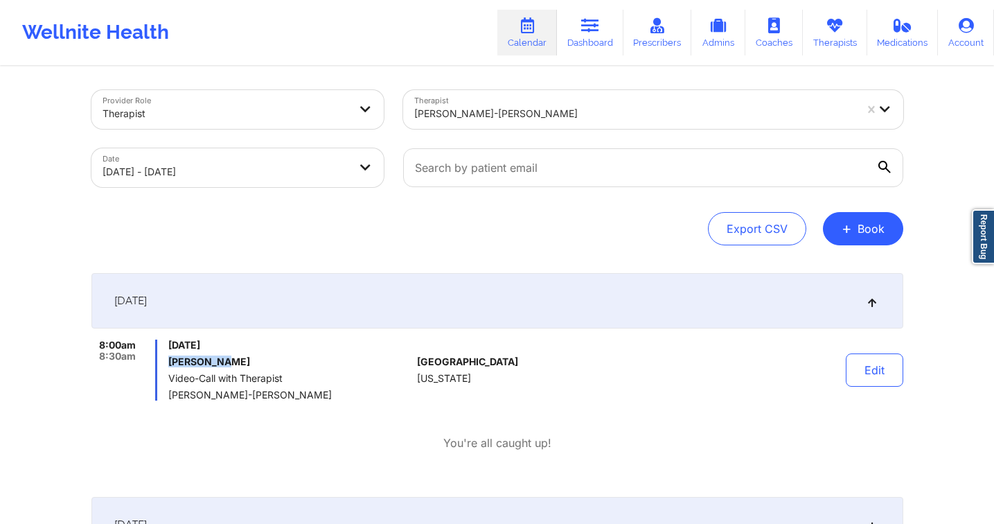
scroll to position [0, 0]
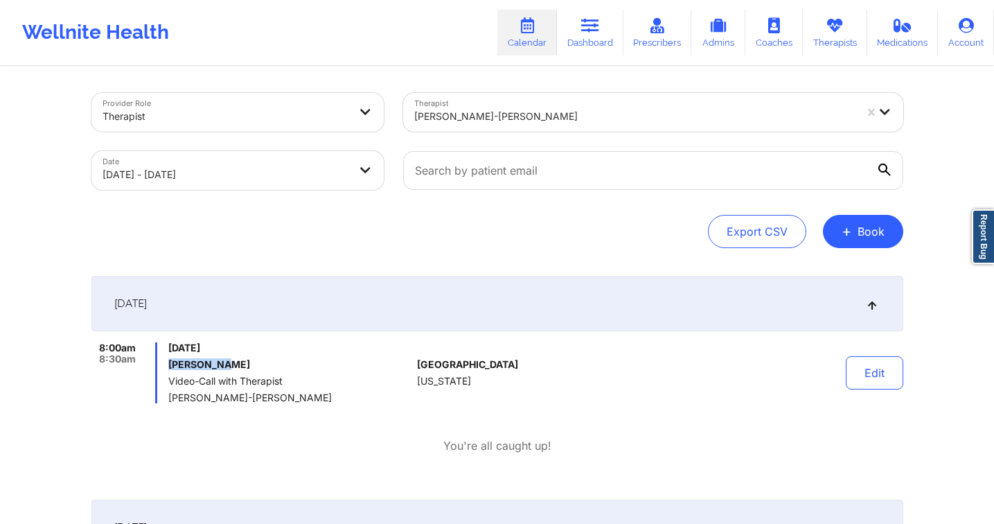
click at [503, 41] on link "Calendar" at bounding box center [527, 33] width 60 height 46
click at [596, 42] on link "Dashboard" at bounding box center [590, 33] width 66 height 46
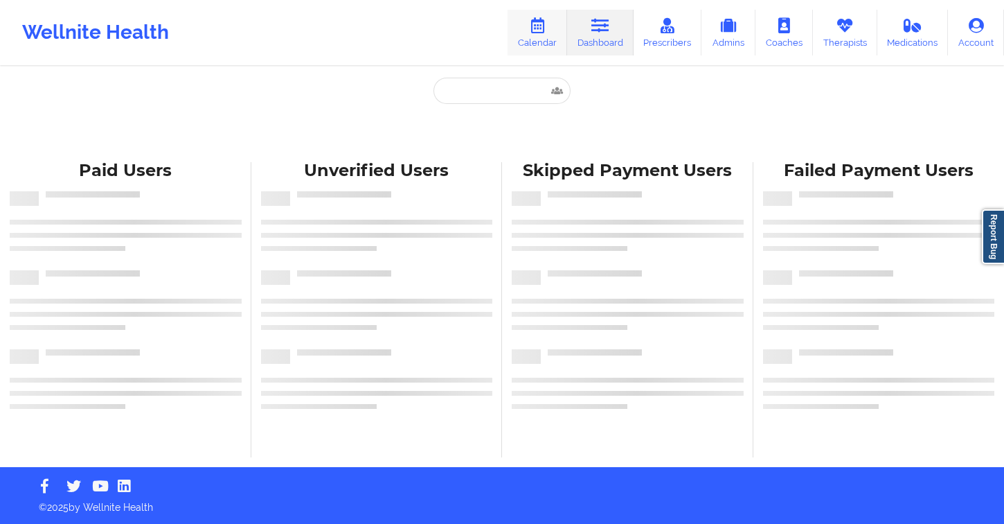
click at [552, 42] on link "Calendar" at bounding box center [538, 33] width 60 height 46
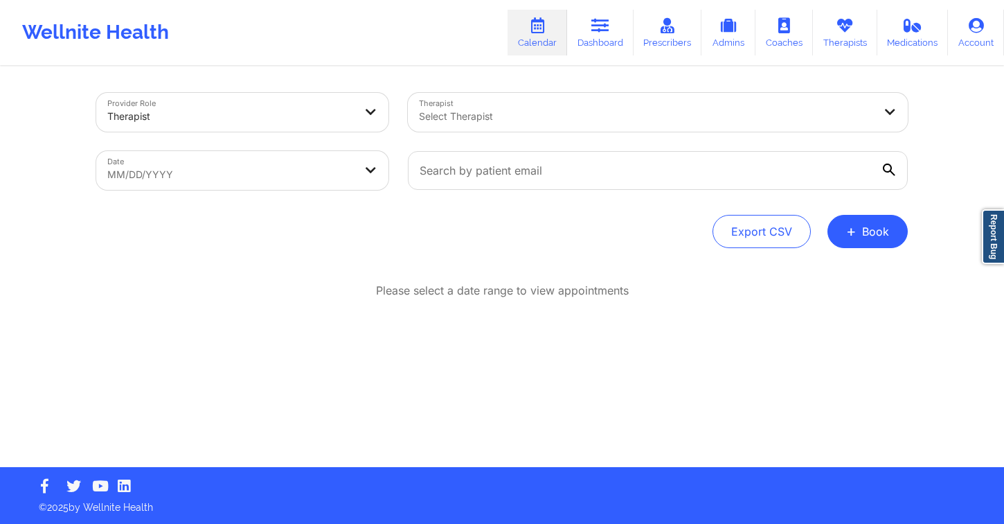
click at [269, 173] on body "Wellnite Health Calendar Dashboard Prescribers Admins Coaches Therapists Medica…" at bounding box center [502, 262] width 1004 height 524
select select "2025-8"
select select "2025-9"
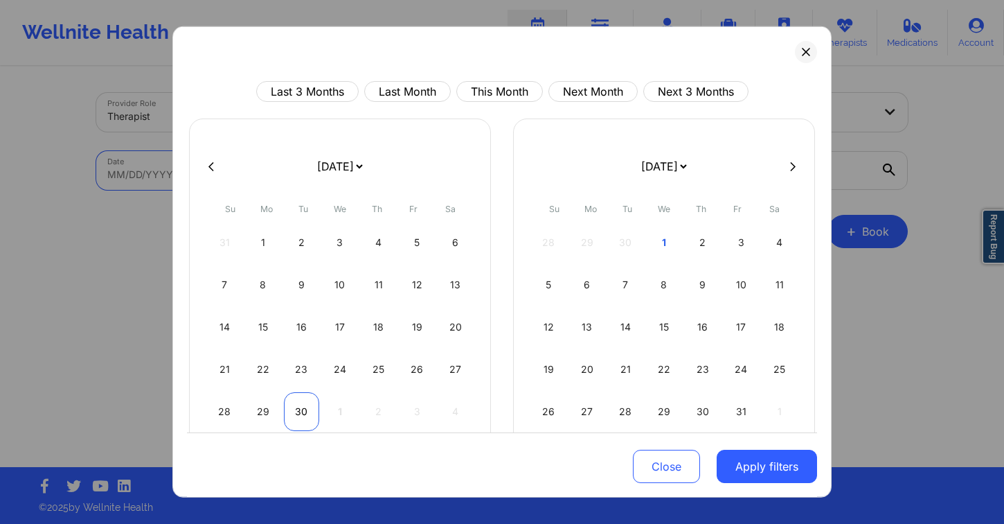
click at [296, 409] on div "30" at bounding box center [301, 411] width 35 height 39
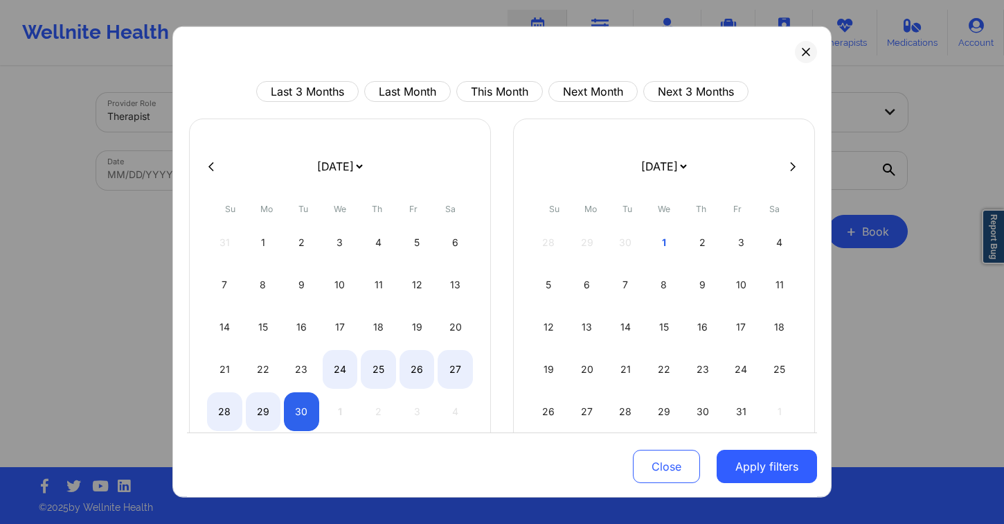
select select "2025-8"
select select "2025-9"
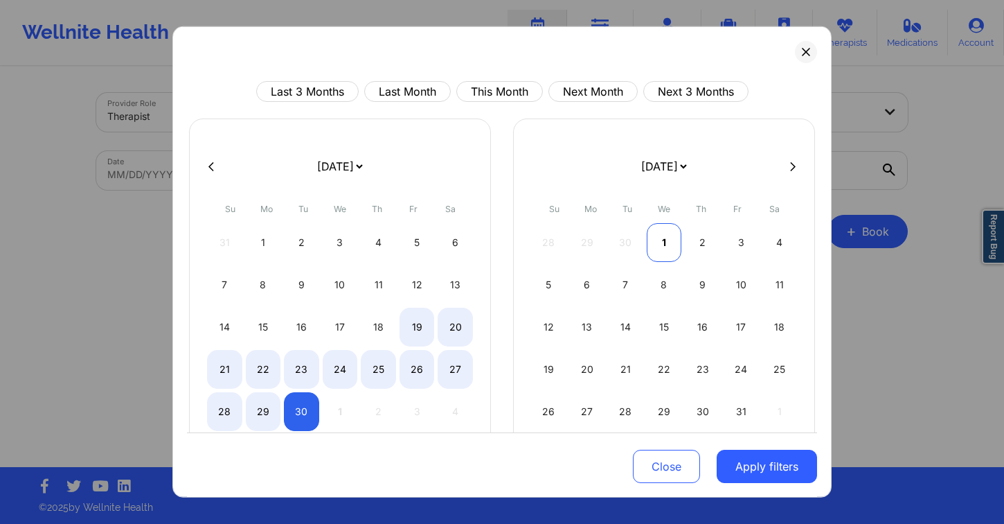
select select "2025-8"
select select "2025-9"
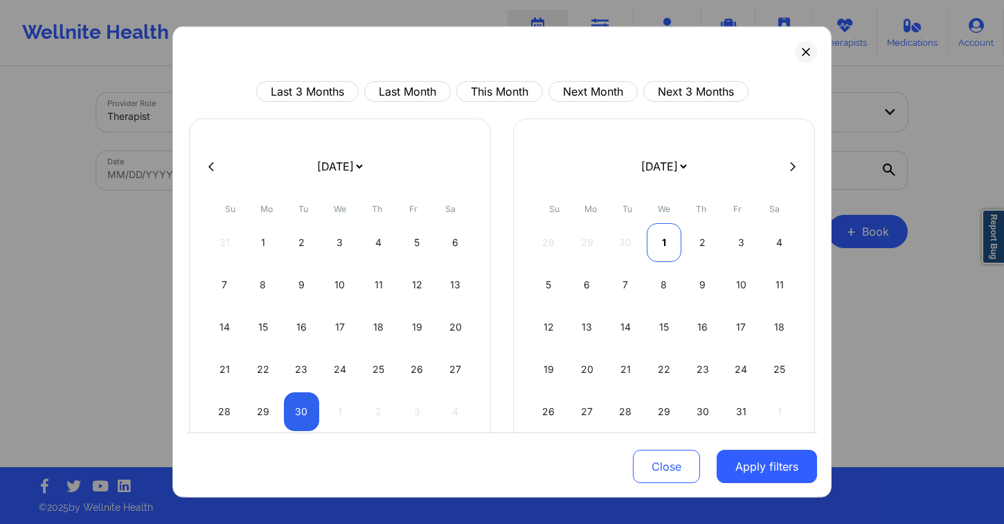
click at [657, 244] on div "1" at bounding box center [664, 242] width 35 height 39
select select "2025-8"
select select "2025-9"
click at [763, 473] on button "Apply filters" at bounding box center [767, 465] width 100 height 33
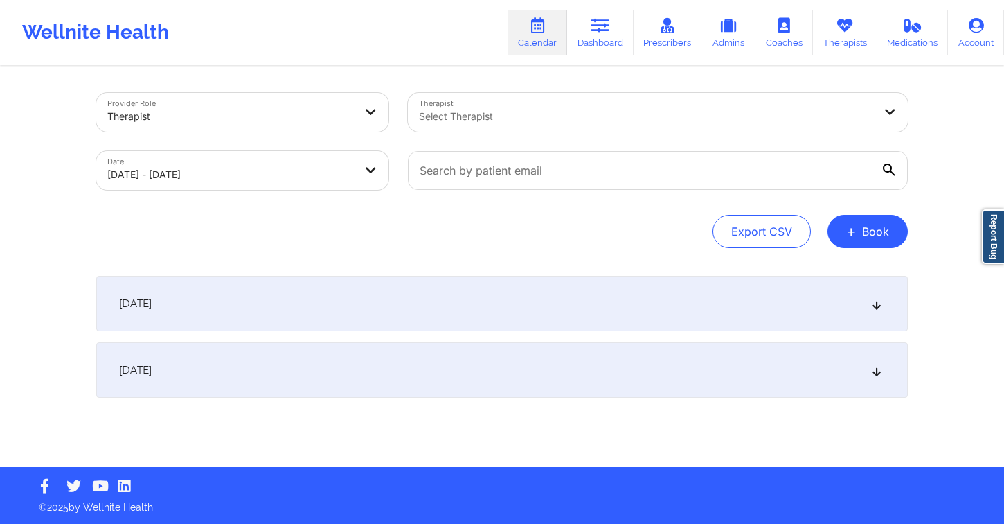
click at [569, 125] on div "Select Therapist" at bounding box center [641, 112] width 467 height 39
type input "katrina rush"
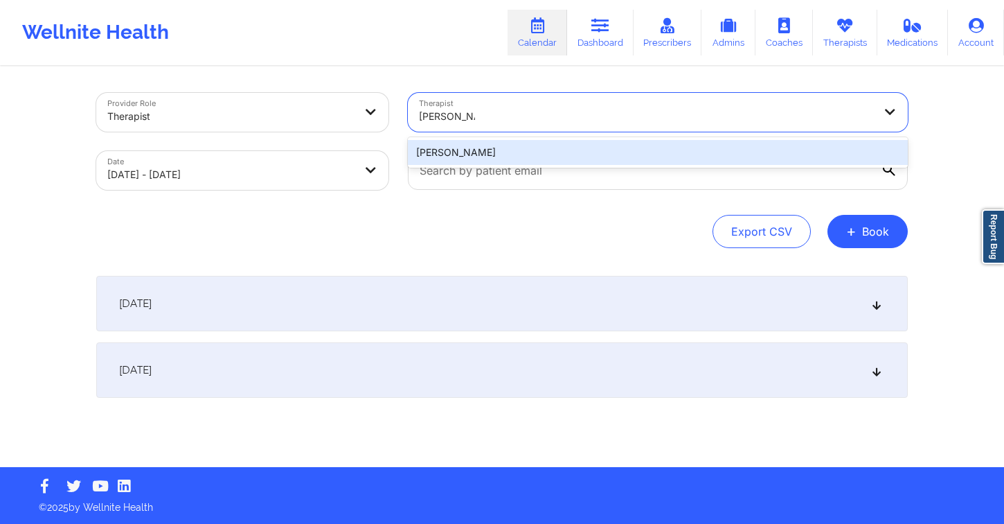
click at [474, 150] on div "Katrina Rushing" at bounding box center [658, 152] width 500 height 25
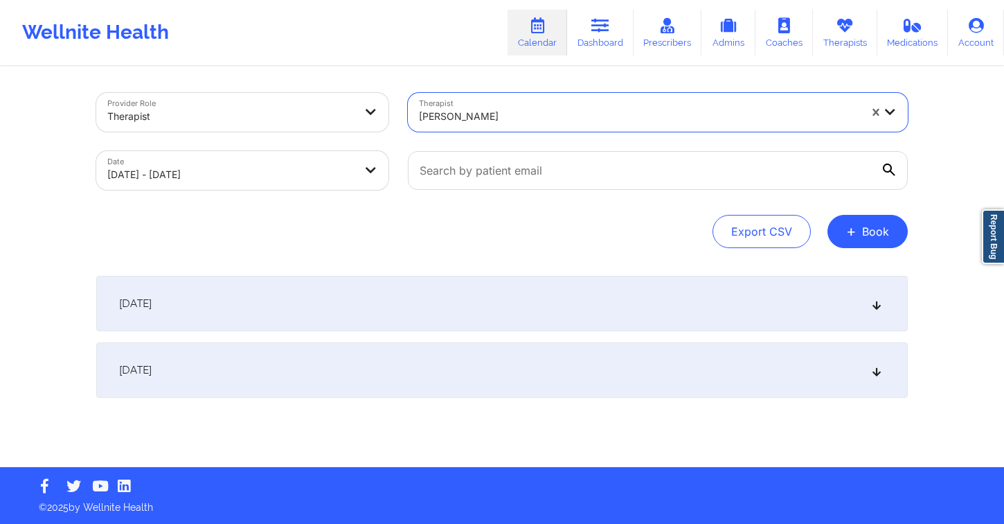
click at [352, 306] on div "September 30, 2025" at bounding box center [502, 303] width 812 height 55
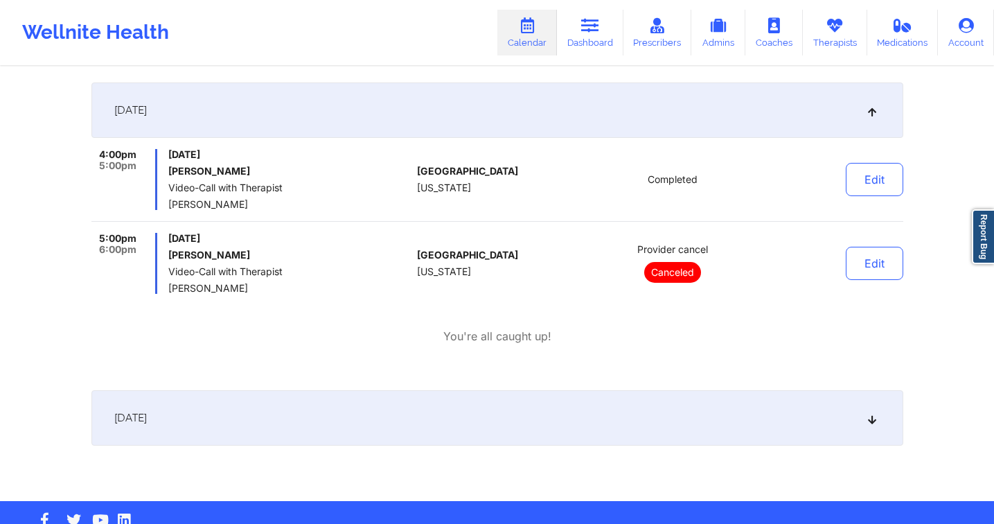
scroll to position [226, 0]
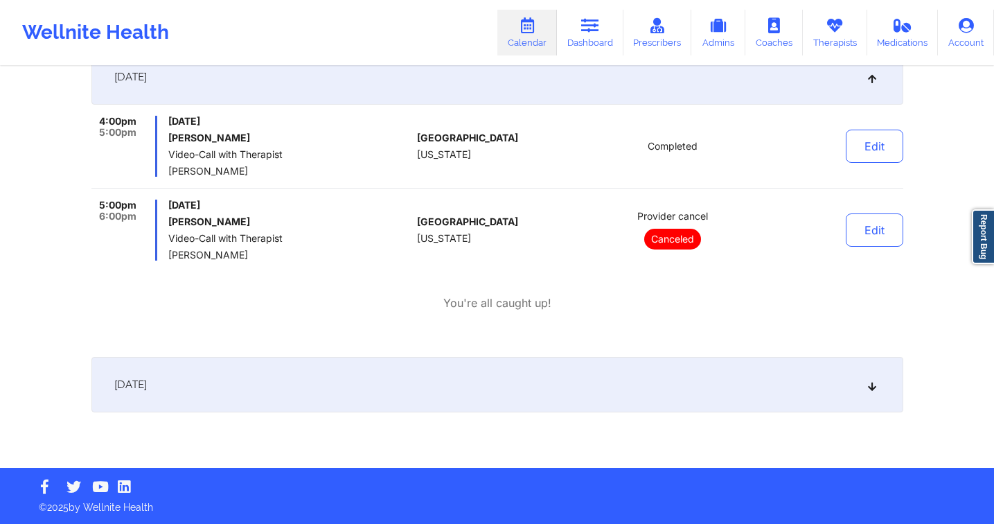
click at [256, 385] on div "October 1, 2025" at bounding box center [497, 384] width 812 height 55
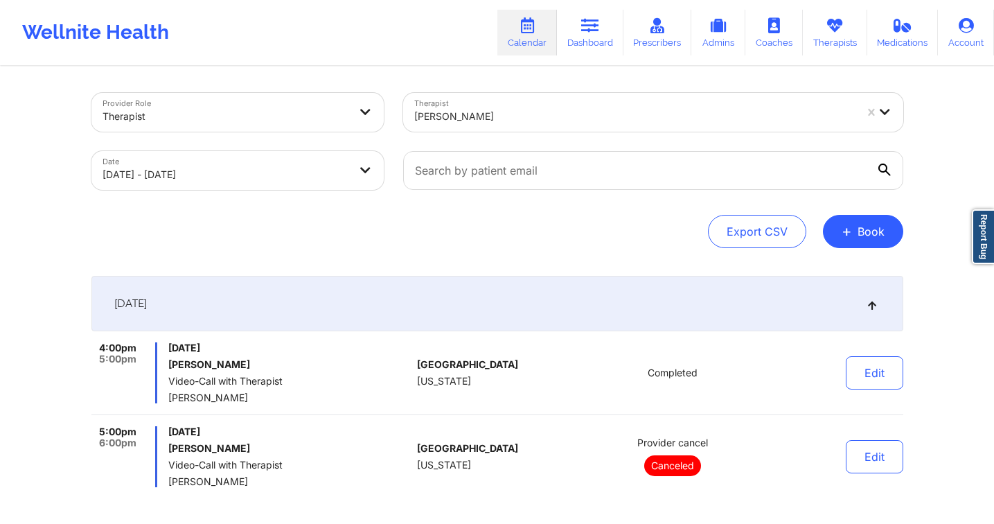
scroll to position [0, 0]
click at [861, 217] on button "+ Book" at bounding box center [863, 231] width 80 height 33
click at [818, 274] on button "Therapy Session" at bounding box center [840, 275] width 106 height 23
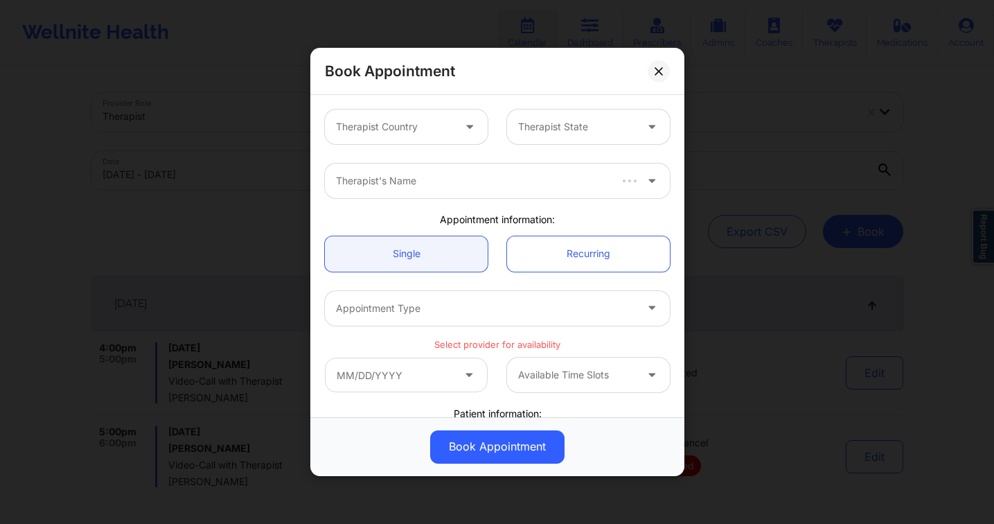
click at [398, 120] on div at bounding box center [394, 126] width 117 height 17
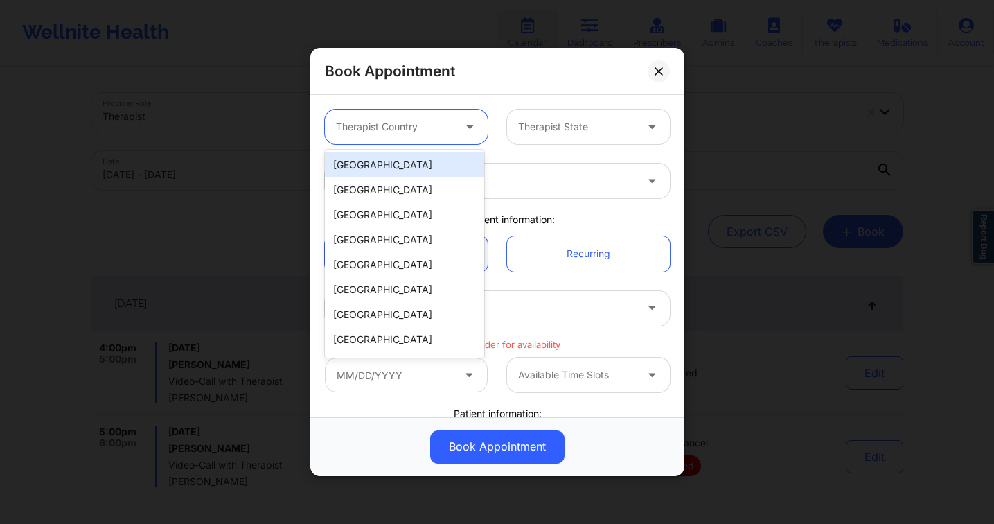
click at [389, 171] on div "[GEOGRAPHIC_DATA]" at bounding box center [404, 164] width 159 height 25
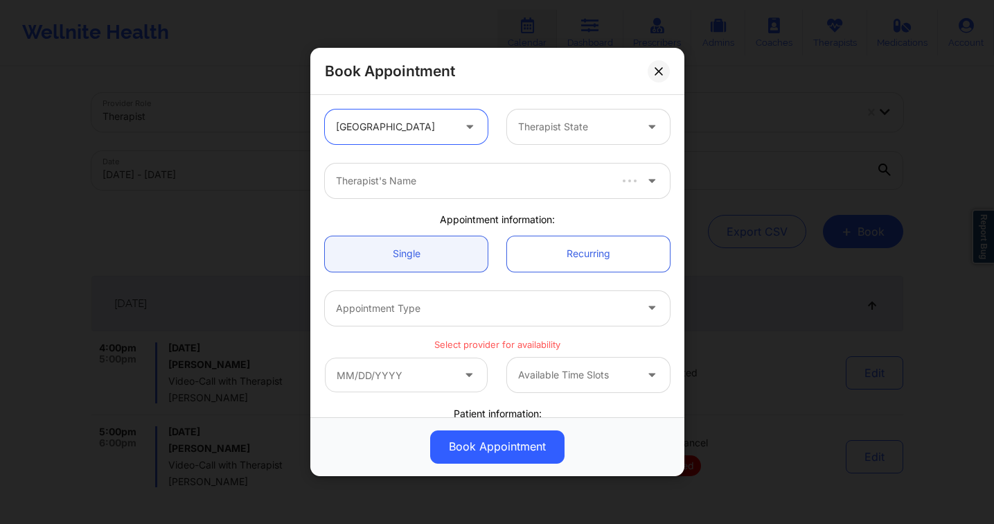
click at [531, 133] on div at bounding box center [576, 126] width 117 height 17
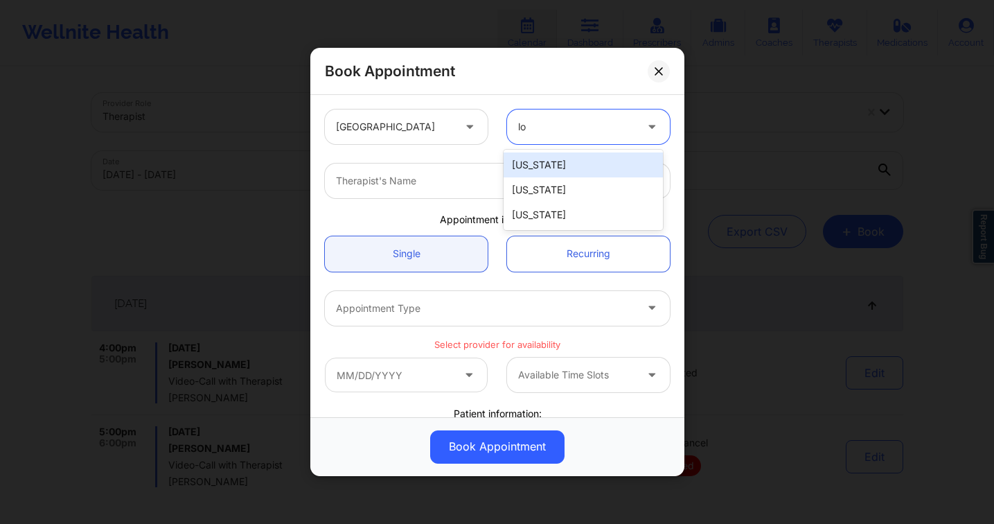
type input "lou"
click at [533, 154] on div "[US_STATE]" at bounding box center [582, 164] width 159 height 25
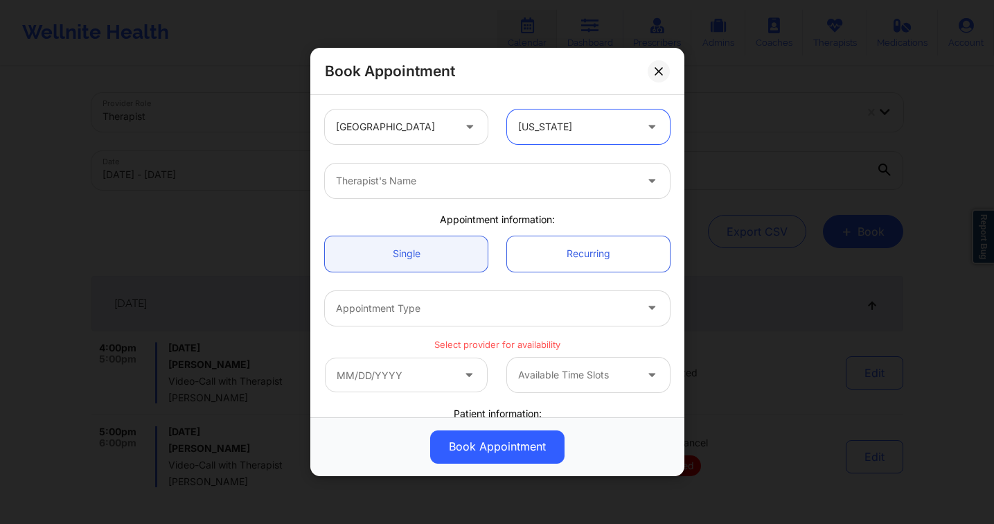
click at [435, 182] on div at bounding box center [485, 180] width 299 height 17
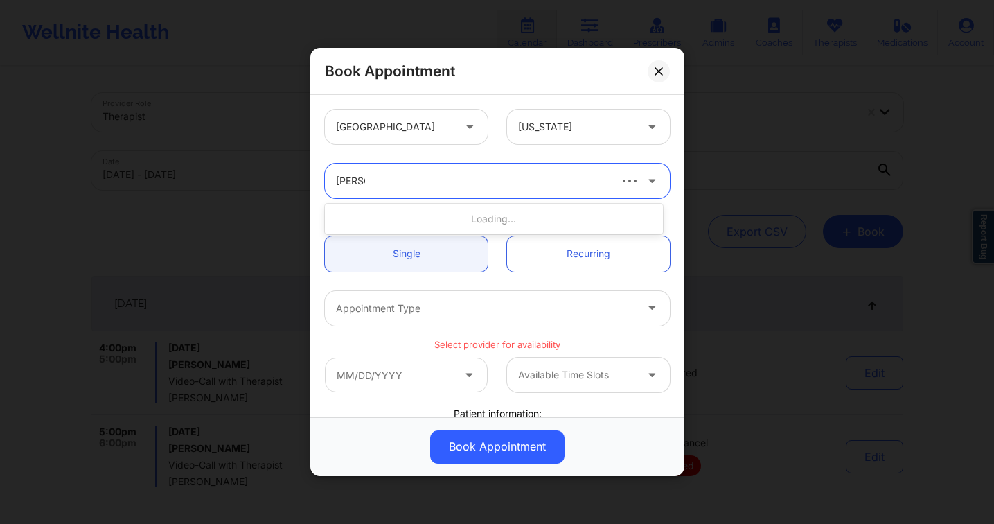
type input "debbie"
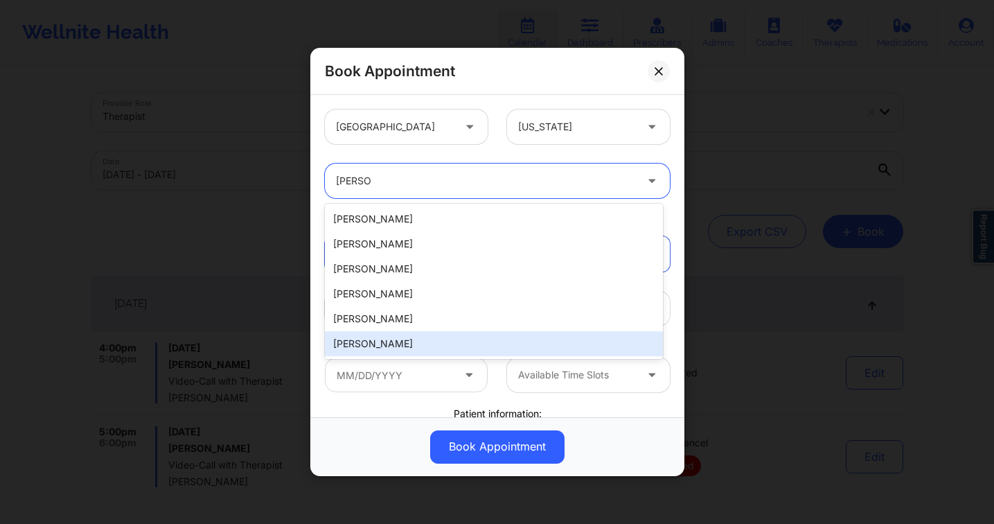
click at [422, 338] on div "Debbie Hartzo" at bounding box center [494, 343] width 338 height 25
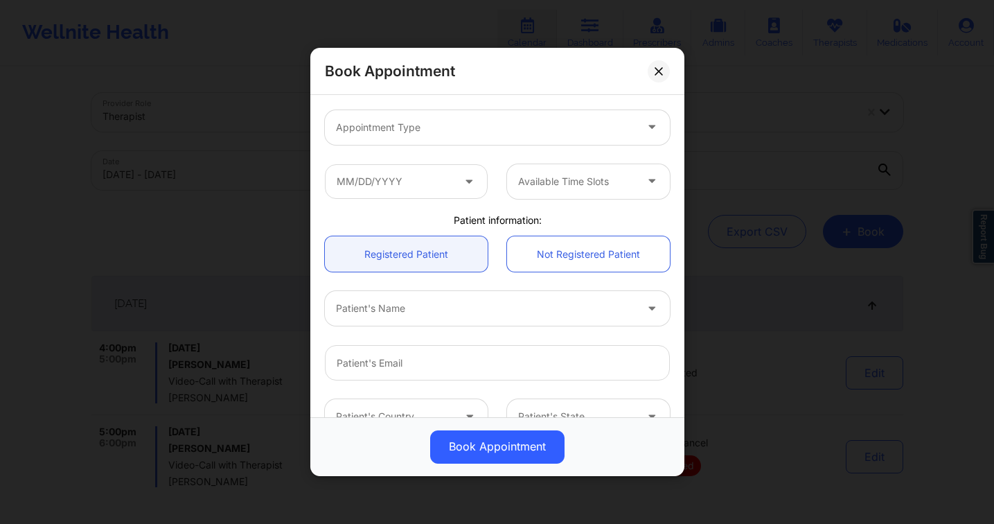
scroll to position [266, 0]
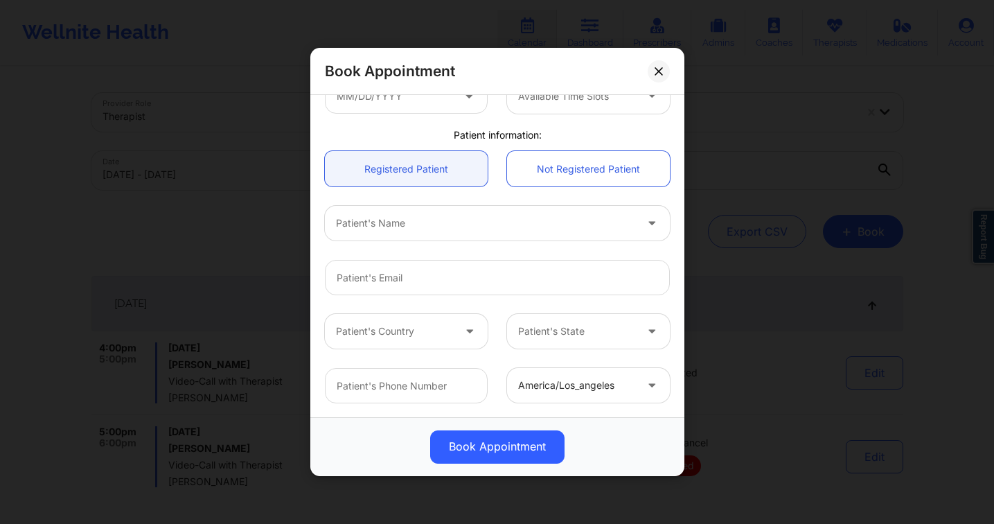
click at [391, 231] on div "Patient's Name" at bounding box center [481, 223] width 312 height 35
type input "debbie fon"
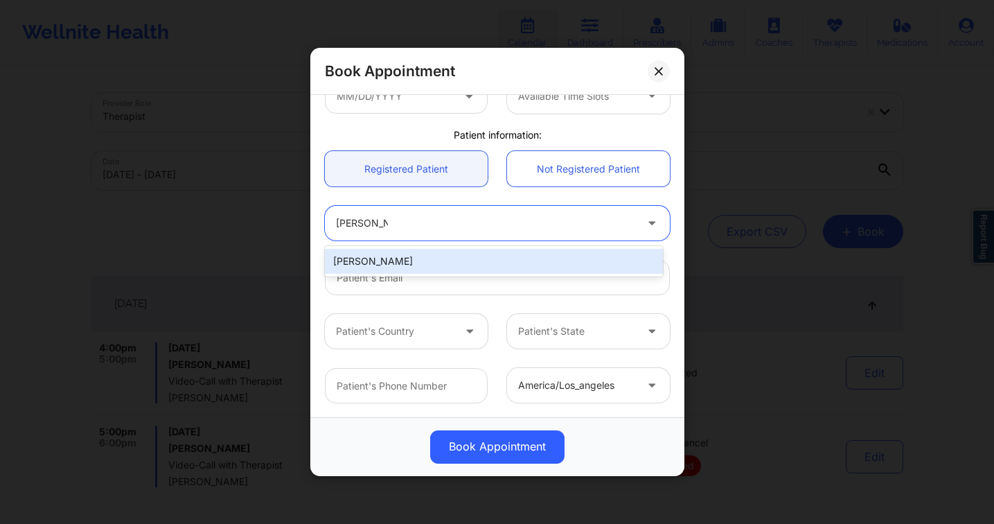
click at [415, 255] on div "[PERSON_NAME]" at bounding box center [494, 261] width 338 height 25
type input "debbiefontenot78@gmail.com"
type input "+13372773892"
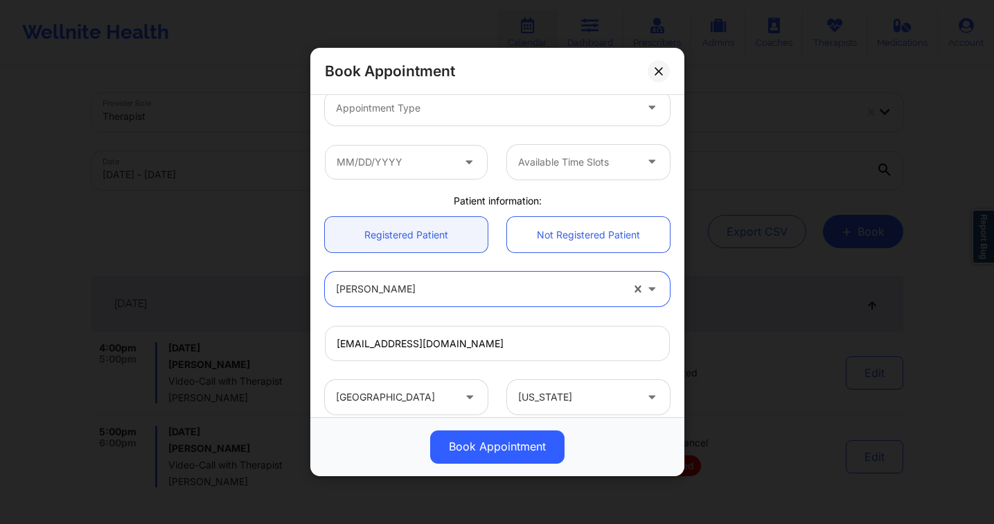
scroll to position [166, 0]
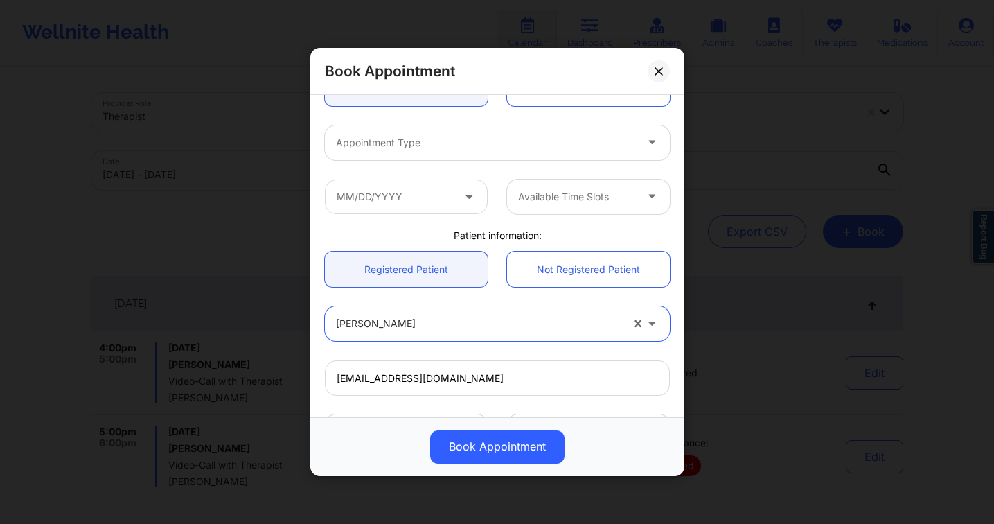
click at [445, 157] on div "Appointment Type" at bounding box center [481, 142] width 312 height 35
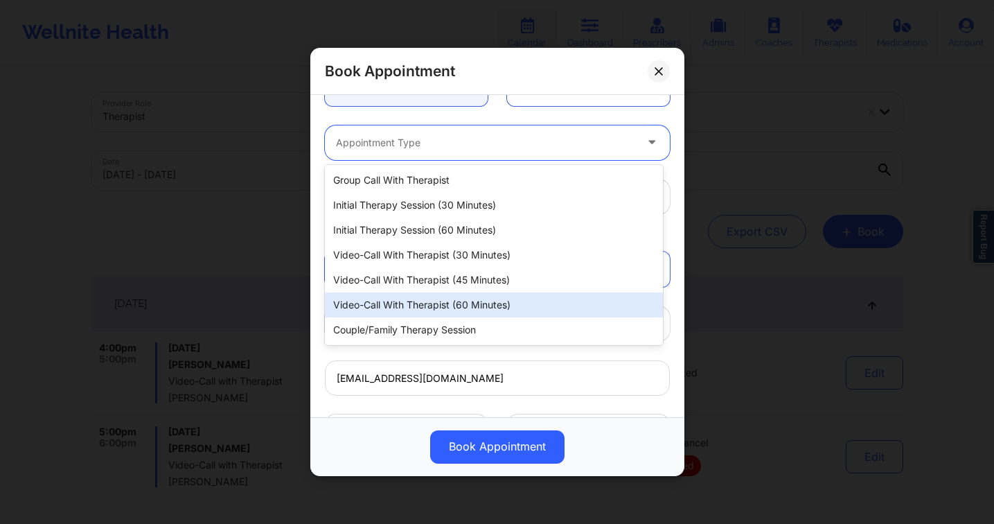
click at [492, 296] on div "Video-Call with Therapist (60 minutes)" at bounding box center [494, 304] width 338 height 25
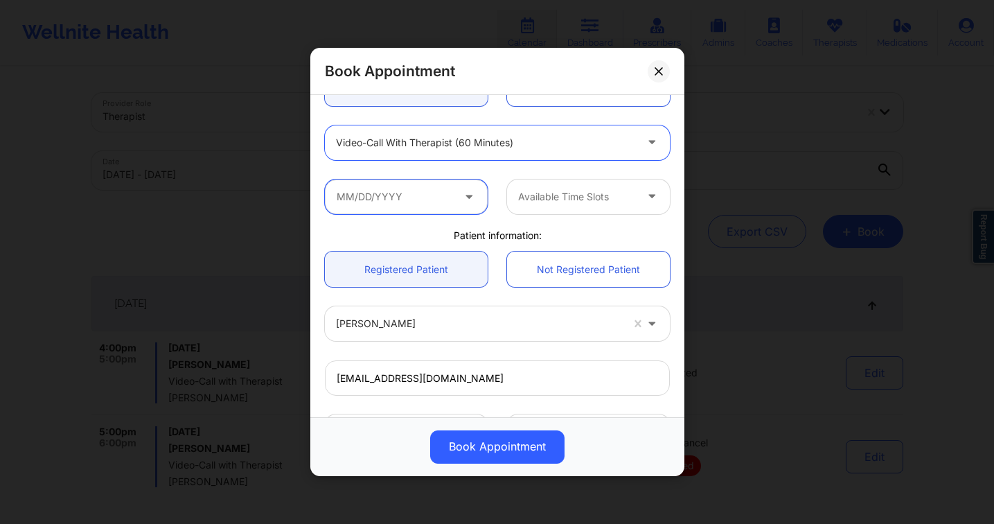
click at [400, 195] on input "text" at bounding box center [406, 196] width 163 height 35
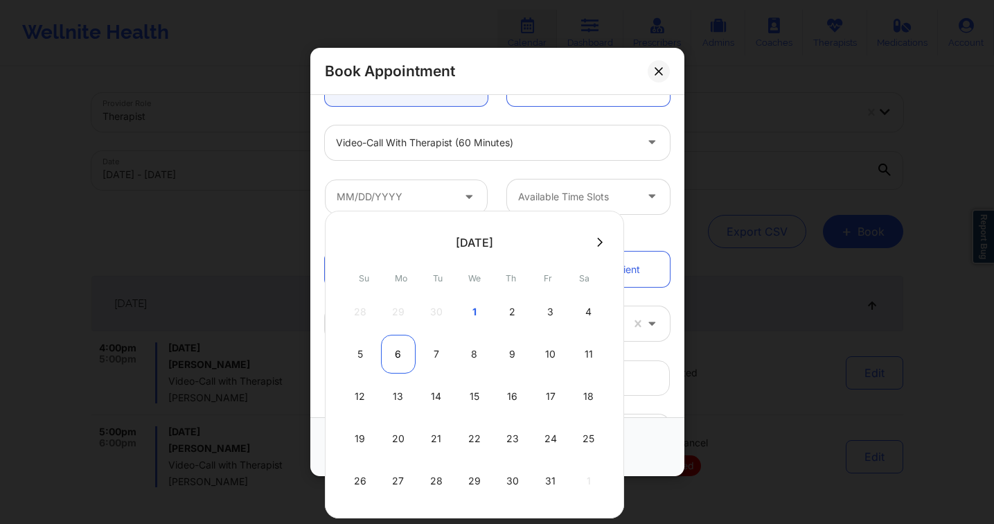
click at [404, 355] on div "6" at bounding box center [398, 354] width 35 height 39
type input "[DATE]"
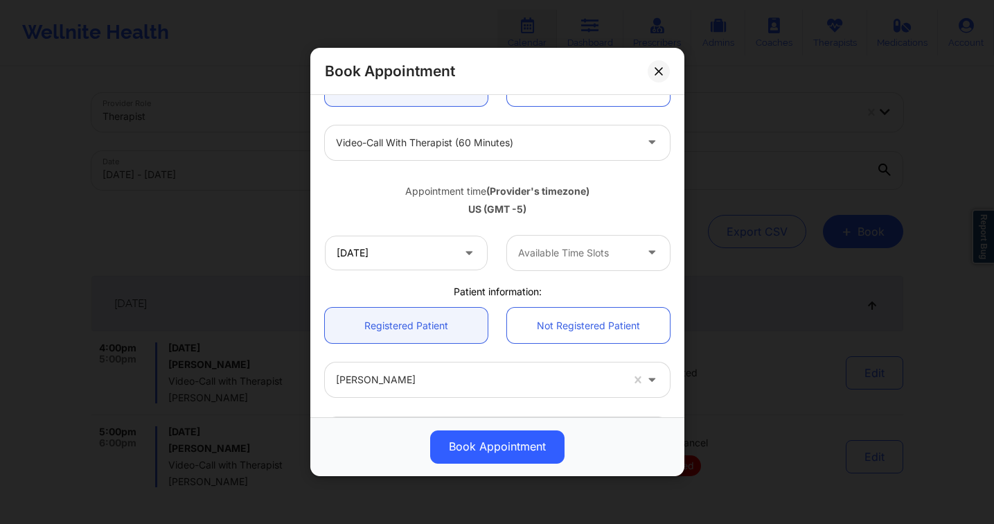
click at [581, 242] on div "Available Time Slots" at bounding box center [572, 252] width 130 height 35
click at [439, 260] on input "[DATE]" at bounding box center [406, 252] width 163 height 35
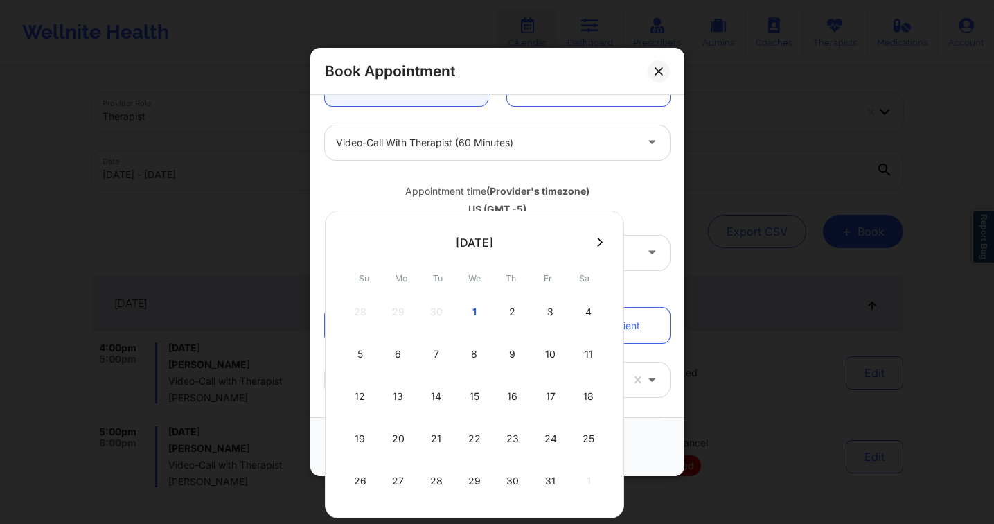
drag, startPoint x: 445, startPoint y: 189, endPoint x: 455, endPoint y: 210, distance: 23.2
click at [445, 189] on div "Appointment time (Provider's timezone)" at bounding box center [497, 191] width 345 height 14
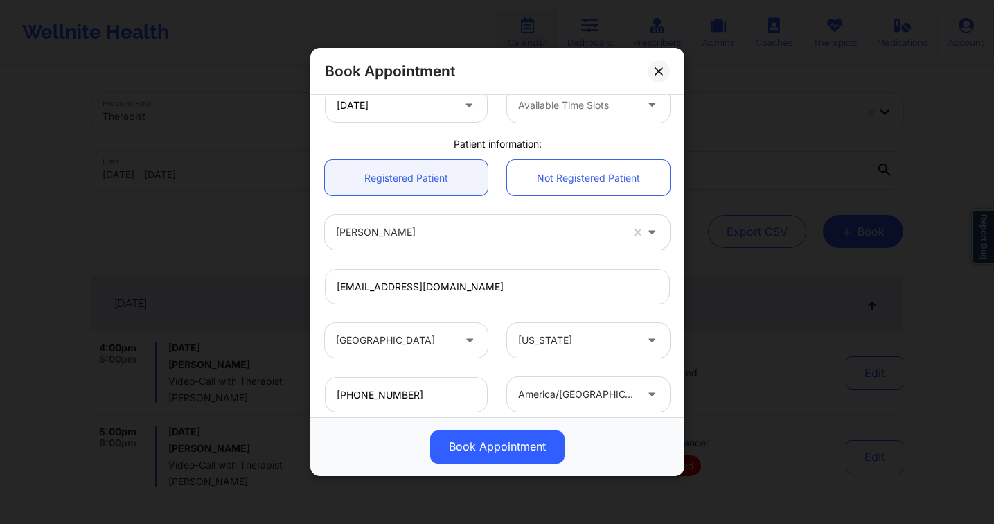
scroll to position [322, 0]
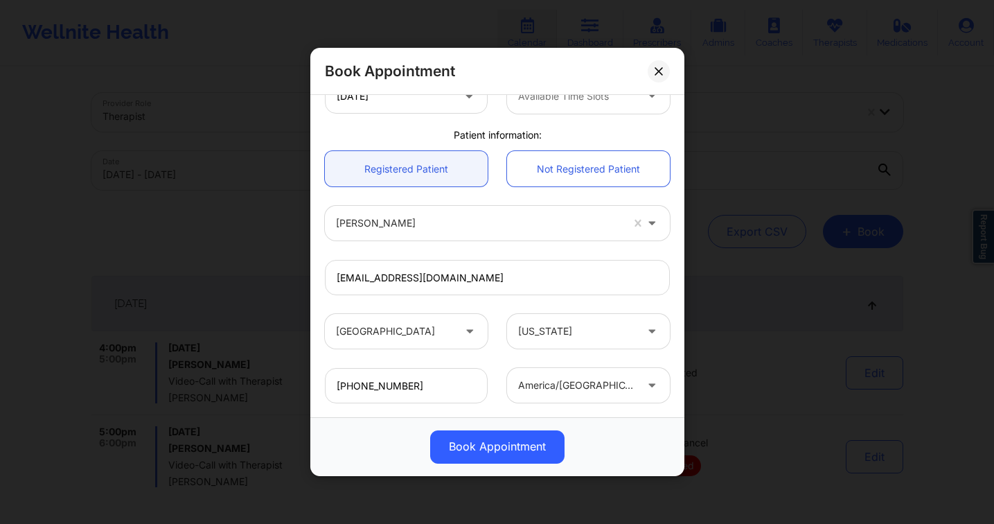
click at [564, 103] on div at bounding box center [576, 96] width 117 height 17
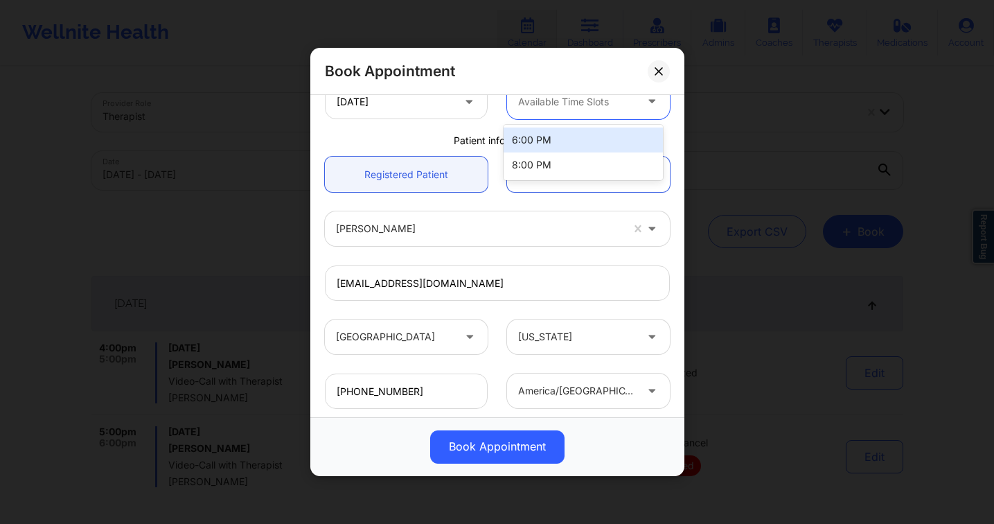
click at [542, 147] on div "6:00 PM" at bounding box center [582, 139] width 159 height 25
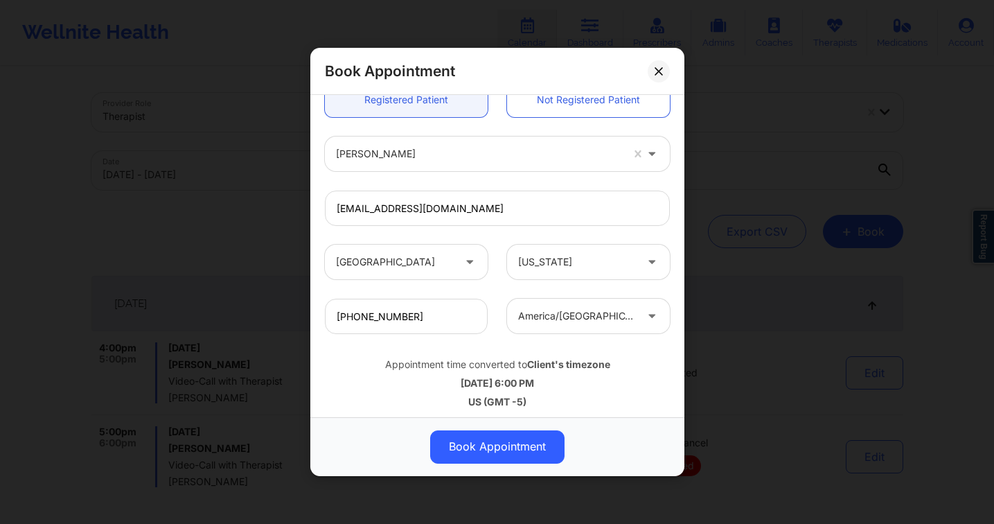
scroll to position [292, 0]
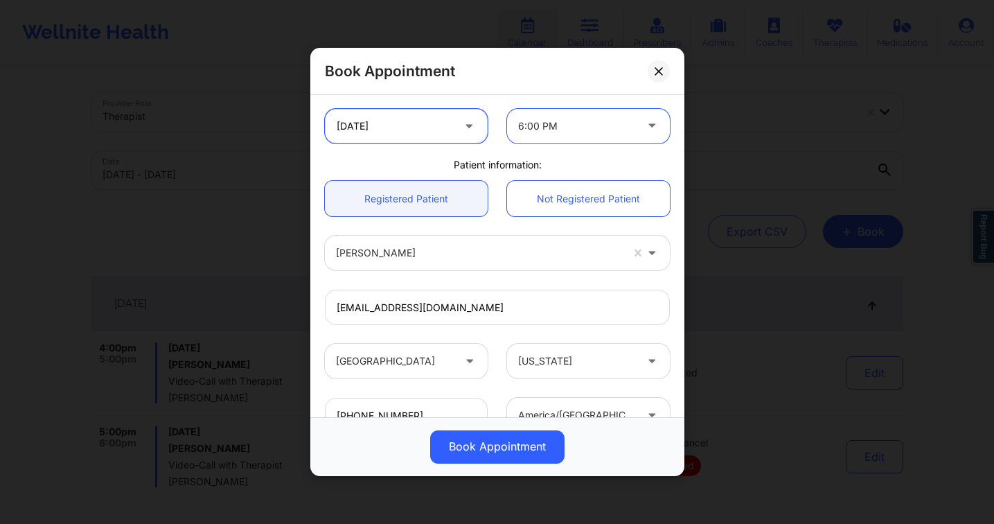
click at [409, 127] on input "[DATE]" at bounding box center [406, 126] width 163 height 35
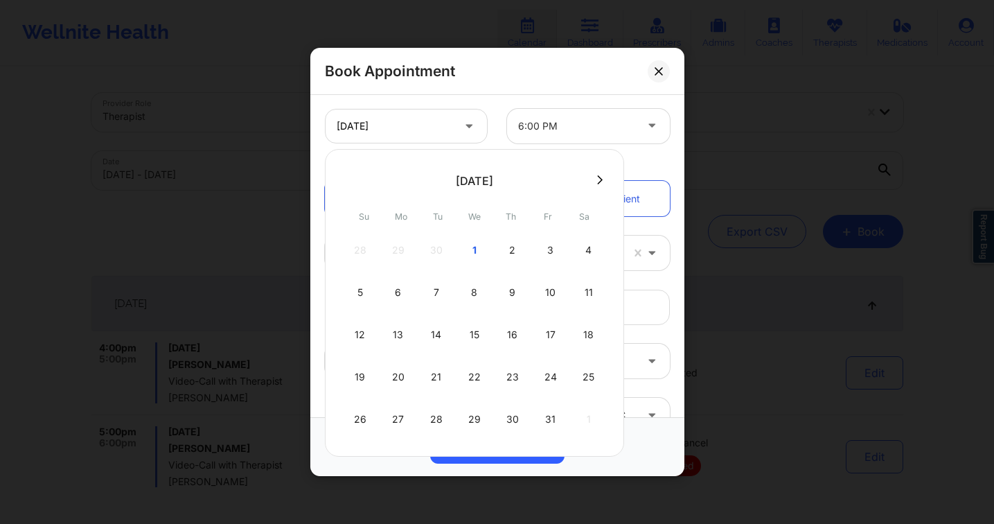
click at [521, 125] on div at bounding box center [576, 126] width 117 height 17
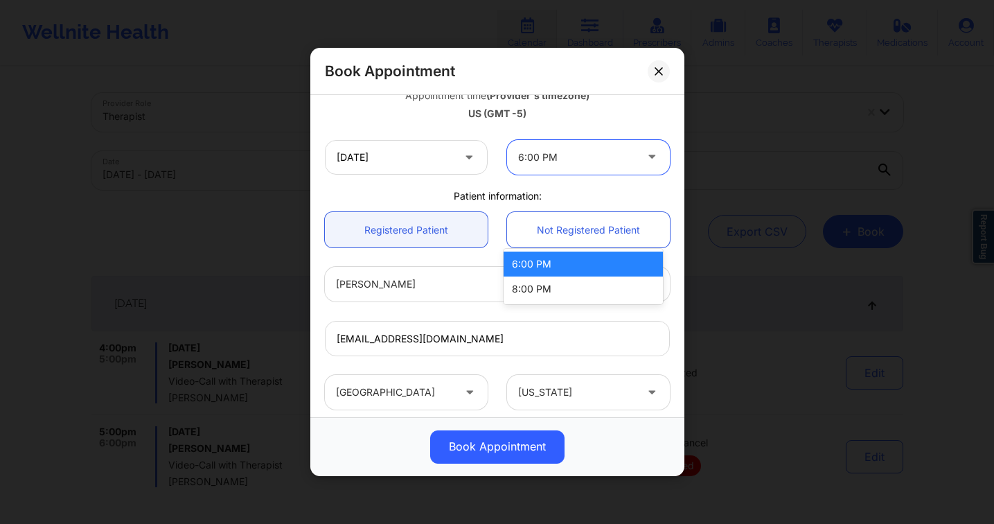
scroll to position [193, 0]
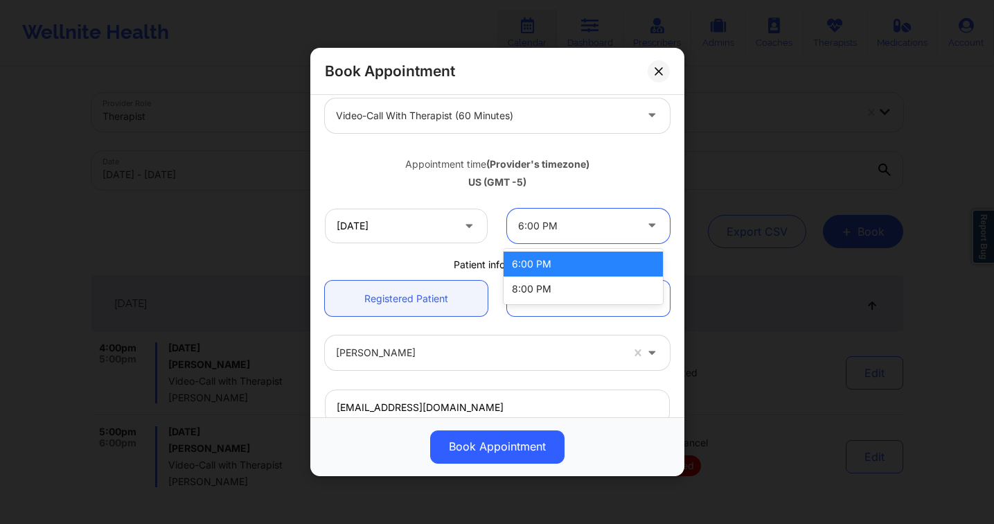
click at [488, 114] on div at bounding box center [485, 115] width 299 height 17
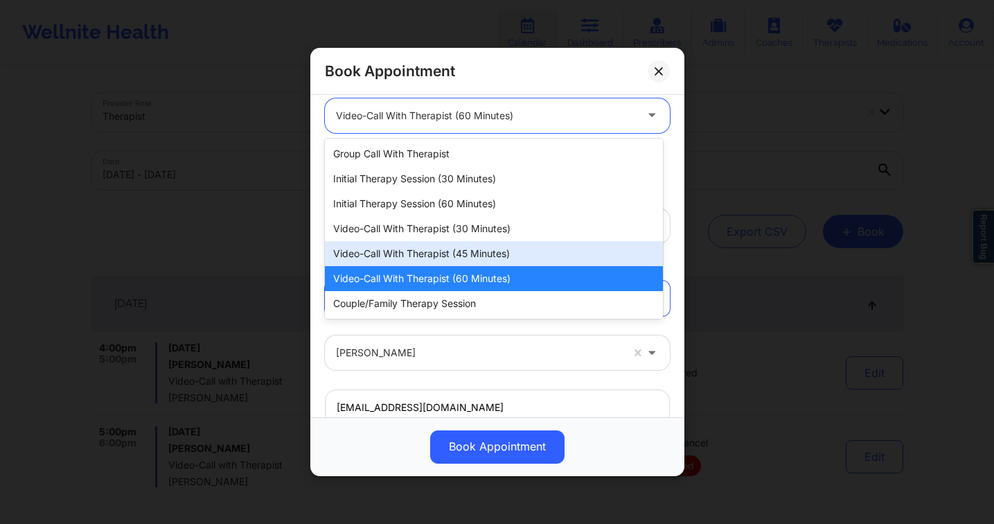
click at [472, 242] on div "Video-Call with Therapist (45 minutes)" at bounding box center [494, 253] width 338 height 25
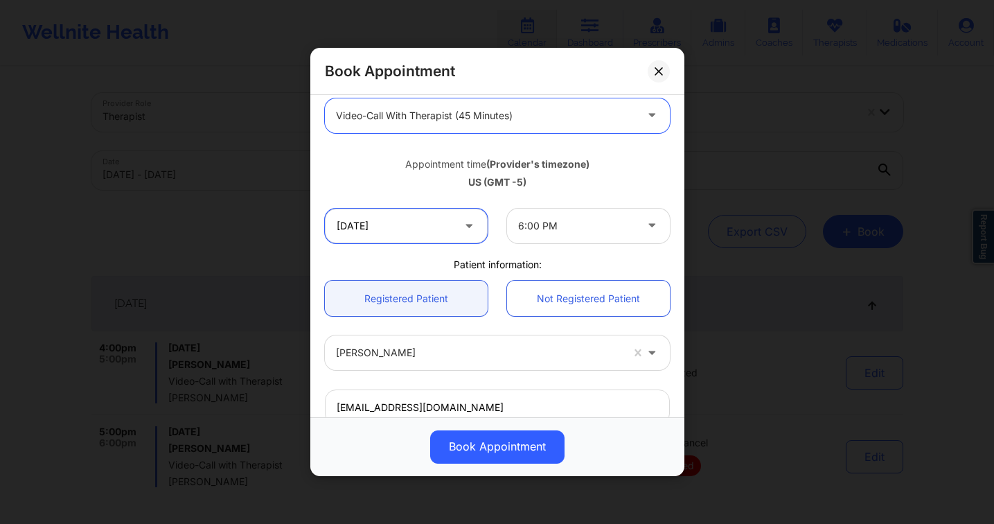
click at [449, 226] on input "[DATE]" at bounding box center [406, 225] width 163 height 35
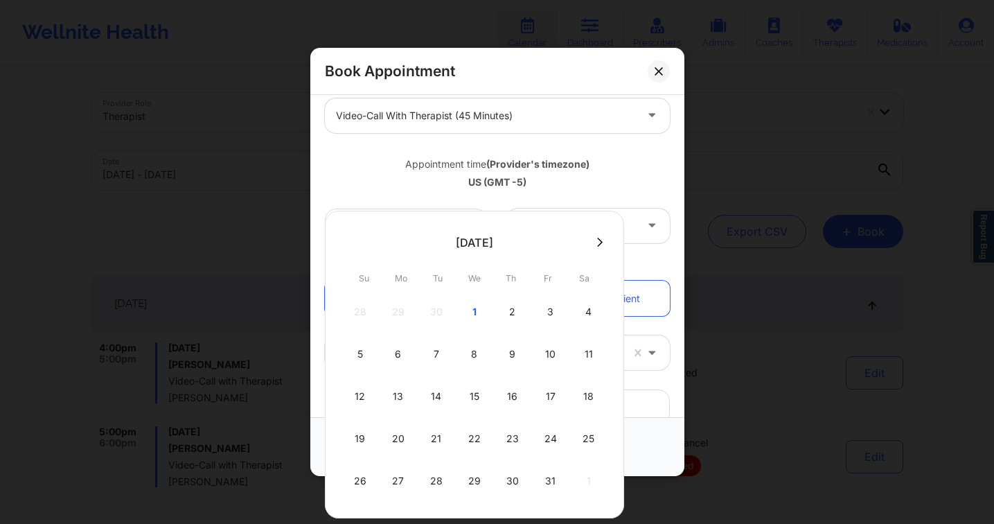
click at [590, 193] on div "Appointment time (Provider's timezone) US (GMT -5)" at bounding box center [497, 171] width 364 height 56
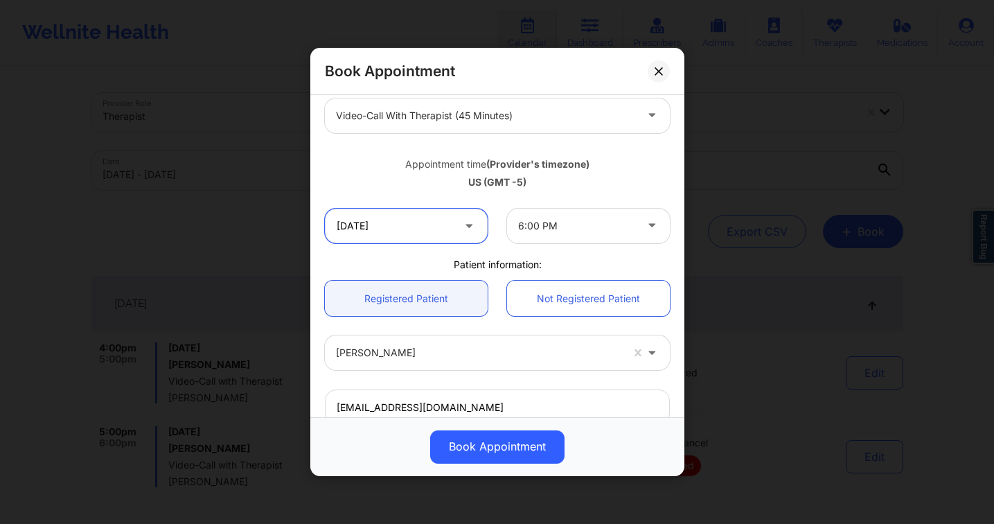
click at [429, 229] on input "[DATE]" at bounding box center [406, 225] width 163 height 35
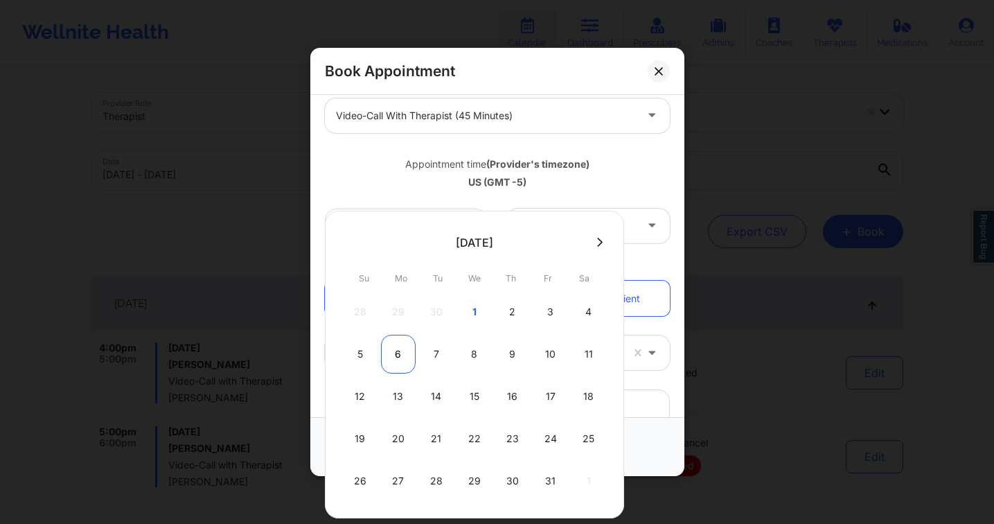
click at [397, 356] on div "6" at bounding box center [398, 354] width 35 height 39
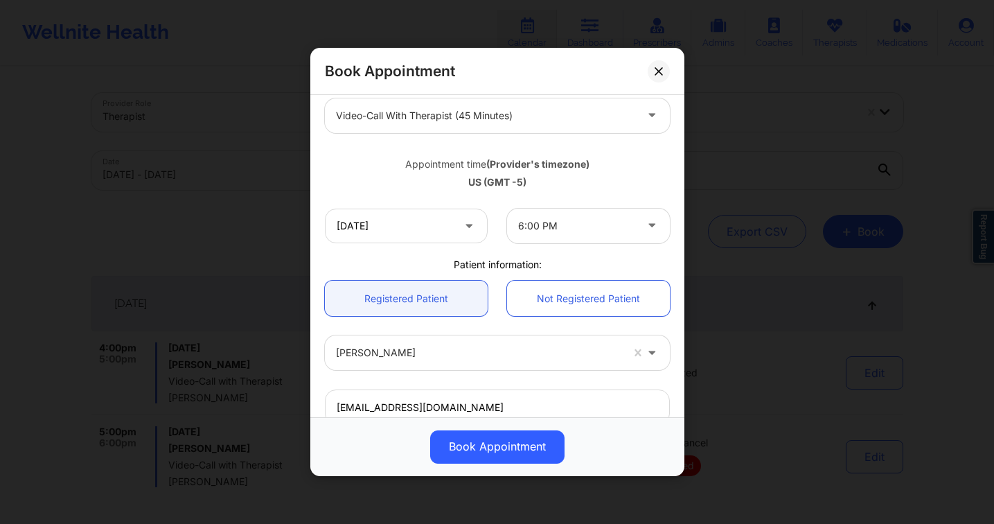
click at [576, 239] on div "6:00 PM" at bounding box center [576, 225] width 117 height 35
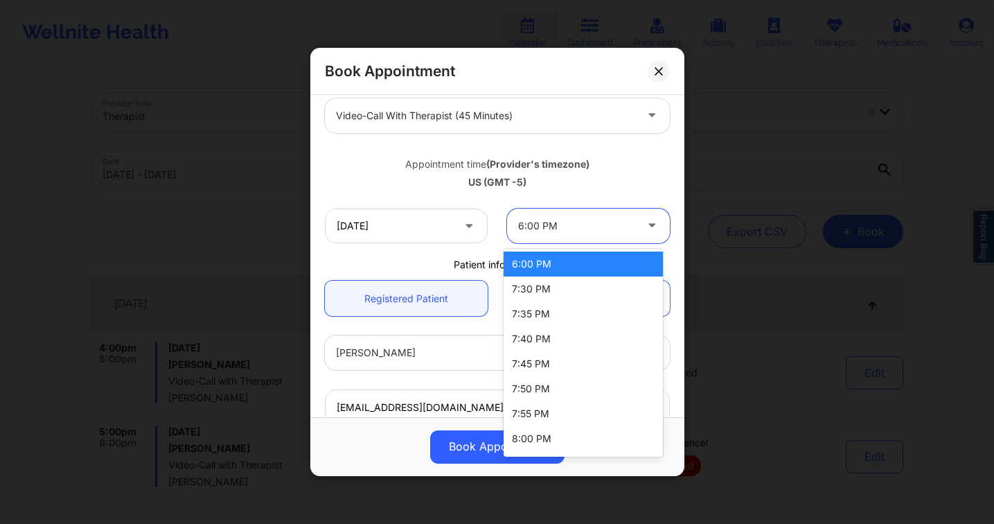
click at [453, 122] on div at bounding box center [485, 115] width 299 height 17
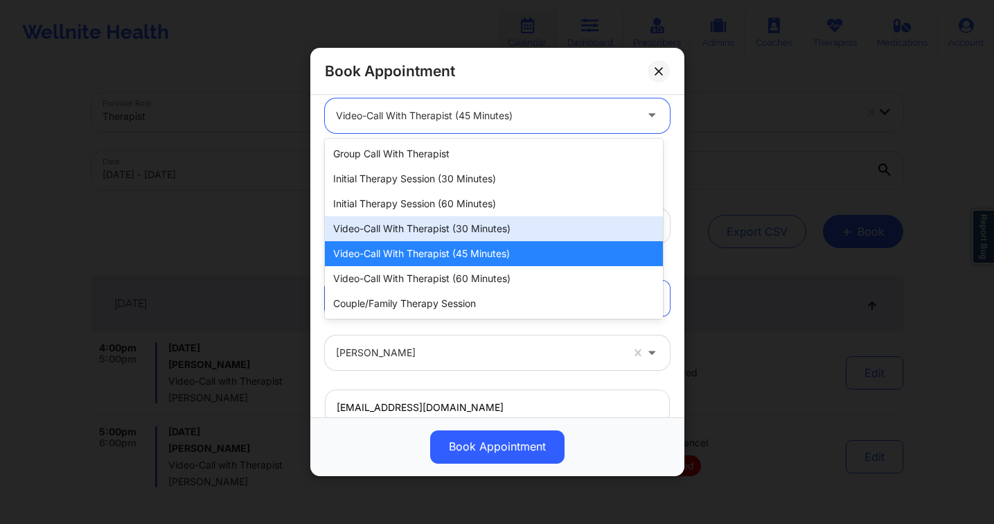
click at [457, 226] on div "Video-Call with Therapist (30 minutes)" at bounding box center [494, 228] width 338 height 25
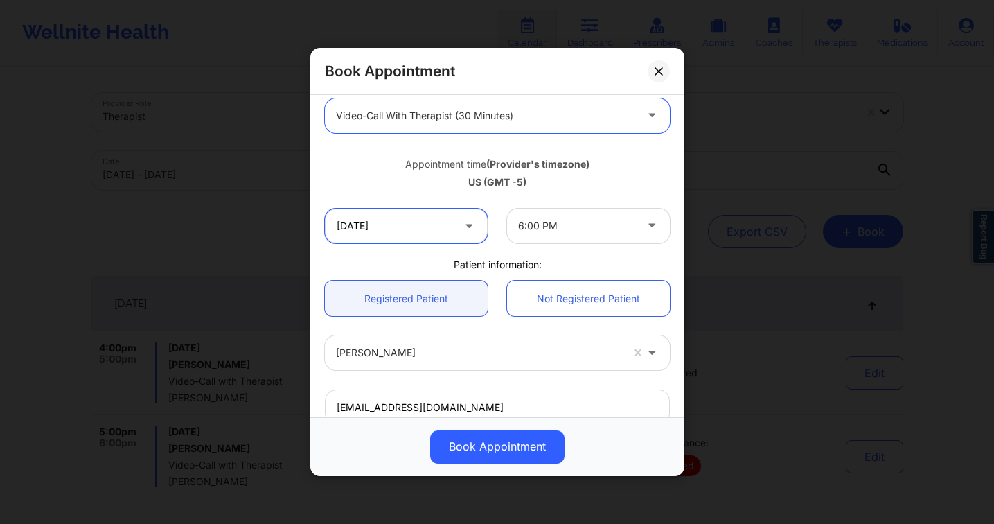
click at [402, 231] on input "[DATE]" at bounding box center [406, 225] width 163 height 35
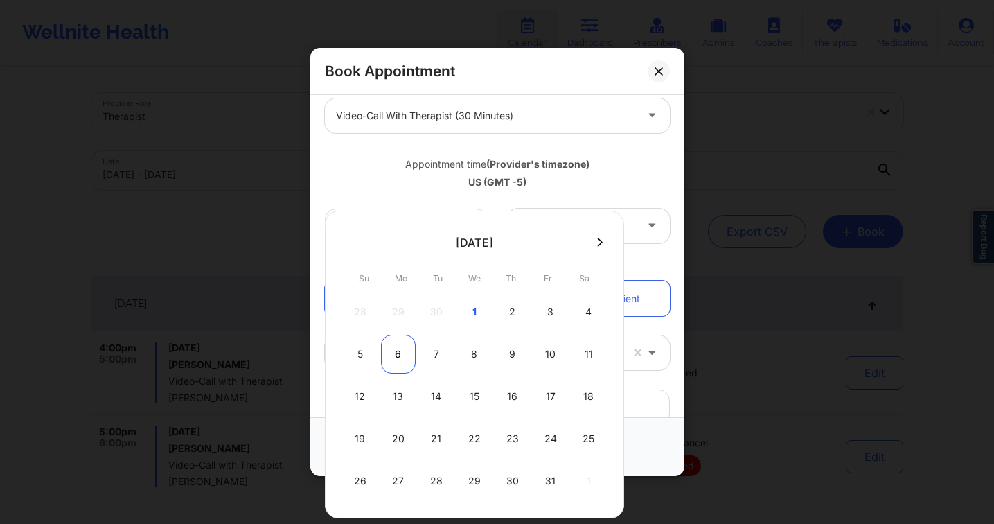
click at [406, 359] on div "6" at bounding box center [398, 354] width 35 height 39
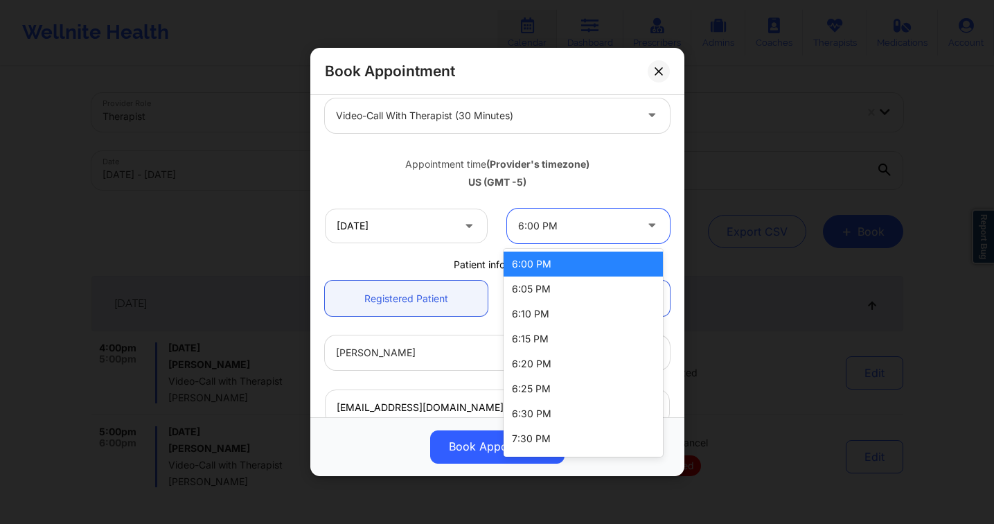
click at [593, 220] on div at bounding box center [576, 225] width 117 height 17
click at [542, 176] on div "US (GMT -5)" at bounding box center [497, 182] width 345 height 14
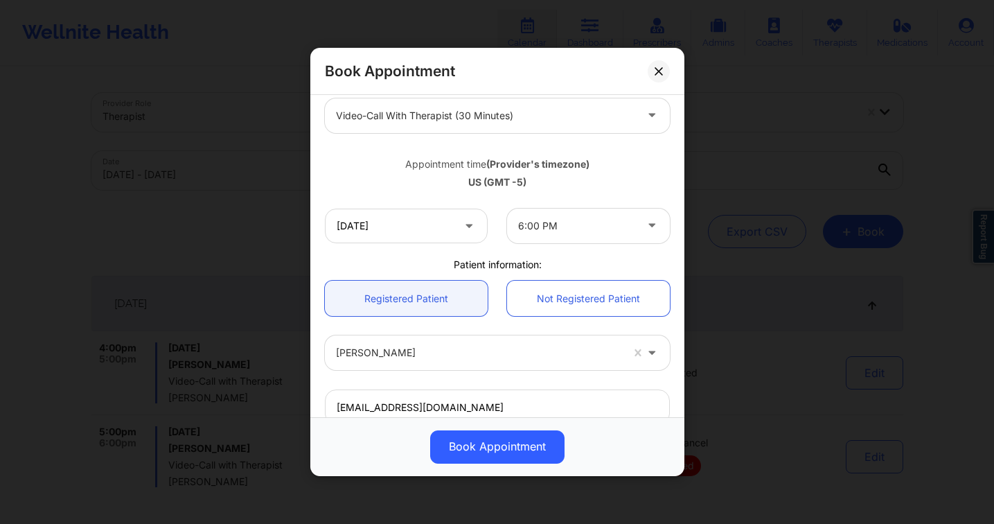
scroll to position [397, 0]
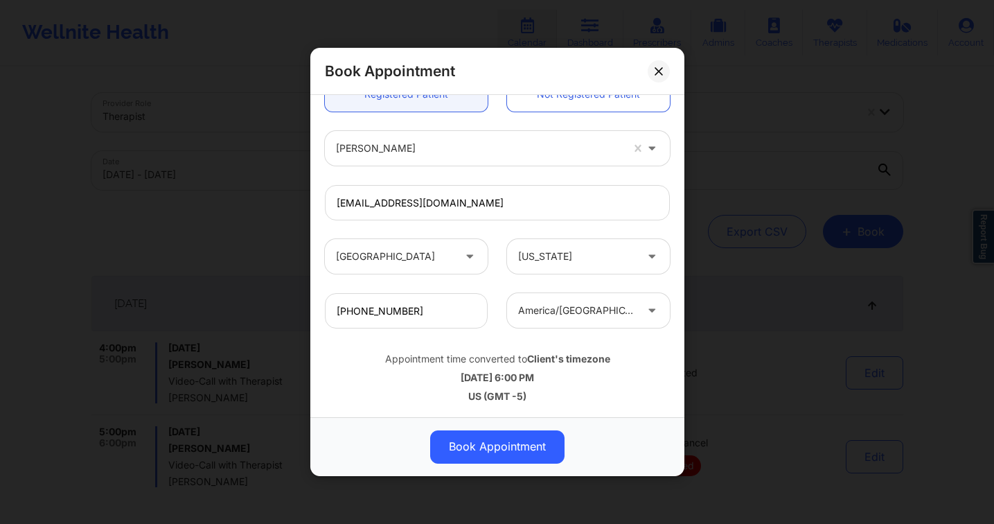
click at [661, 72] on button at bounding box center [659, 71] width 22 height 22
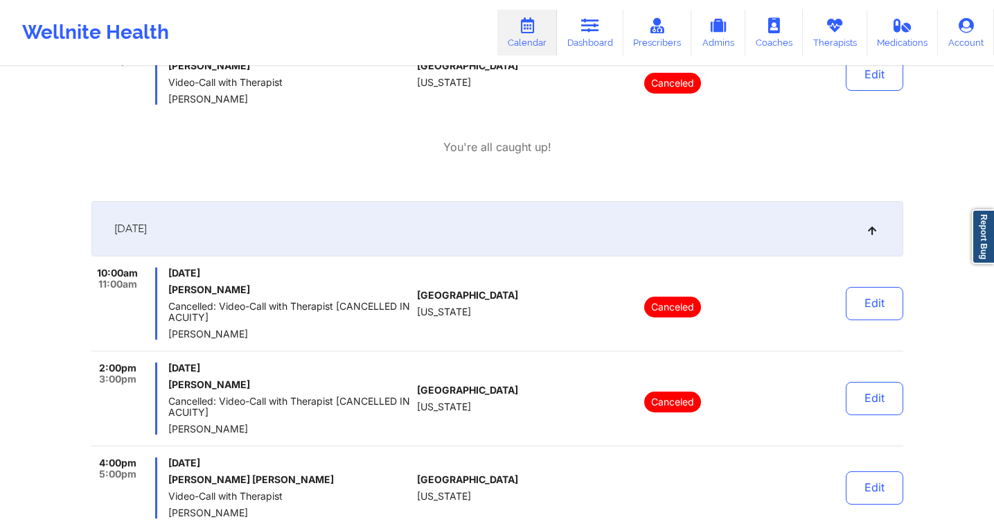
scroll to position [0, 0]
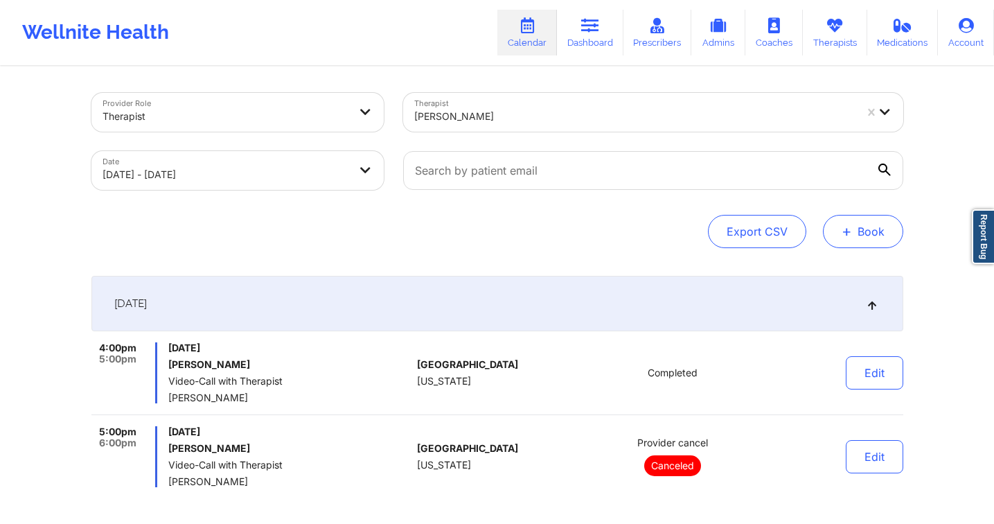
click at [863, 232] on button "+ Book" at bounding box center [863, 231] width 80 height 33
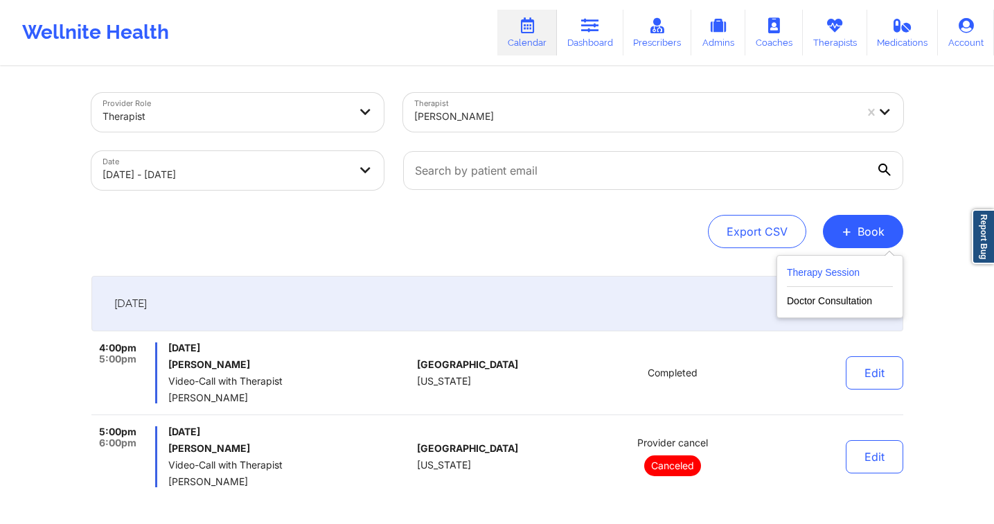
click at [819, 272] on button "Therapy Session" at bounding box center [840, 275] width 106 height 23
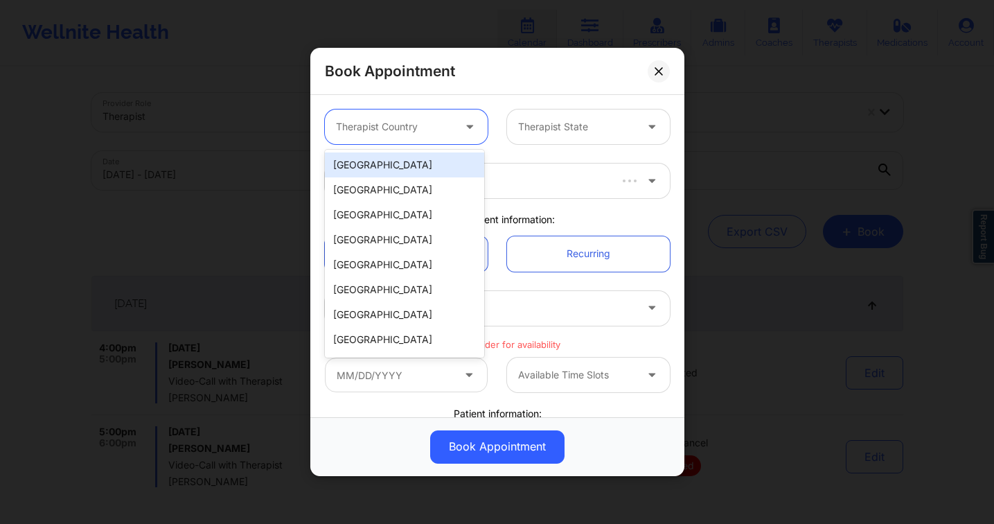
click at [410, 115] on div "Therapist Country" at bounding box center [390, 126] width 130 height 35
click at [411, 163] on div "[GEOGRAPHIC_DATA]" at bounding box center [404, 164] width 159 height 25
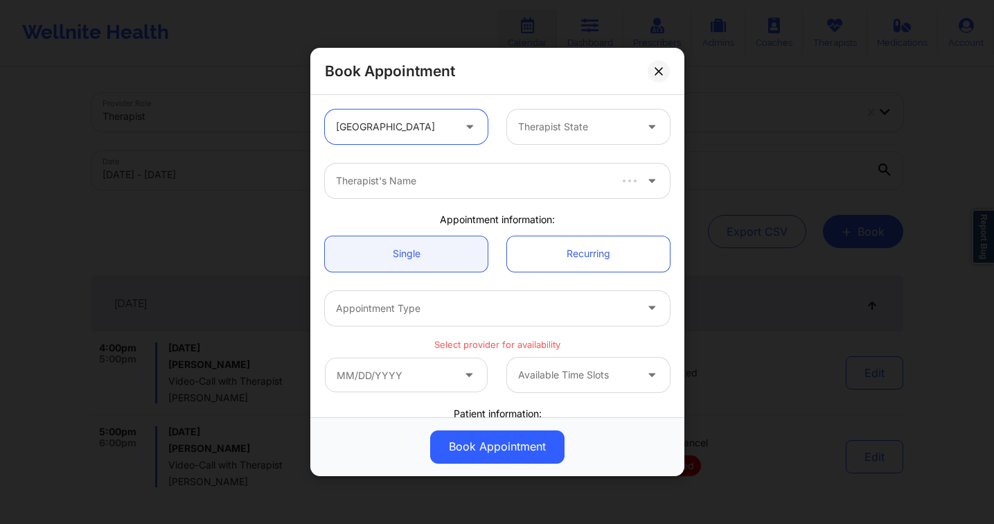
click at [560, 128] on div at bounding box center [576, 126] width 117 height 17
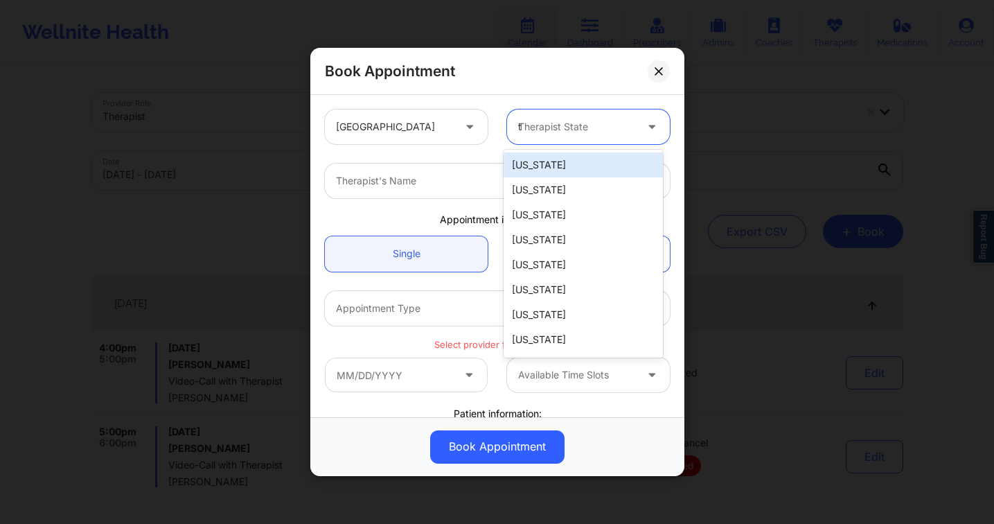
type input "te"
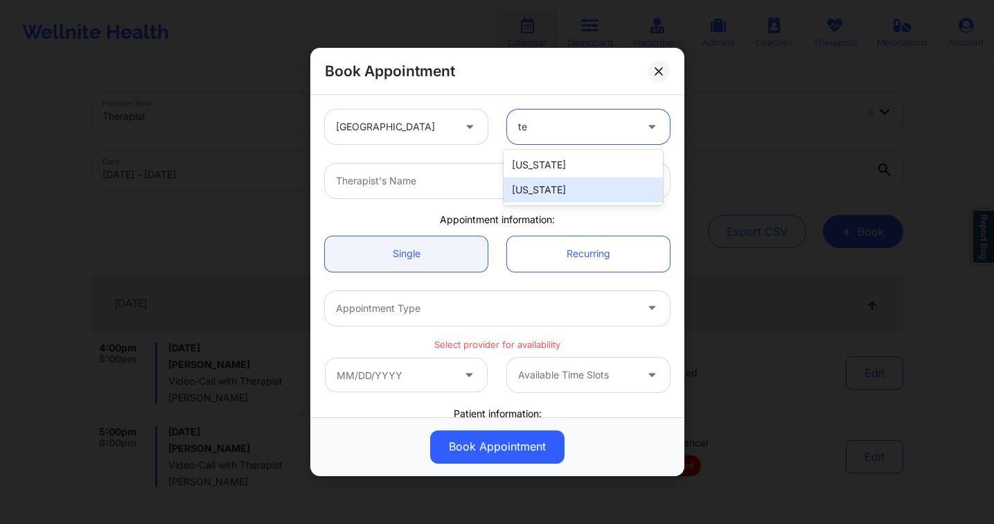
click at [541, 185] on div "[US_STATE]" at bounding box center [582, 189] width 159 height 25
click at [410, 172] on div at bounding box center [485, 180] width 299 height 17
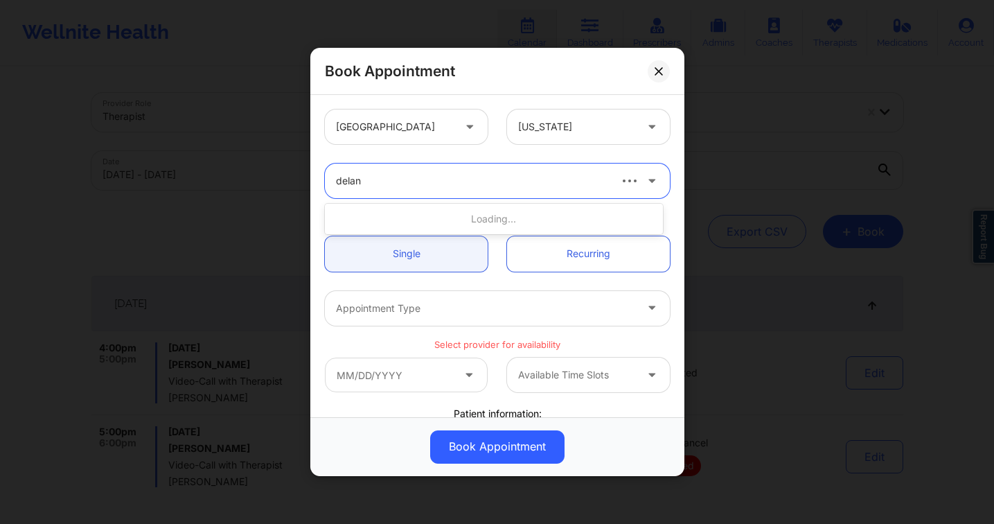
type input "delane"
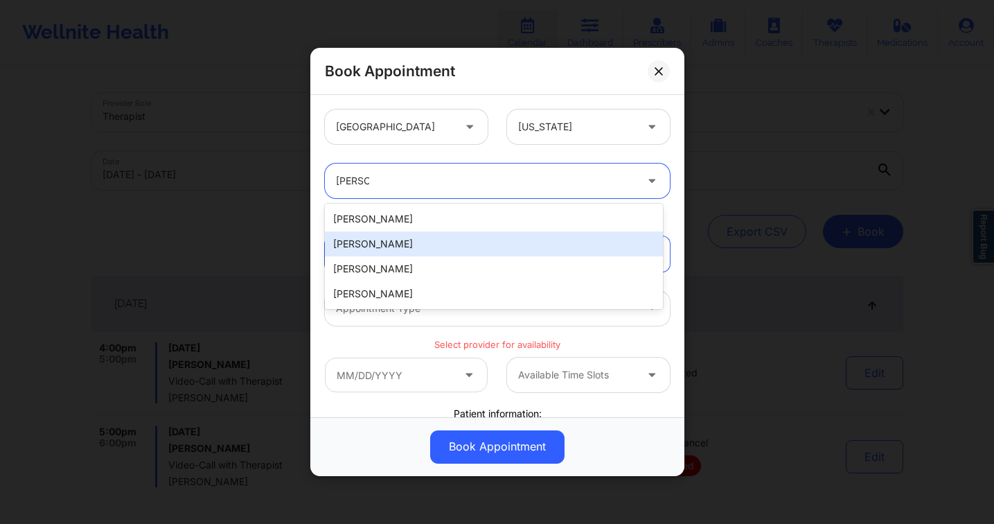
click at [418, 243] on div "Delaney Ortiz" at bounding box center [494, 243] width 338 height 25
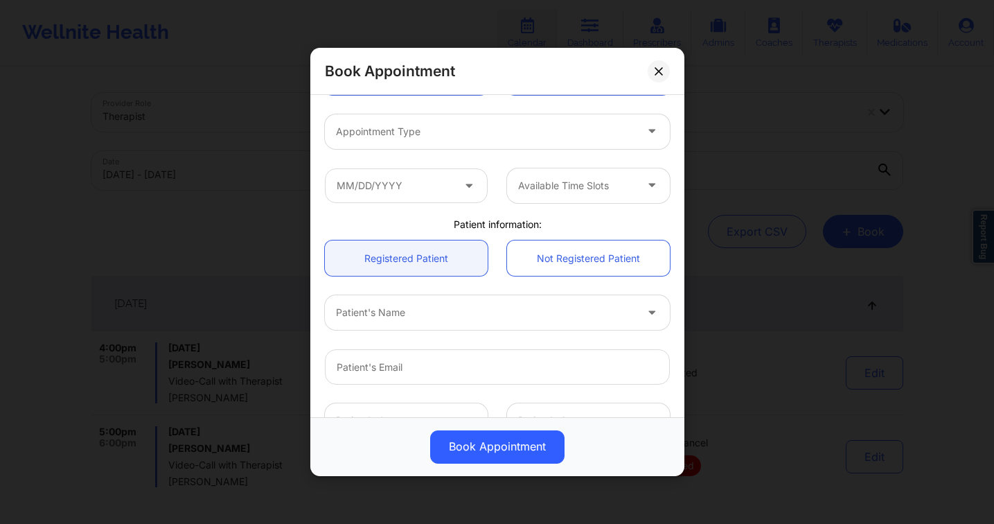
scroll to position [182, 0]
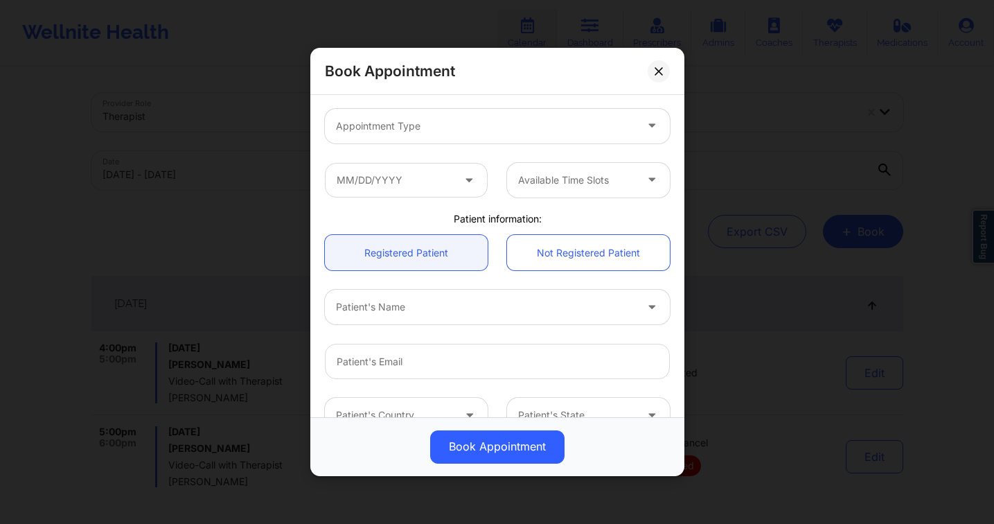
click at [419, 302] on div at bounding box center [485, 306] width 299 height 17
type input "alfonzo"
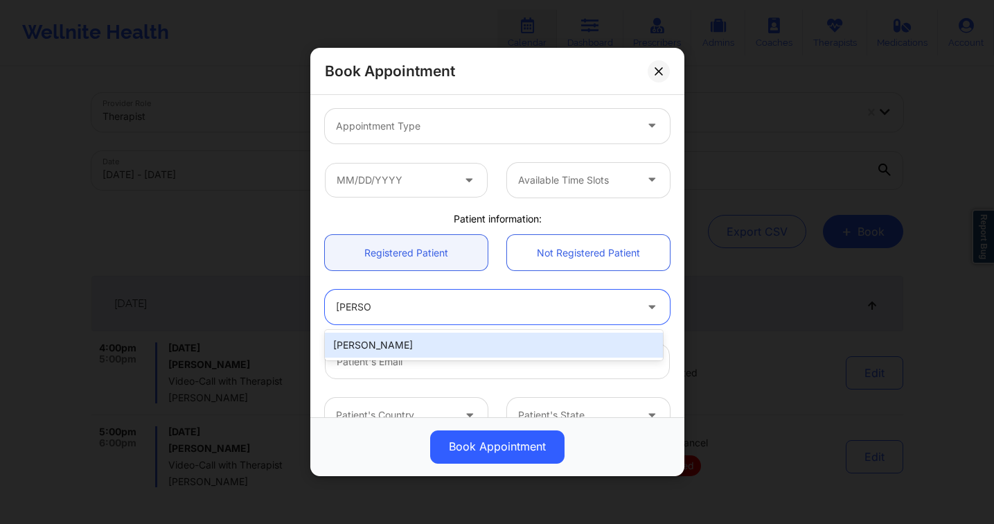
type input "alfonzohensley@gmail.com"
type input "+1678-732-4522"
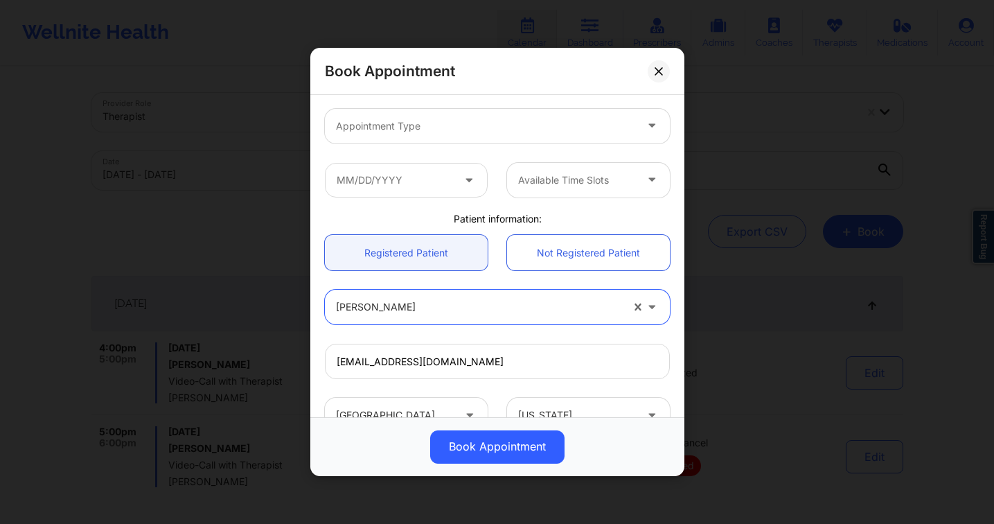
click at [440, 123] on div at bounding box center [485, 126] width 299 height 17
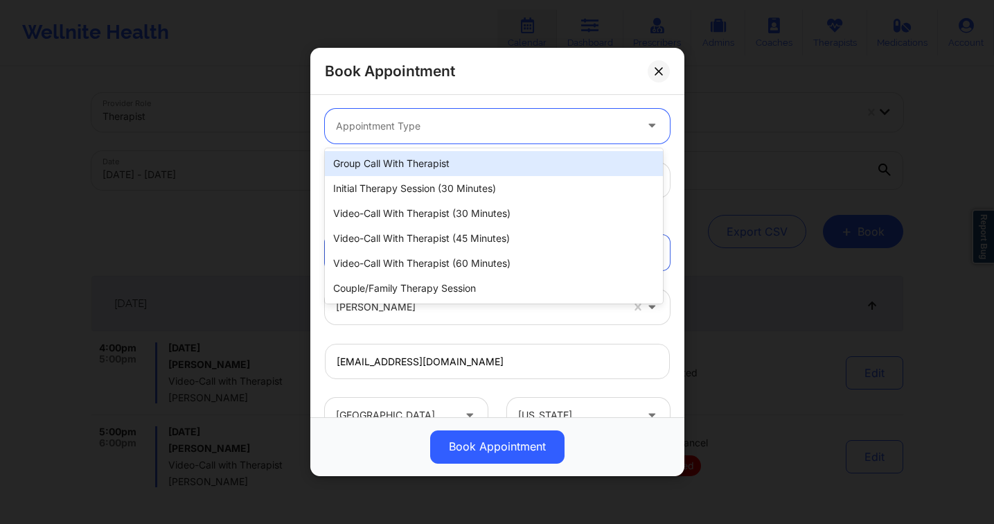
click at [441, 128] on div at bounding box center [485, 126] width 299 height 17
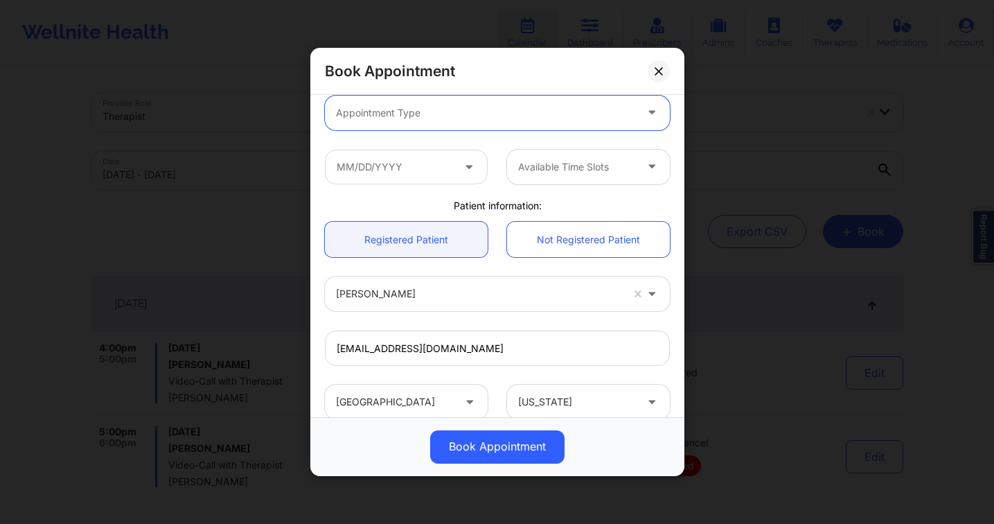
scroll to position [185, 0]
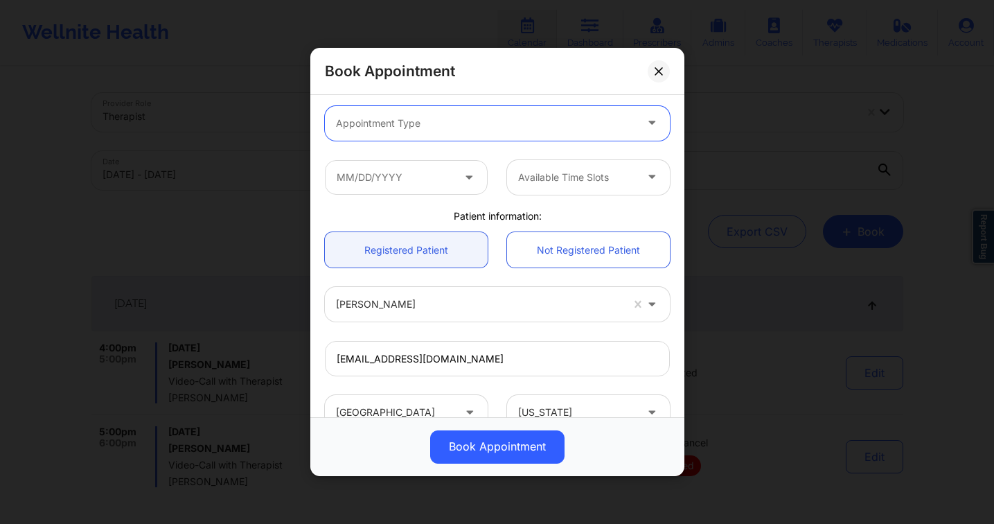
click at [462, 183] on span at bounding box center [470, 176] width 17 height 17
click at [447, 119] on div at bounding box center [485, 123] width 299 height 17
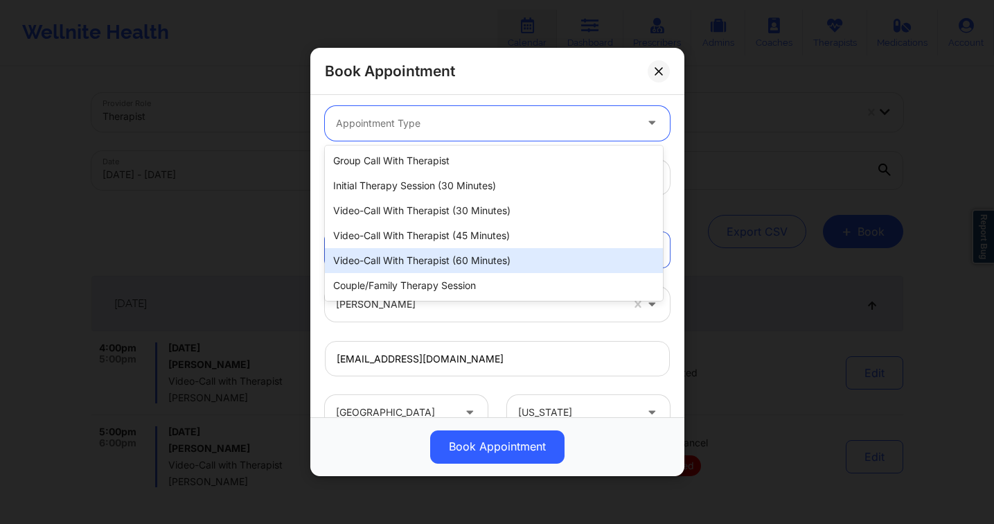
click at [469, 254] on div "Video-Call with Therapist (60 minutes)" at bounding box center [494, 260] width 338 height 25
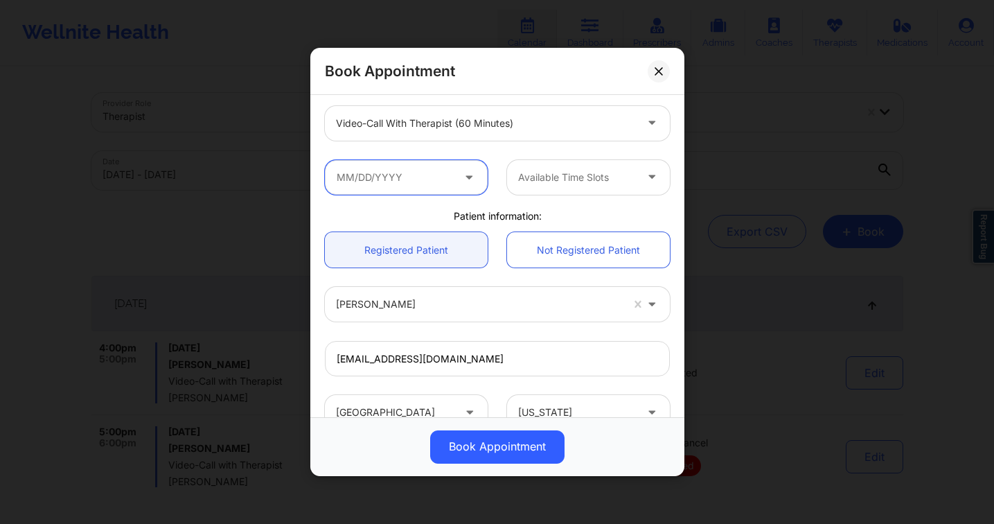
click at [389, 178] on input "text" at bounding box center [406, 177] width 163 height 35
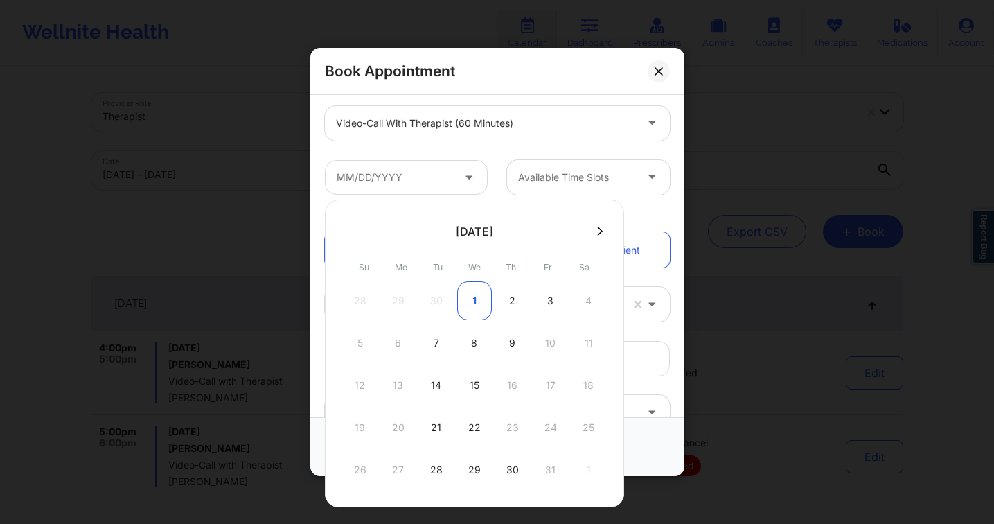
click at [472, 285] on div "1" at bounding box center [474, 300] width 35 height 39
type input "10/01/2025"
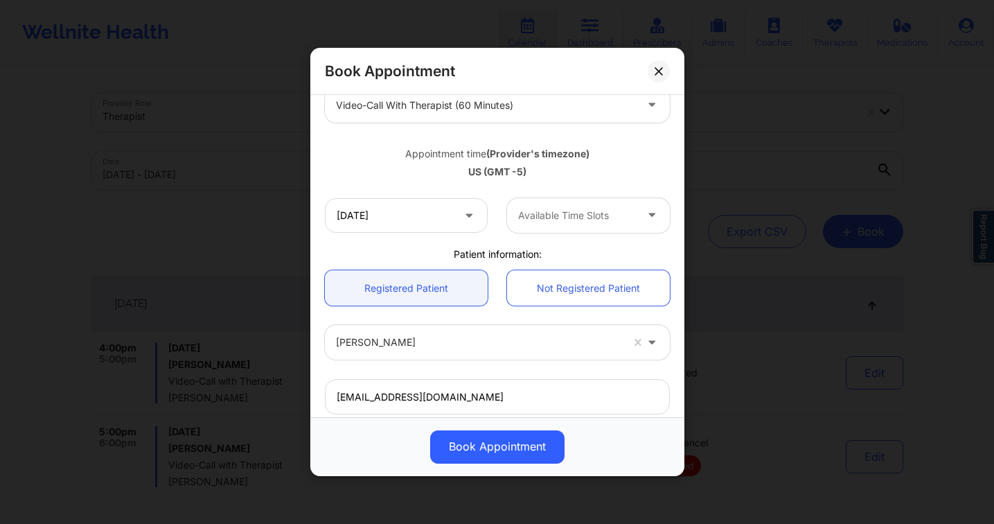
scroll to position [192, 0]
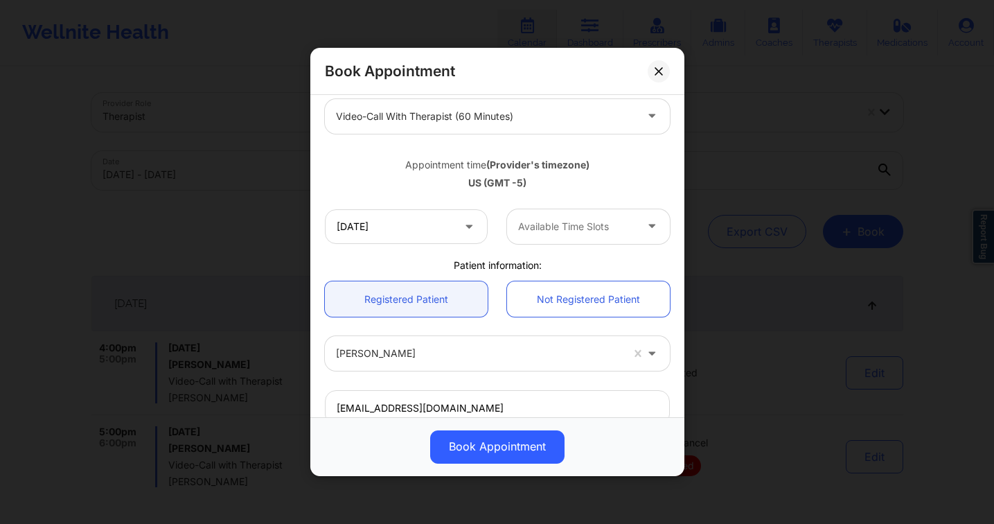
click at [527, 225] on div at bounding box center [576, 226] width 117 height 17
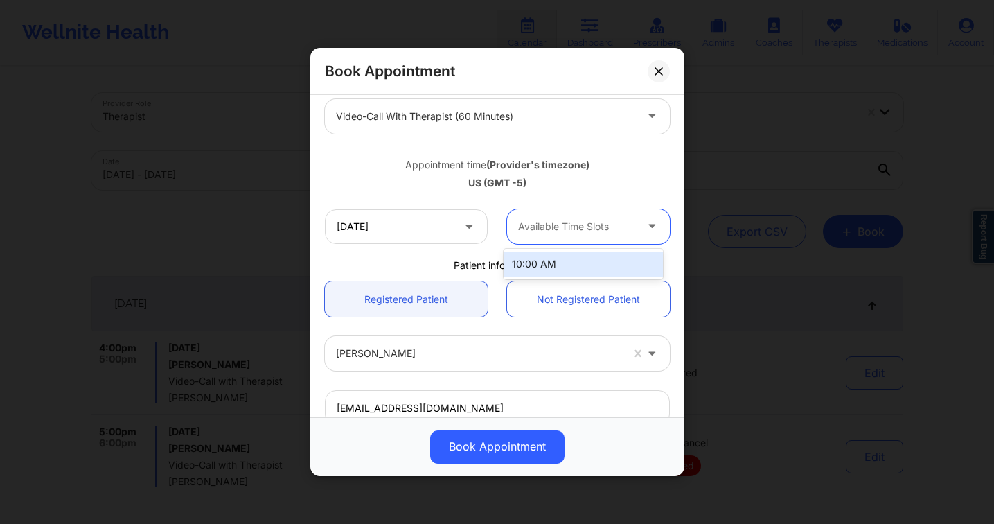
click at [552, 260] on div "10:00 AM" at bounding box center [582, 263] width 159 height 25
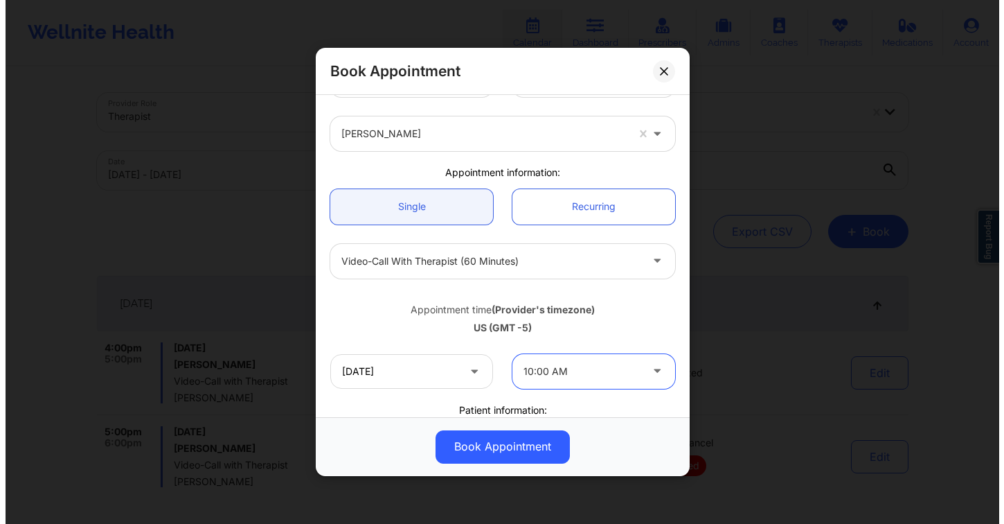
scroll to position [397, 0]
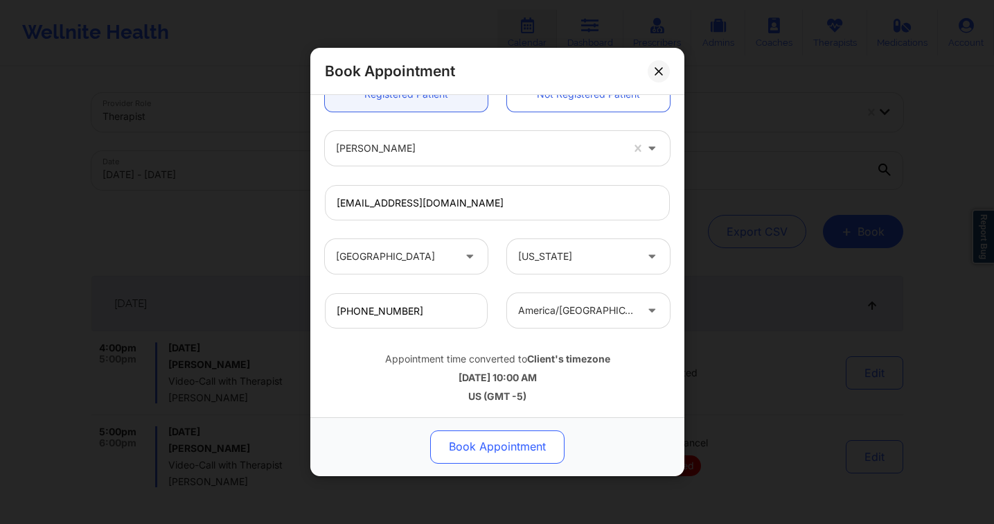
click at [501, 449] on button "Book Appointment" at bounding box center [497, 446] width 134 height 33
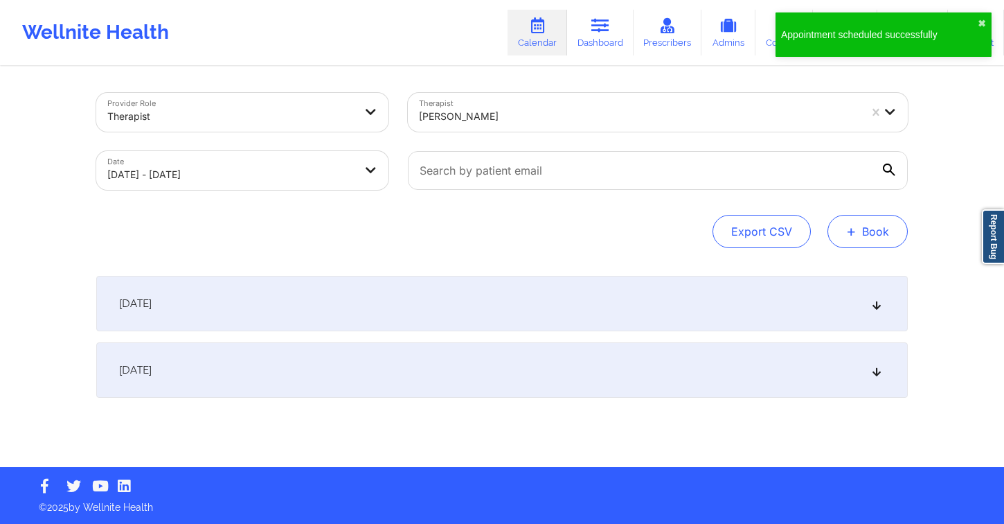
click at [872, 233] on button "+ Book" at bounding box center [868, 231] width 80 height 33
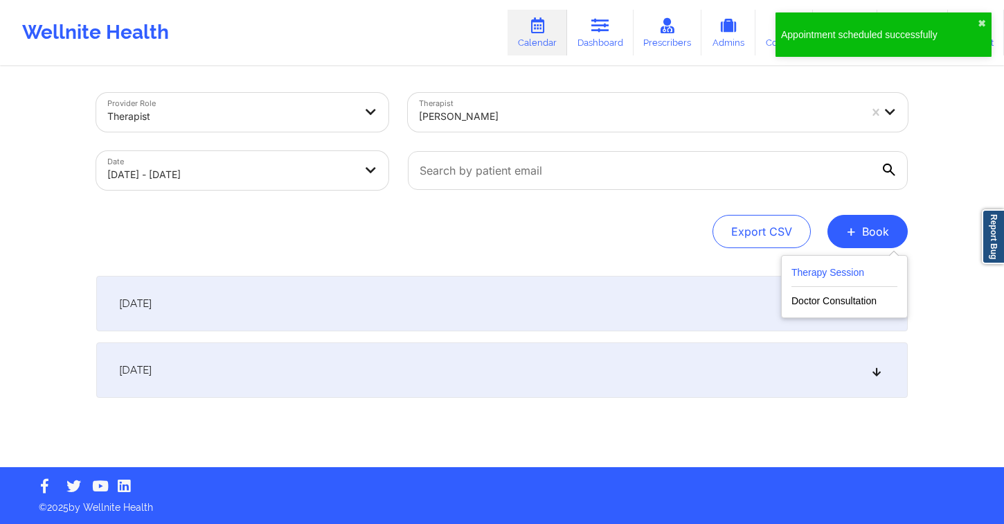
click at [822, 276] on button "Therapy Session" at bounding box center [845, 275] width 106 height 23
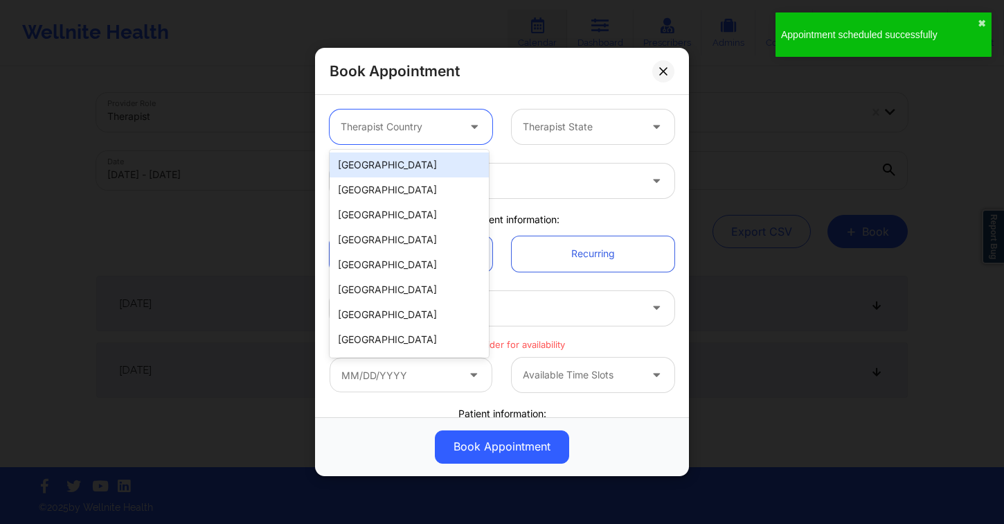
click at [449, 134] on div at bounding box center [399, 126] width 117 height 17
click at [442, 151] on div "United States Spain Mexico Canada South Africa Australia Colombia Chile New Zea…" at bounding box center [409, 254] width 159 height 208
drag, startPoint x: 447, startPoint y: 159, endPoint x: 461, endPoint y: 159, distance: 14.6
click at [447, 159] on div "[GEOGRAPHIC_DATA]" at bounding box center [409, 164] width 159 height 25
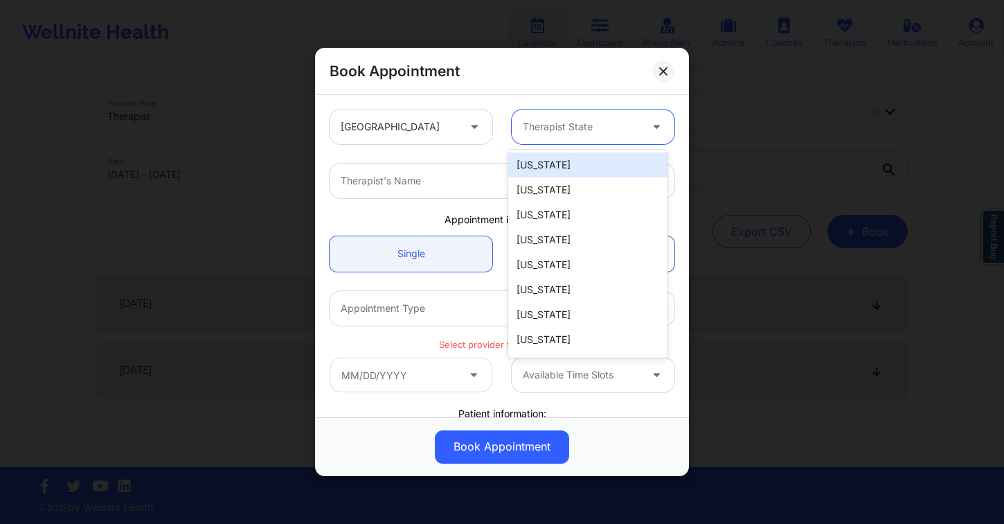
click at [560, 132] on div at bounding box center [581, 126] width 117 height 17
type input "te"
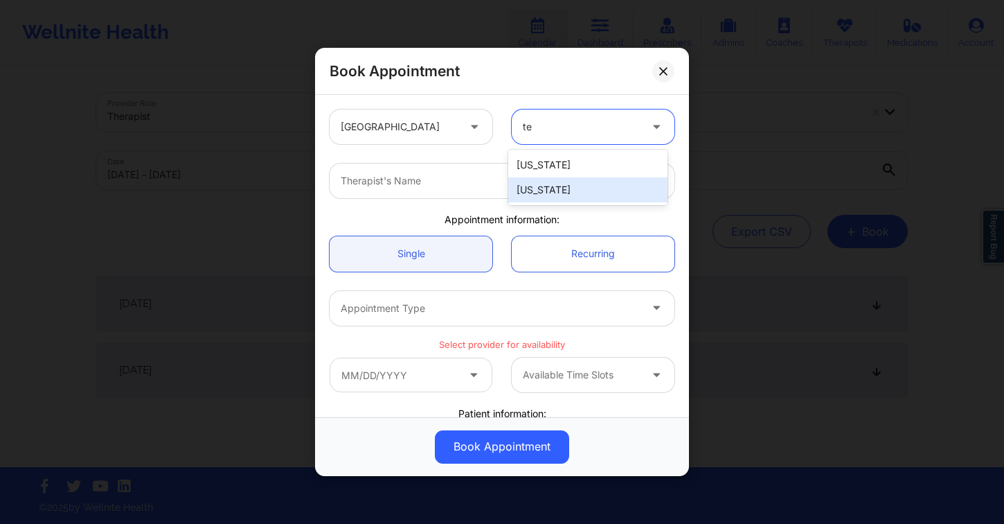
click at [558, 193] on div "[US_STATE]" at bounding box center [587, 189] width 159 height 25
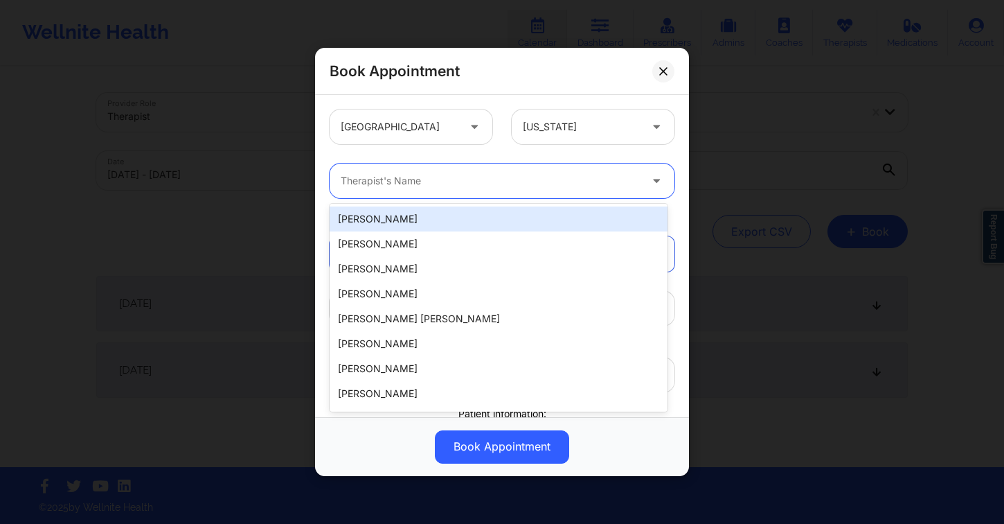
click at [467, 184] on div at bounding box center [490, 180] width 299 height 17
type input "dela"
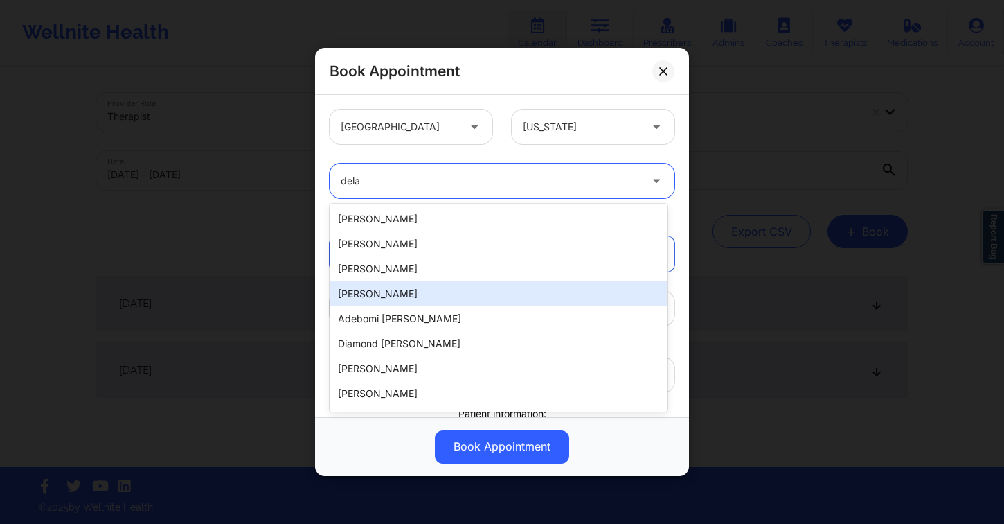
click at [446, 291] on div "Delaney Ortiz" at bounding box center [499, 293] width 338 height 25
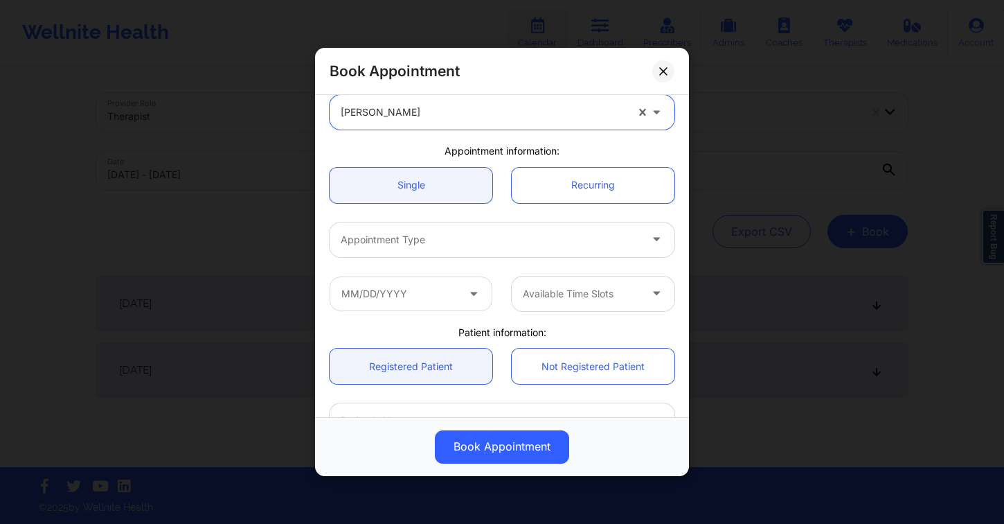
scroll to position [112, 0]
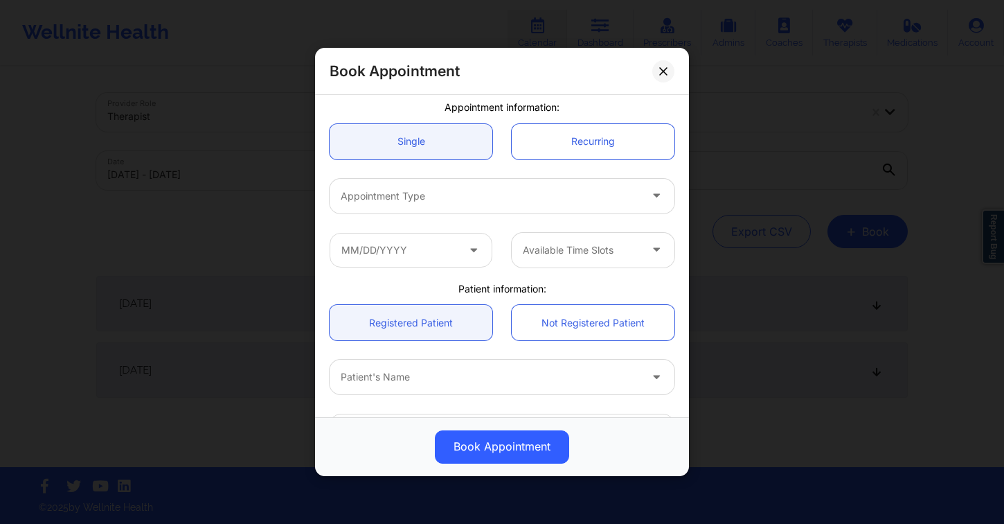
click at [424, 193] on div at bounding box center [490, 196] width 299 height 17
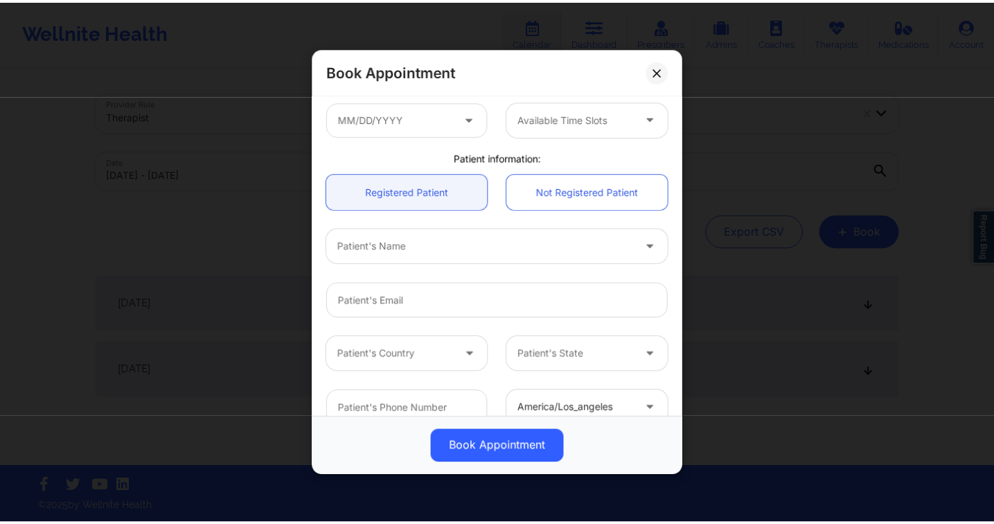
scroll to position [266, 0]
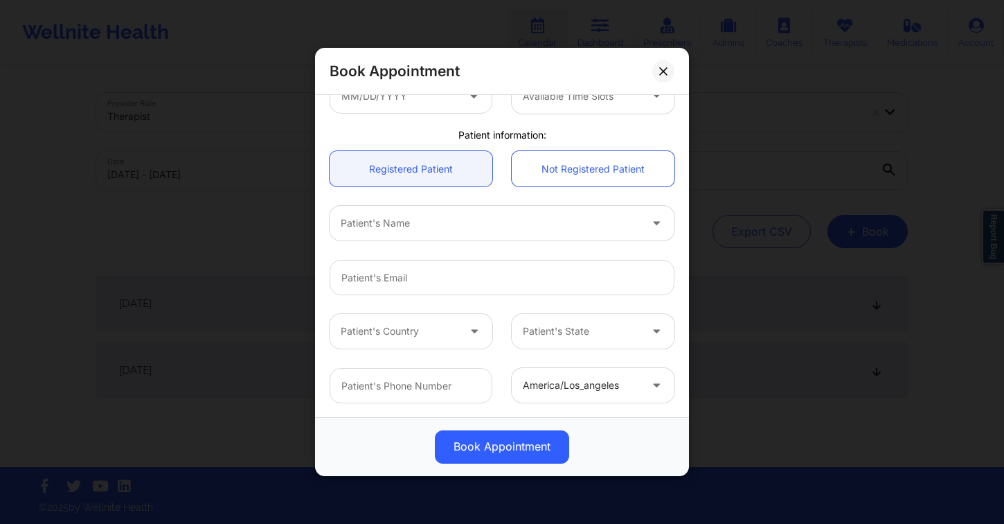
click at [409, 228] on div at bounding box center [490, 223] width 299 height 17
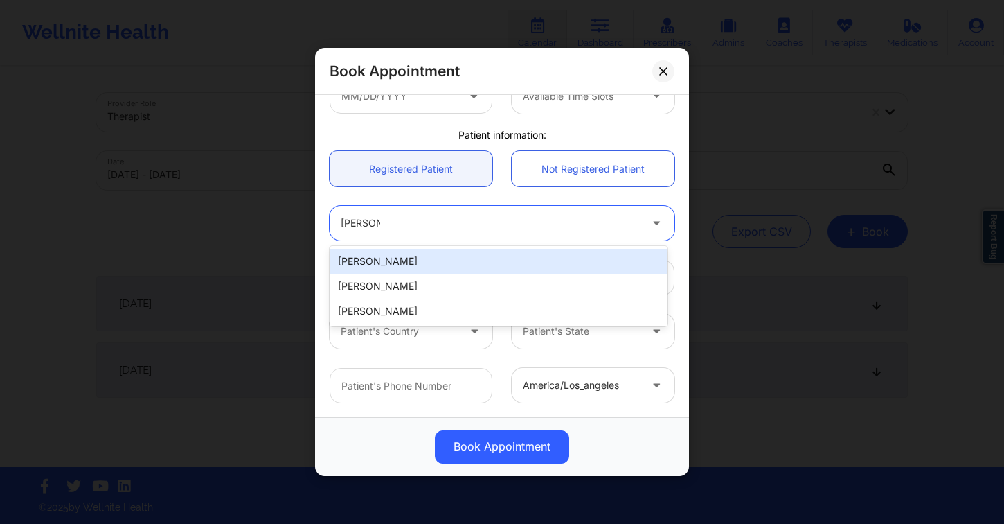
type input "tiffany h"
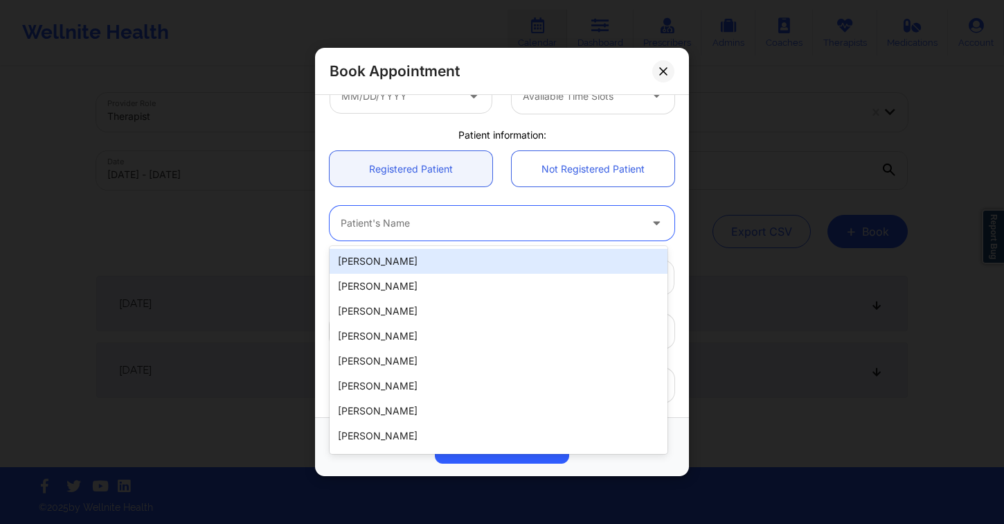
click at [390, 218] on div at bounding box center [490, 223] width 299 height 17
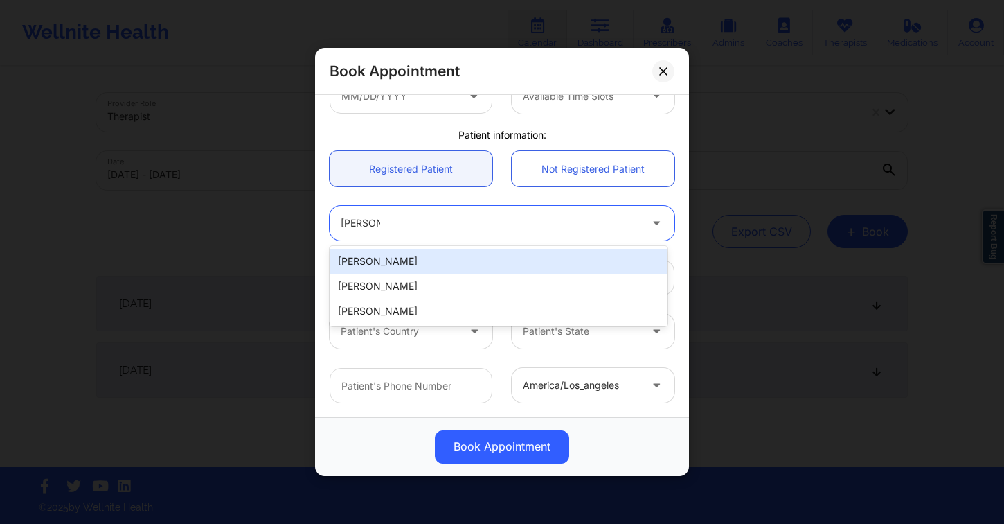
type input "tiffany h"
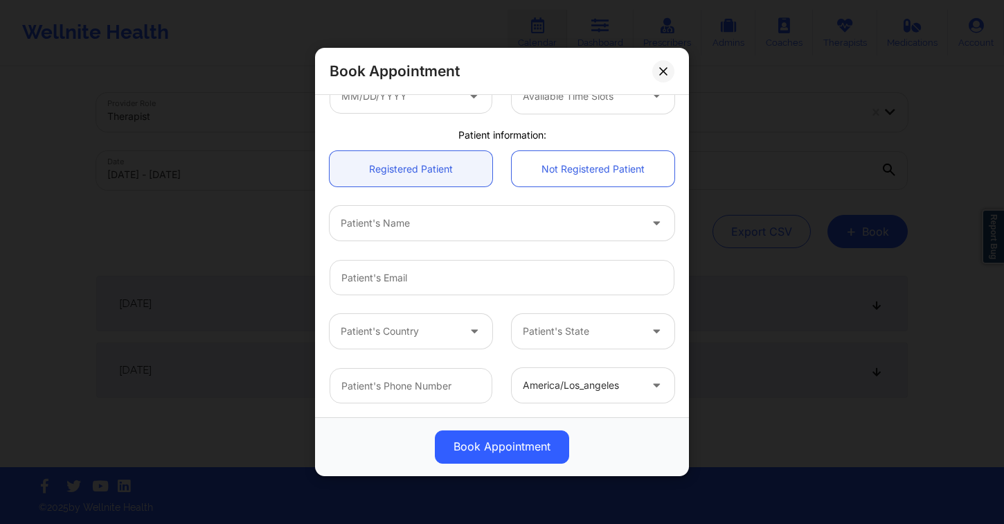
click at [652, 69] on div "Book Appointment" at bounding box center [502, 71] width 374 height 47
click at [666, 71] on icon at bounding box center [663, 71] width 8 height 8
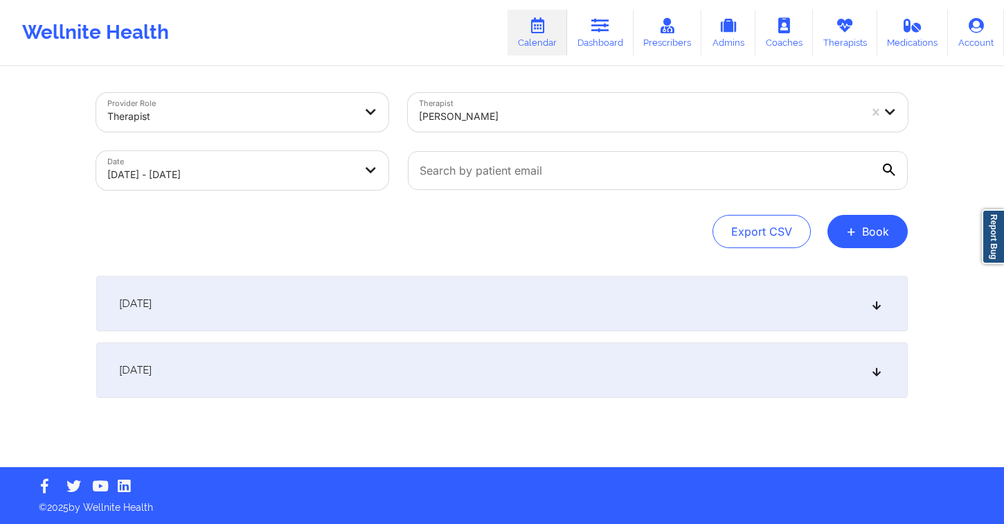
click at [569, 106] on div "Katrina Rushing" at bounding box center [639, 116] width 440 height 30
type input "bever"
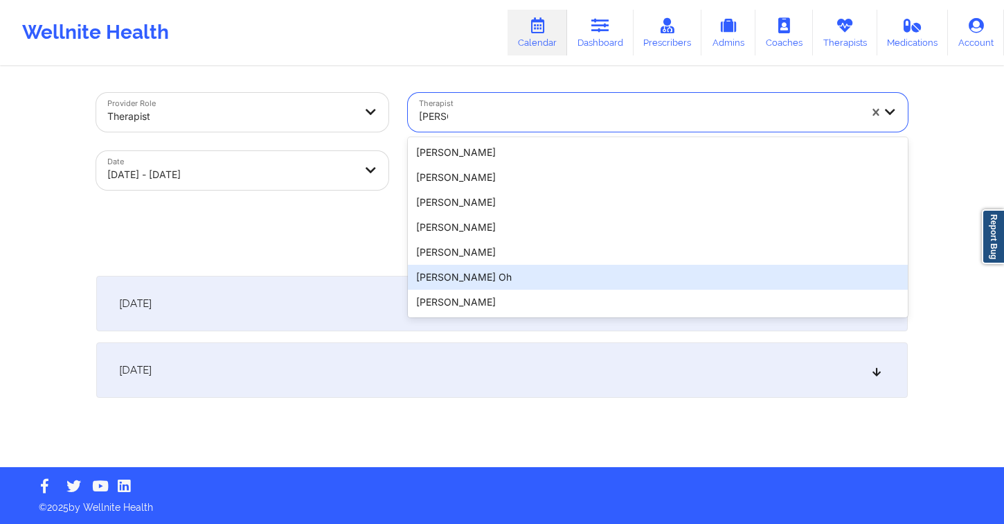
click at [508, 270] on div "Beverly J. Oh" at bounding box center [658, 277] width 500 height 25
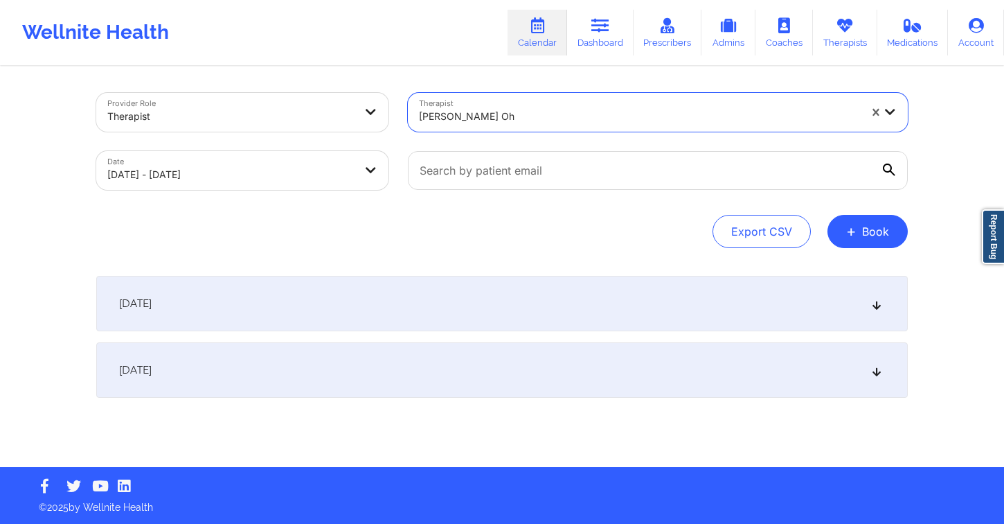
click at [603, 303] on div "September 30, 2025" at bounding box center [502, 303] width 812 height 55
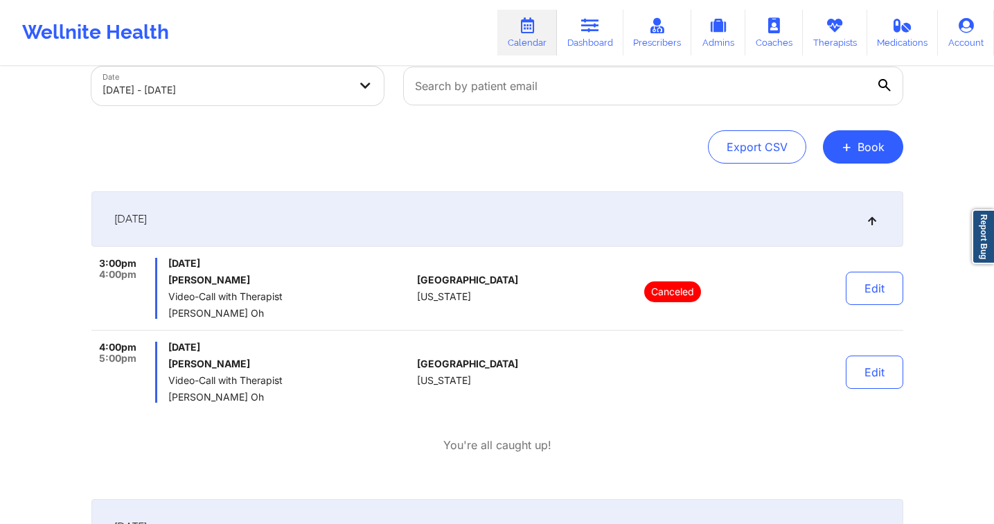
scroll to position [91, 0]
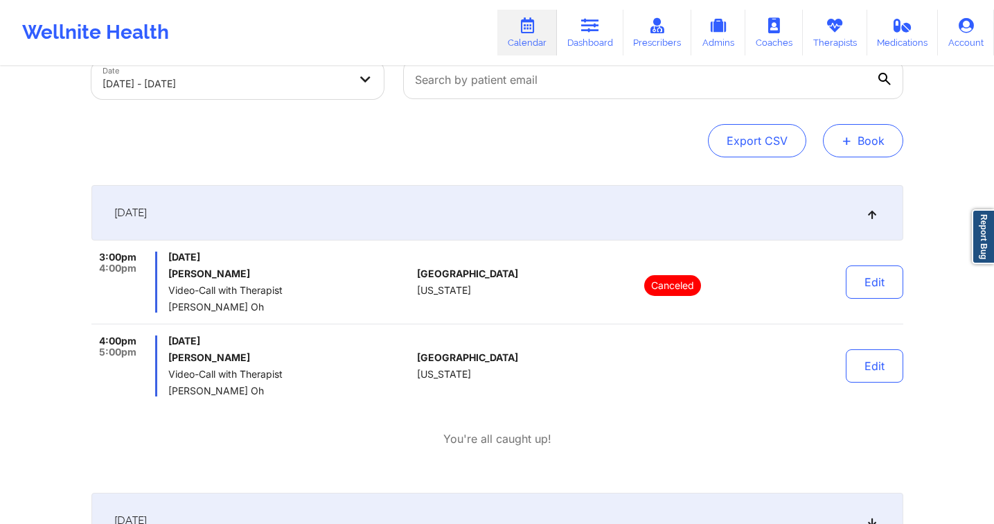
click at [850, 144] on span "+" at bounding box center [846, 140] width 10 height 8
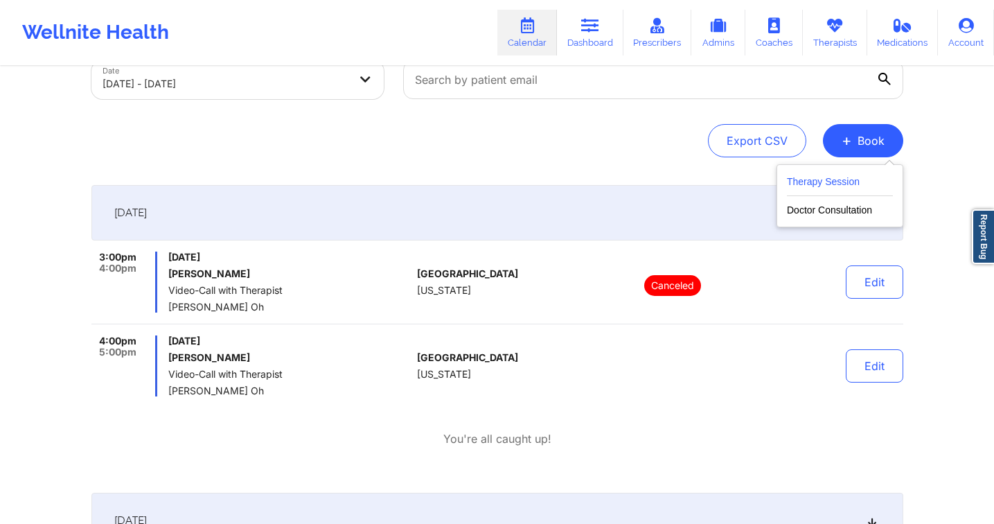
click at [830, 181] on button "Therapy Session" at bounding box center [840, 184] width 106 height 23
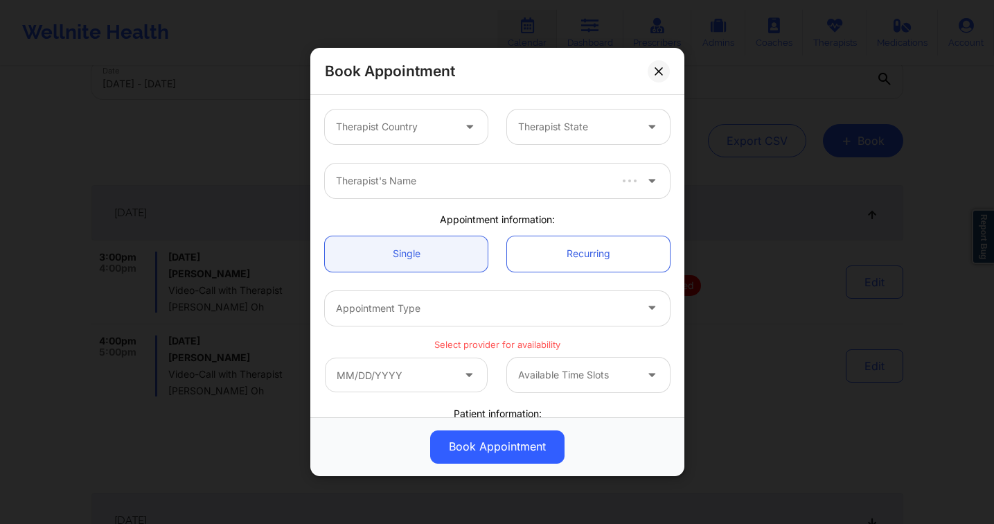
click at [400, 127] on div at bounding box center [394, 126] width 117 height 17
type input "te"
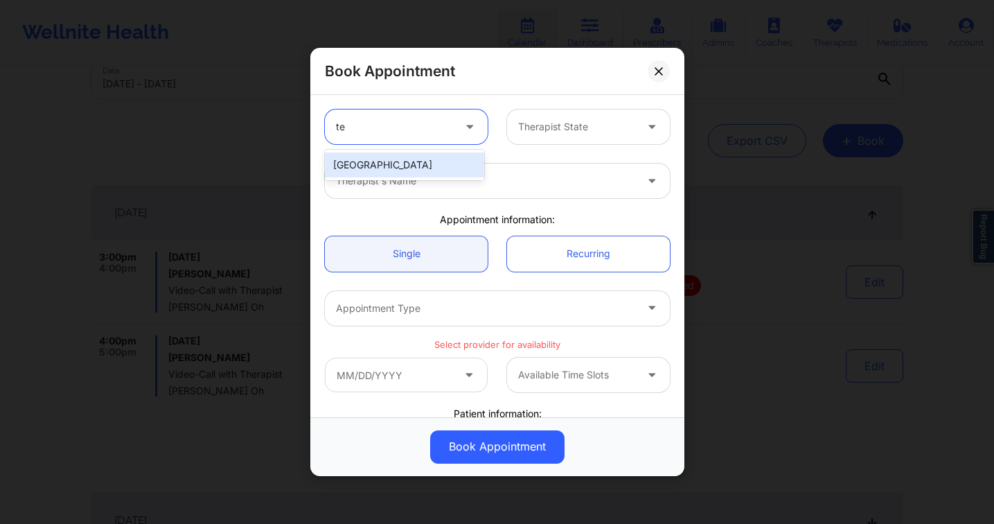
click at [399, 158] on div "[GEOGRAPHIC_DATA]" at bounding box center [404, 164] width 159 height 25
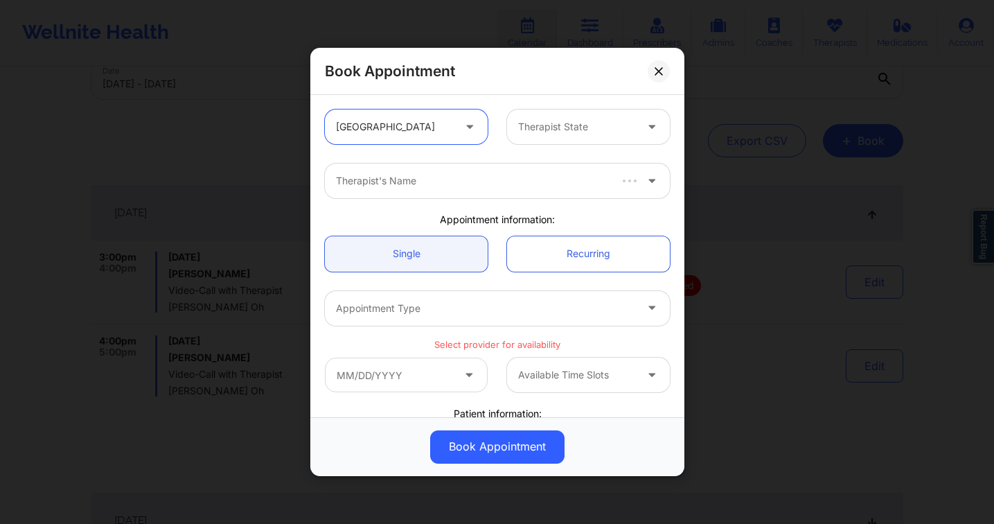
click at [538, 127] on div at bounding box center [576, 126] width 117 height 17
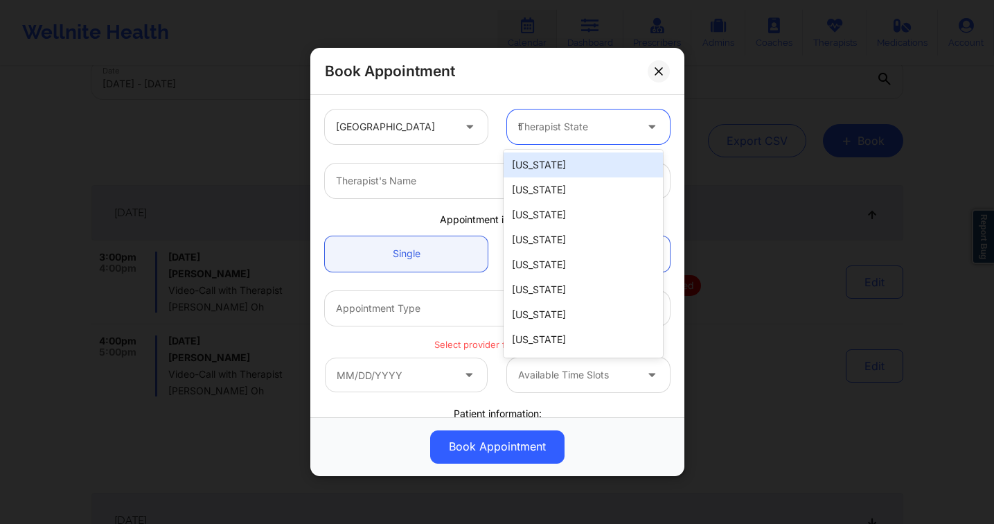
type input "te"
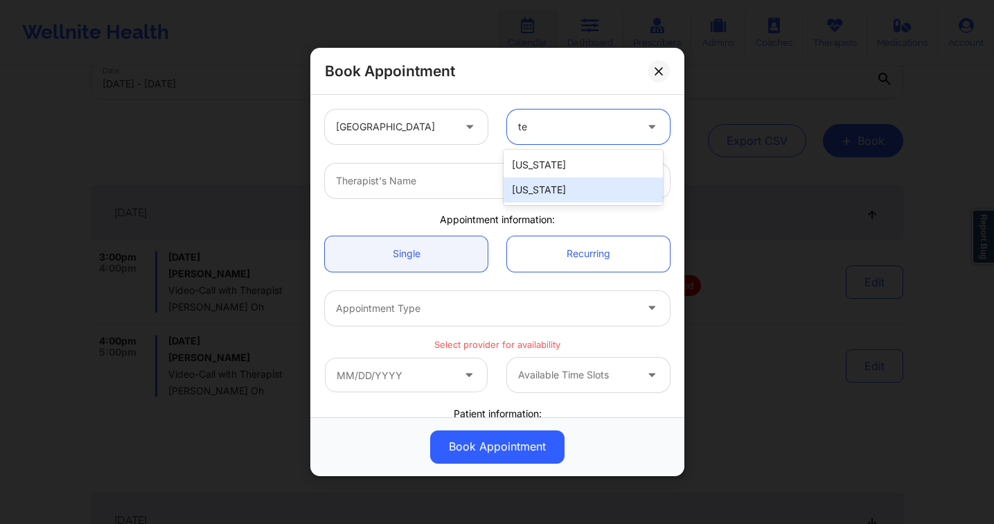
click at [548, 184] on div "[US_STATE]" at bounding box center [582, 189] width 159 height 25
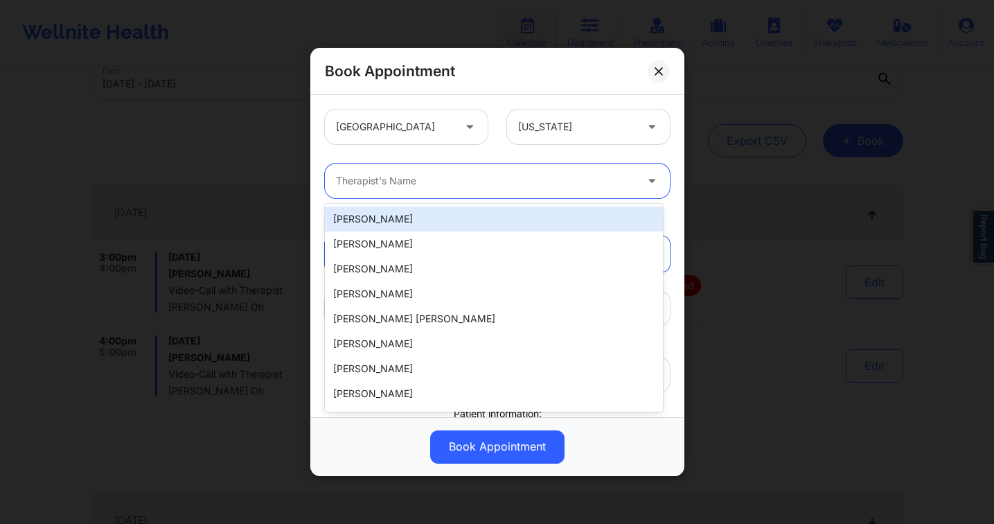
click at [423, 180] on div at bounding box center [485, 180] width 299 height 17
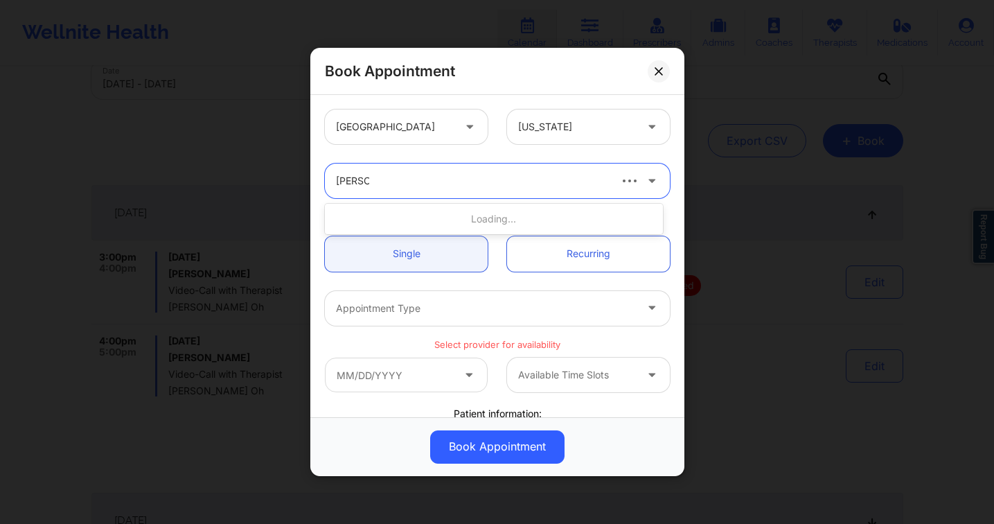
type input "delaney"
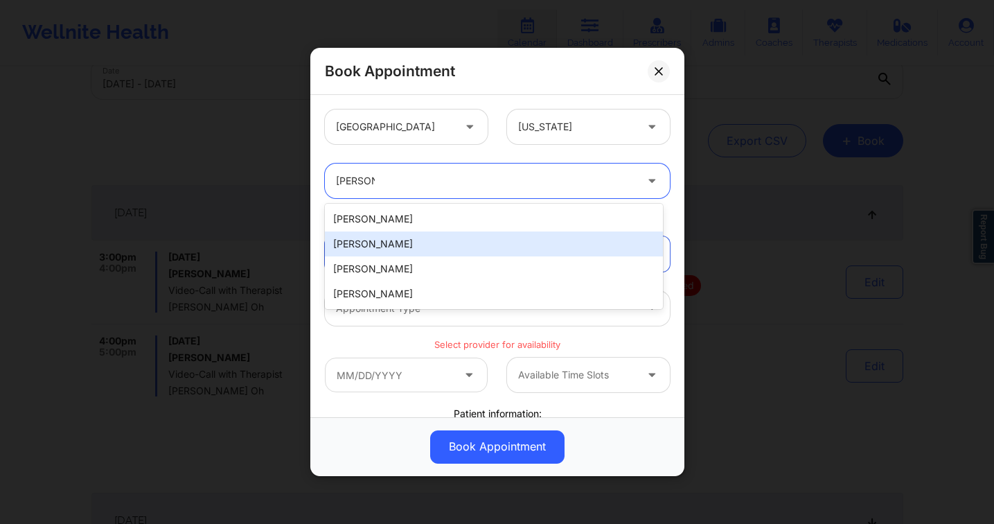
click at [421, 242] on div "Delaney Ortiz" at bounding box center [494, 243] width 338 height 25
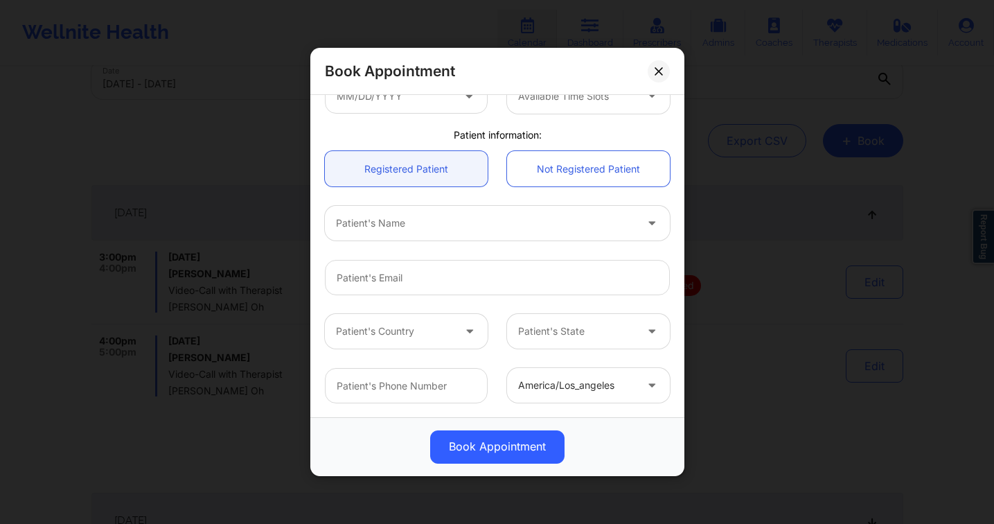
scroll to position [215, 0]
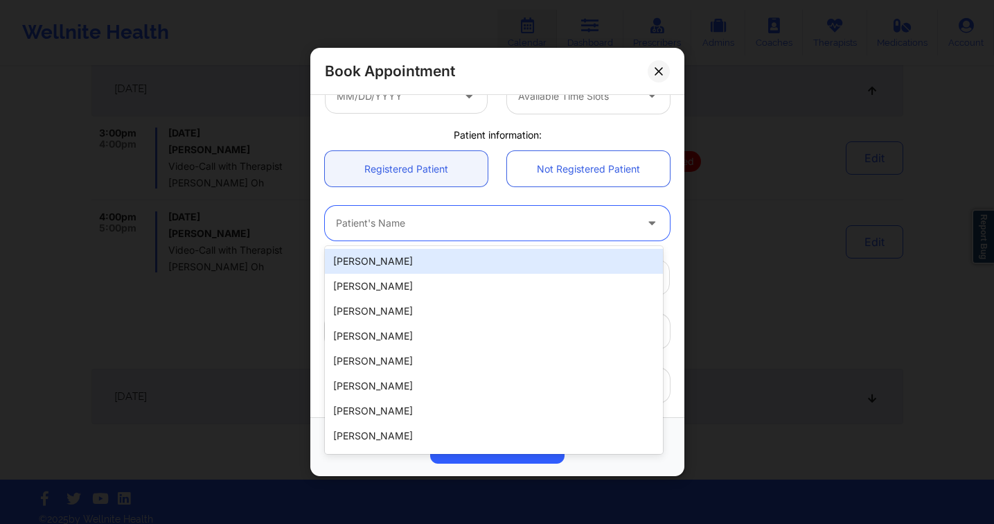
click at [418, 222] on div at bounding box center [485, 223] width 299 height 17
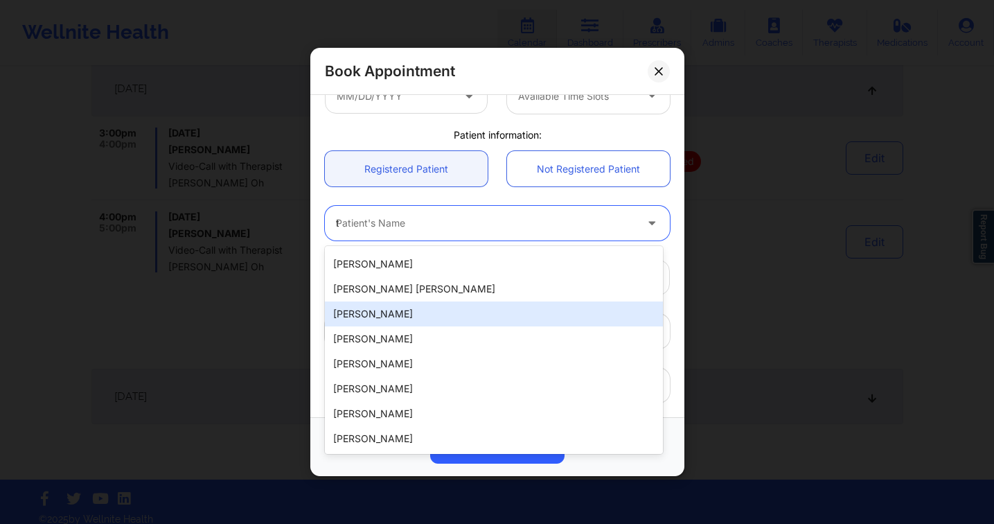
scroll to position [0, 0]
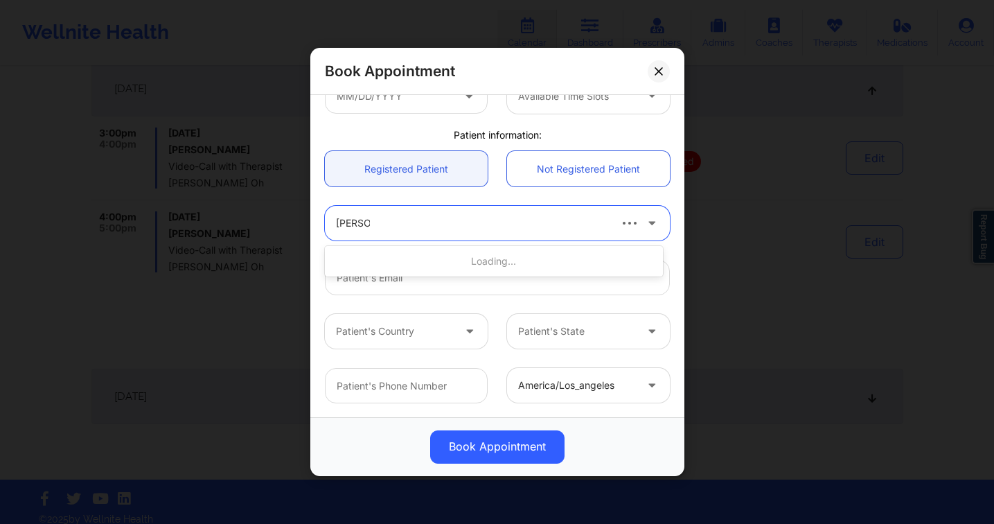
type input "tiffany hy"
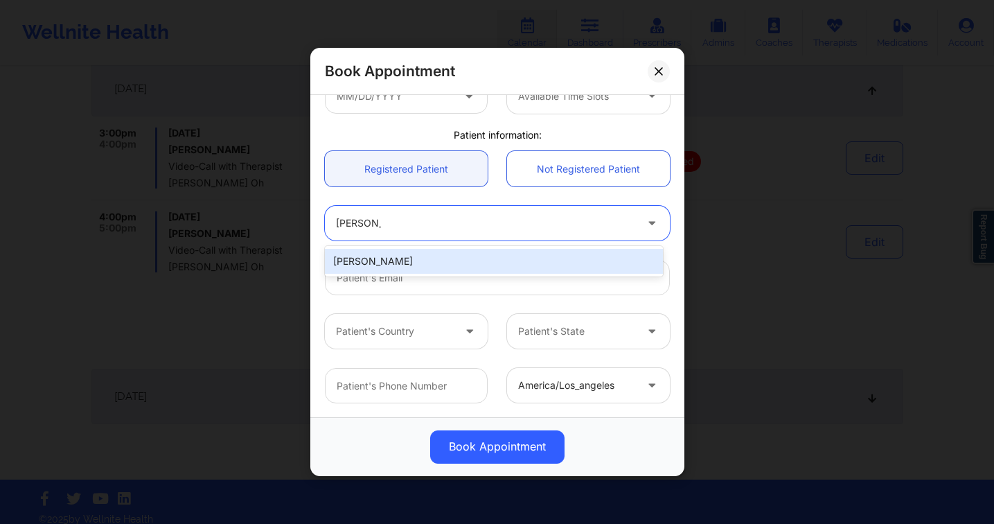
click at [416, 263] on div "Tiffany Hypes" at bounding box center [494, 261] width 338 height 25
type input "smllfry1401@gmail.com"
type input "+13303091373"
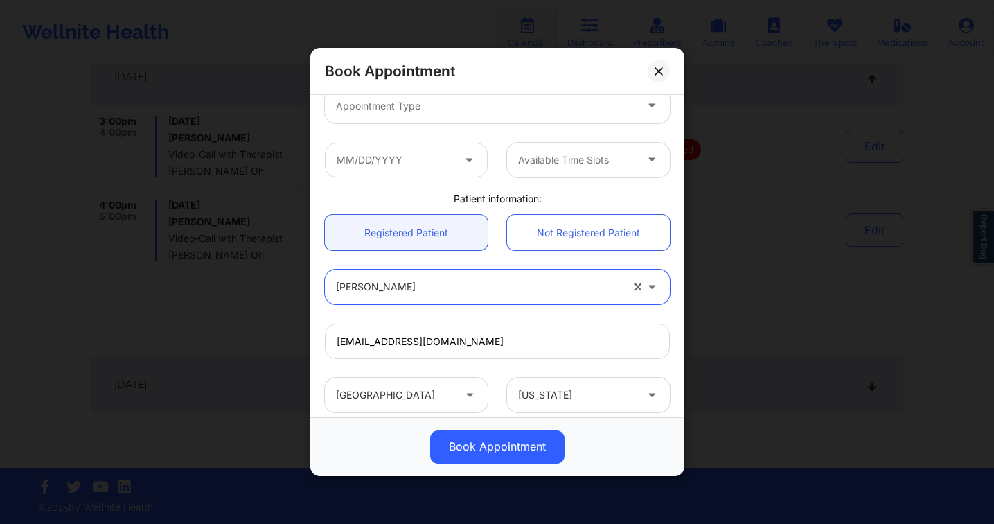
scroll to position [199, 0]
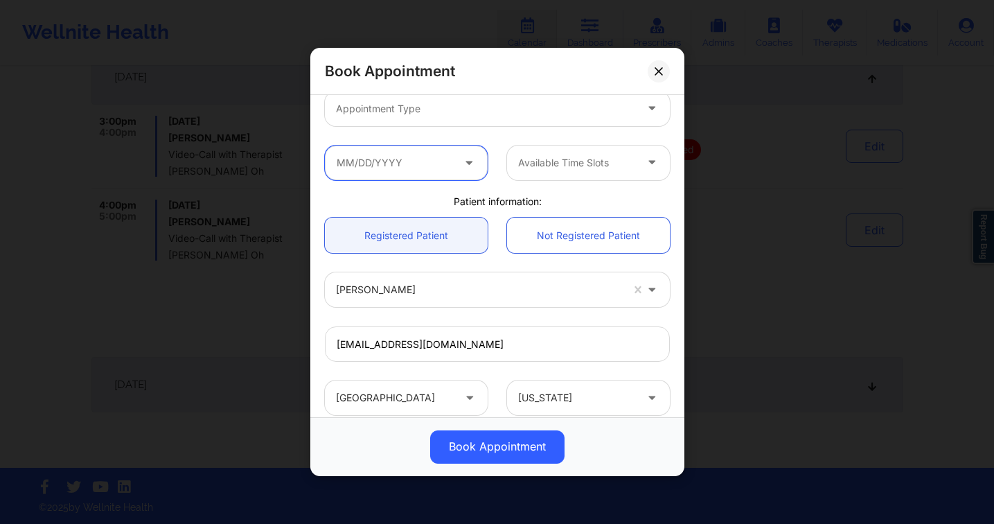
click at [430, 168] on input "text" at bounding box center [406, 162] width 163 height 35
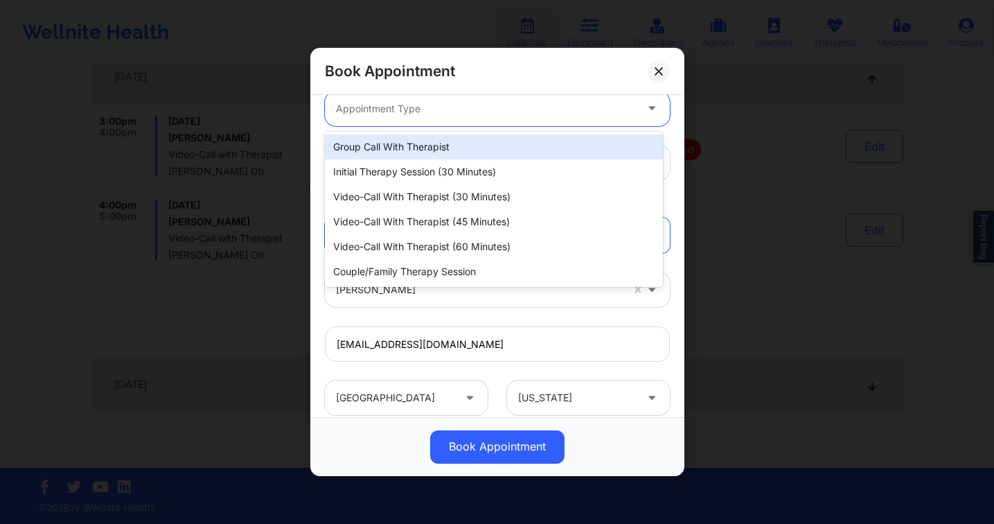
click at [465, 115] on div at bounding box center [485, 108] width 299 height 17
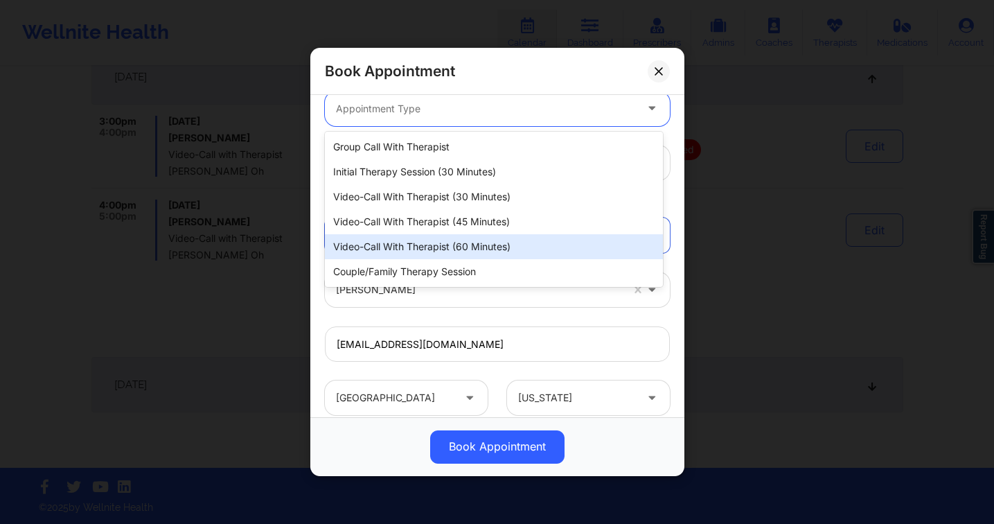
click at [488, 240] on div "Video-Call with Therapist (60 minutes)" at bounding box center [494, 246] width 338 height 25
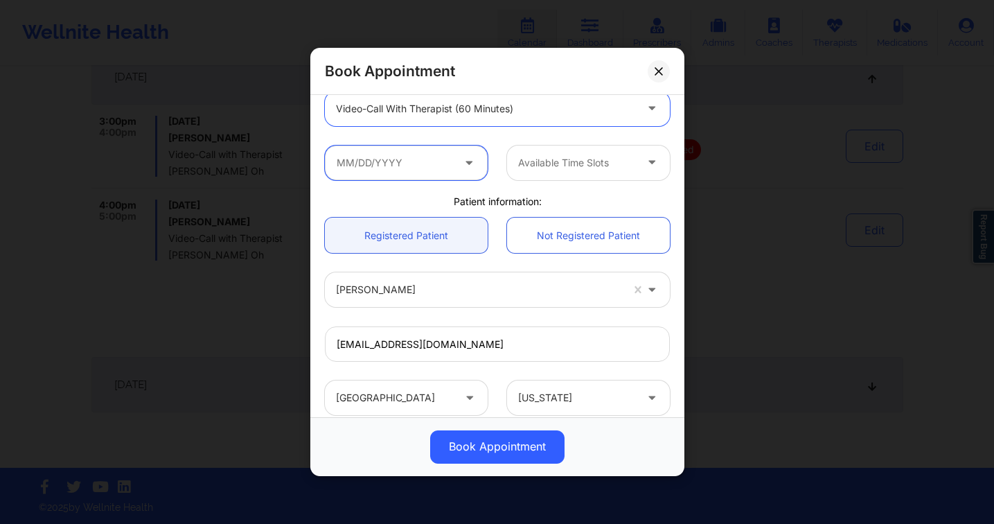
click at [390, 157] on input "text" at bounding box center [406, 162] width 163 height 35
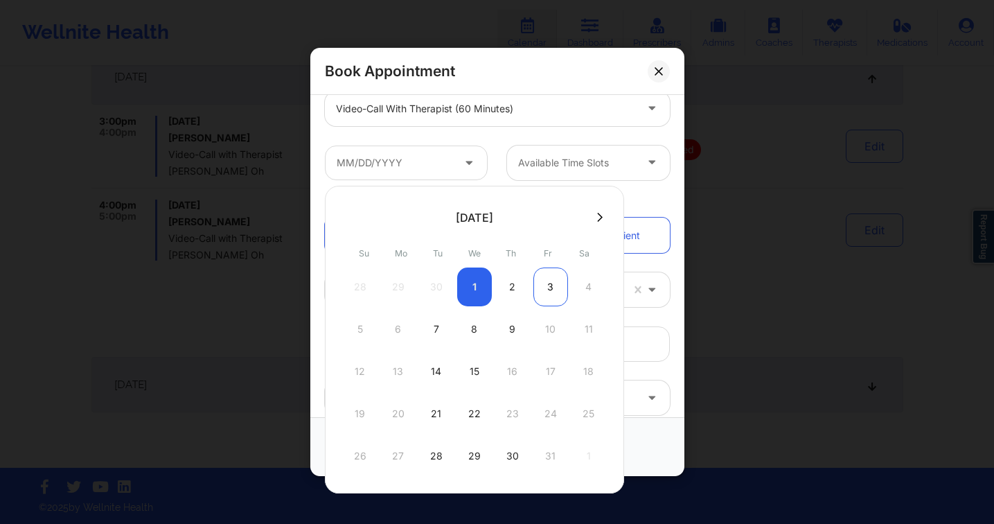
click at [540, 281] on div "3" at bounding box center [550, 286] width 35 height 39
type input "10/03/2025"
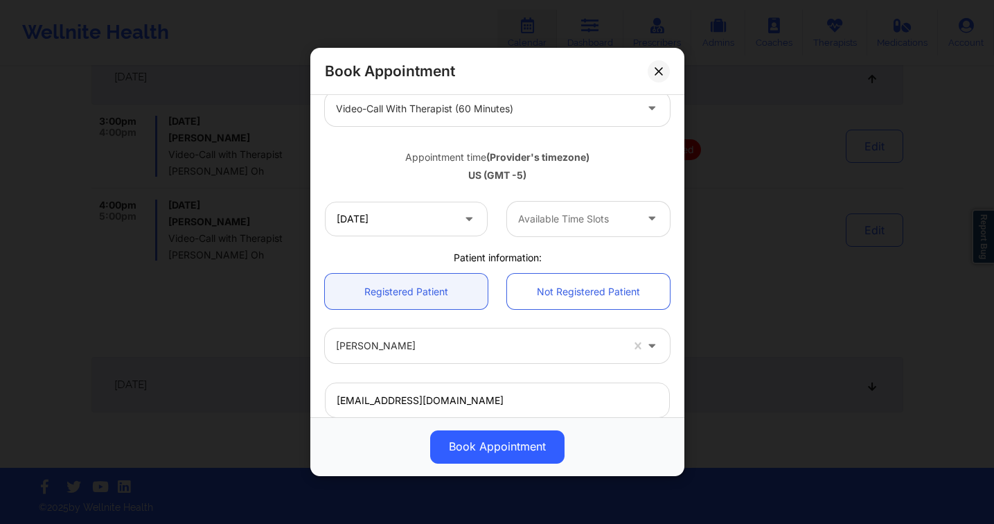
click at [578, 215] on div at bounding box center [576, 219] width 117 height 17
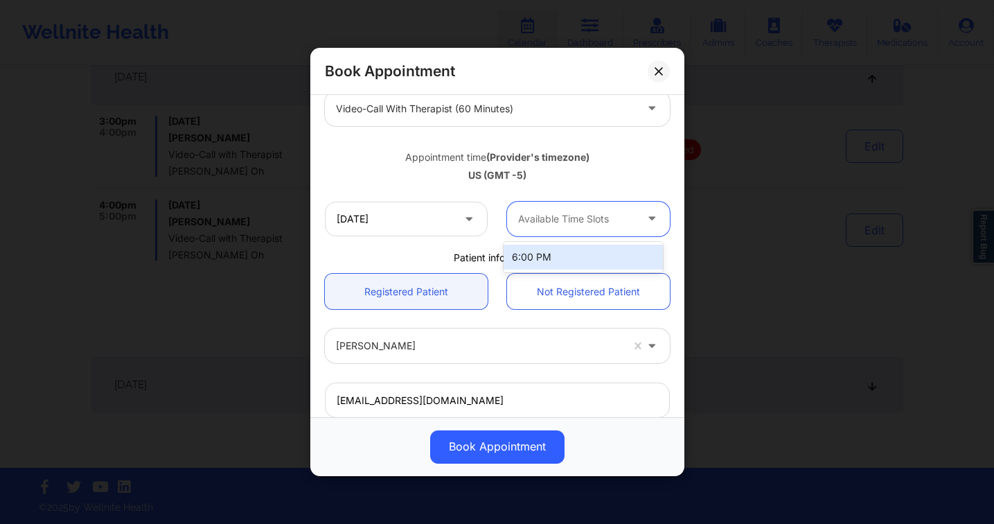
click at [582, 253] on div "6:00 PM" at bounding box center [582, 256] width 159 height 25
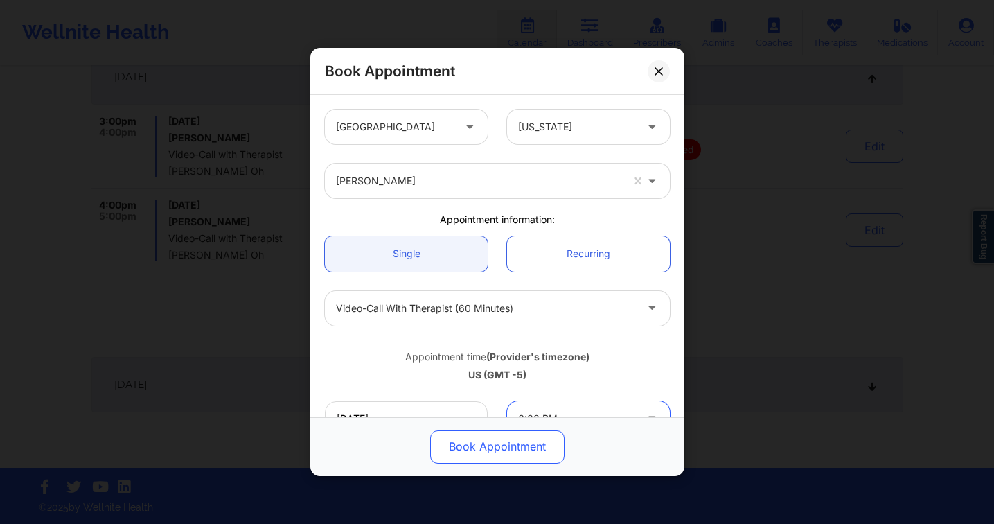
scroll to position [397, 0]
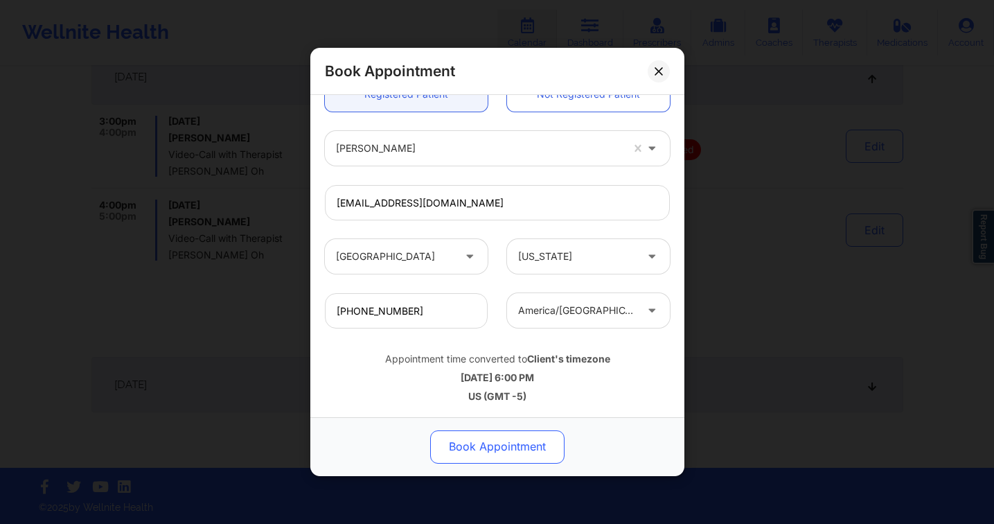
click at [506, 440] on button "Book Appointment" at bounding box center [497, 446] width 134 height 33
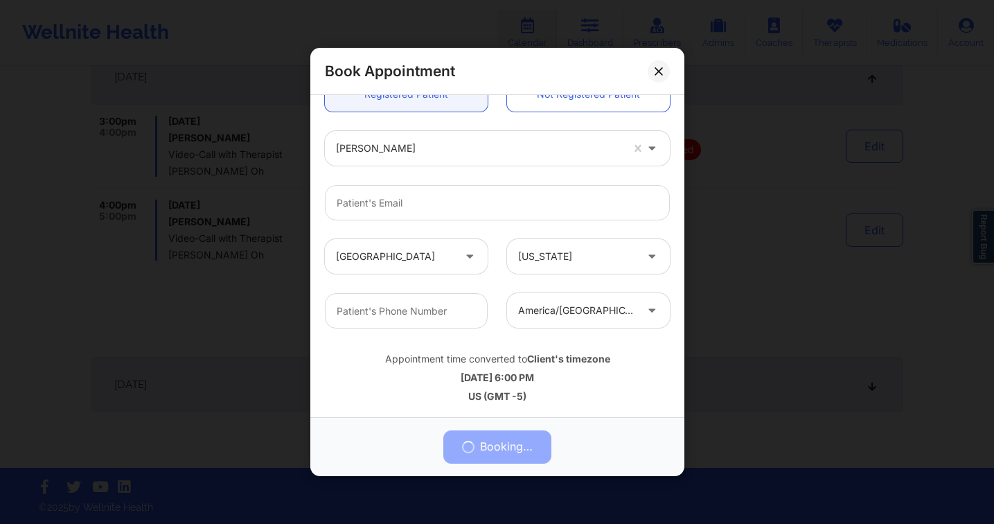
scroll to position [0, 0]
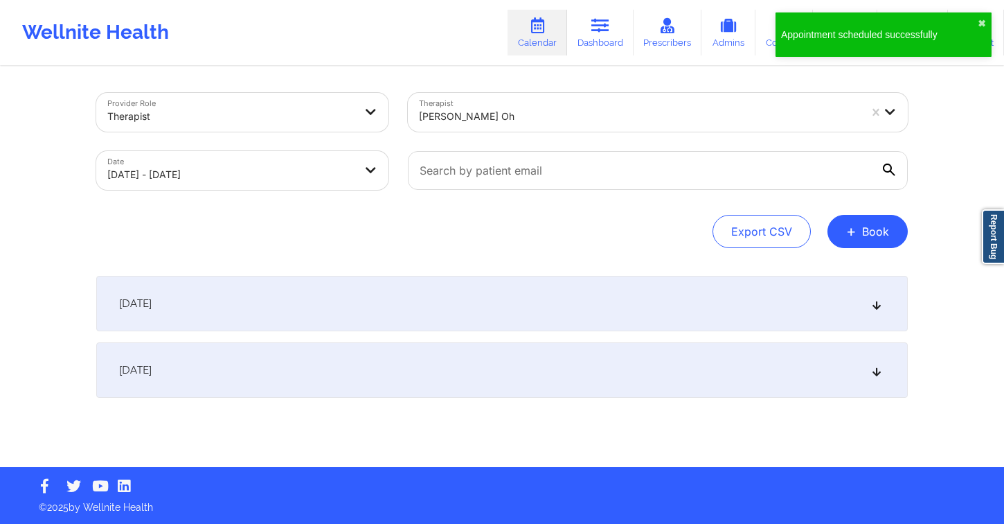
click at [594, 112] on div at bounding box center [639, 116] width 440 height 17
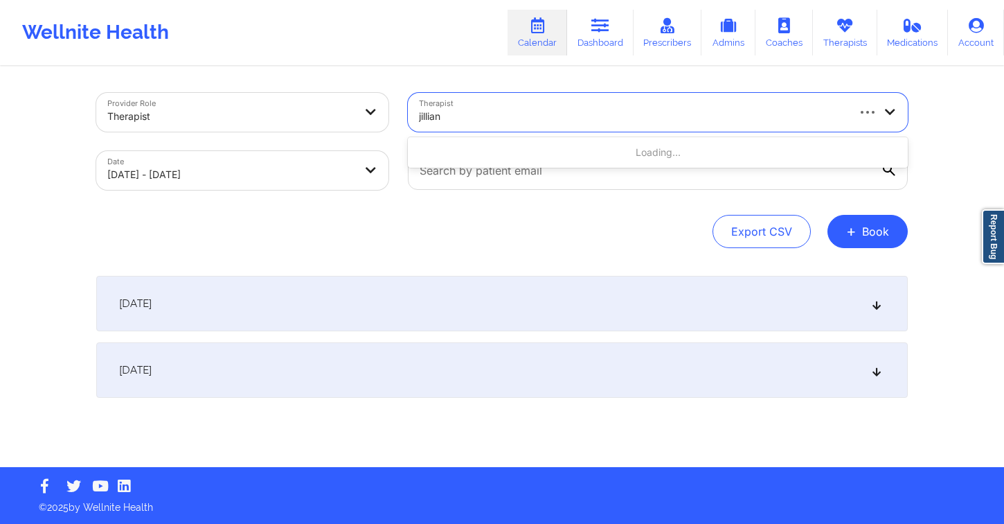
type input "jillian s"
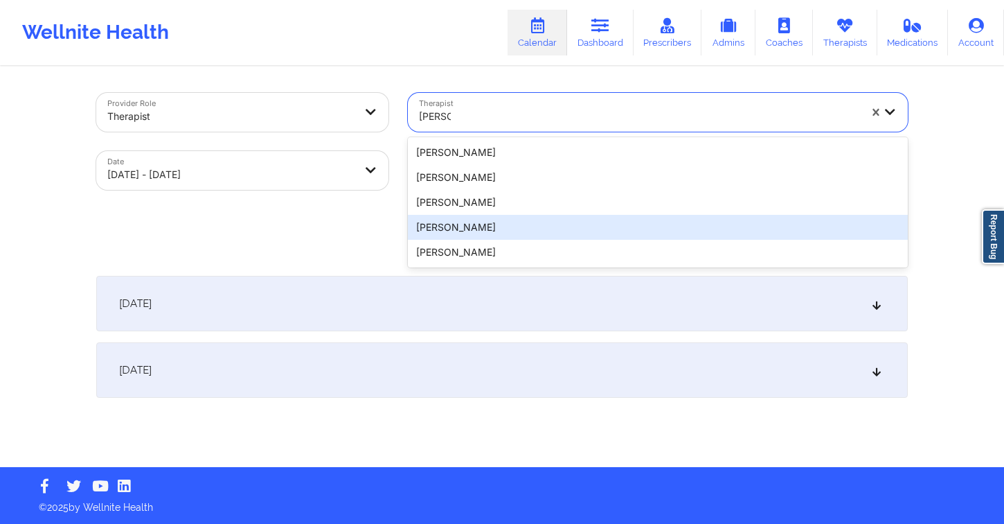
click at [508, 231] on div "Jillian Sternberg" at bounding box center [658, 227] width 500 height 25
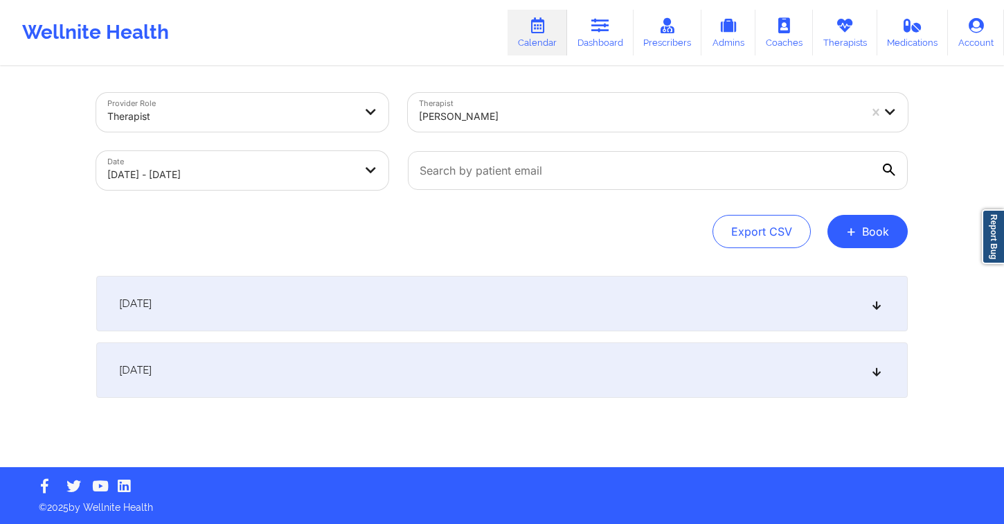
click at [349, 298] on div "September 30, 2025" at bounding box center [502, 303] width 812 height 55
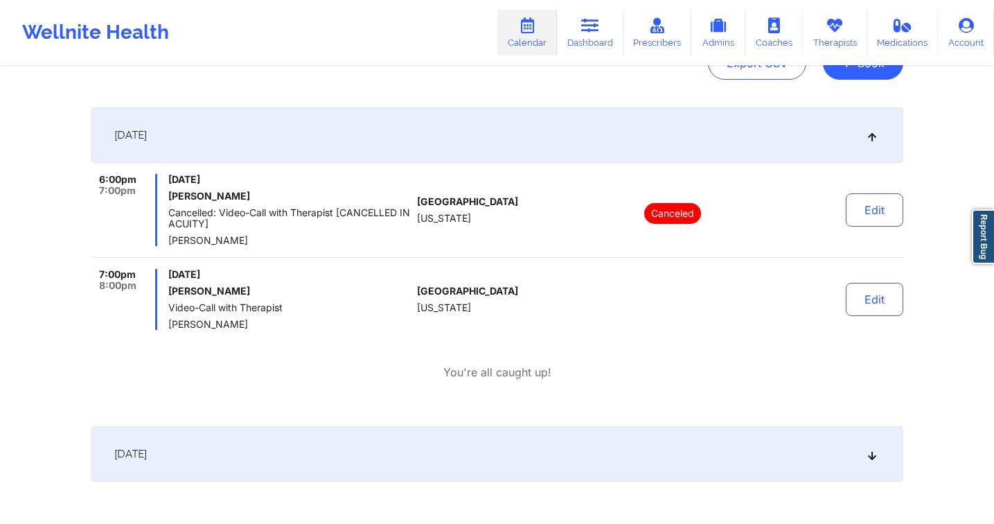
scroll to position [238, 0]
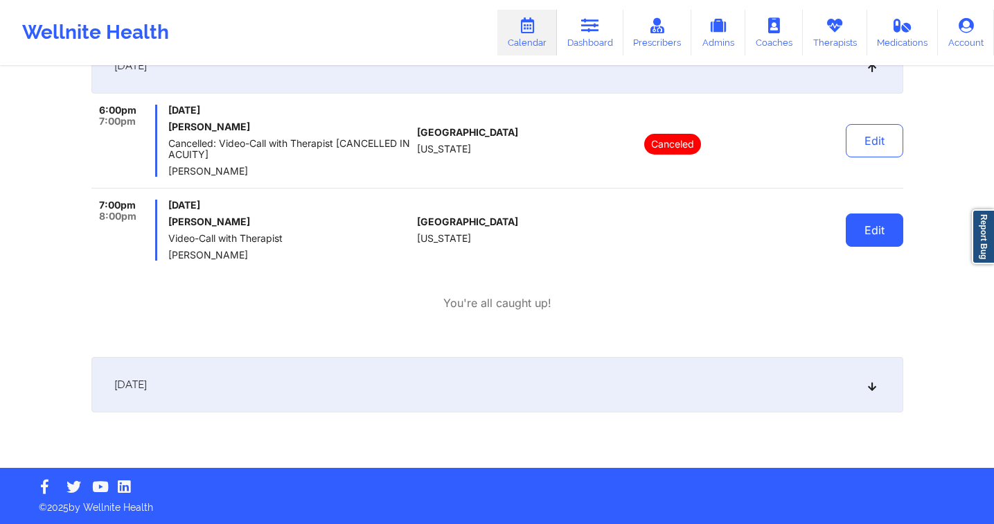
click at [864, 226] on button "Edit" at bounding box center [874, 229] width 57 height 33
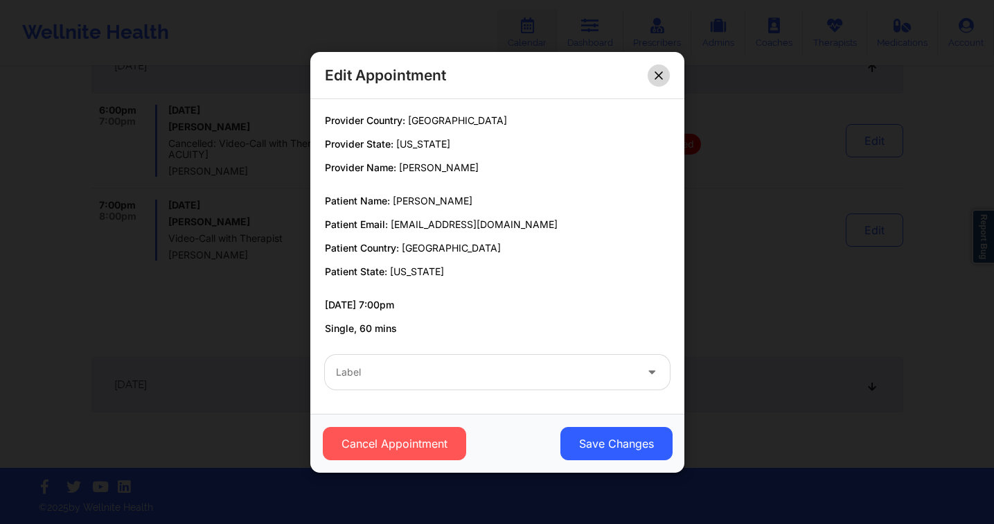
click at [653, 76] on button at bounding box center [659, 75] width 22 height 22
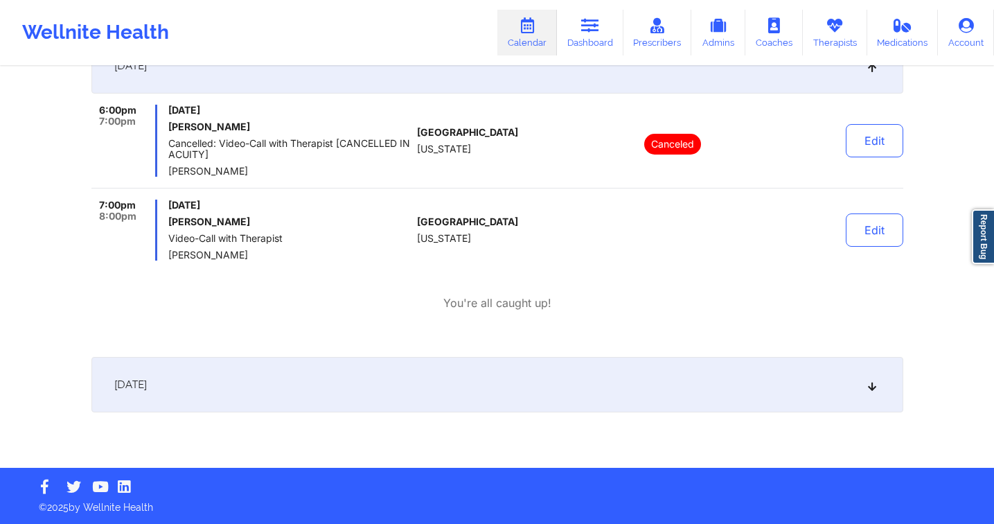
scroll to position [0, 0]
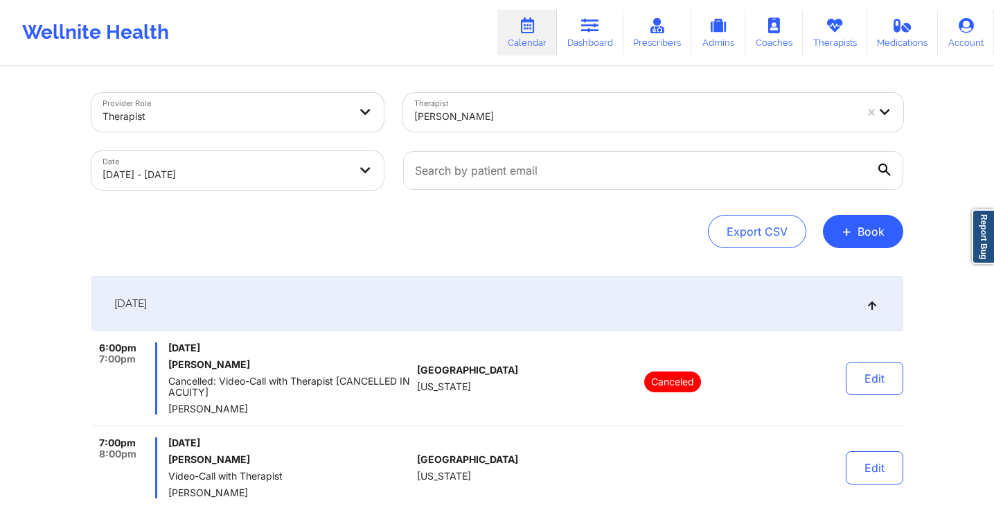
click at [872, 250] on div "Provider Role Therapist Therapist Jillian Sternberg Date 09/30/2025 - 10/01/202…" at bounding box center [497, 386] width 831 height 637
click at [864, 232] on button "+ Book" at bounding box center [863, 231] width 80 height 33
click at [835, 267] on button "Therapy Session" at bounding box center [840, 275] width 106 height 23
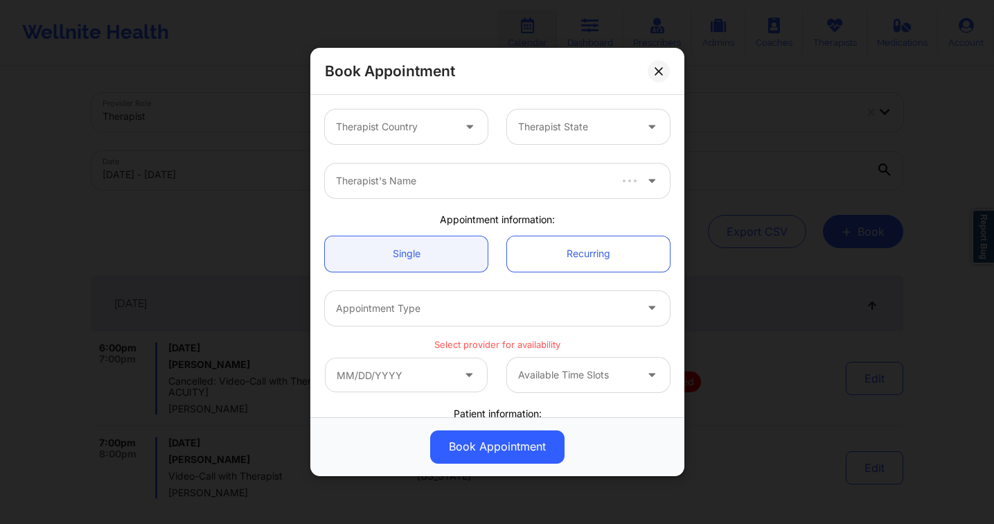
click at [415, 134] on div at bounding box center [394, 126] width 117 height 17
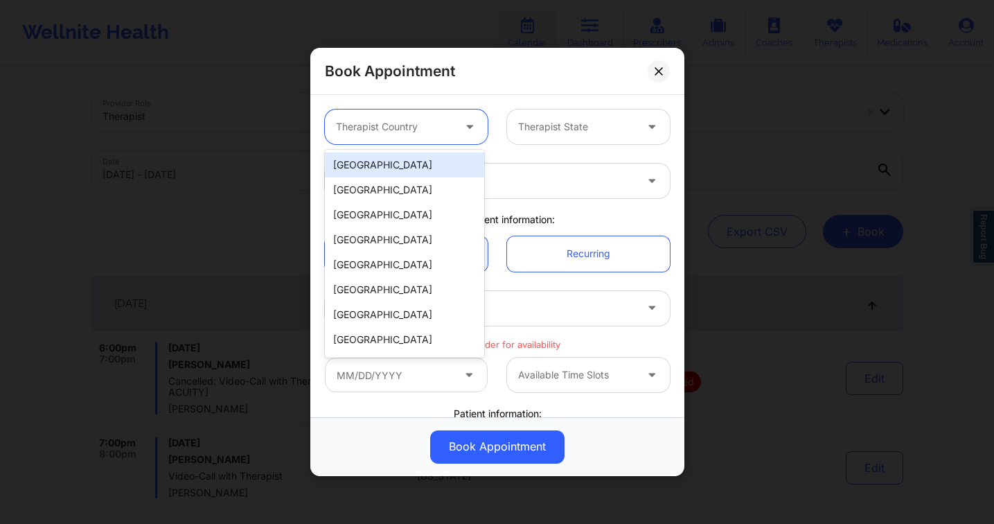
click at [400, 169] on div "[GEOGRAPHIC_DATA]" at bounding box center [404, 164] width 159 height 25
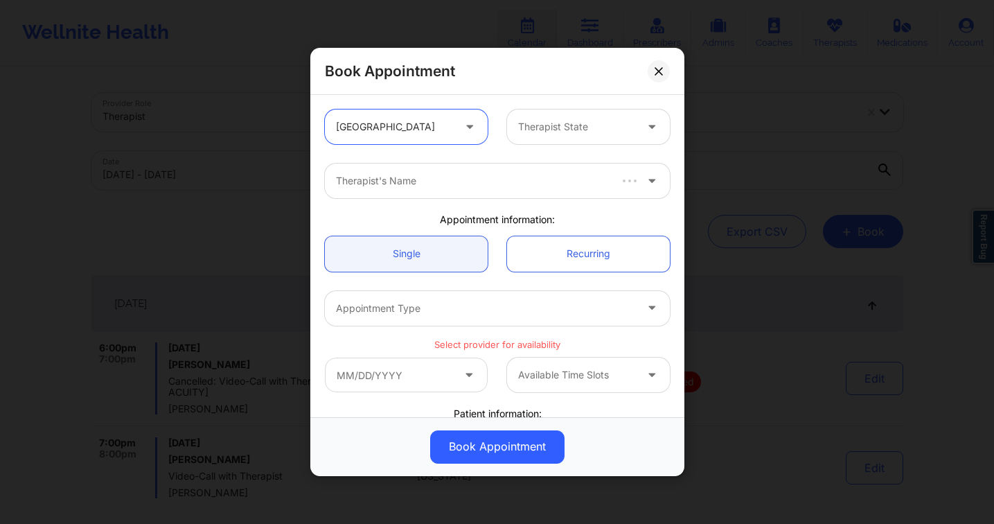
click at [547, 127] on div at bounding box center [576, 126] width 117 height 17
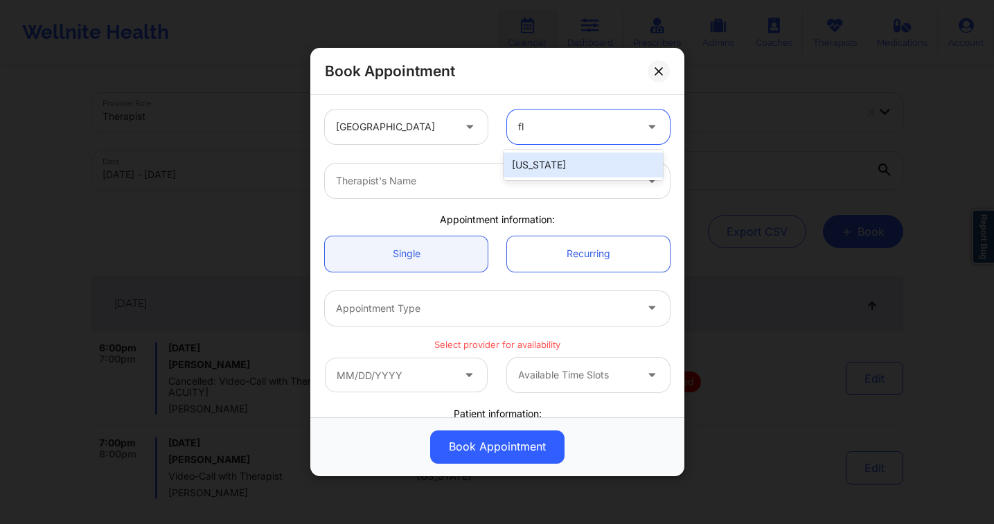
type input "flo"
click at [553, 163] on div "[US_STATE]" at bounding box center [582, 164] width 159 height 25
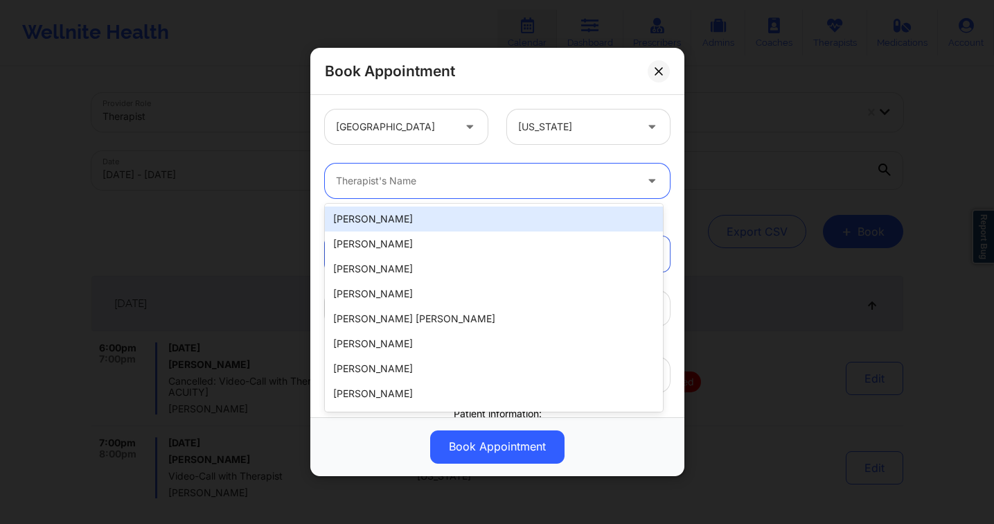
click at [467, 174] on div at bounding box center [485, 180] width 299 height 17
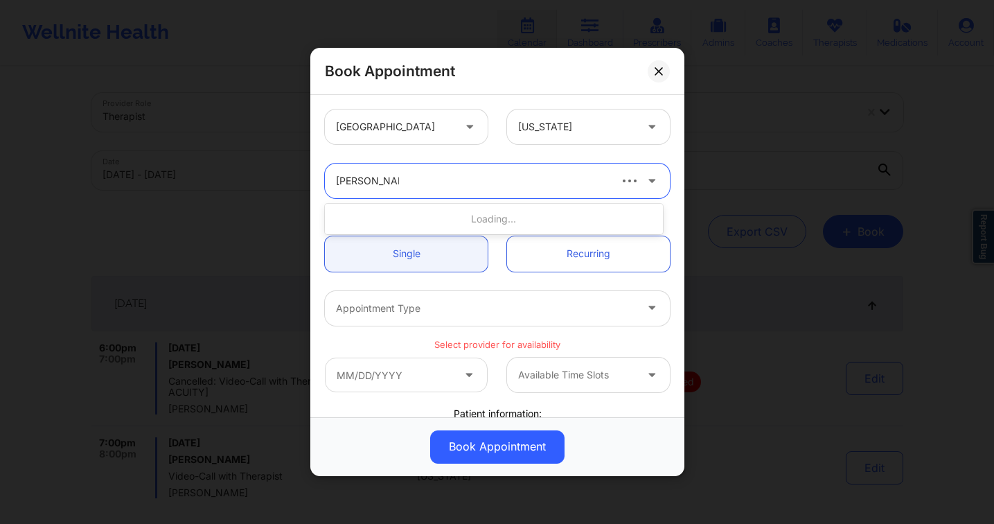
type input "franchezka bo"
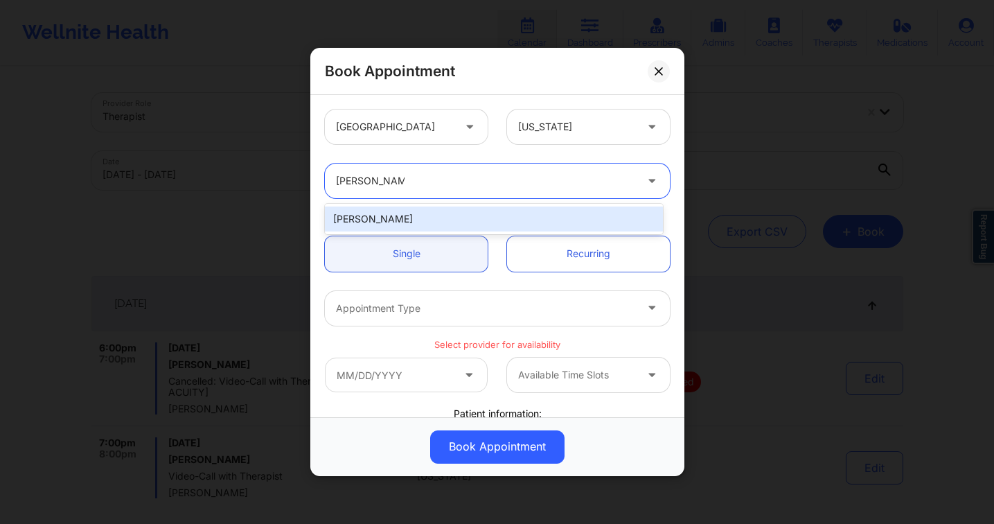
click at [474, 220] on div "Franchezka Boyer" at bounding box center [494, 218] width 338 height 25
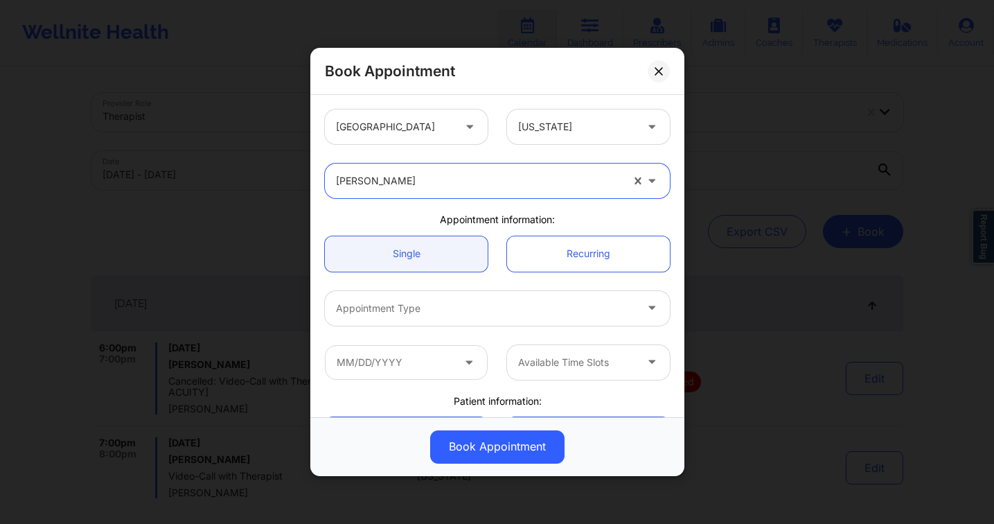
scroll to position [266, 0]
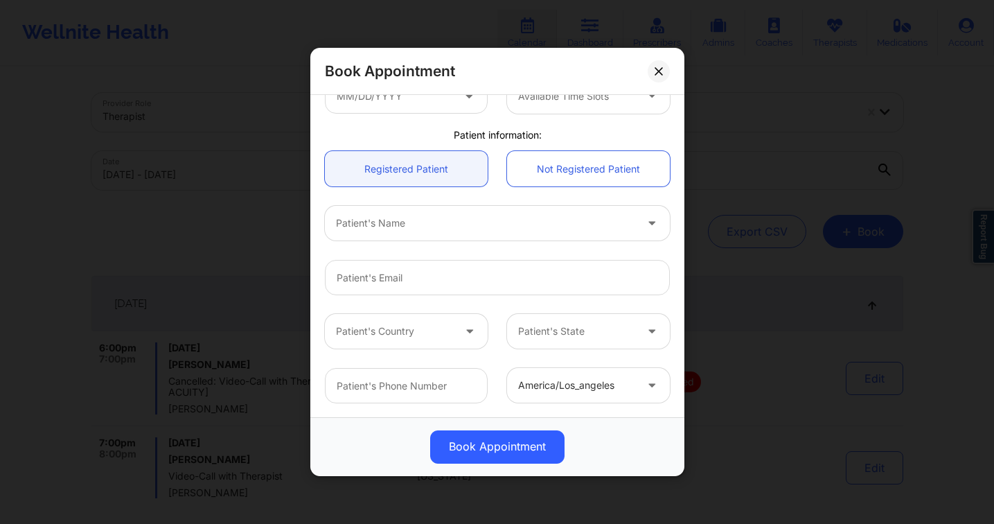
click at [434, 231] on div "Patient's Name" at bounding box center [481, 223] width 312 height 35
type input "gary ashla"
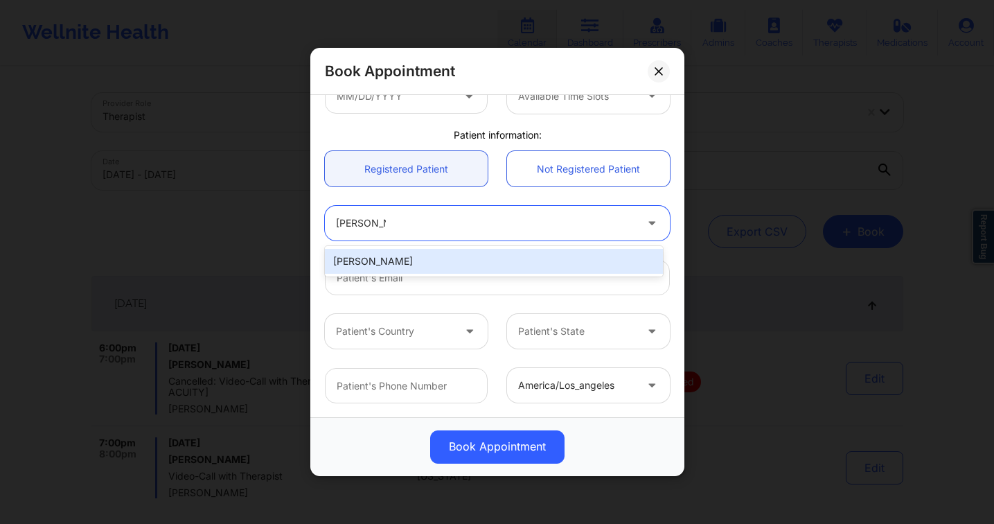
click at [459, 258] on div "Gary Ashland" at bounding box center [494, 261] width 338 height 25
type input "glowsfl@aol.com"
type input "+1407-795-1307"
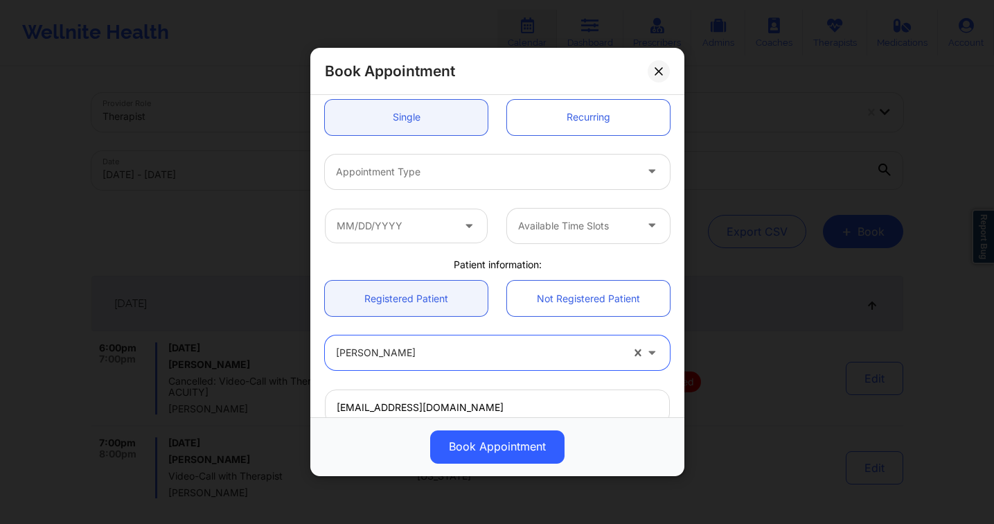
scroll to position [115, 0]
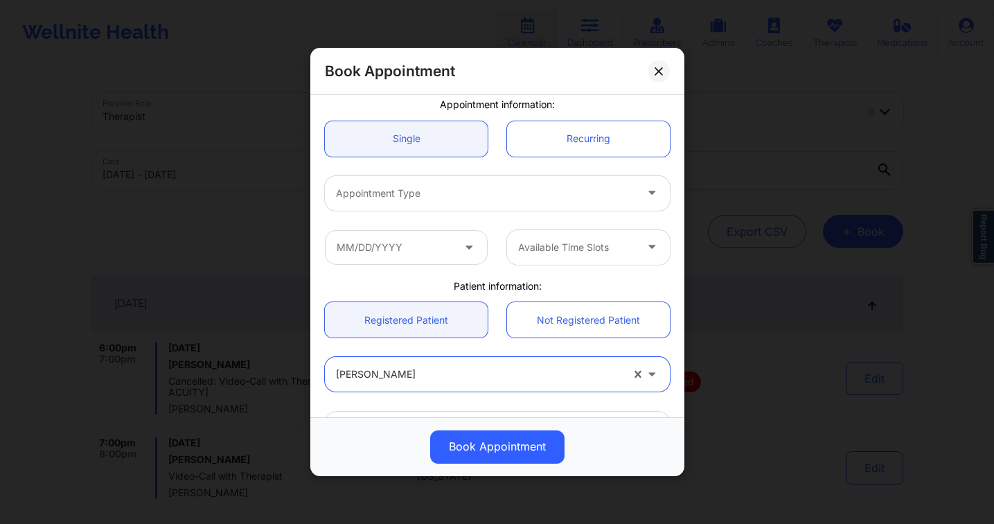
click at [461, 190] on div at bounding box center [485, 193] width 299 height 17
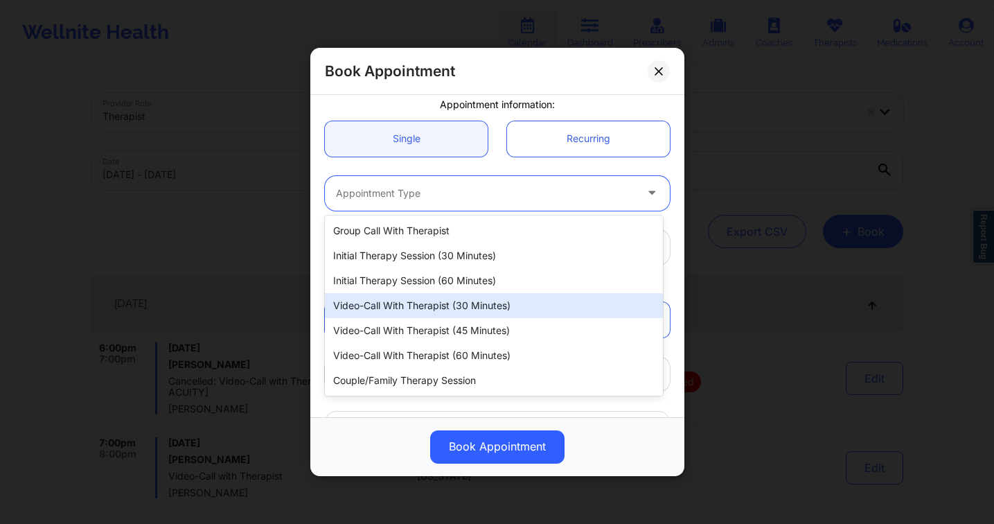
click at [494, 305] on div "Video-Call with Therapist (30 minutes)" at bounding box center [494, 305] width 338 height 25
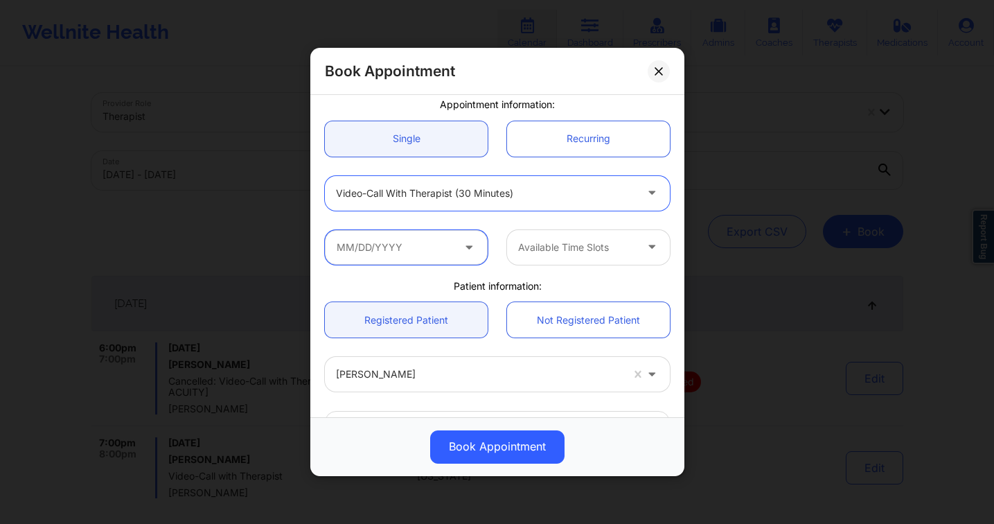
click at [436, 250] on input "text" at bounding box center [406, 247] width 163 height 35
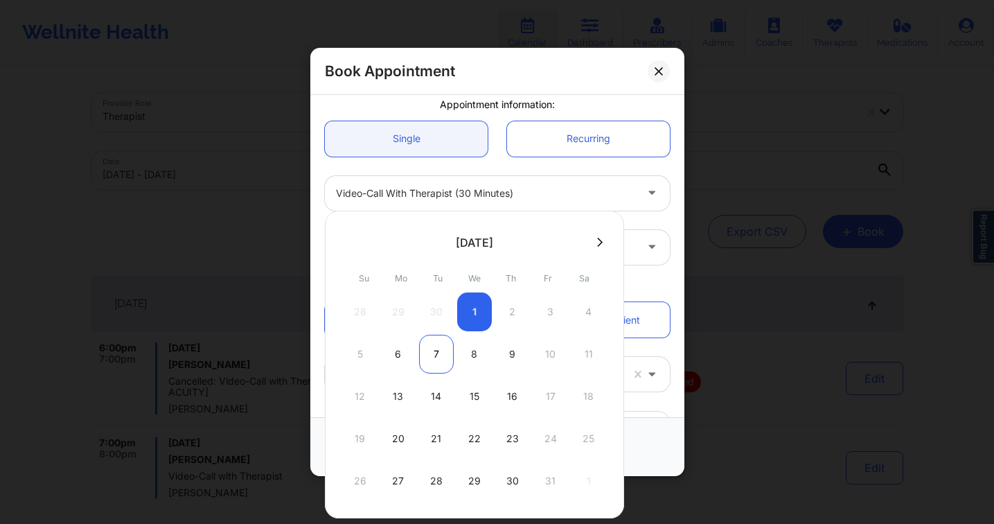
click at [437, 359] on div "7" at bounding box center [436, 354] width 35 height 39
type input "10/07/2025"
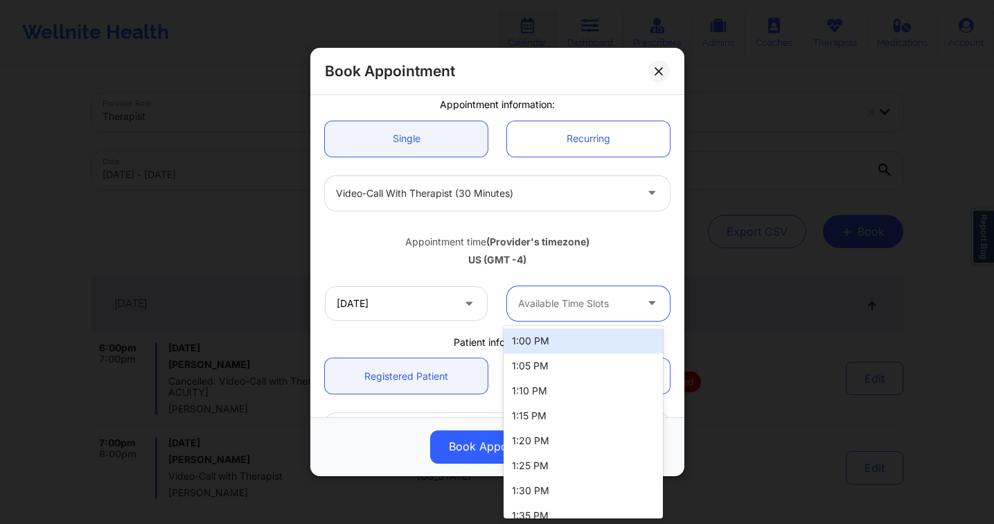
click at [576, 302] on div at bounding box center [576, 303] width 117 height 17
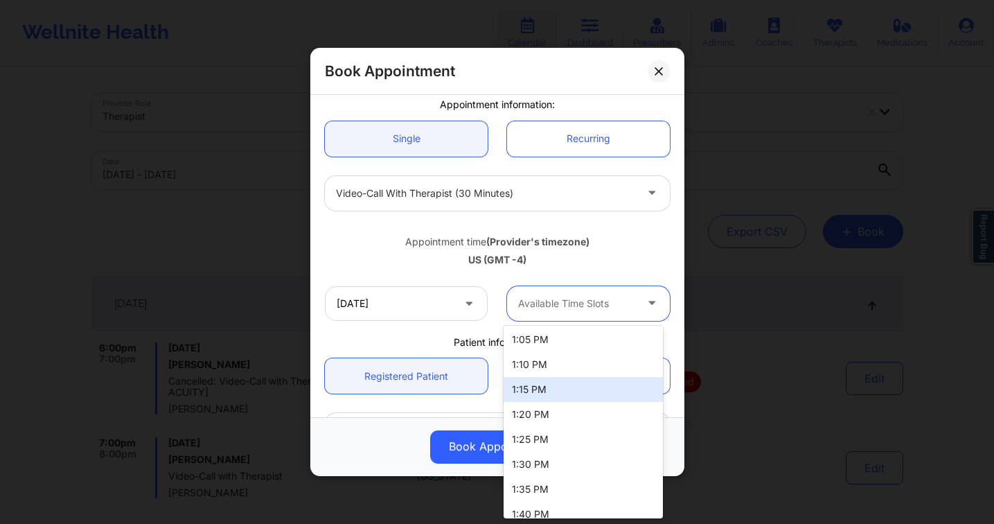
scroll to position [0, 0]
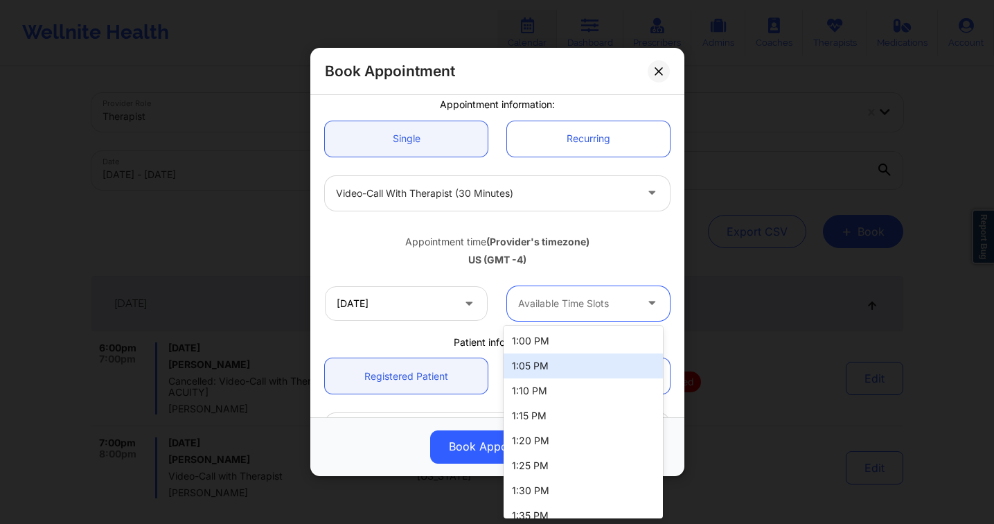
click at [460, 195] on div at bounding box center [485, 193] width 299 height 17
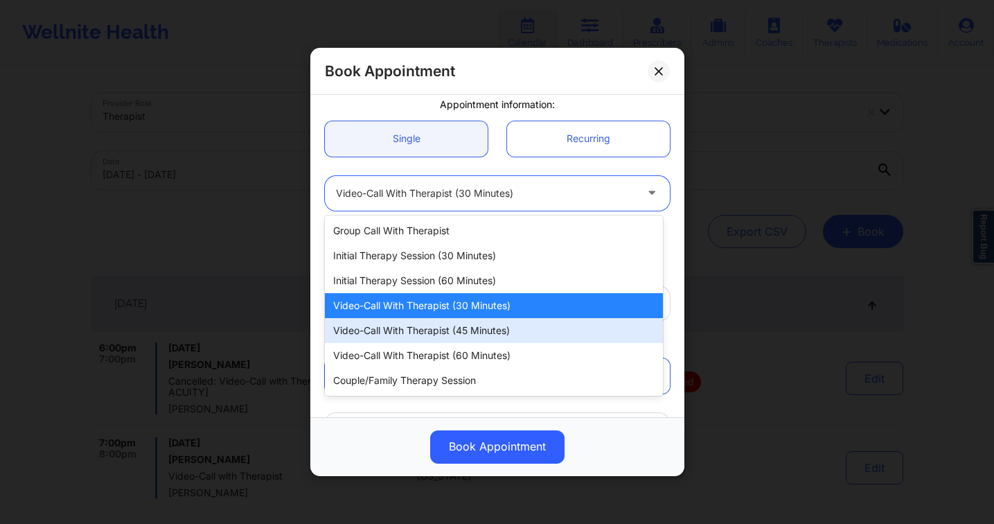
drag, startPoint x: 498, startPoint y: 329, endPoint x: 546, endPoint y: 326, distance: 47.9
click at [498, 329] on div "Video-Call with Therapist (45 minutes)" at bounding box center [494, 330] width 338 height 25
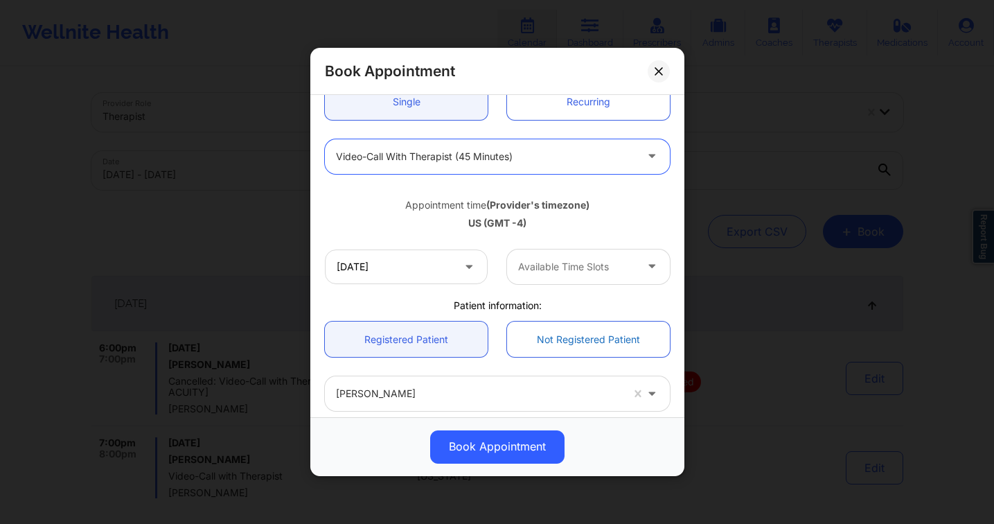
scroll to position [222, 0]
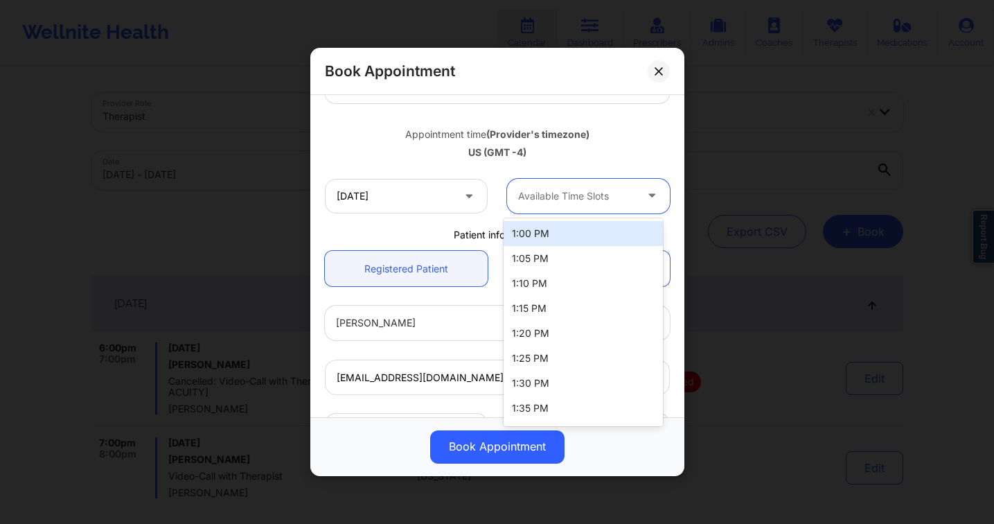
click at [604, 199] on div at bounding box center [576, 196] width 117 height 17
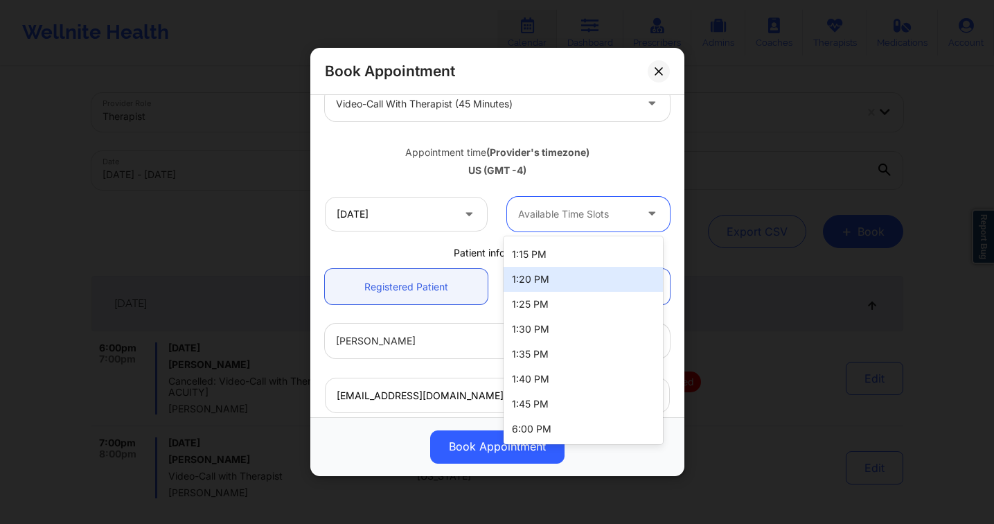
scroll to position [196, 0]
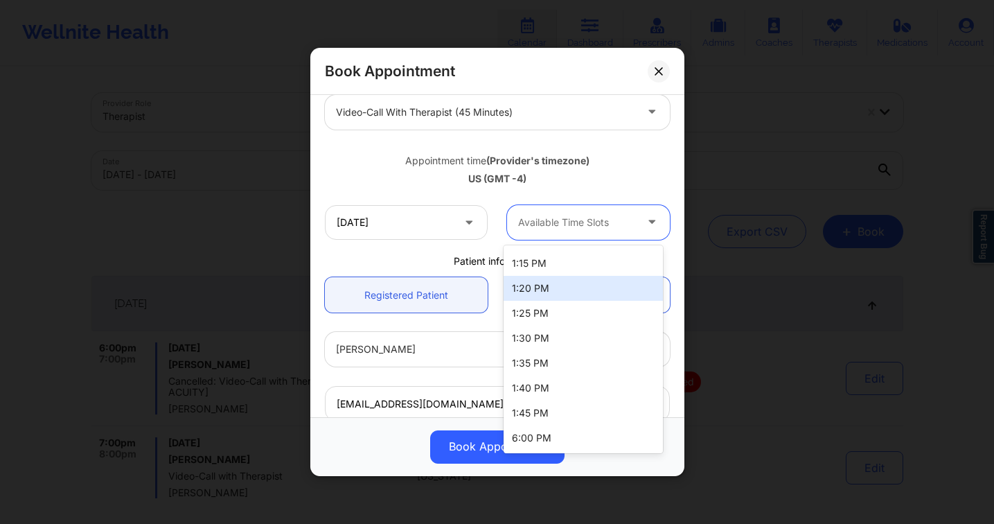
click at [501, 118] on div at bounding box center [485, 112] width 299 height 17
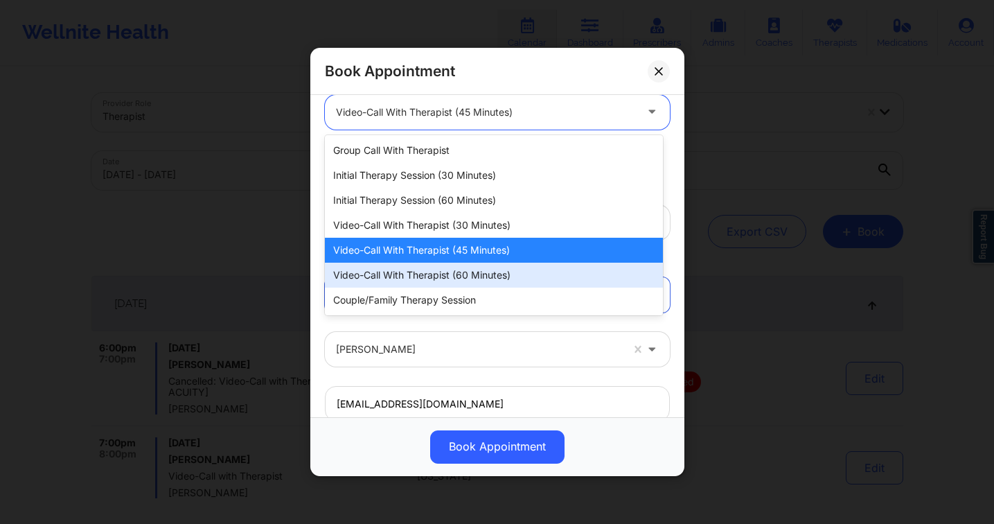
click at [508, 274] on div "Video-Call with Therapist (60 minutes)" at bounding box center [494, 274] width 338 height 25
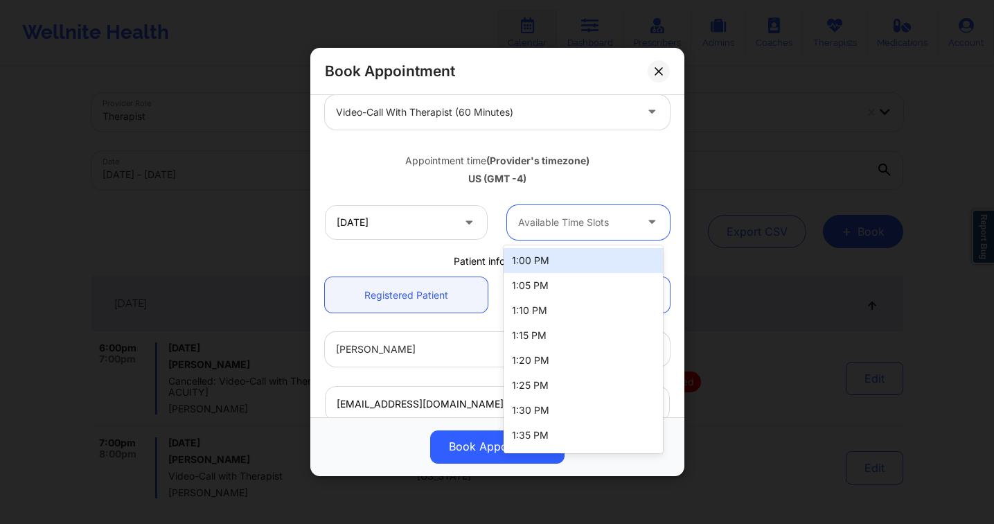
click at [636, 227] on div at bounding box center [652, 222] width 33 height 35
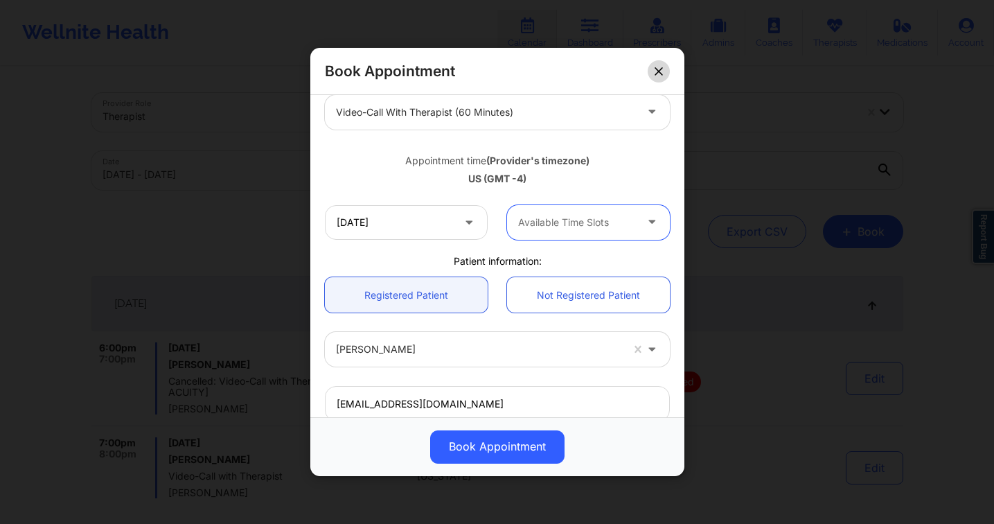
click at [663, 69] on button at bounding box center [659, 71] width 22 height 22
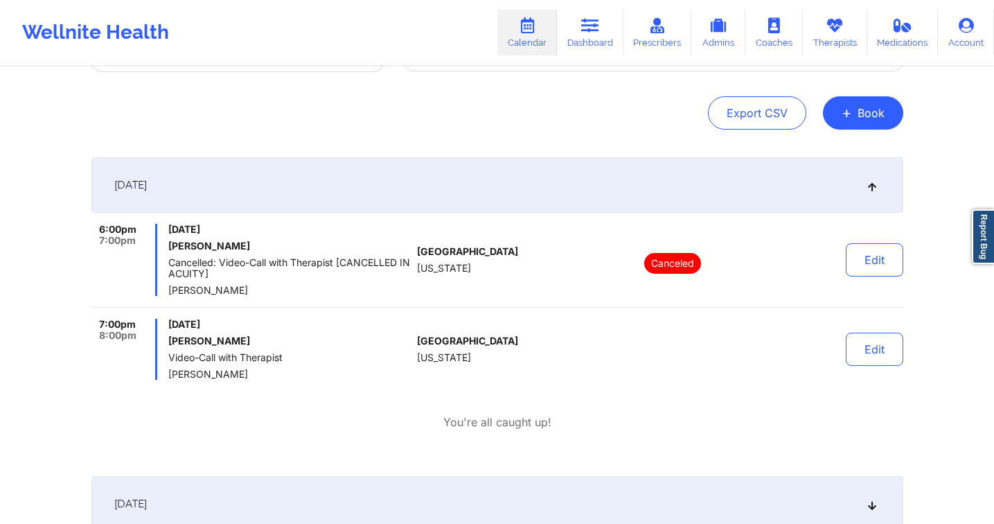
scroll to position [0, 0]
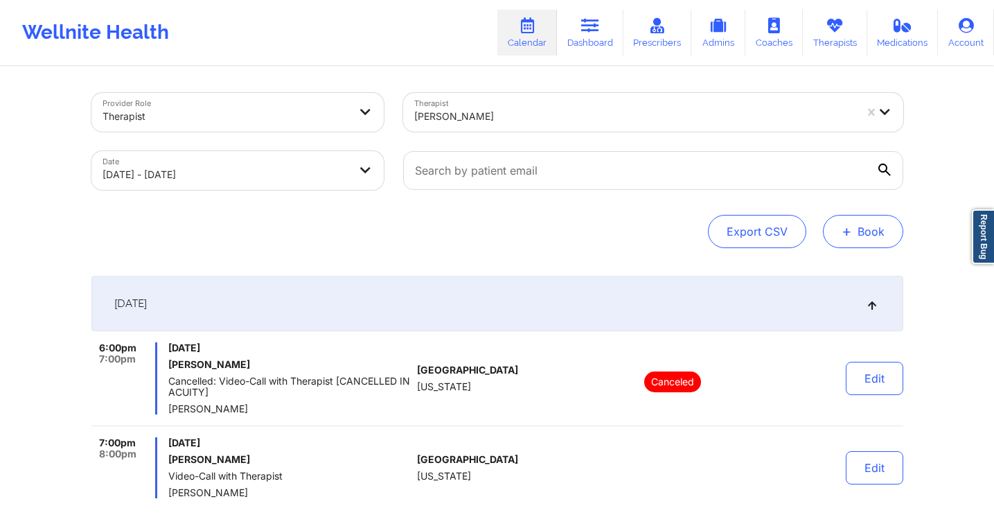
click at [850, 235] on span "+" at bounding box center [846, 231] width 10 height 8
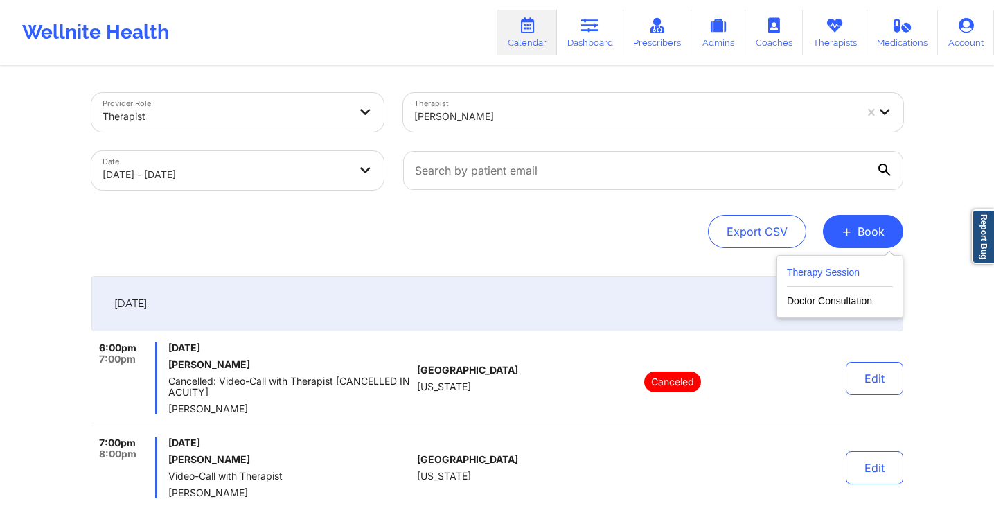
click at [835, 274] on button "Therapy Session" at bounding box center [840, 275] width 106 height 23
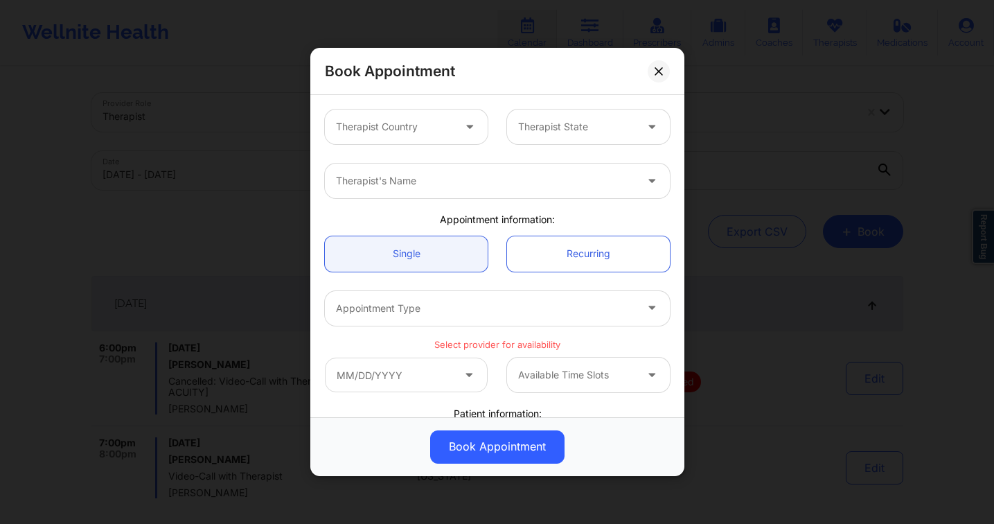
click at [444, 122] on div at bounding box center [394, 126] width 117 height 17
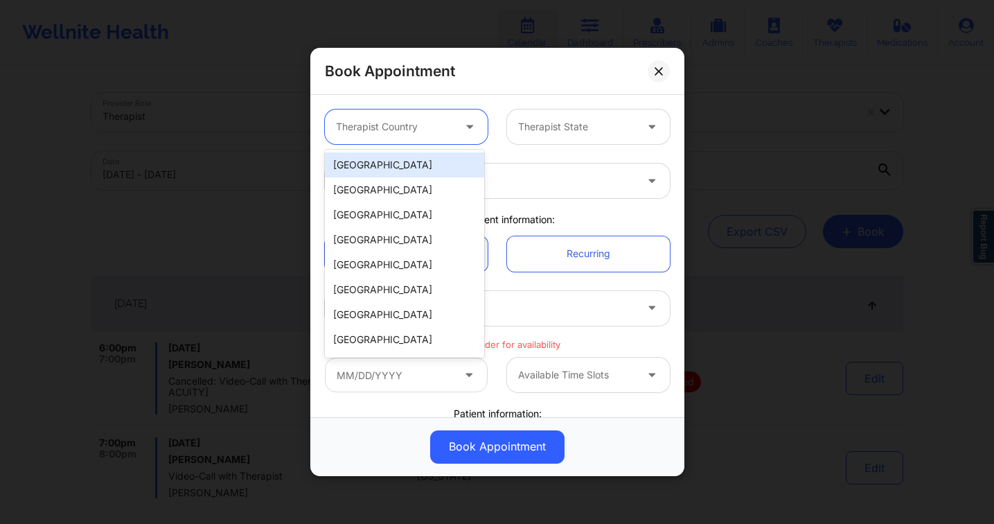
drag, startPoint x: 419, startPoint y: 162, endPoint x: 475, endPoint y: 141, distance: 60.1
click at [419, 162] on div "[GEOGRAPHIC_DATA]" at bounding box center [404, 164] width 159 height 25
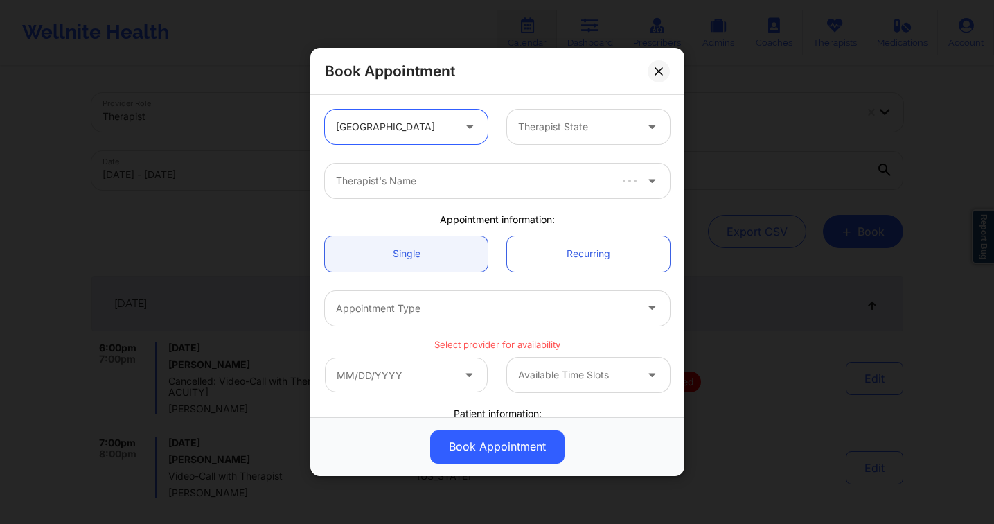
click at [566, 130] on div at bounding box center [576, 126] width 117 height 17
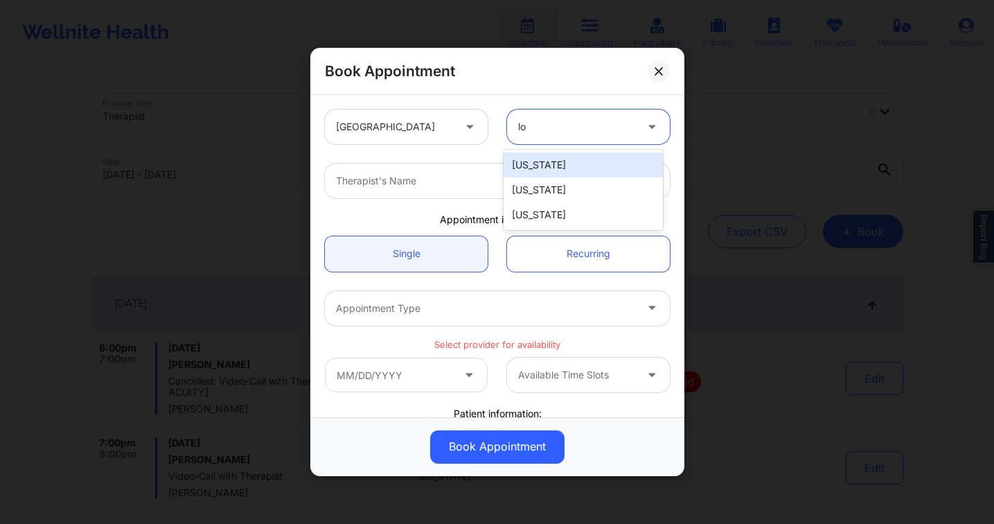
type input "lou"
click at [555, 163] on div "[US_STATE]" at bounding box center [582, 164] width 159 height 25
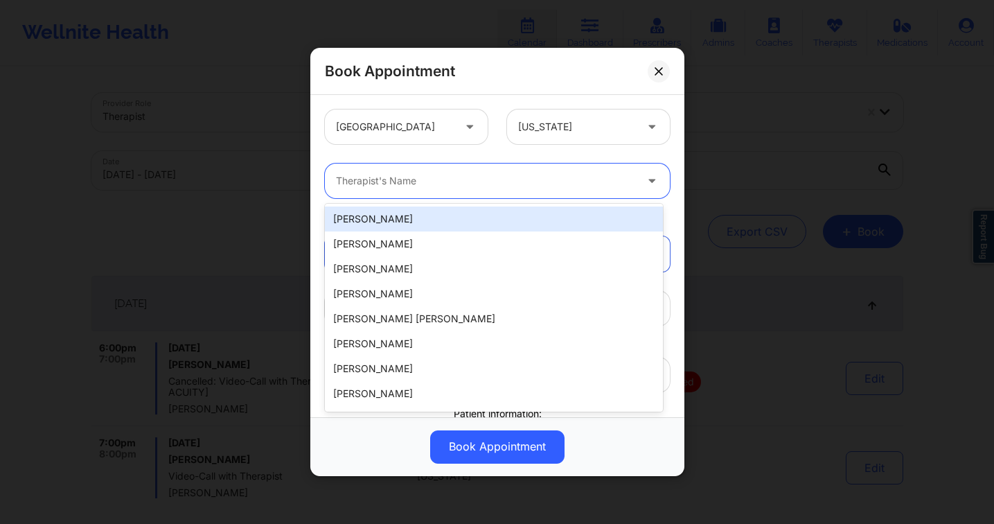
click at [440, 166] on div "Therapist's Name" at bounding box center [481, 180] width 312 height 35
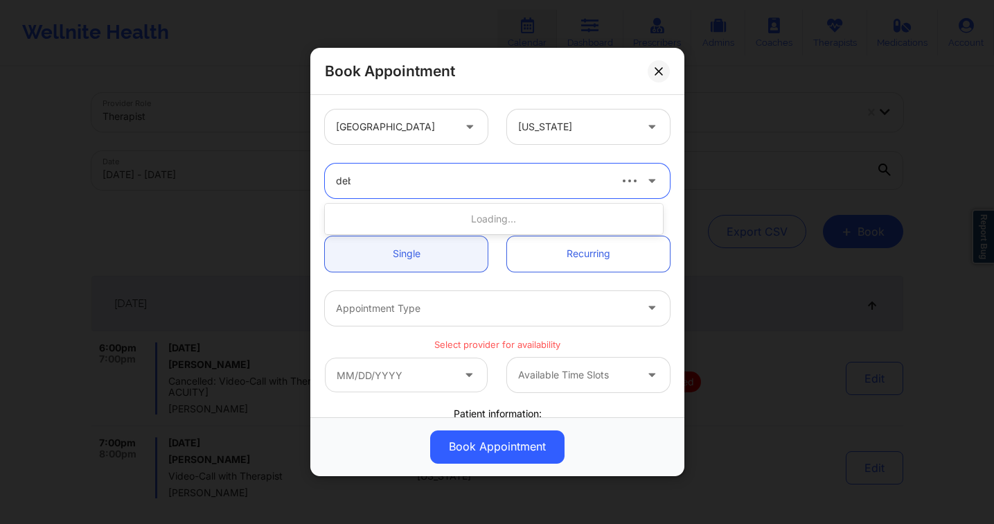
type input "debb"
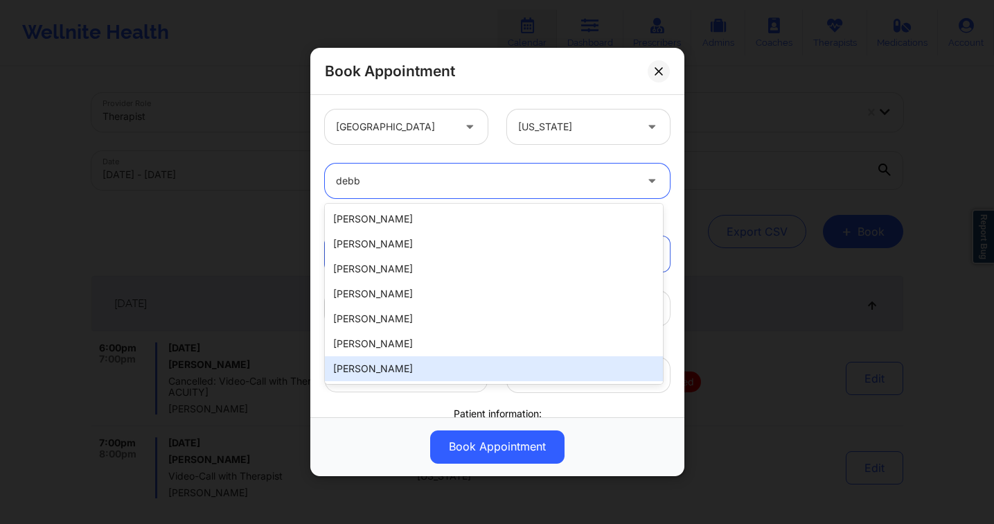
click at [436, 361] on div "Debbie Hartzo" at bounding box center [494, 368] width 338 height 25
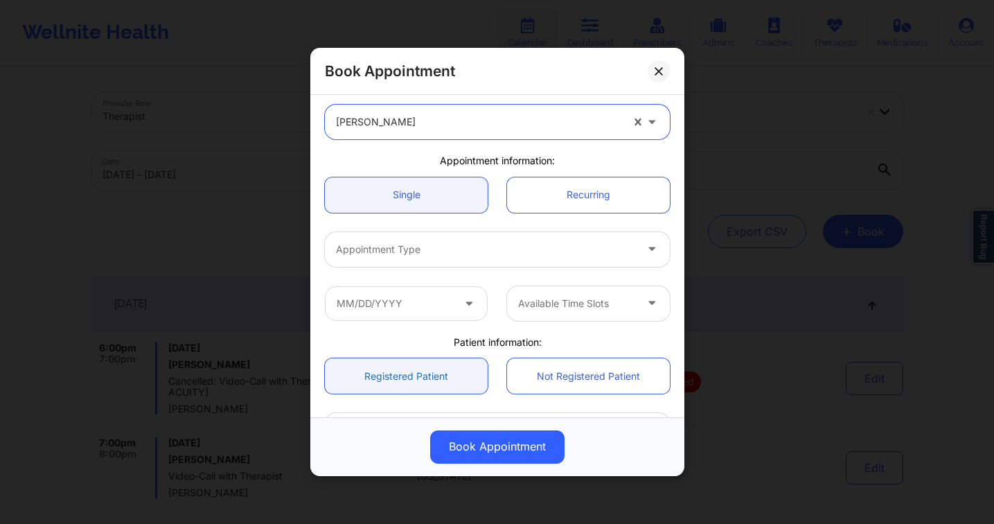
scroll to position [266, 0]
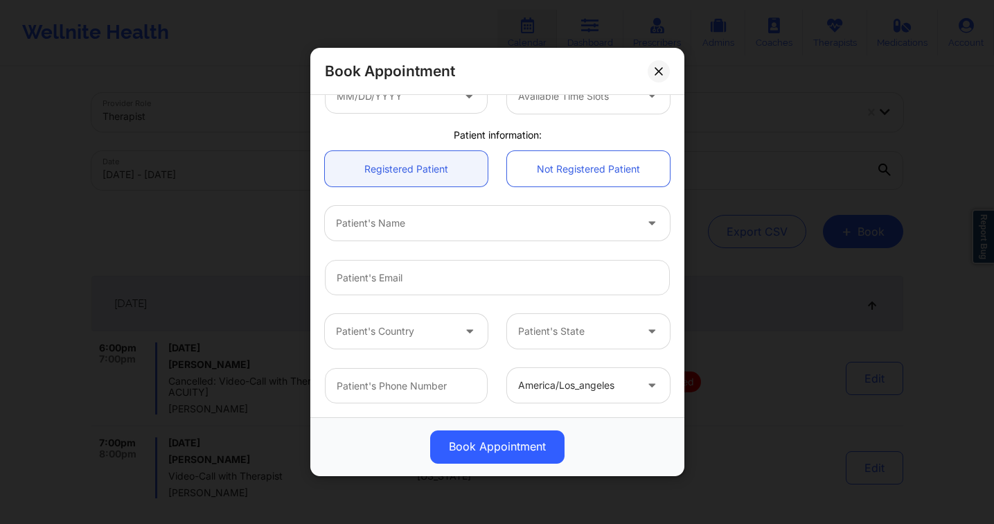
click at [395, 225] on div at bounding box center [485, 223] width 299 height 17
type input "debbie"
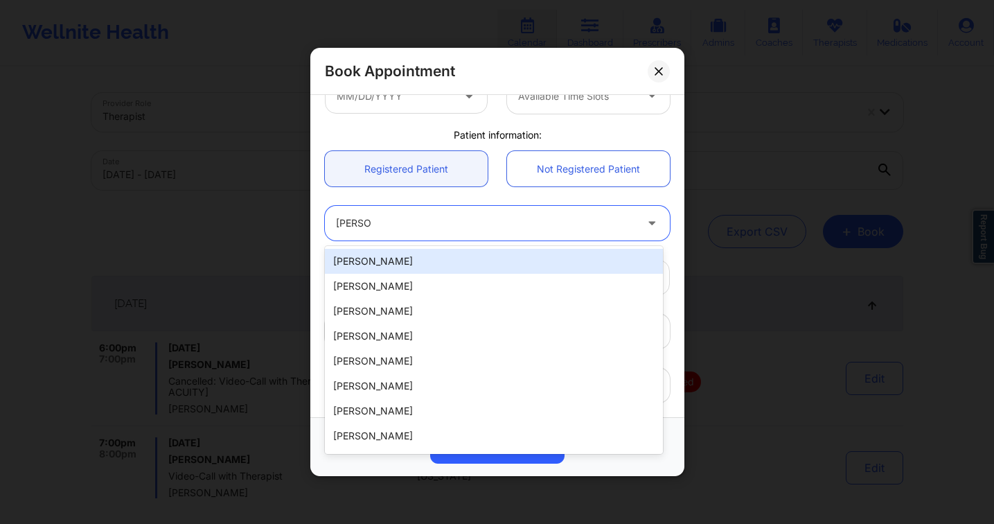
click at [403, 267] on div "[PERSON_NAME]" at bounding box center [494, 261] width 338 height 25
type input "debbiefontenot78@gmail.com"
type input "+13372773892"
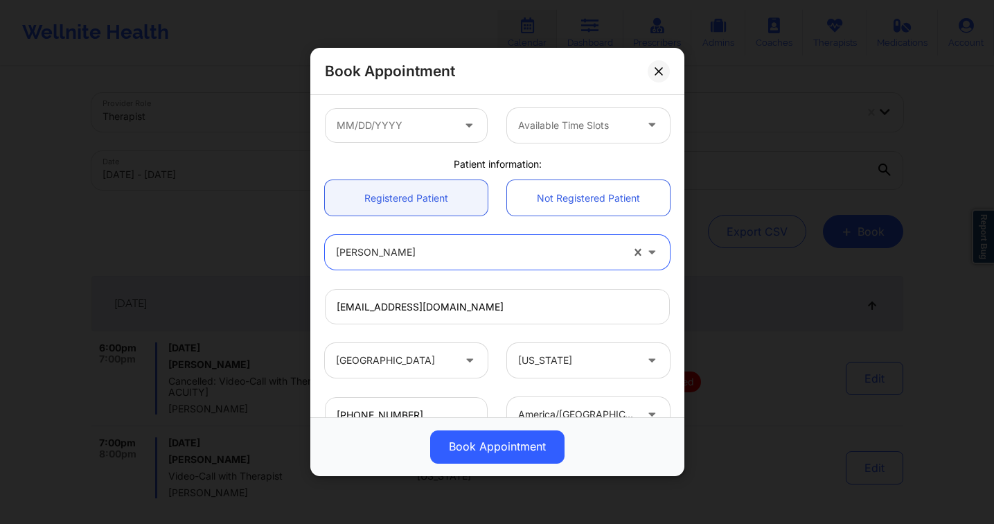
scroll to position [0, 0]
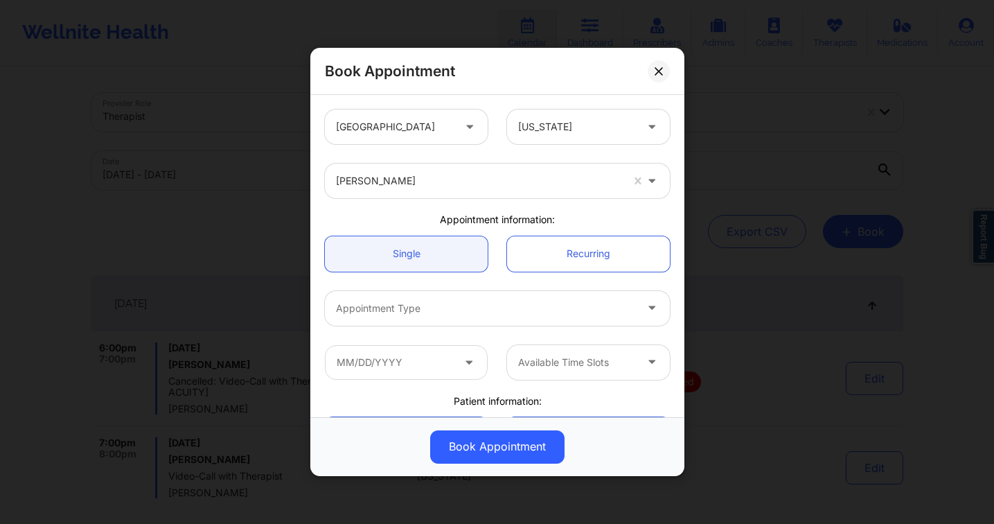
drag, startPoint x: 458, startPoint y: 294, endPoint x: 472, endPoint y: 328, distance: 36.7
click at [458, 295] on div "Appointment Type" at bounding box center [481, 308] width 312 height 35
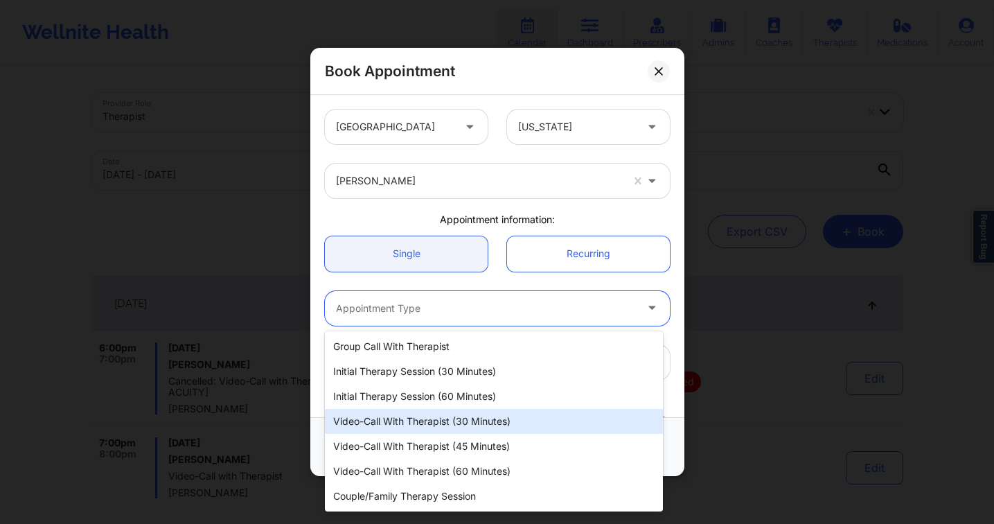
click at [499, 426] on div "Video-Call with Therapist (30 minutes)" at bounding box center [494, 421] width 338 height 25
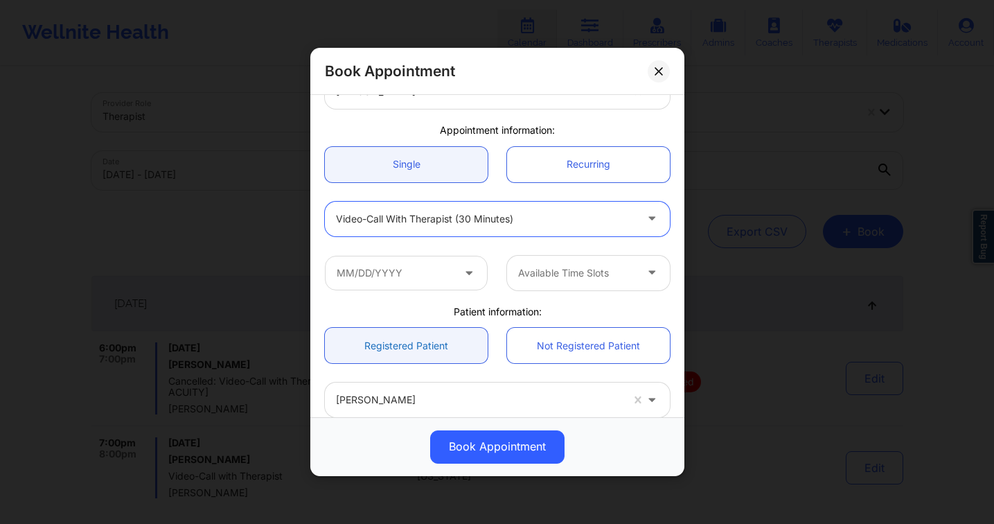
scroll to position [110, 0]
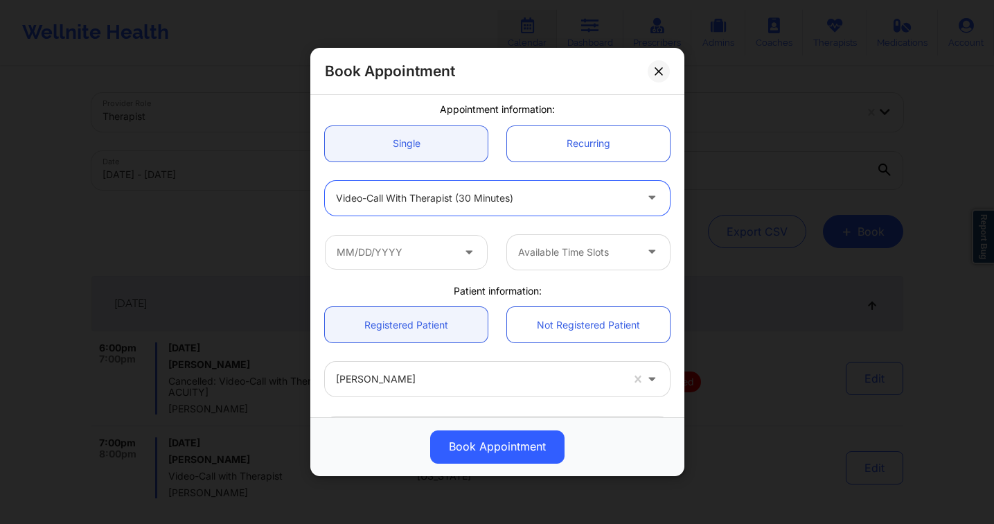
click at [457, 190] on div at bounding box center [485, 198] width 299 height 17
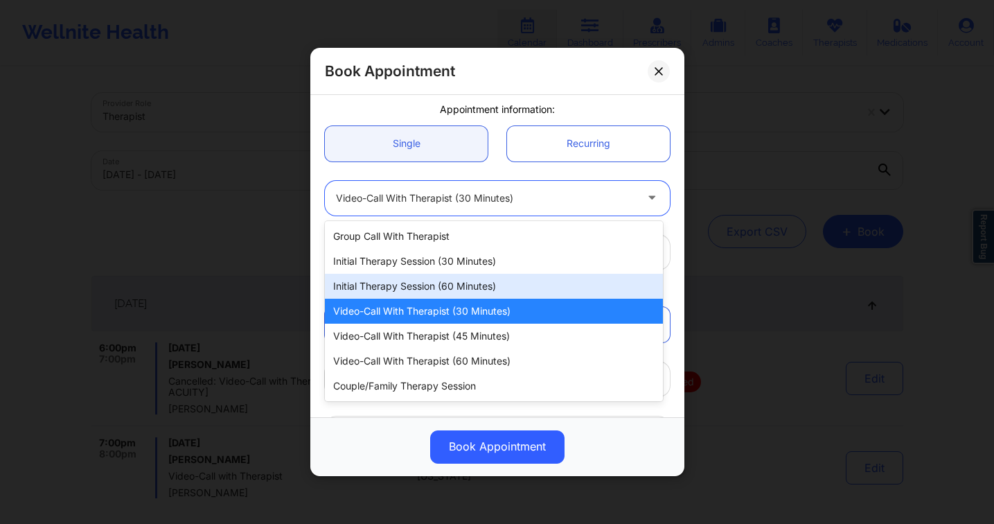
click at [481, 280] on div "Initial Therapy Session (60 minutes)" at bounding box center [494, 286] width 338 height 25
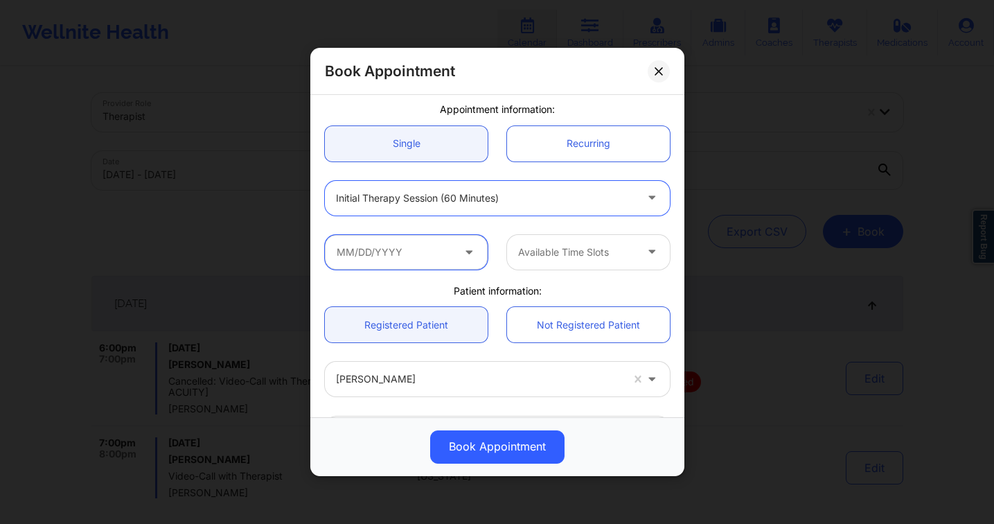
click at [411, 253] on input "text" at bounding box center [406, 252] width 163 height 35
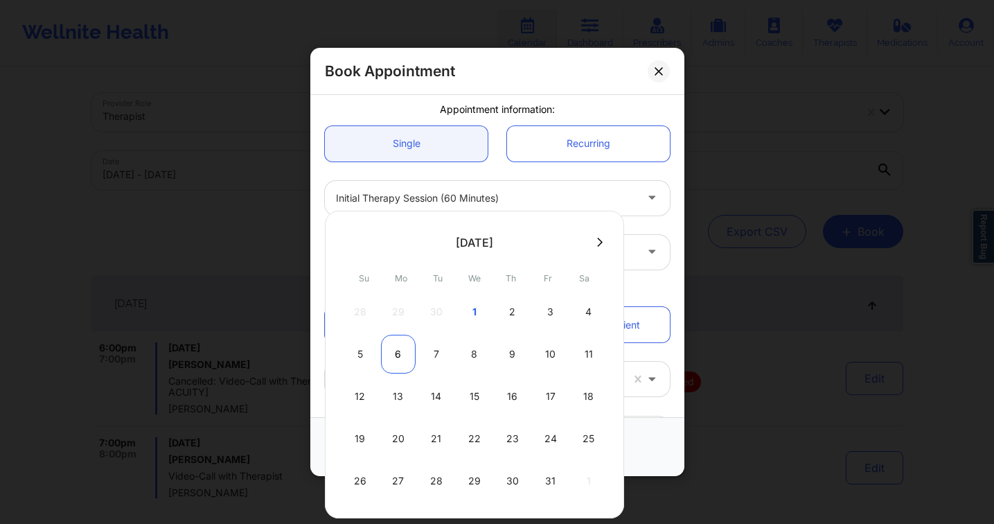
click at [396, 351] on div "6" at bounding box center [398, 354] width 35 height 39
type input "[DATE]"
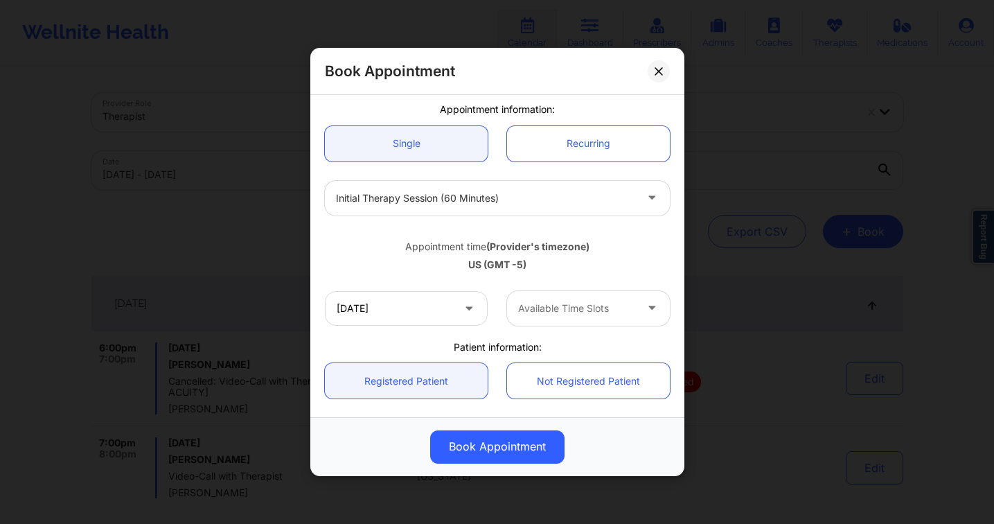
click at [560, 298] on div "Available Time Slots" at bounding box center [572, 308] width 130 height 35
click at [559, 301] on div at bounding box center [576, 308] width 117 height 17
click at [432, 201] on div at bounding box center [485, 198] width 299 height 17
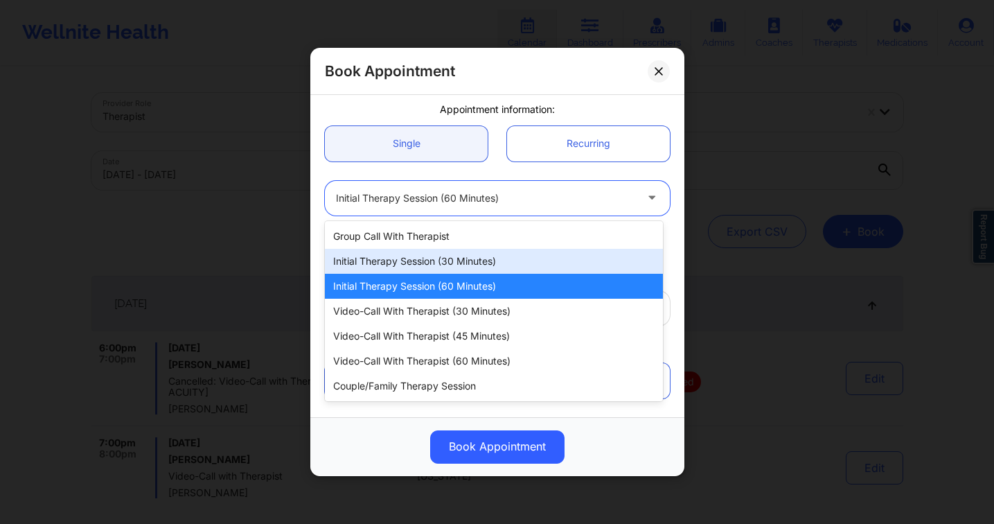
click at [477, 262] on div "Initial Therapy Session (30 minutes)" at bounding box center [494, 261] width 338 height 25
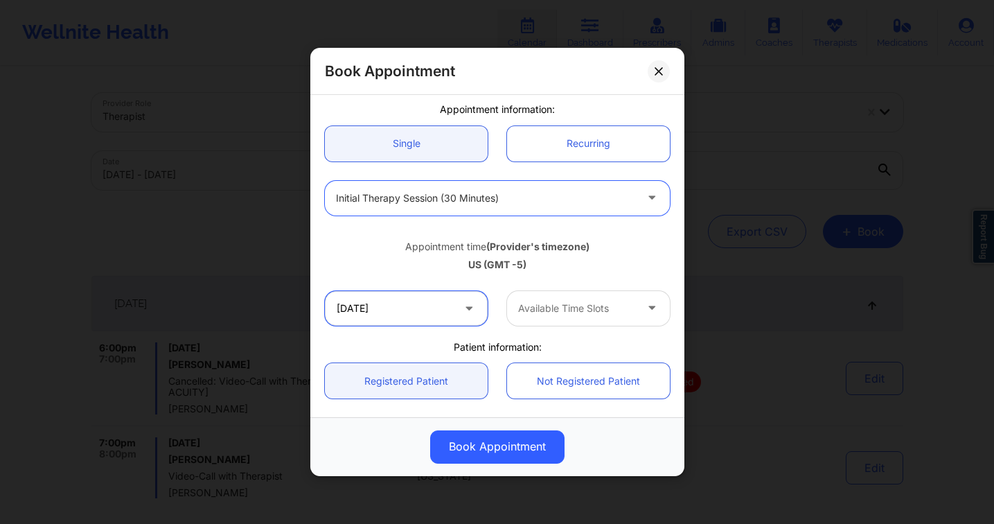
click at [425, 302] on input "[DATE]" at bounding box center [406, 308] width 163 height 35
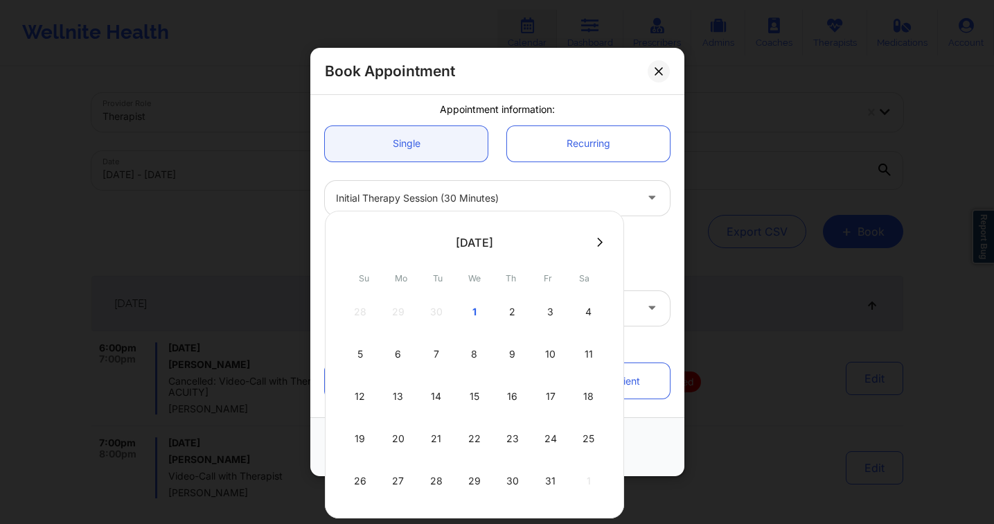
click at [402, 357] on div "6" at bounding box center [398, 354] width 35 height 39
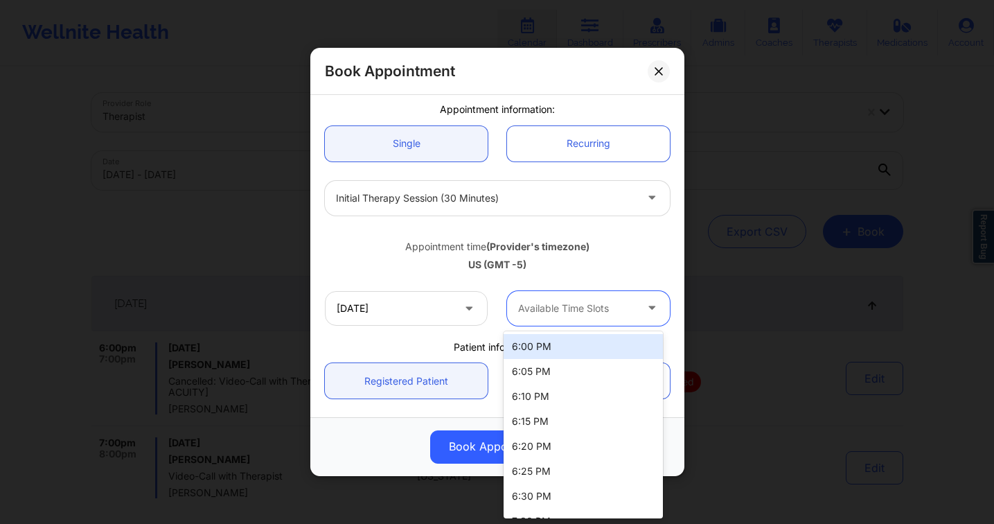
click at [598, 307] on div at bounding box center [576, 308] width 117 height 17
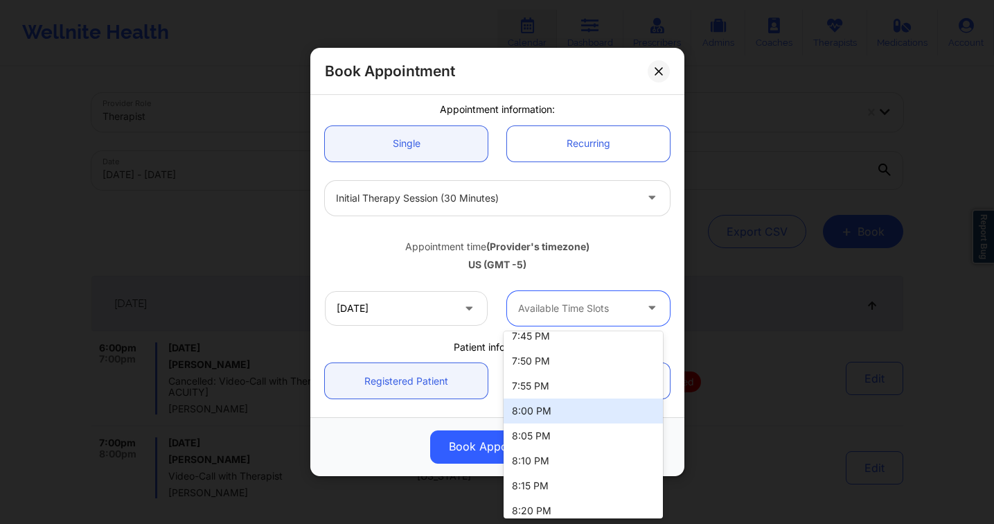
scroll to position [317, 0]
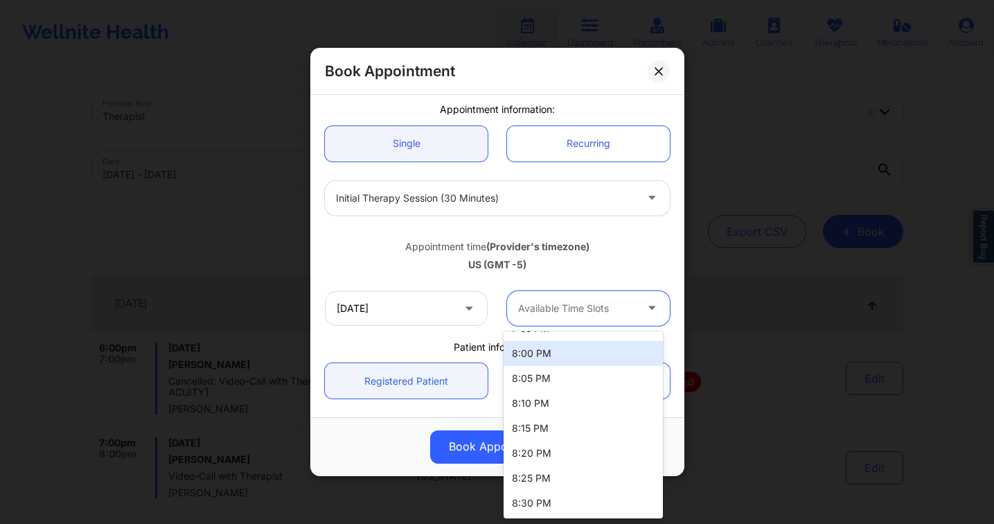
click at [434, 187] on div "Initial Therapy Session (30 minutes)" at bounding box center [485, 198] width 299 height 35
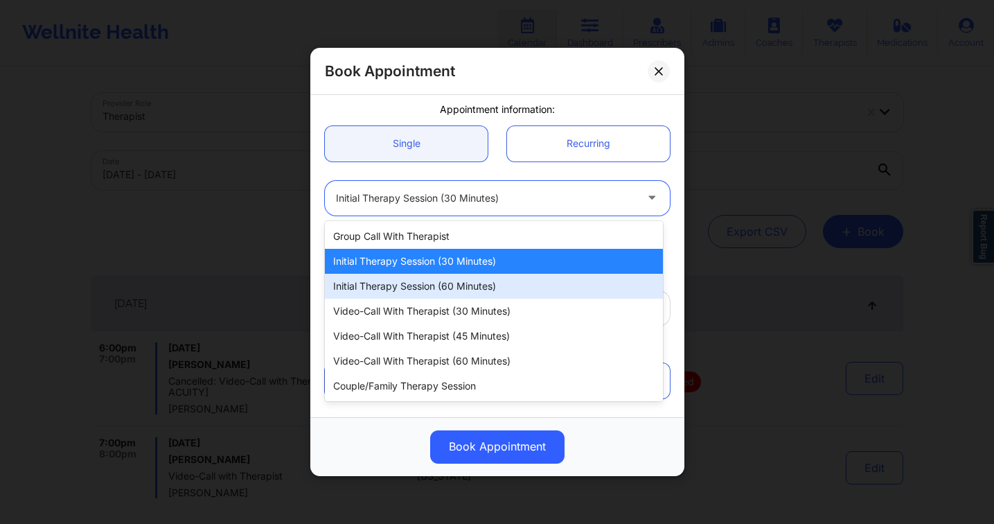
click at [434, 279] on div "Initial Therapy Session (60 minutes)" at bounding box center [494, 286] width 338 height 25
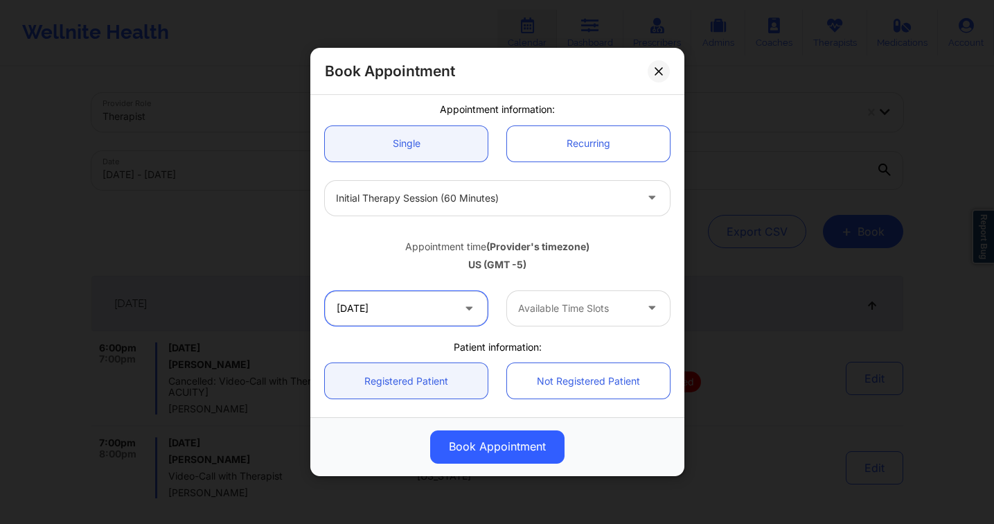
click at [410, 298] on input "[DATE]" at bounding box center [406, 308] width 163 height 35
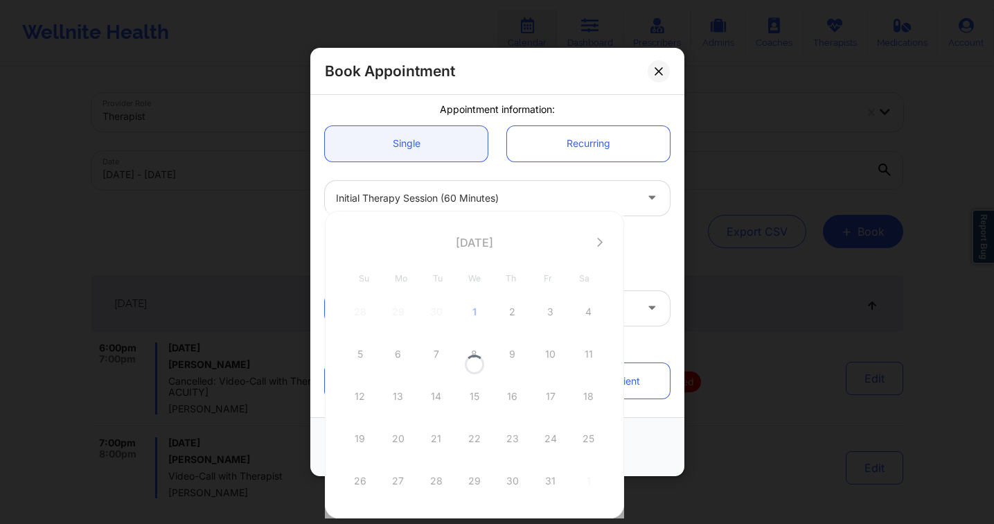
scroll to position [3, 0]
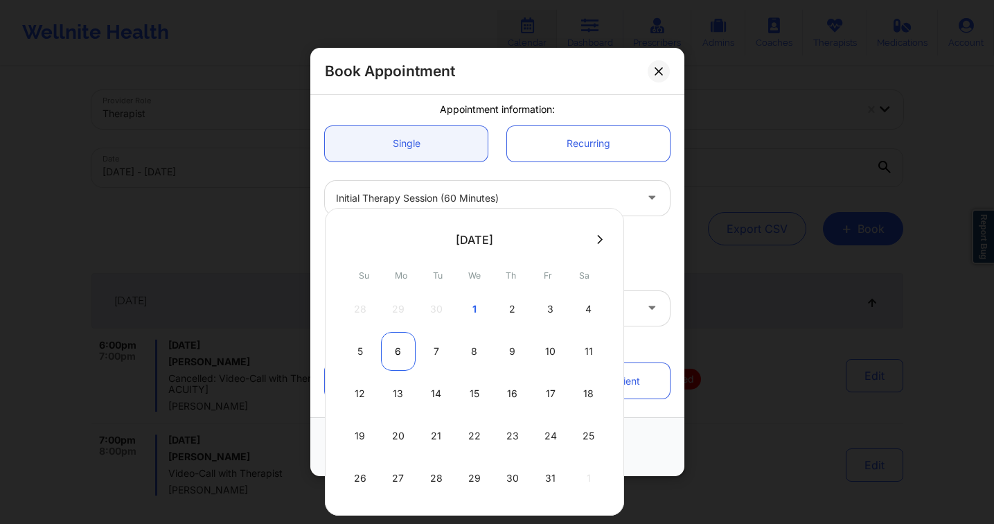
click at [407, 357] on div "6" at bounding box center [398, 351] width 35 height 39
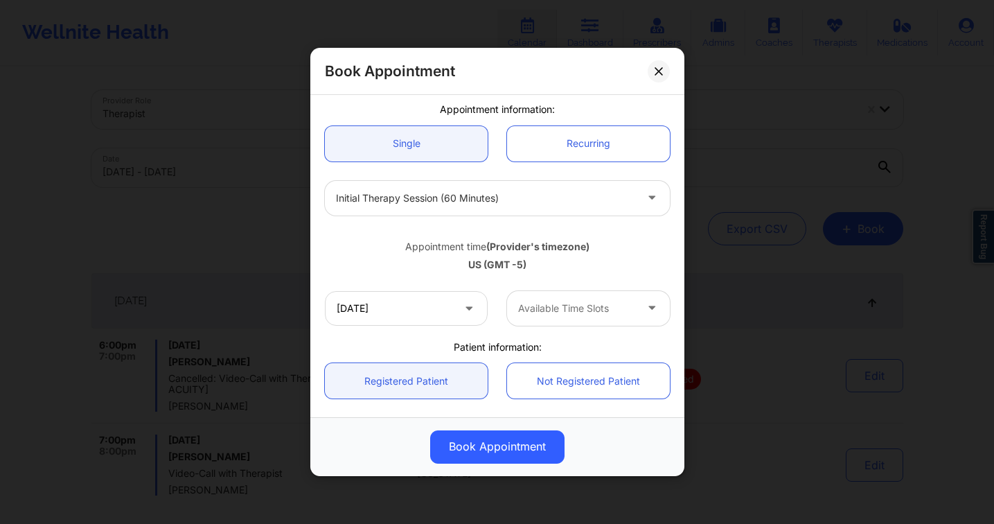
click at [579, 307] on div at bounding box center [576, 308] width 117 height 17
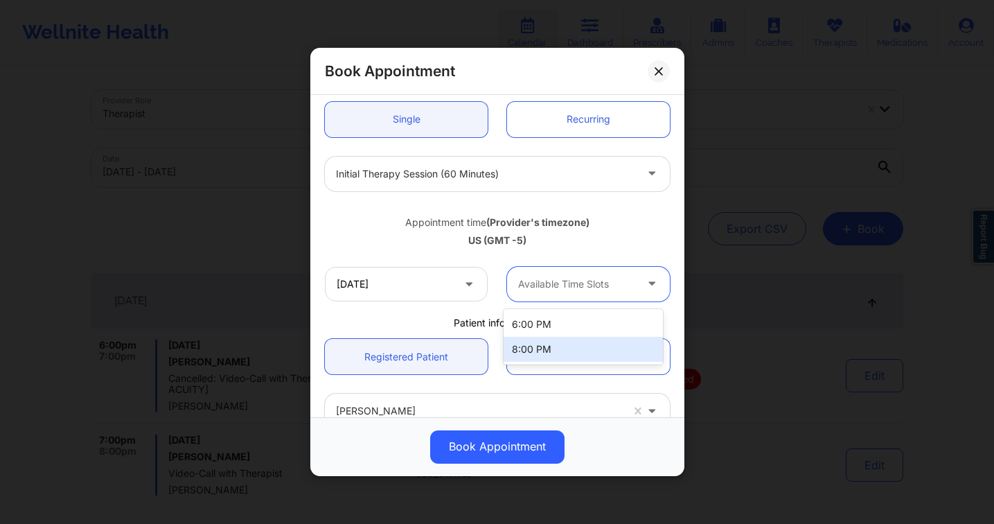
scroll to position [132, 0]
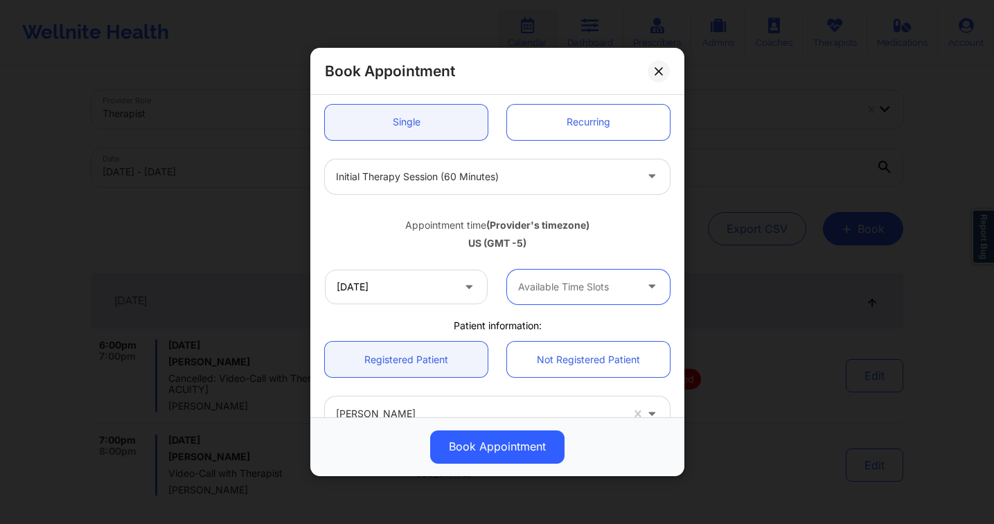
click at [541, 284] on div at bounding box center [576, 286] width 117 height 17
click at [648, 69] on button at bounding box center [659, 71] width 22 height 22
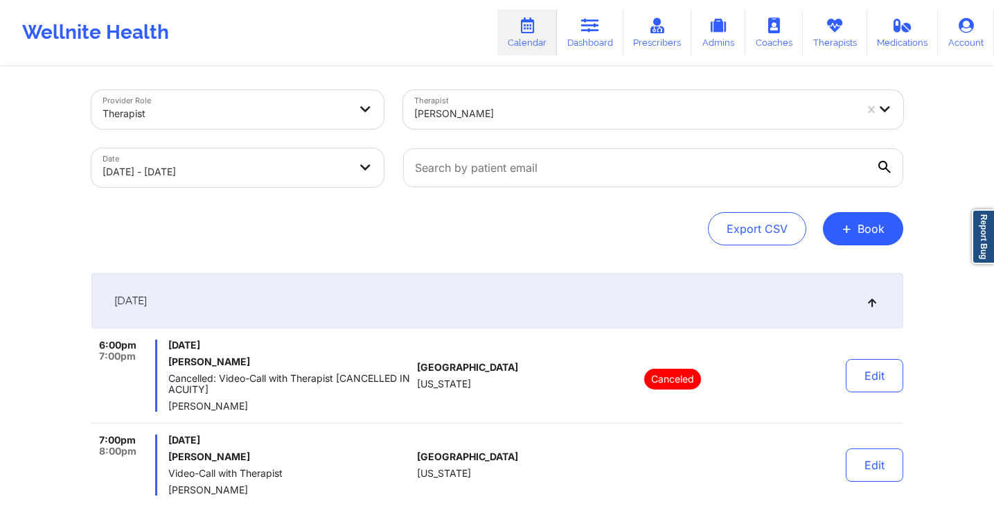
click at [658, 110] on div at bounding box center [634, 113] width 440 height 17
type input "rosa mari"
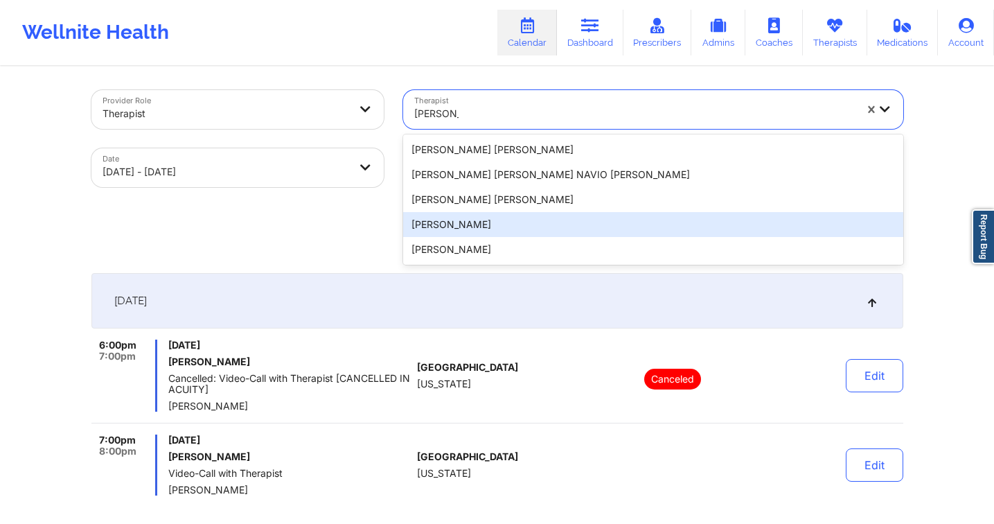
click at [602, 229] on div "Rosa Maria Ramirez" at bounding box center [653, 224] width 500 height 25
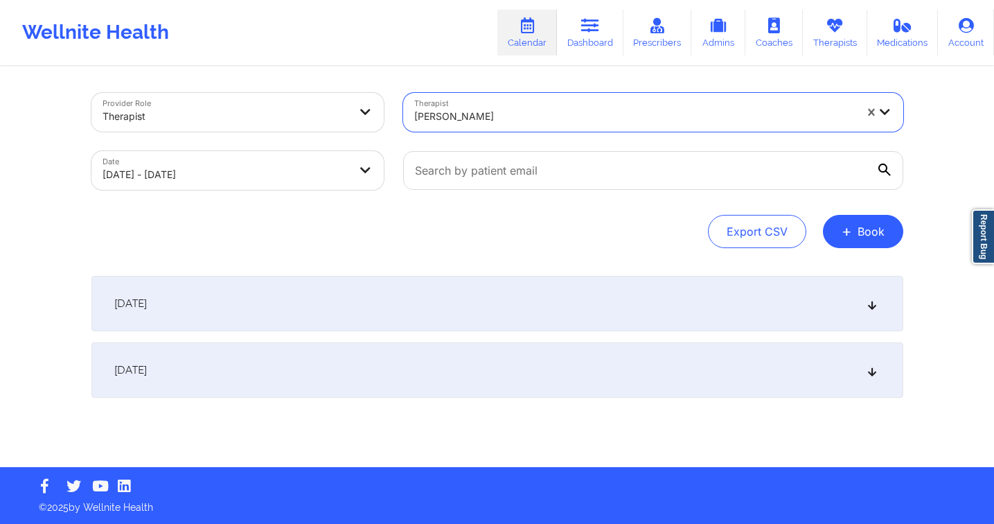
scroll to position [0, 0]
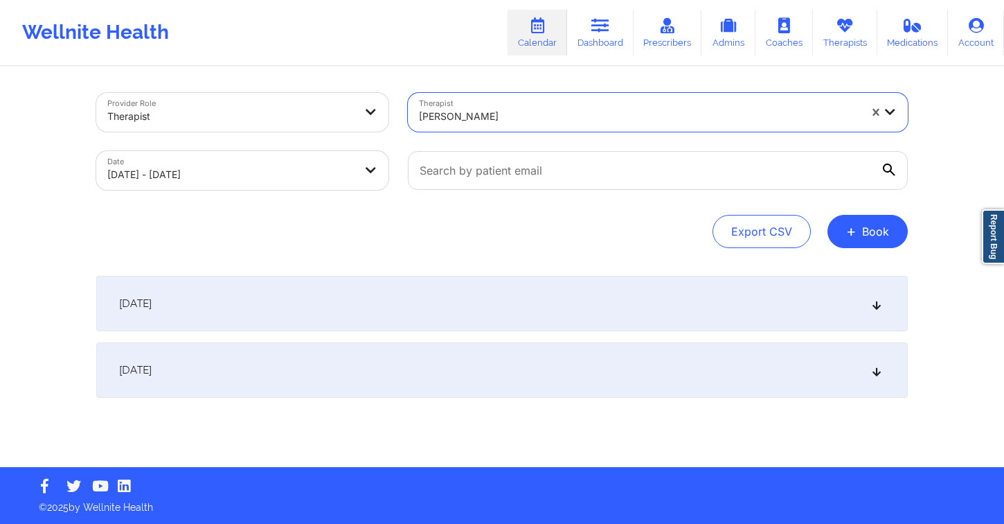
click at [571, 304] on div "September 30, 2025" at bounding box center [502, 303] width 812 height 55
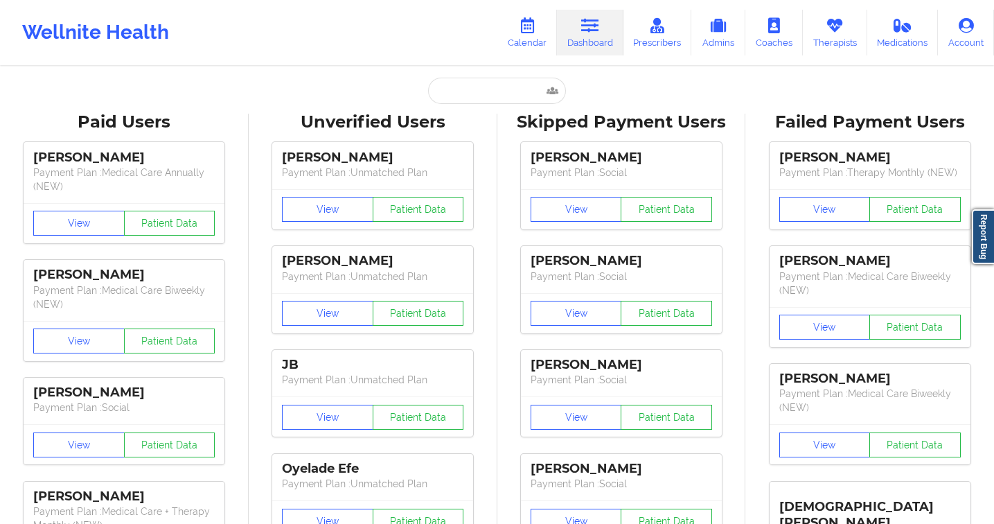
click at [502, 102] on input "text" at bounding box center [496, 91] width 137 height 26
click at [501, 96] on input "text" at bounding box center [496, 91] width 137 height 26
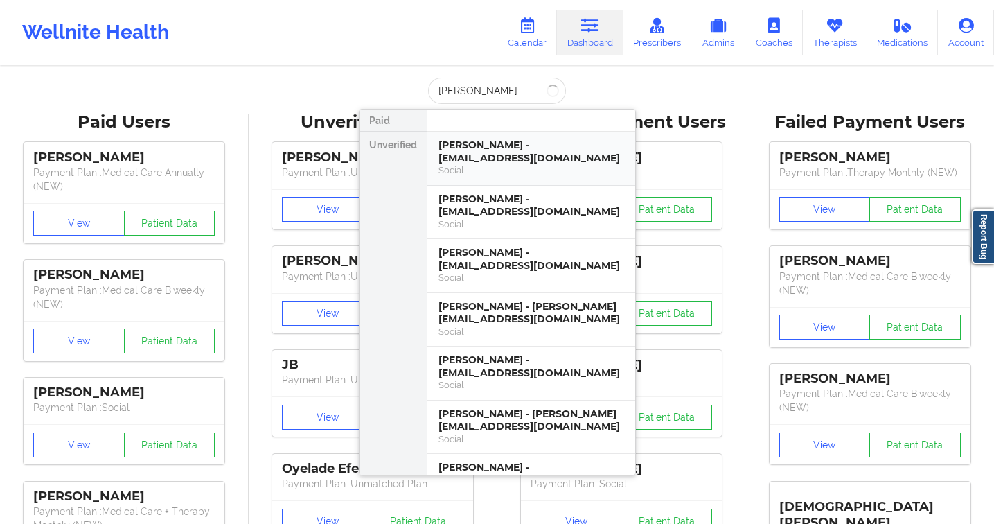
type input "sarah pall"
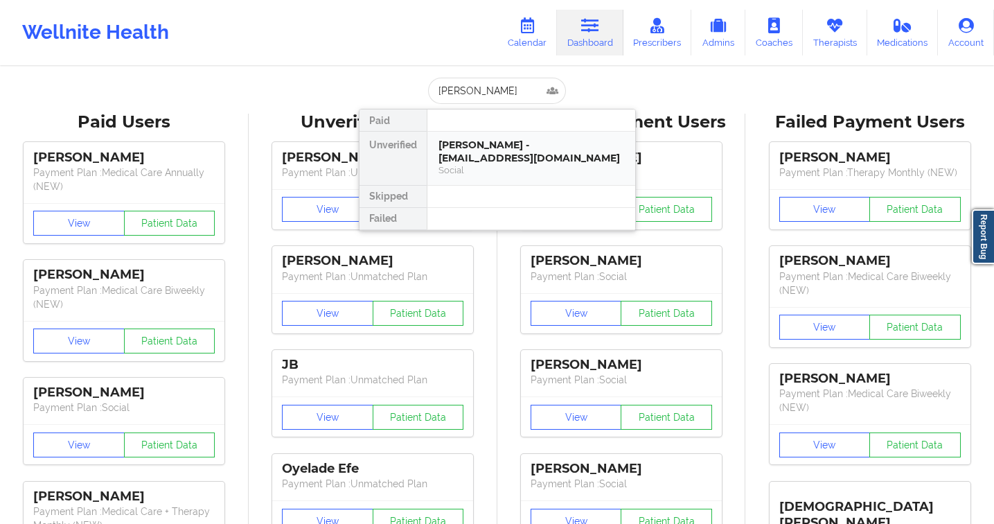
click at [517, 164] on div "Social" at bounding box center [531, 170] width 186 height 12
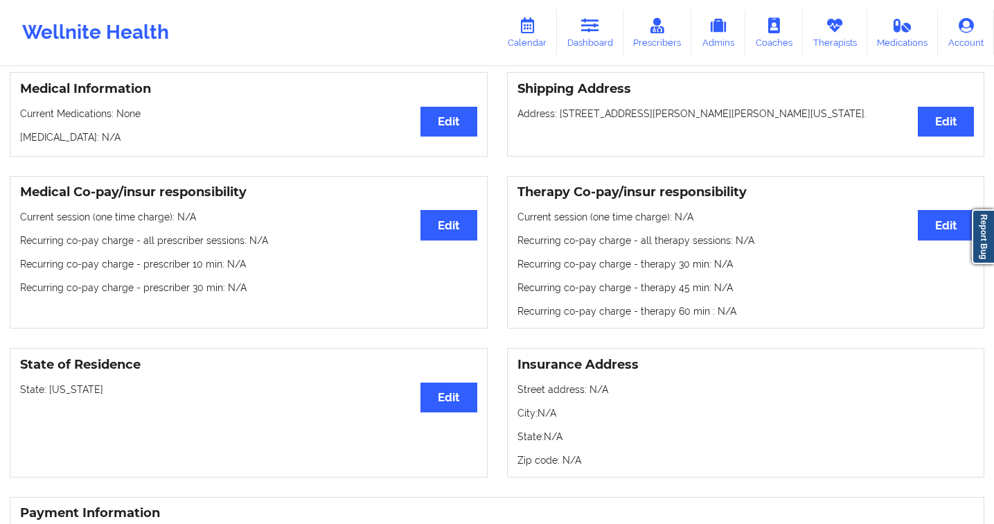
scroll to position [434, 0]
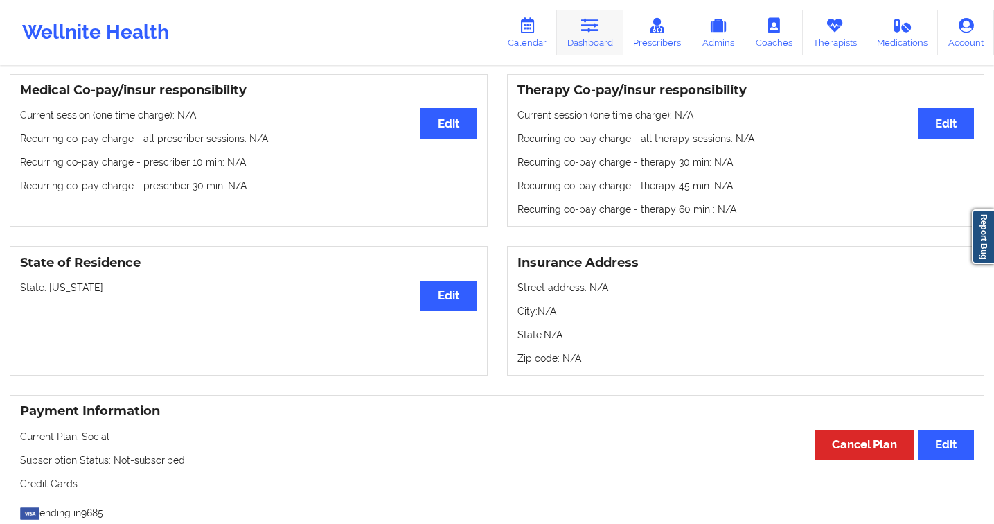
click at [587, 33] on link "Dashboard" at bounding box center [590, 33] width 66 height 46
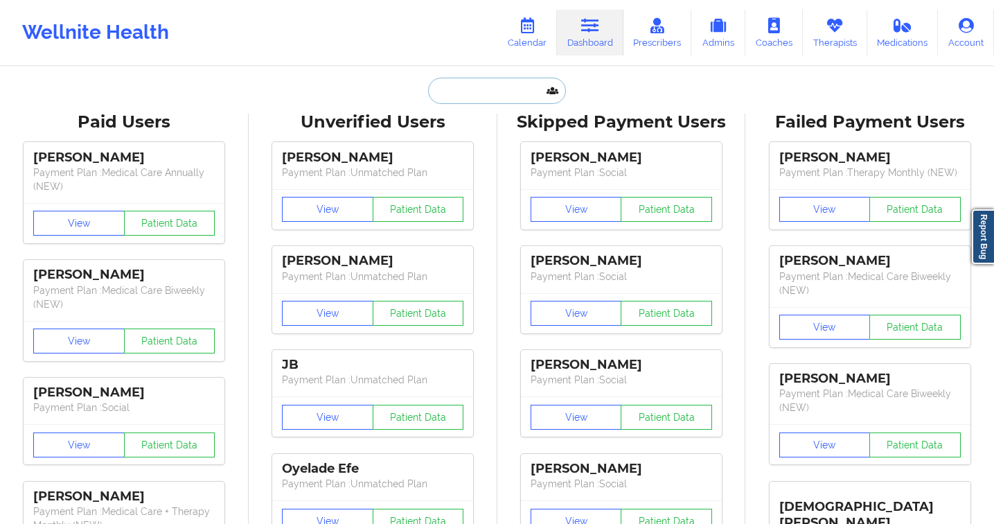
click at [459, 85] on input "text" at bounding box center [496, 91] width 137 height 26
paste input "Yen Nhi Le"
type input "Yen Nhi Le"
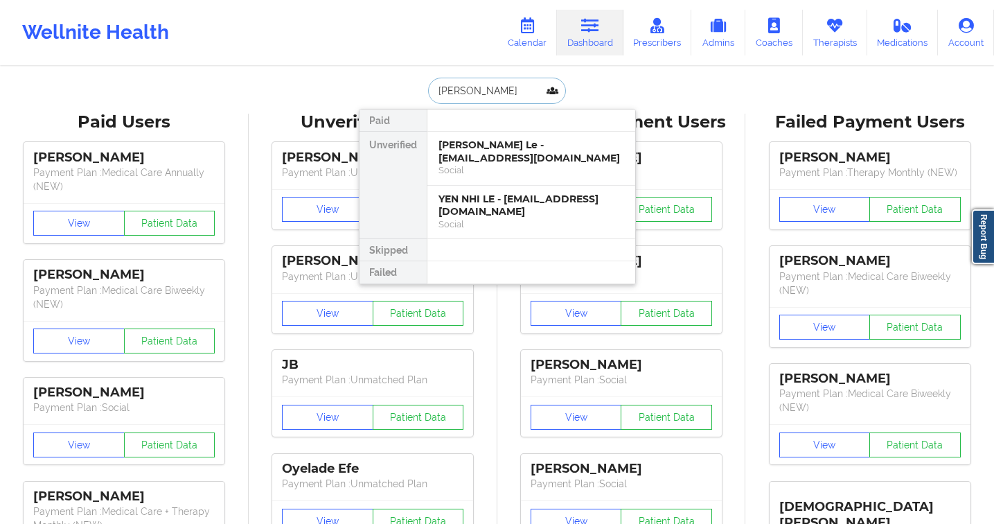
click at [486, 167] on div "Social" at bounding box center [531, 170] width 186 height 12
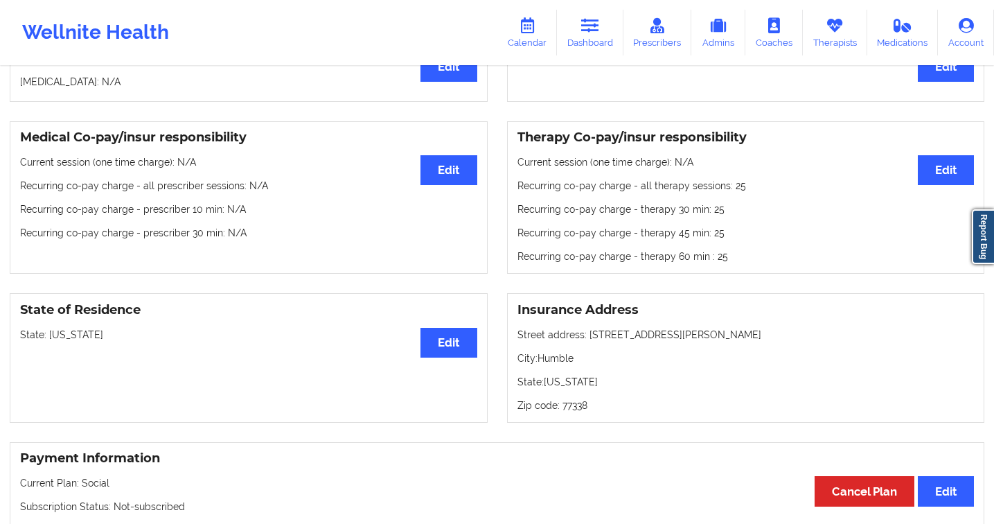
scroll to position [523, 0]
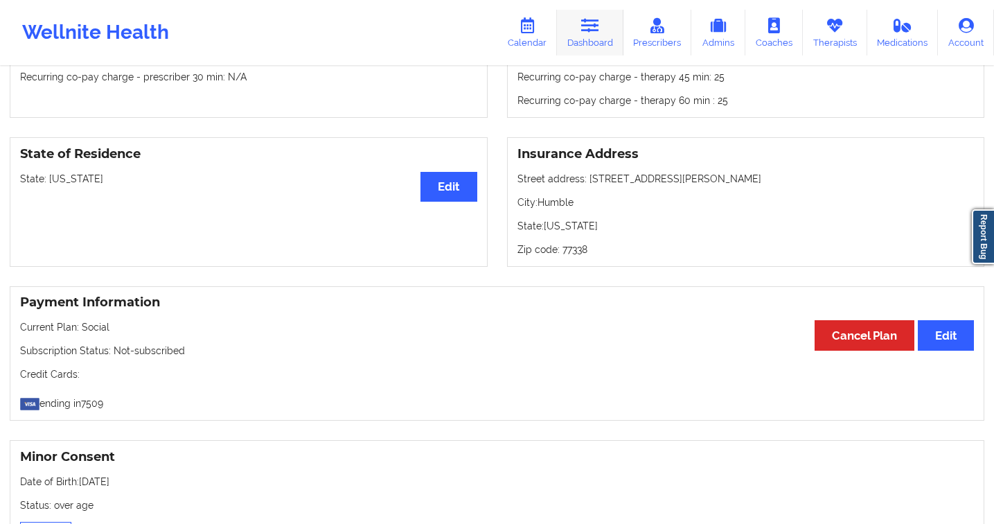
click at [612, 36] on link "Dashboard" at bounding box center [590, 33] width 66 height 46
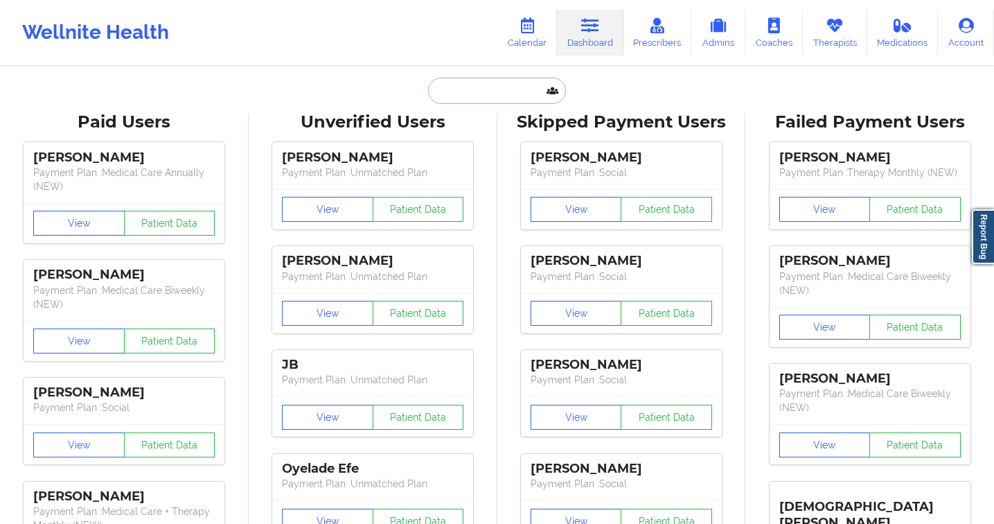
click at [485, 89] on input "text" at bounding box center [496, 91] width 137 height 26
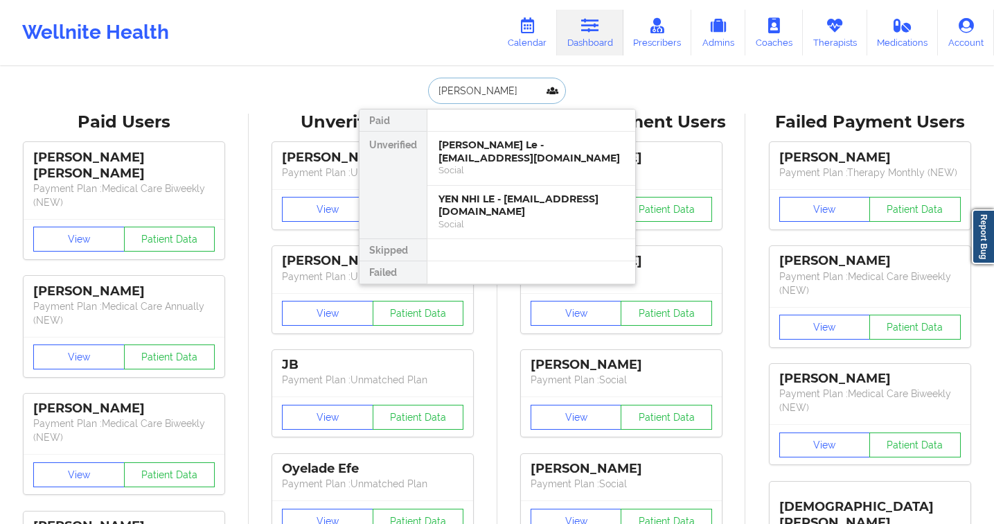
type input "nicole woo"
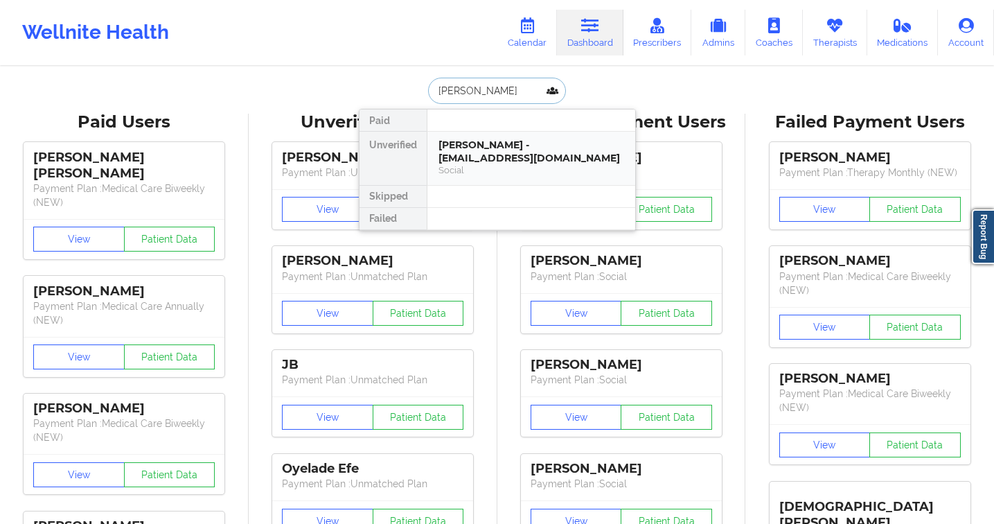
click at [493, 152] on div "Nicole Woods - nicolewoods3333@gmail.com" at bounding box center [531, 152] width 186 height 26
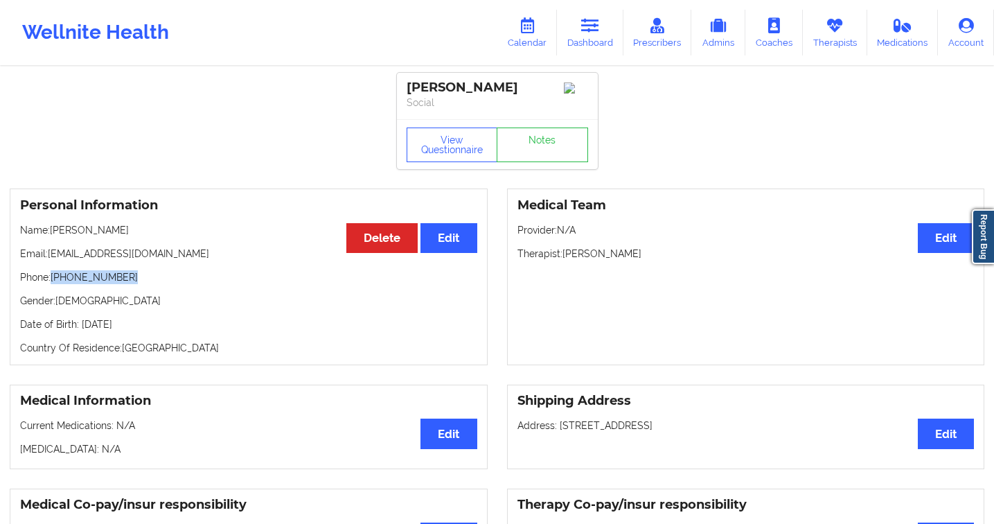
drag, startPoint x: 136, startPoint y: 278, endPoint x: 55, endPoint y: 282, distance: 81.8
click at [55, 282] on p "Phone: +1941-441-6768" at bounding box center [248, 277] width 457 height 14
copy p "+1941-441-6768"
click at [594, 33] on link "Dashboard" at bounding box center [590, 33] width 66 height 46
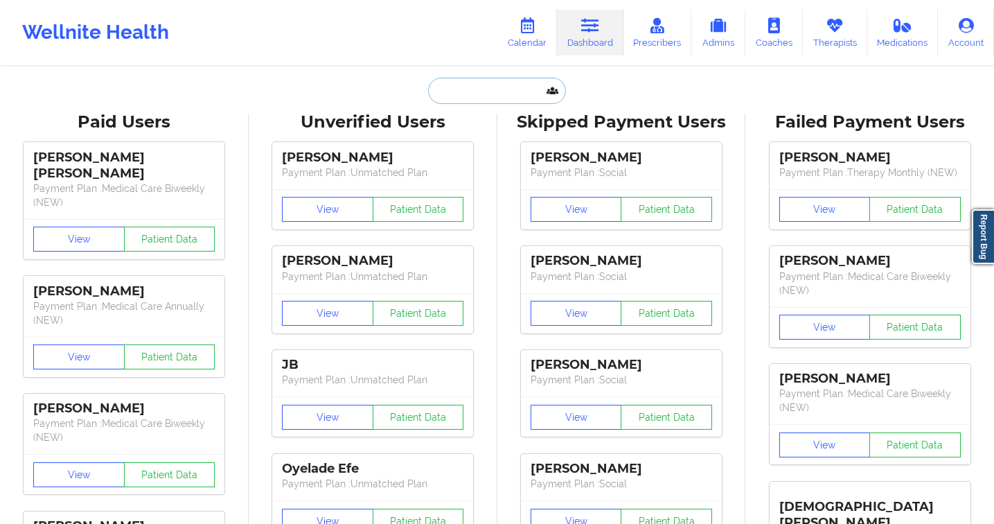
click at [434, 89] on input "text" at bounding box center [496, 91] width 137 height 26
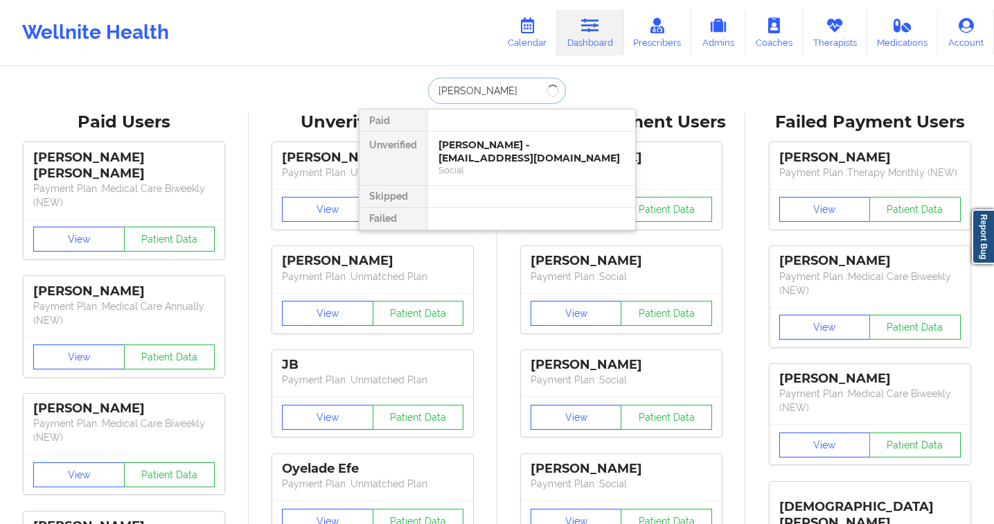
type input "debbie f"
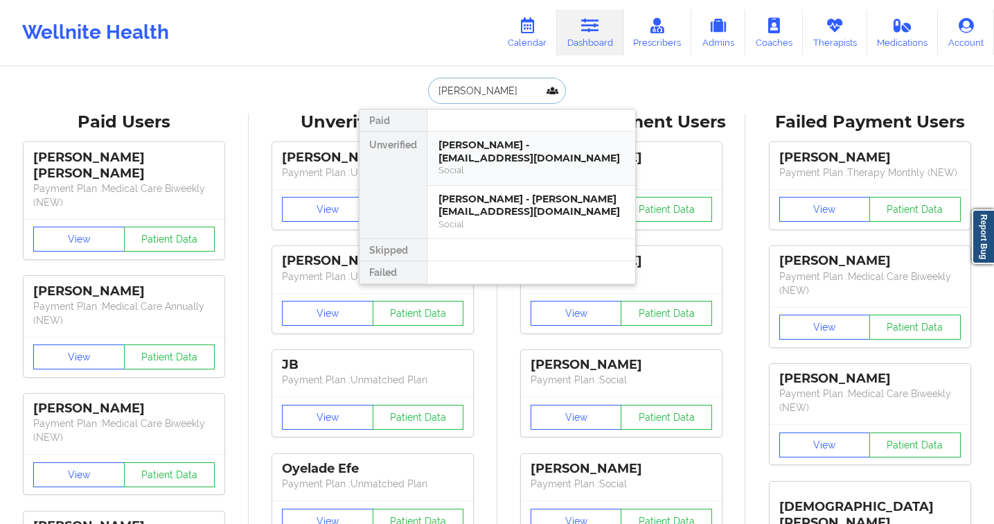
click at [506, 163] on div "Debbie Fontenot - debbiefontenot78@gmail.com" at bounding box center [531, 152] width 186 height 26
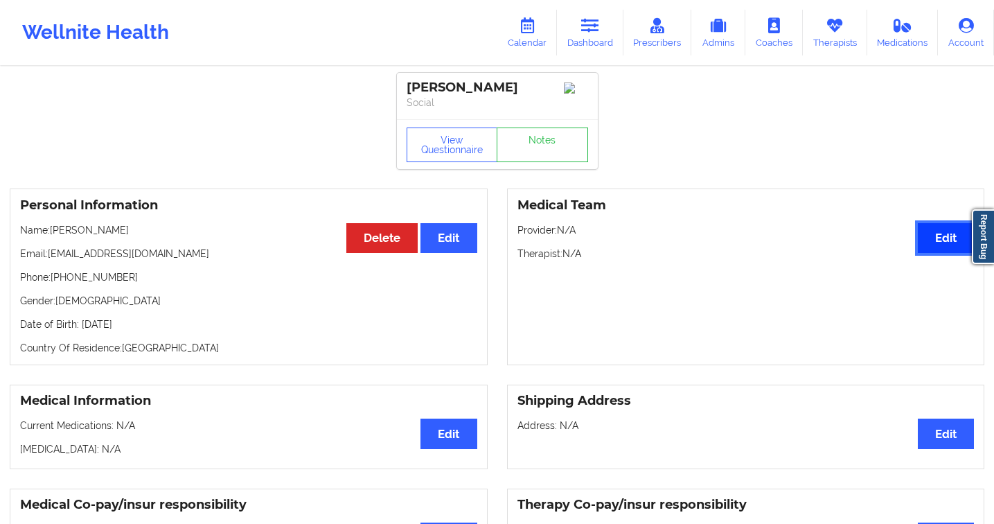
click at [933, 244] on button "Edit" at bounding box center [946, 238] width 56 height 30
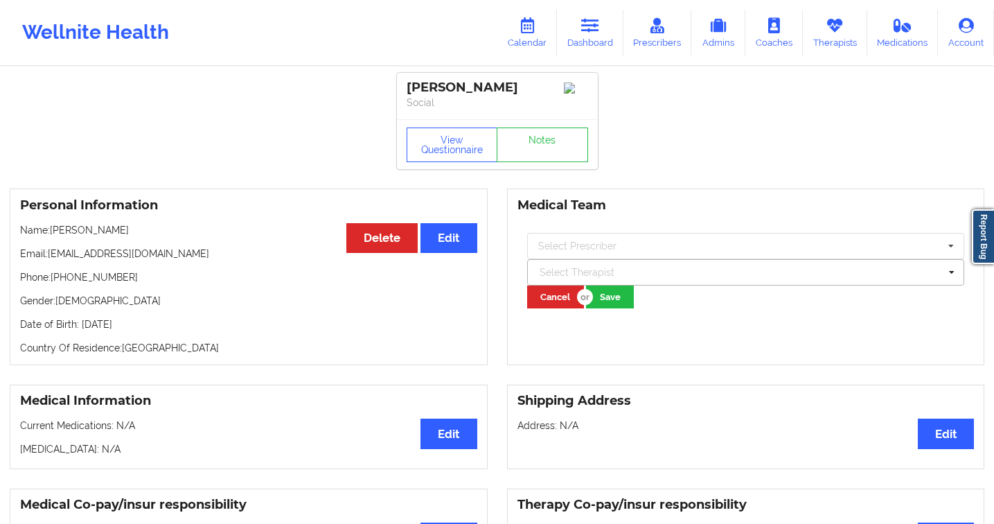
click at [607, 273] on div at bounding box center [740, 272] width 400 height 17
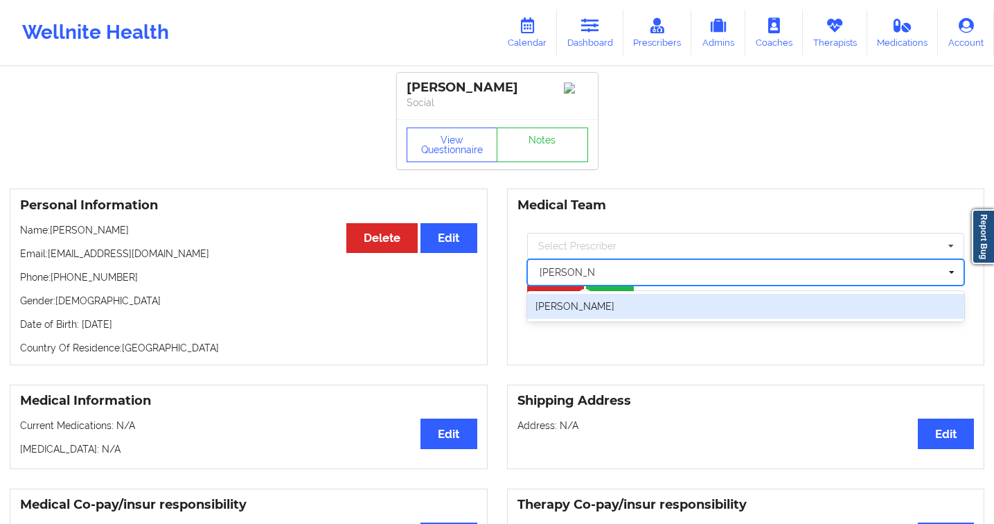
click at [623, 310] on div "Debbie Hartzo" at bounding box center [746, 306] width 438 height 25
type input "debbie hart"
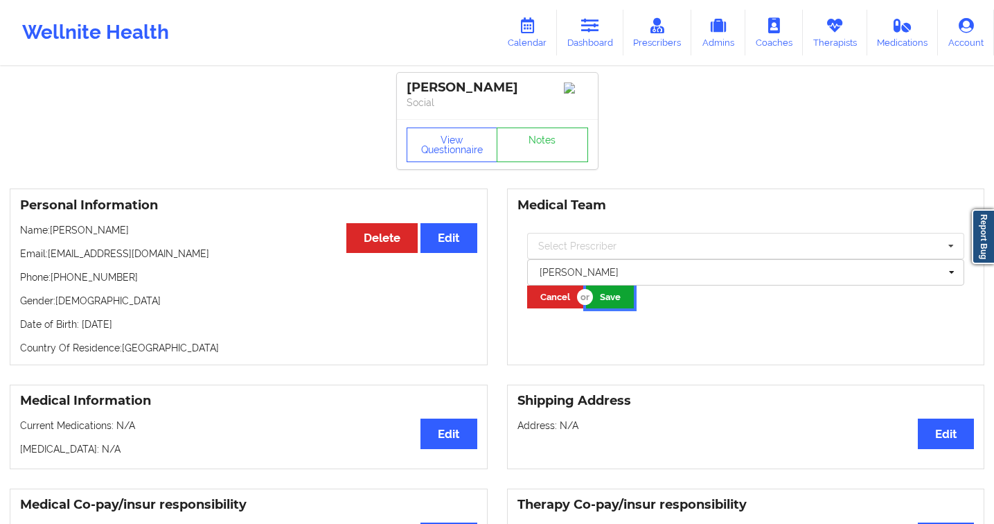
click at [616, 298] on button "Save" at bounding box center [610, 296] width 48 height 23
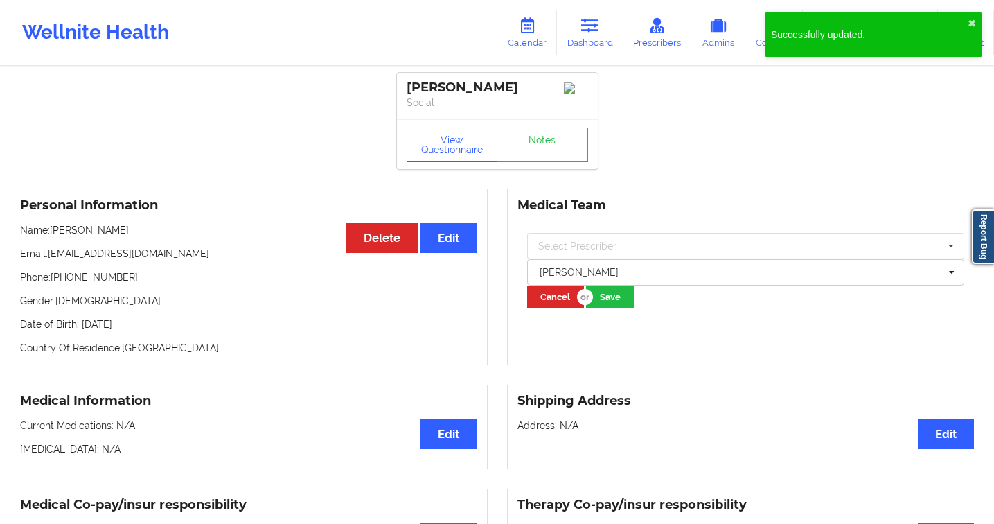
drag, startPoint x: 522, startPoint y: 88, endPoint x: 404, endPoint y: 89, distance: 117.1
click at [404, 89] on div "Debbie Fontenot Social" at bounding box center [497, 96] width 201 height 46
copy div "[PERSON_NAME]"
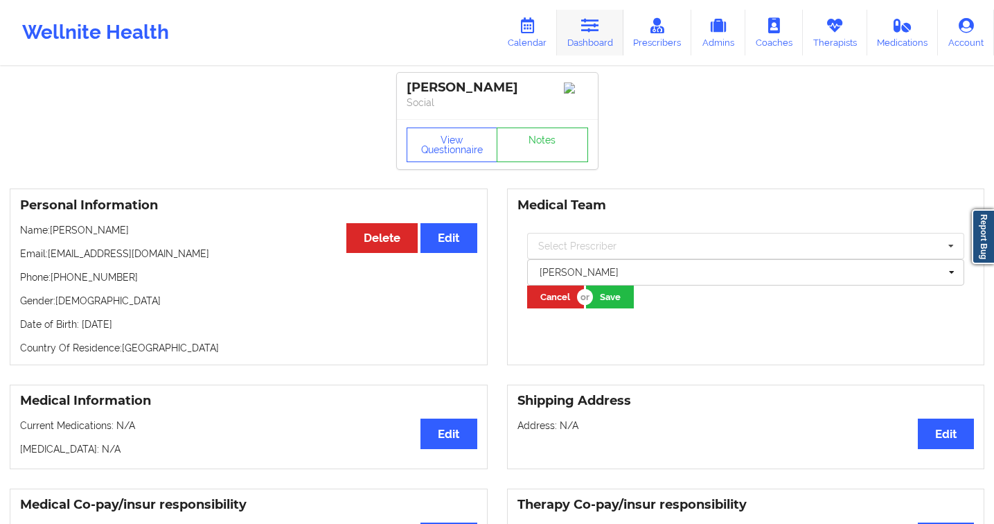
click at [591, 48] on link "Dashboard" at bounding box center [590, 33] width 66 height 46
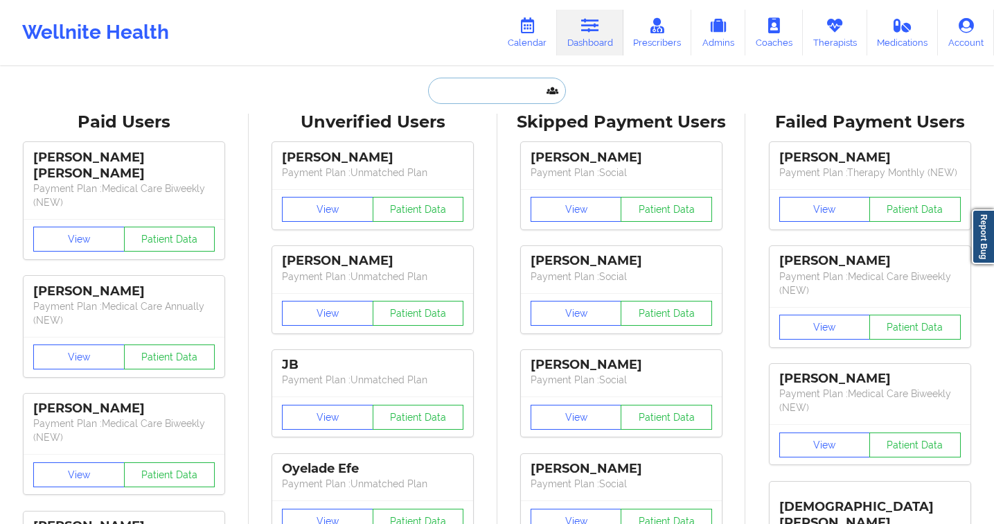
click at [461, 93] on input "text" at bounding box center [496, 91] width 137 height 26
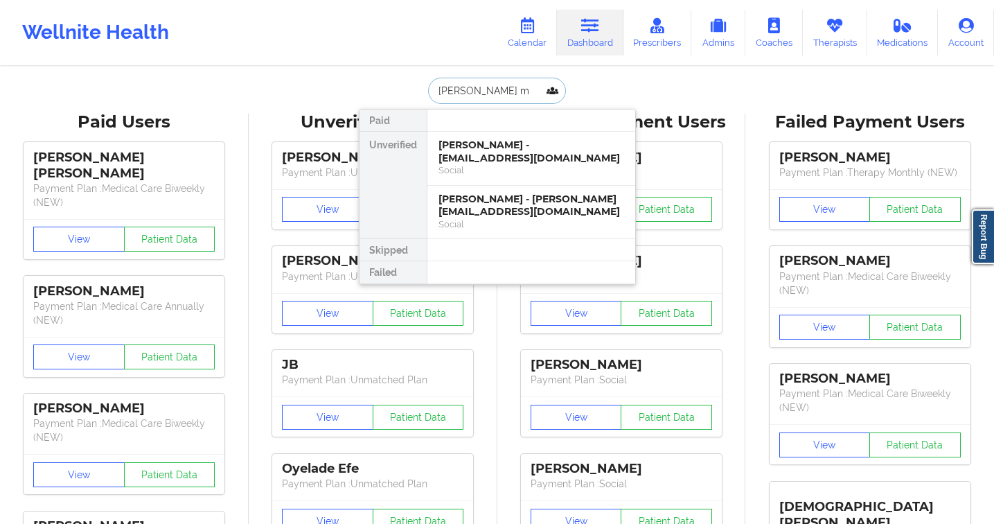
type input "colleen mo"
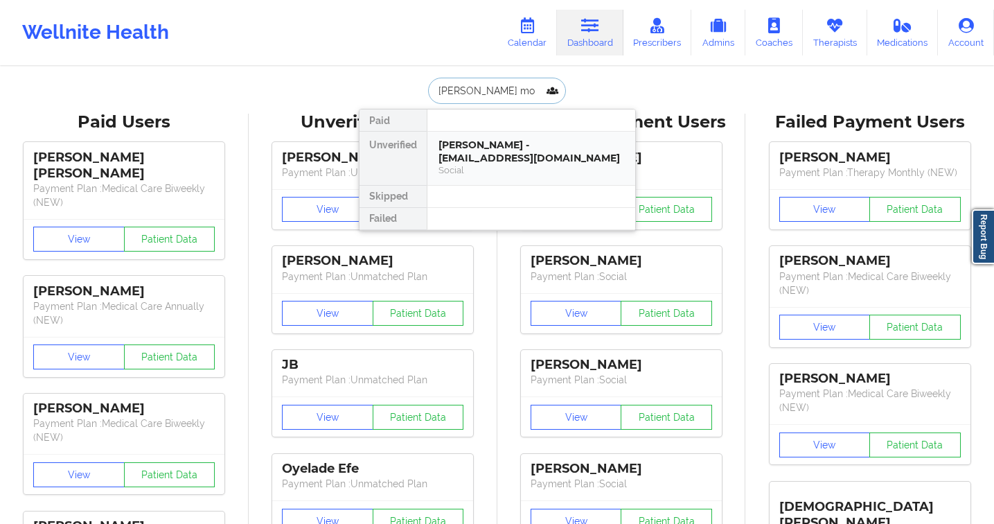
click at [501, 170] on div "Social" at bounding box center [531, 170] width 186 height 12
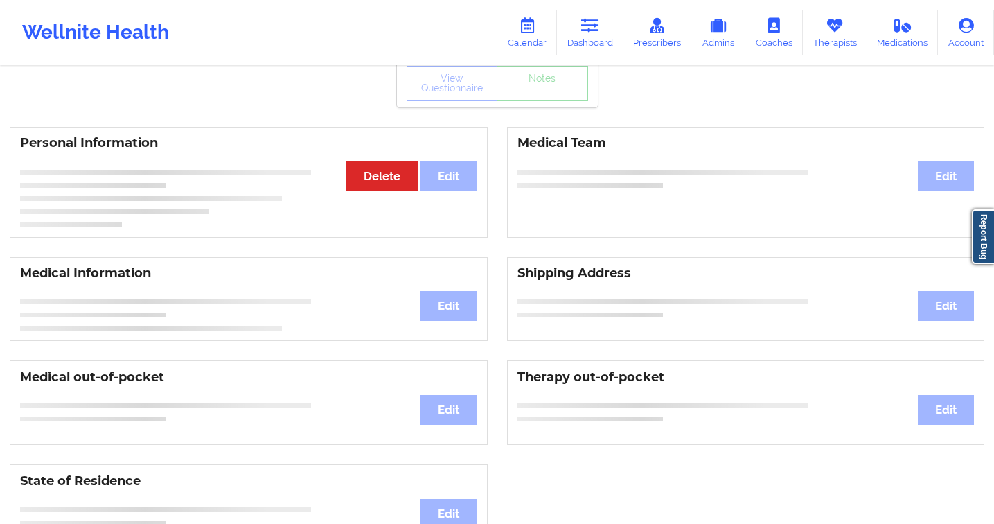
scroll to position [77, 0]
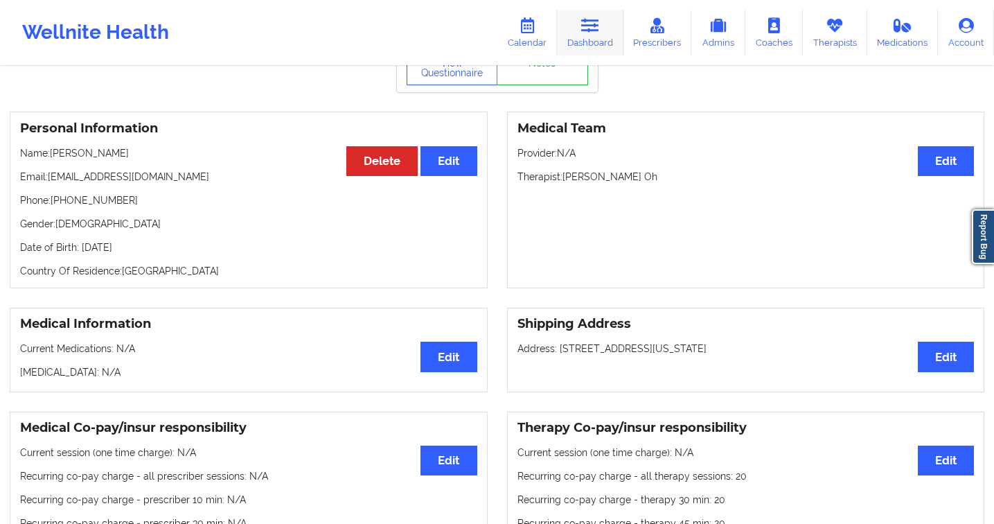
drag, startPoint x: 609, startPoint y: 39, endPoint x: 585, endPoint y: 54, distance: 28.0
click at [609, 39] on link "Dashboard" at bounding box center [590, 33] width 66 height 46
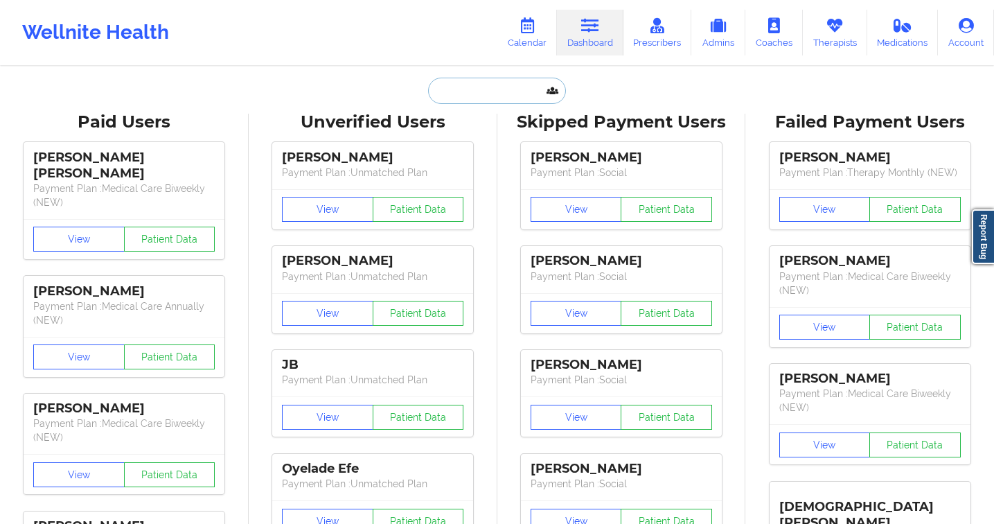
click at [453, 89] on input "text" at bounding box center [496, 91] width 137 height 26
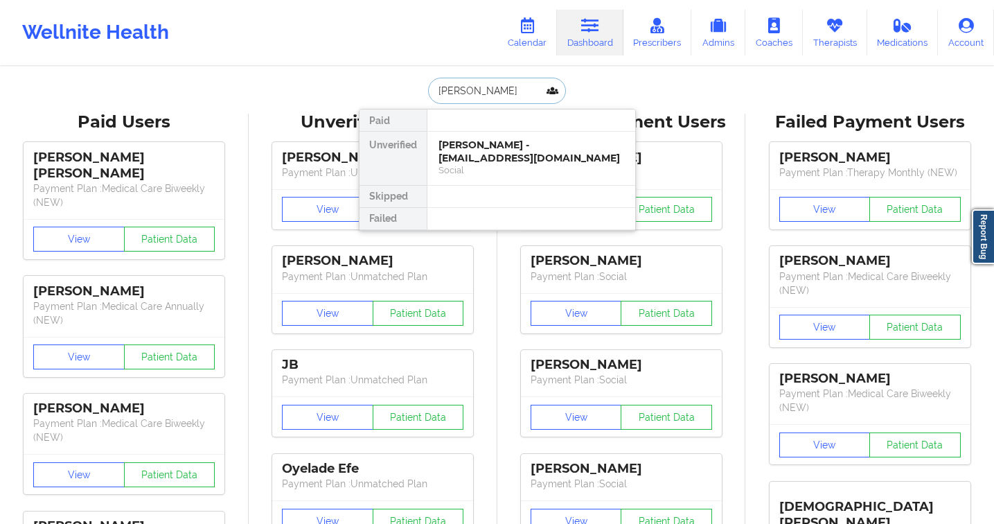
type input "troy jose"
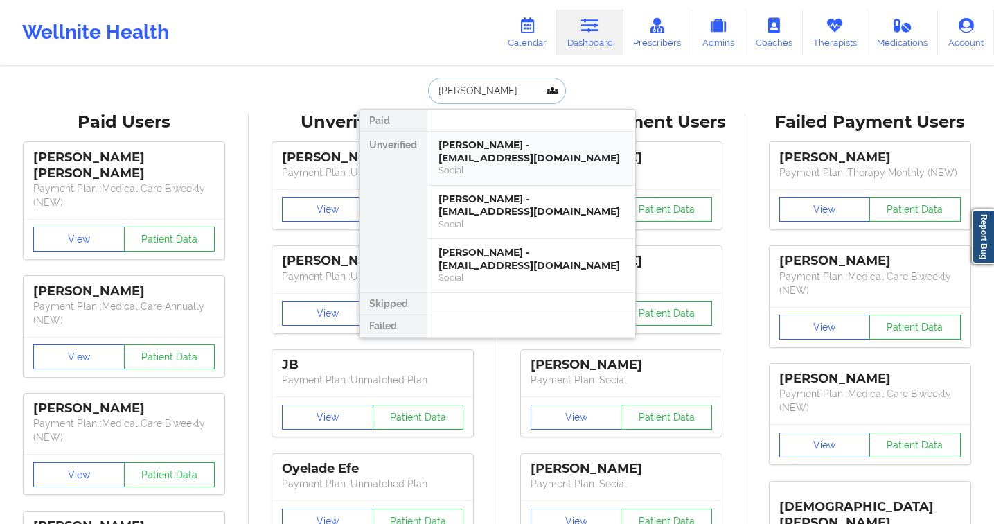
click at [542, 166] on div "Social" at bounding box center [531, 170] width 186 height 12
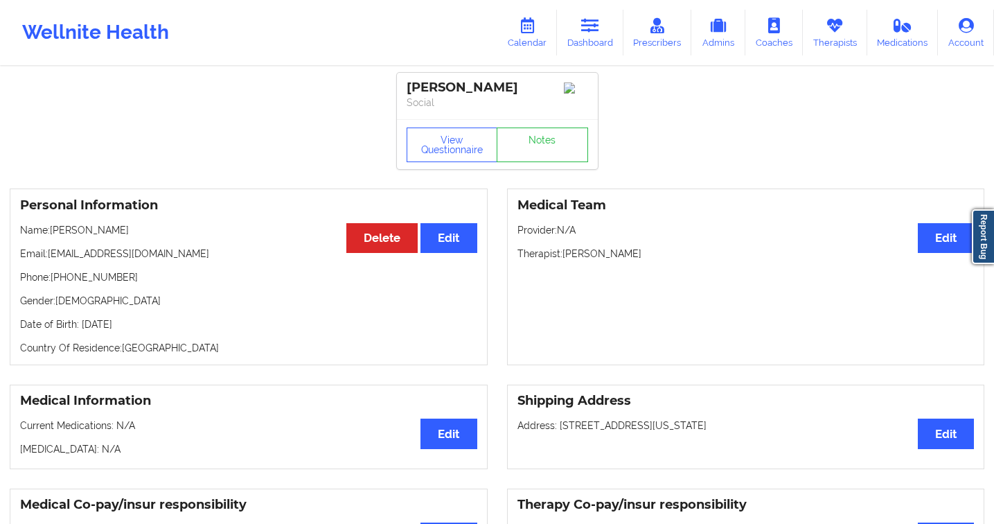
drag, startPoint x: 591, startPoint y: 27, endPoint x: 488, endPoint y: 40, distance: 104.7
click at [591, 27] on icon at bounding box center [590, 25] width 18 height 15
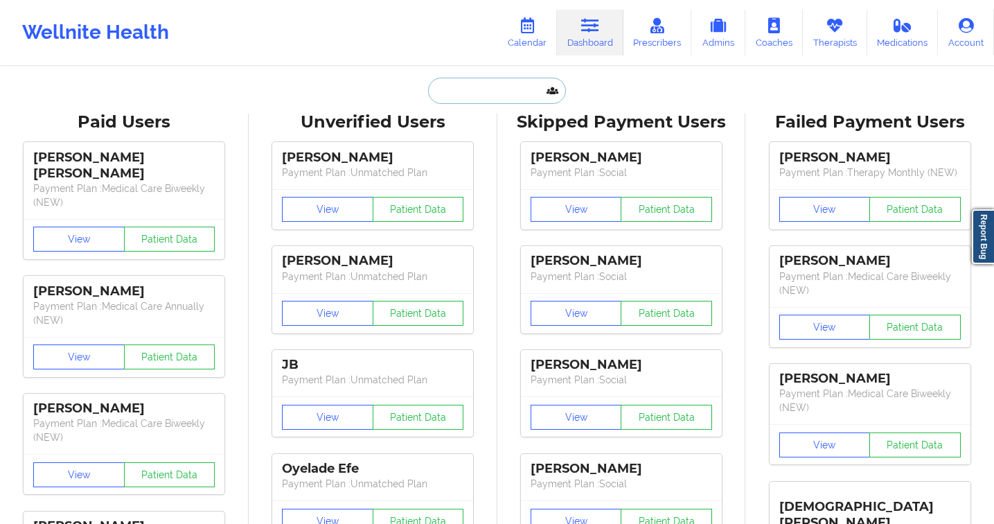
click at [474, 99] on input "text" at bounding box center [496, 91] width 137 height 26
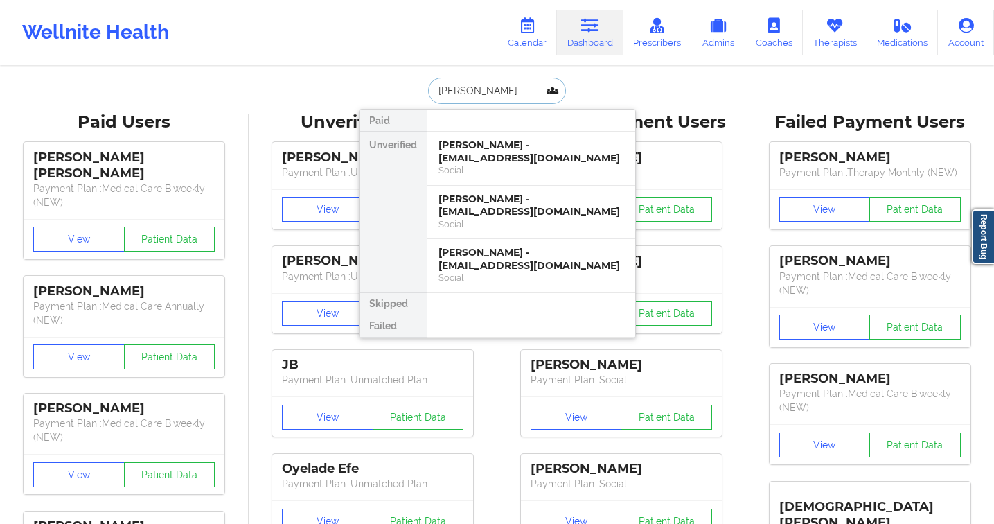
type input "troy joseph"
click at [517, 274] on div "Social" at bounding box center [531, 277] width 186 height 12
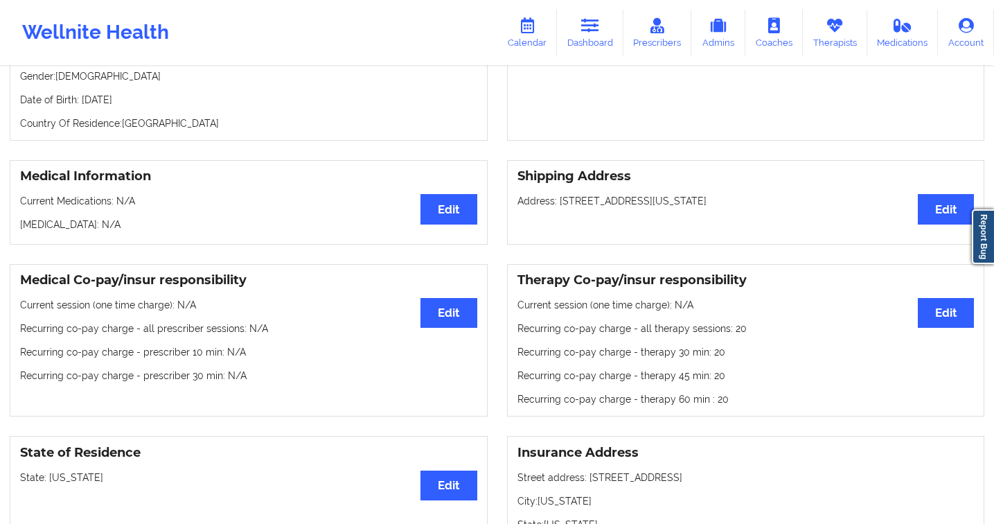
scroll to position [200, 0]
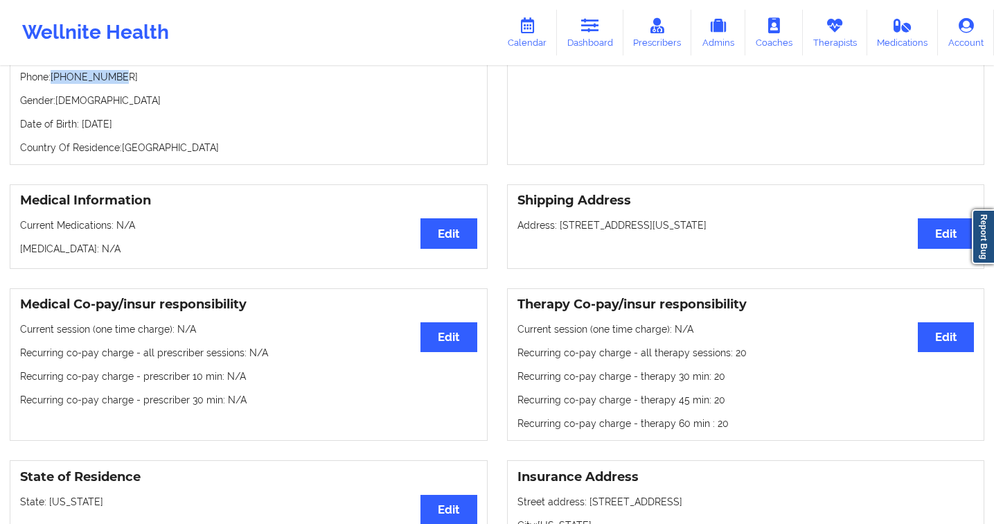
drag, startPoint x: 123, startPoint y: 84, endPoint x: 54, endPoint y: 83, distance: 69.3
click at [54, 83] on p "Phone: 347-331-8099" at bounding box center [248, 77] width 457 height 14
